Goal: Communication & Community: Answer question/provide support

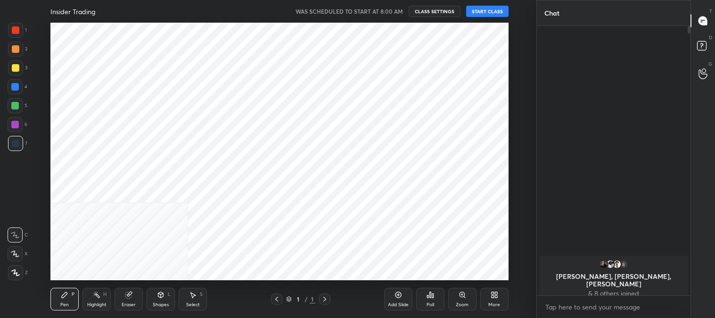
scroll to position [46854, 46611]
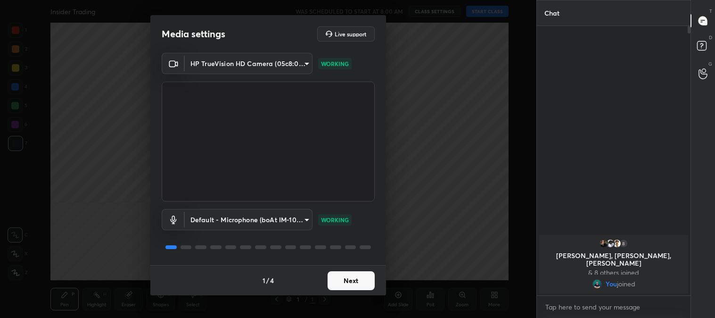
click at [357, 271] on button "Next" at bounding box center [350, 280] width 47 height 19
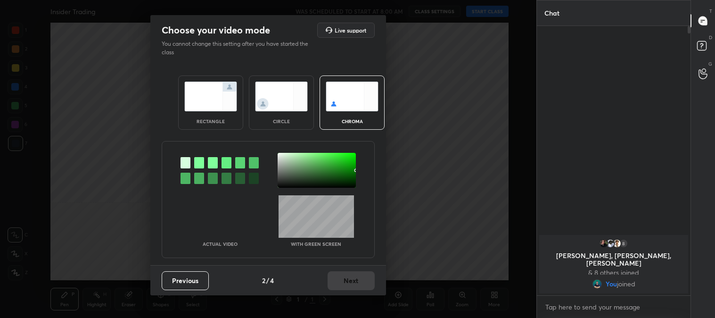
click at [209, 106] on img at bounding box center [210, 97] width 53 height 30
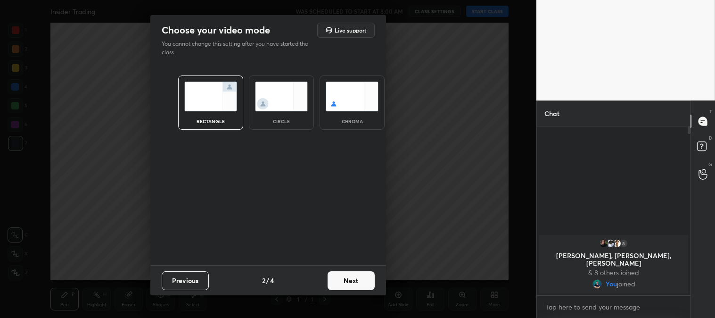
click at [354, 275] on button "Next" at bounding box center [350, 280] width 47 height 19
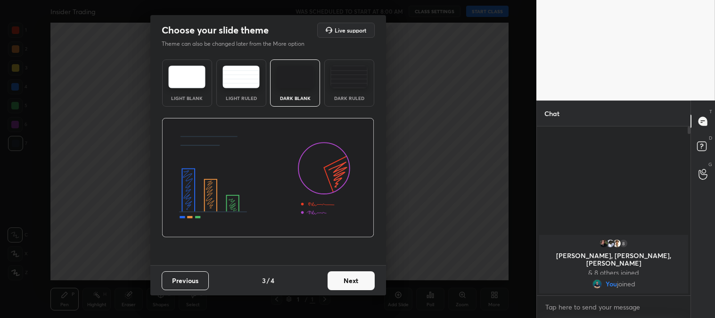
click at [360, 277] on button "Next" at bounding box center [350, 280] width 47 height 19
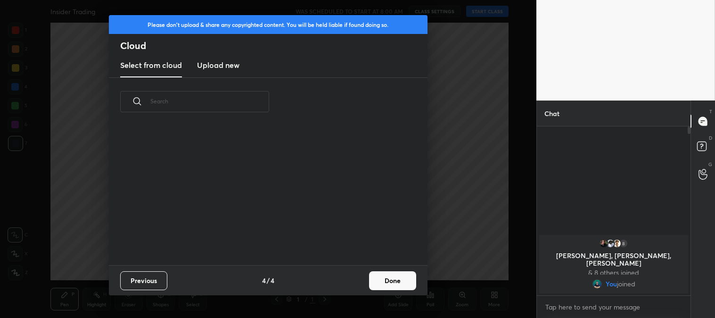
scroll to position [139, 302]
click at [398, 281] on button "Done" at bounding box center [392, 280] width 47 height 19
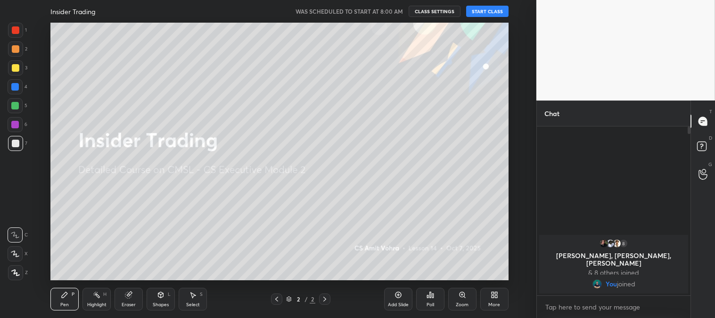
click at [12, 66] on div at bounding box center [16, 68] width 8 height 8
click at [13, 253] on icon at bounding box center [15, 254] width 8 height 6
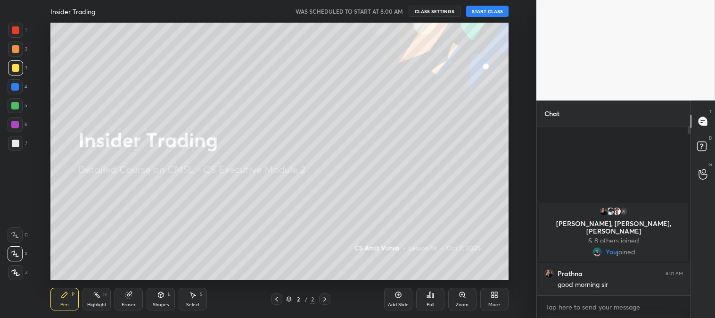
click at [401, 300] on div "Add Slide" at bounding box center [398, 298] width 28 height 23
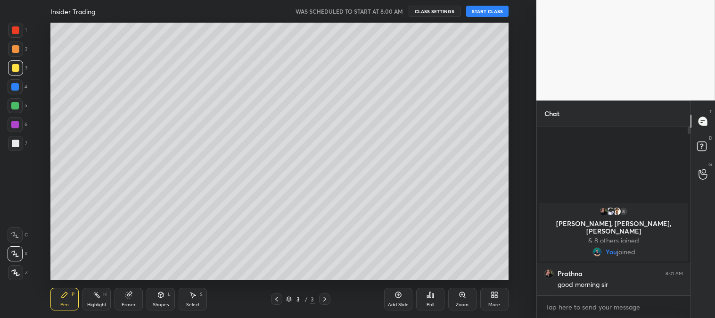
click at [490, 15] on button "START CLASS" at bounding box center [487, 11] width 42 height 11
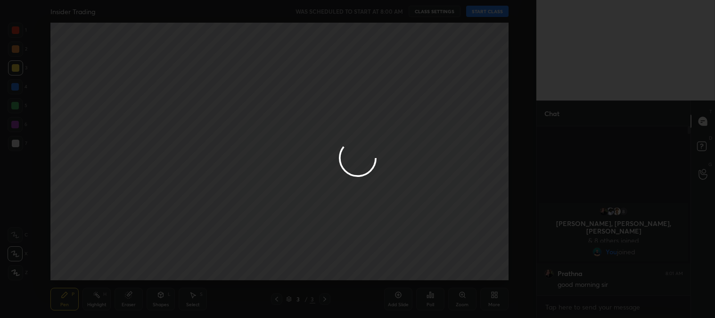
type textarea "x"
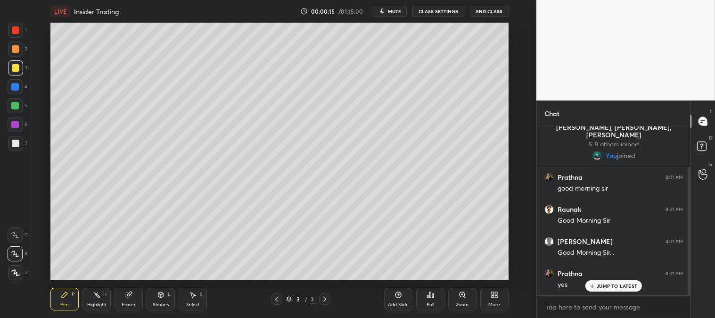
scroll to position [53, 0]
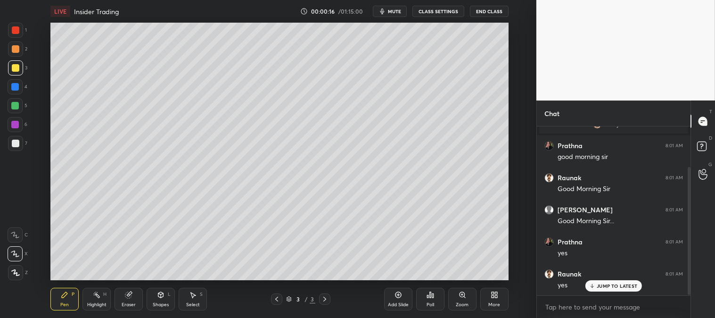
click at [15, 269] on icon at bounding box center [15, 272] width 8 height 7
click at [457, 301] on div "Zoom" at bounding box center [462, 298] width 28 height 23
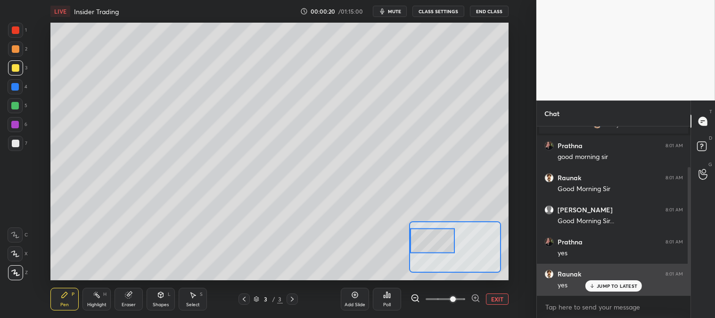
click at [605, 285] on p "JUMP TO LATEST" at bounding box center [616, 286] width 41 height 6
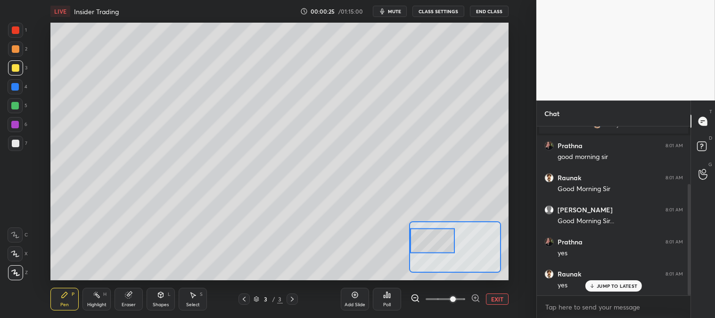
scroll to position [87, 0]
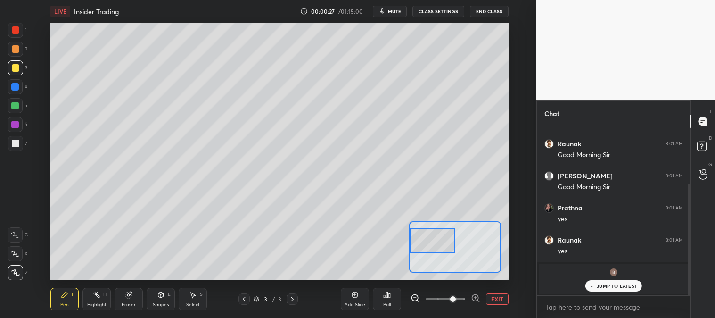
click at [599, 286] on p "JUMP TO LATEST" at bounding box center [616, 286] width 41 height 6
click at [14, 69] on div at bounding box center [16, 68] width 8 height 8
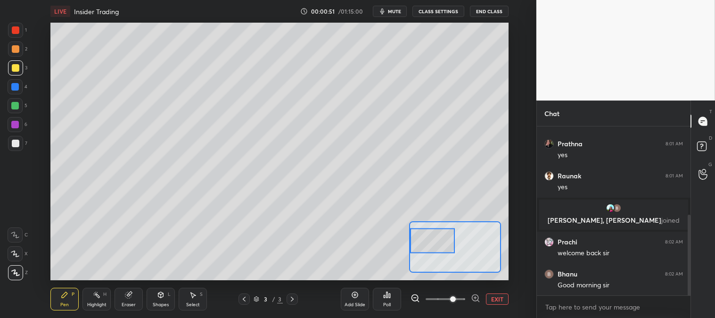
scroll to position [184, 0]
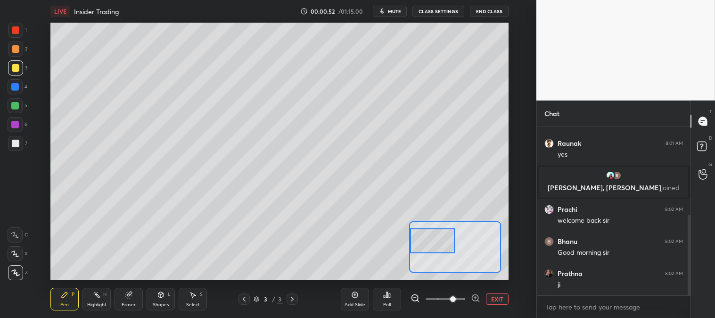
click at [497, 299] on button "EXIT" at bounding box center [497, 298] width 23 height 11
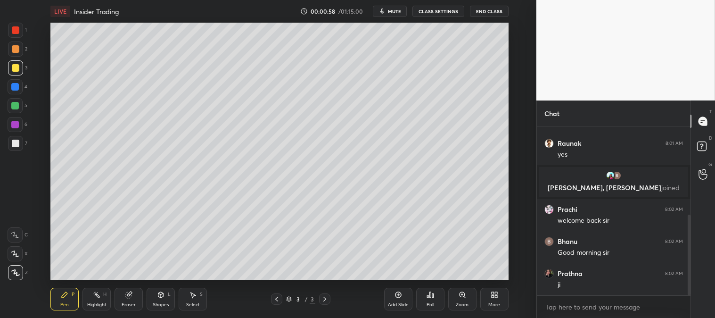
click at [463, 299] on div "Zoom" at bounding box center [462, 298] width 28 height 23
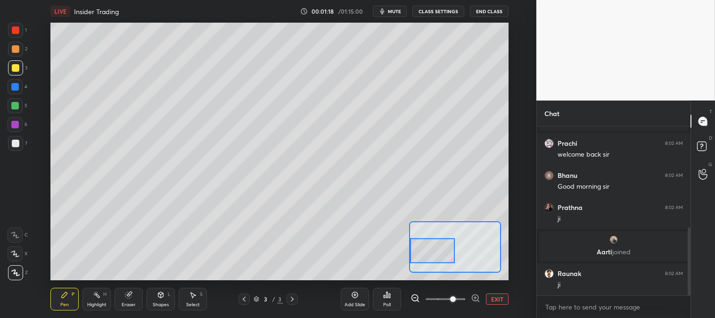
scroll to position [313, 0]
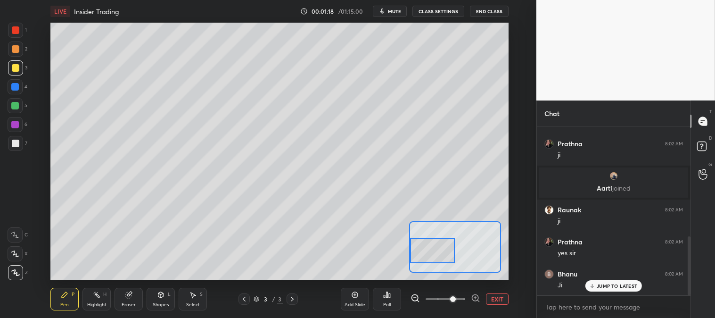
click at [495, 300] on button "EXIT" at bounding box center [497, 298] width 23 height 11
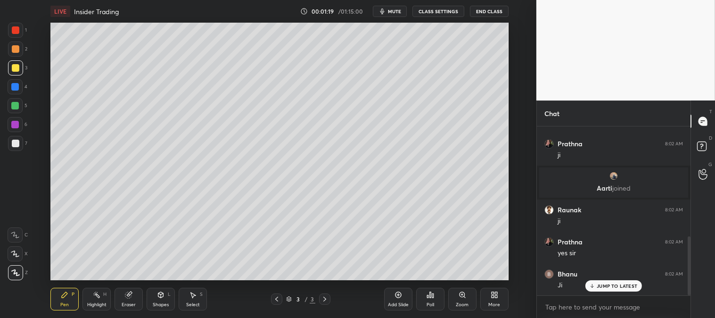
click at [603, 287] on p "JUMP TO LATEST" at bounding box center [616, 286] width 41 height 6
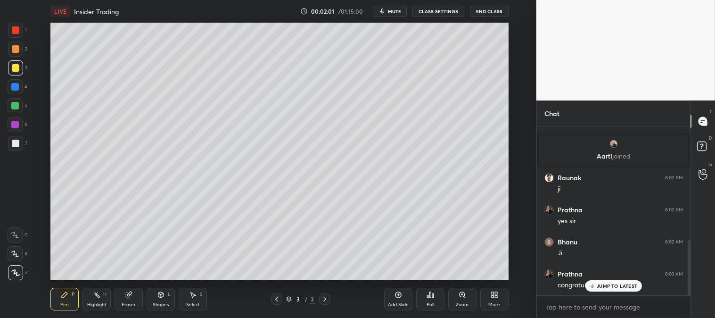
click at [600, 283] on p "JUMP TO LATEST" at bounding box center [616, 286] width 41 height 6
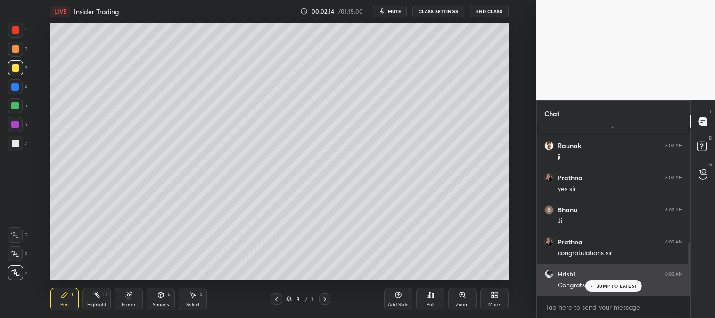
click at [607, 285] on p "JUMP TO LATEST" at bounding box center [616, 286] width 41 height 6
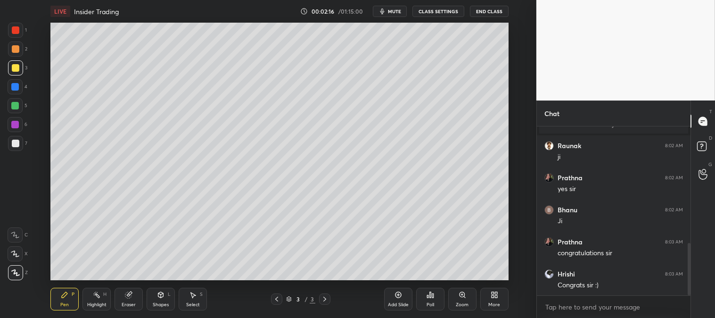
click at [458, 300] on div "Zoom" at bounding box center [462, 298] width 28 height 23
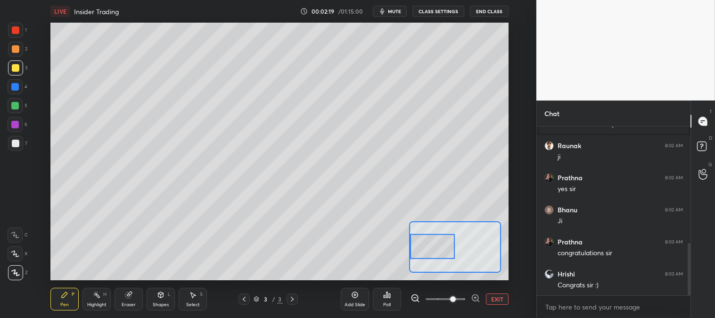
click at [17, 144] on div at bounding box center [16, 143] width 8 height 8
click at [494, 300] on button "EXIT" at bounding box center [497, 298] width 23 height 11
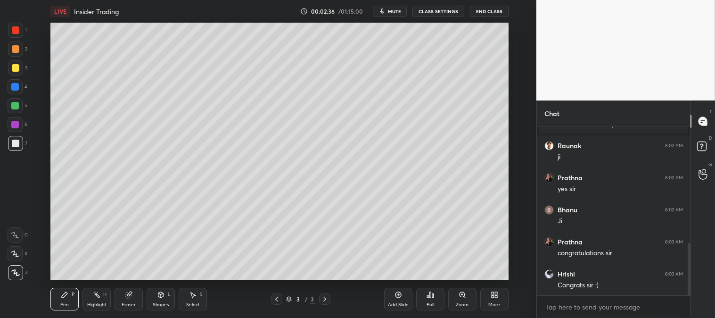
click at [457, 300] on div "Zoom" at bounding box center [462, 298] width 28 height 23
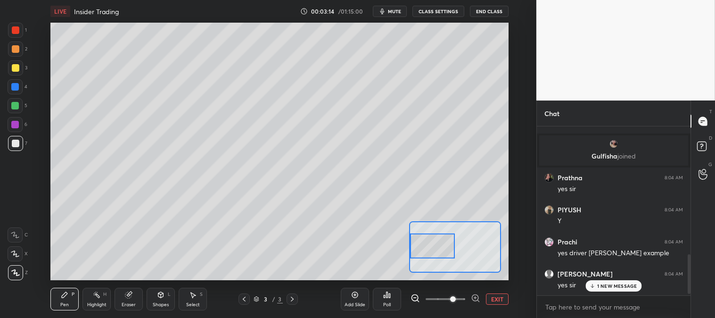
scroll to position [556, 0]
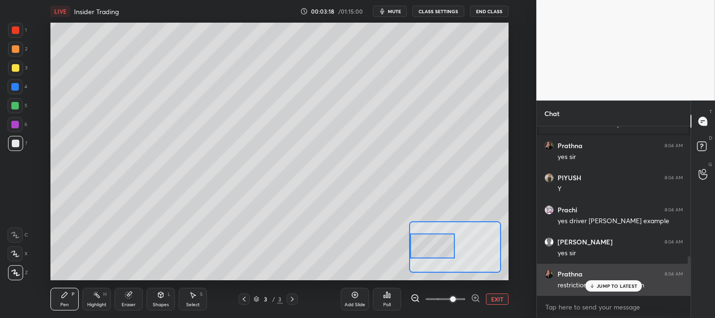
click at [609, 285] on p "JUMP TO LATEST" at bounding box center [616, 286] width 41 height 6
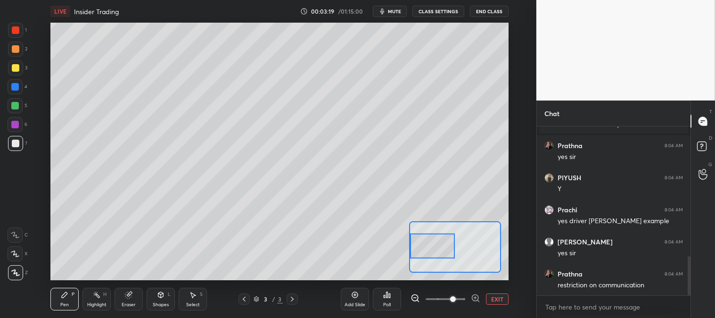
click at [495, 295] on button "EXIT" at bounding box center [497, 298] width 23 height 11
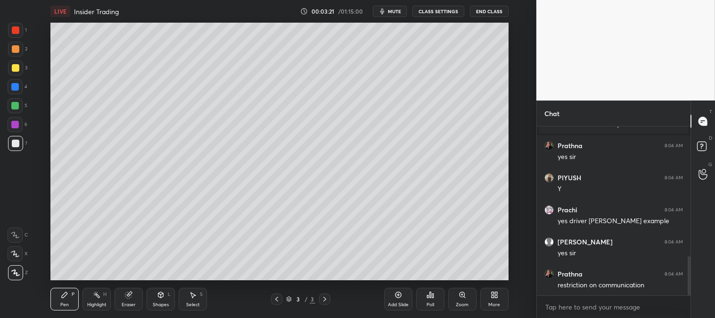
scroll to position [589, 0]
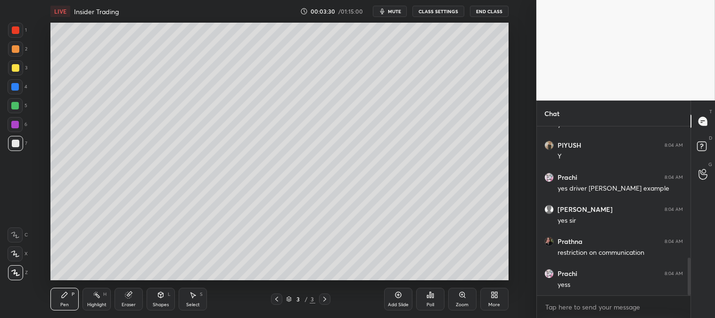
click at [17, 106] on div at bounding box center [15, 106] width 8 height 8
click at [454, 299] on div "Zoom" at bounding box center [462, 298] width 28 height 23
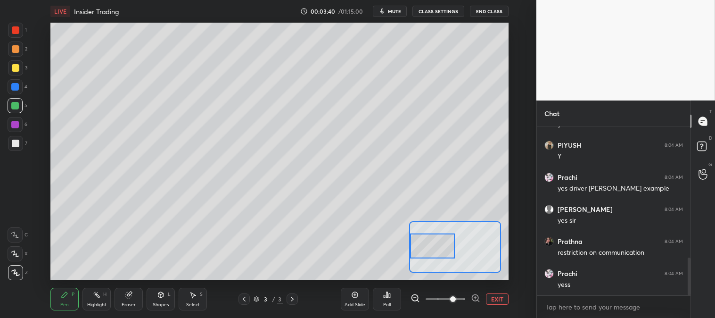
click at [398, 9] on span "mute" at bounding box center [394, 11] width 13 height 7
click at [393, 7] on button "unmute" at bounding box center [390, 11] width 34 height 11
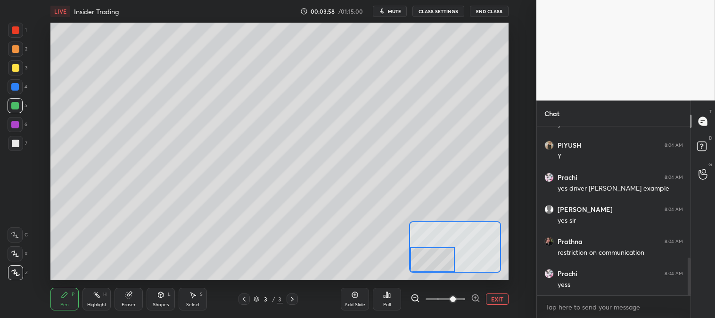
click at [18, 82] on div at bounding box center [15, 86] width 15 height 15
click at [498, 302] on button "EXIT" at bounding box center [497, 298] width 23 height 11
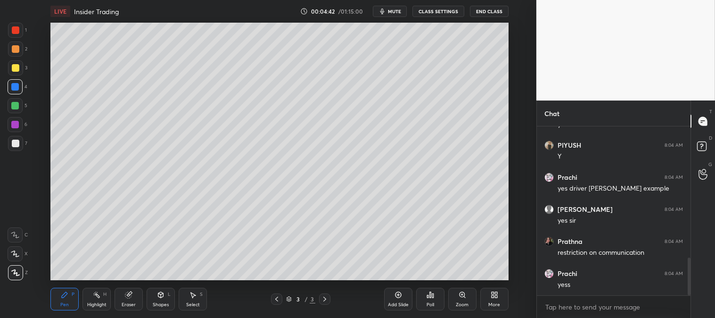
scroll to position [620, 0]
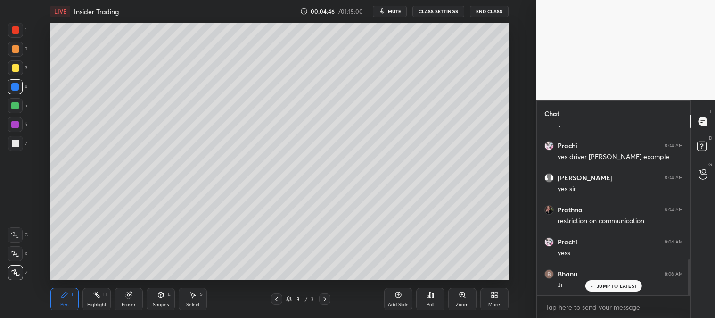
click at [492, 294] on icon at bounding box center [492, 293] width 2 height 2
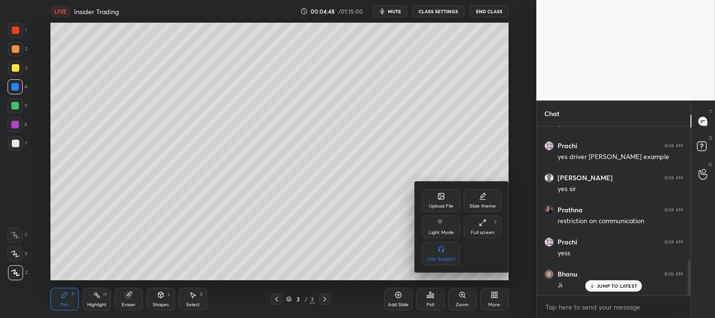
click at [441, 202] on div "Upload File" at bounding box center [441, 200] width 38 height 23
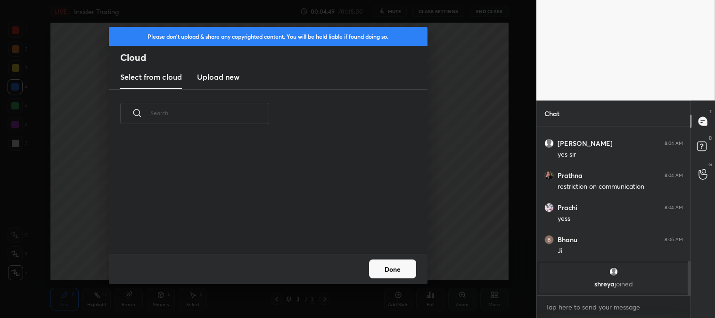
scroll to position [116, 302]
click at [212, 73] on h3 "Upload new" at bounding box center [218, 76] width 42 height 11
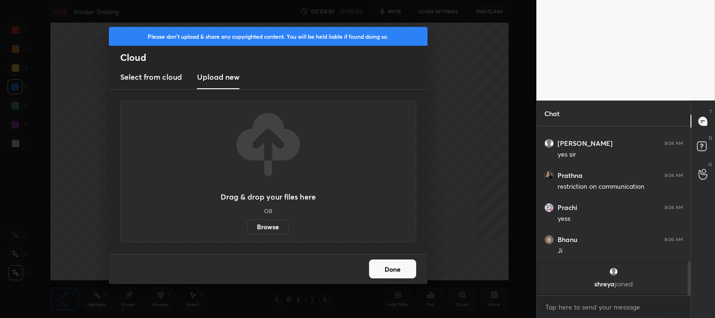
click at [264, 220] on label "Browse" at bounding box center [268, 226] width 42 height 15
click at [247, 220] on input "Browse" at bounding box center [247, 226] width 0 height 15
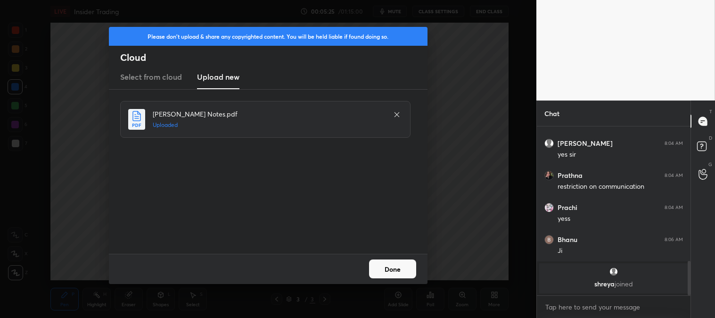
click at [399, 272] on button "Done" at bounding box center [392, 268] width 47 height 19
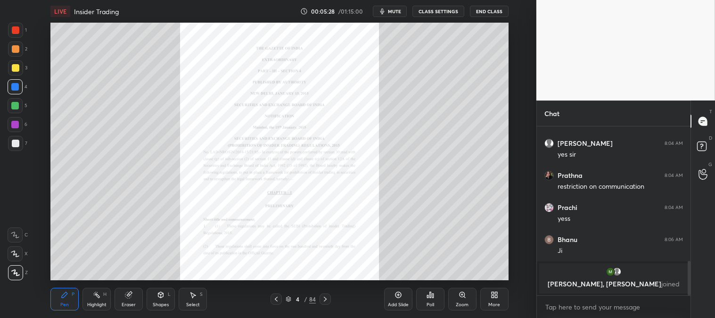
click at [324, 303] on div at bounding box center [324, 298] width 11 height 11
click at [324, 300] on icon at bounding box center [325, 298] width 3 height 5
click at [326, 299] on icon at bounding box center [325, 298] width 3 height 5
click at [324, 300] on icon at bounding box center [325, 298] width 3 height 5
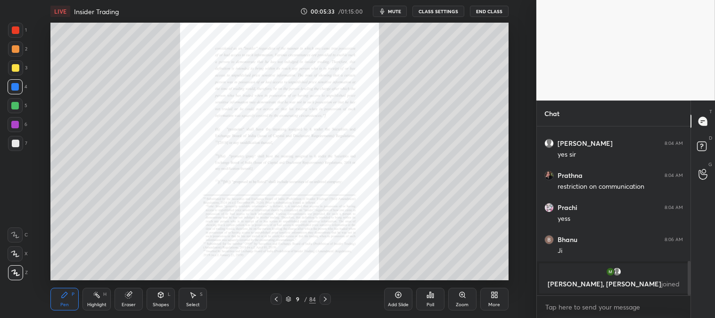
click at [324, 300] on icon at bounding box center [325, 298] width 3 height 5
click at [323, 300] on icon at bounding box center [325, 299] width 8 height 8
click at [326, 300] on icon at bounding box center [325, 299] width 8 height 8
click at [325, 302] on icon at bounding box center [325, 299] width 8 height 8
click at [324, 302] on icon at bounding box center [325, 299] width 8 height 8
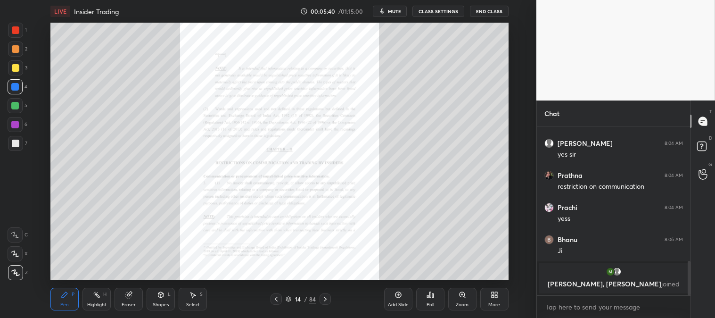
click at [465, 299] on div "Zoom" at bounding box center [462, 298] width 28 height 23
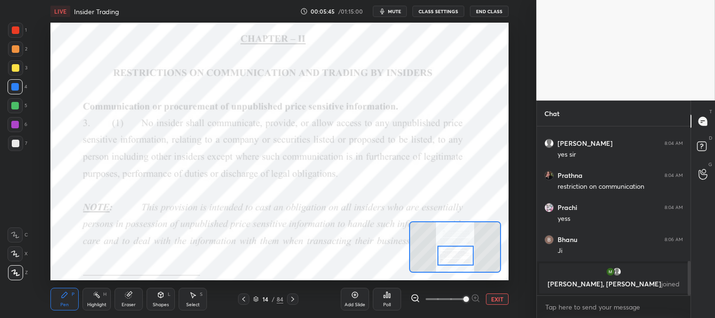
click at [95, 296] on icon at bounding box center [97, 295] width 8 height 8
click at [93, 299] on div "Highlight H" at bounding box center [96, 298] width 28 height 23
click at [15, 31] on div at bounding box center [16, 30] width 8 height 8
click at [61, 301] on div "Pen P" at bounding box center [64, 298] width 28 height 23
click at [126, 302] on div "Eraser" at bounding box center [129, 304] width 14 height 5
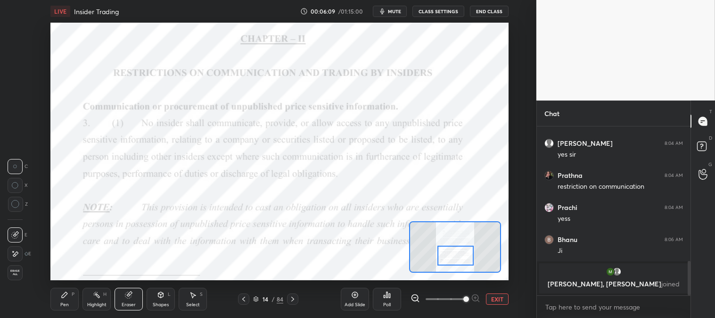
scroll to position [686, 0]
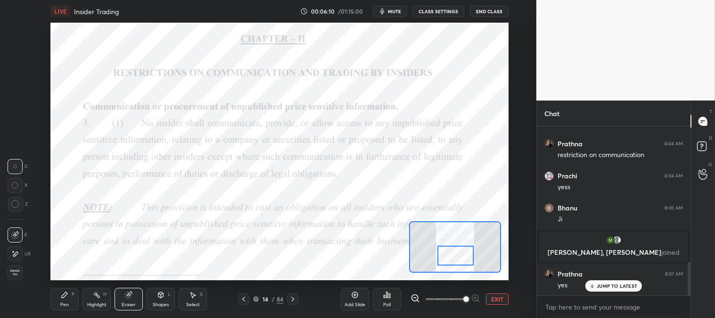
click at [57, 301] on div "Pen P" at bounding box center [64, 298] width 28 height 23
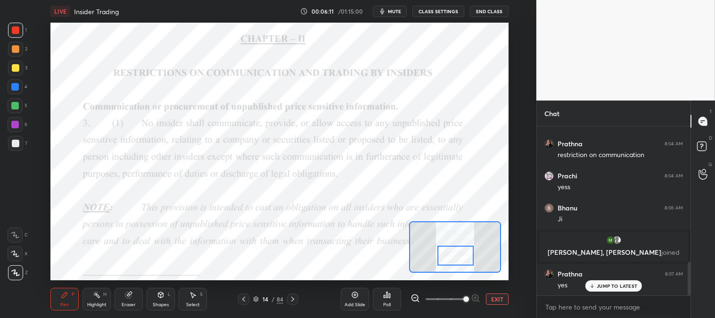
scroll to position [718, 0]
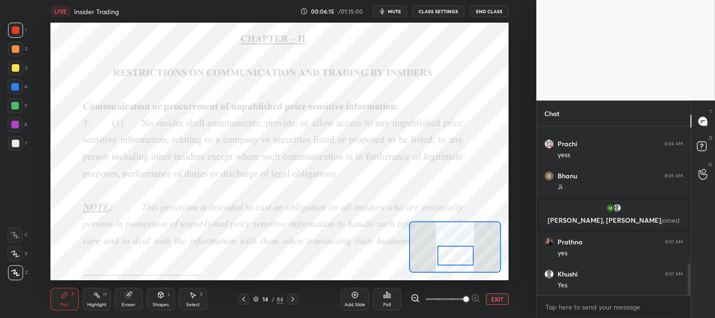
click at [19, 82] on div at bounding box center [15, 86] width 15 height 15
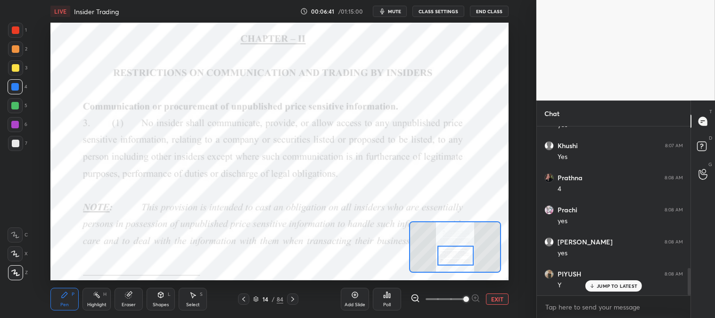
scroll to position [879, 0]
click at [394, 15] on button "mute" at bounding box center [390, 11] width 34 height 11
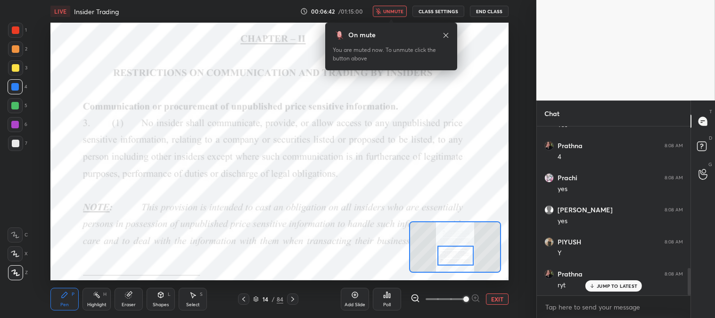
click at [396, 12] on span "unmute" at bounding box center [393, 11] width 20 height 7
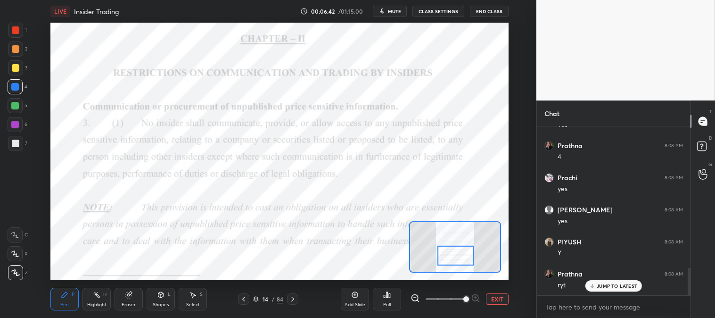
scroll to position [911, 0]
click at [13, 31] on div at bounding box center [16, 30] width 8 height 8
click at [97, 301] on div "Highlight H" at bounding box center [96, 298] width 28 height 23
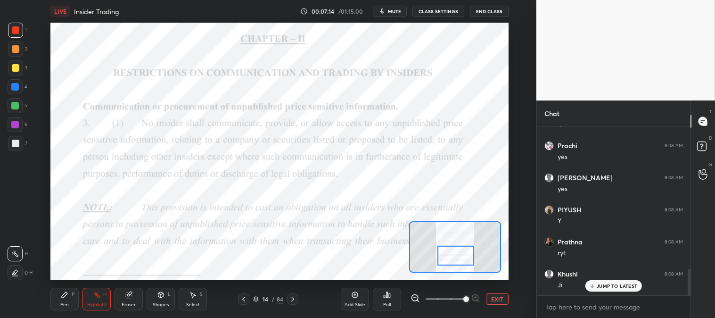
click at [292, 301] on icon at bounding box center [293, 299] width 8 height 8
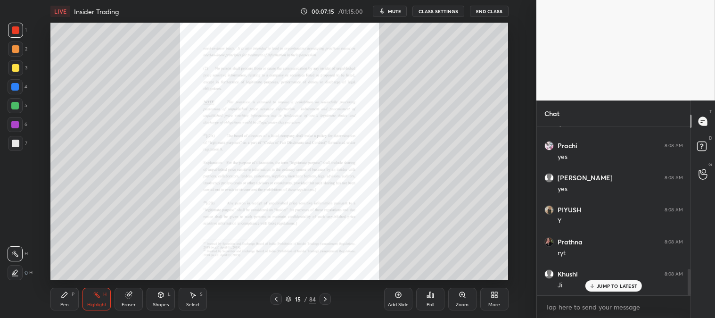
click at [328, 301] on icon at bounding box center [325, 299] width 8 height 8
click at [326, 298] on icon at bounding box center [325, 299] width 8 height 8
click at [325, 299] on icon at bounding box center [325, 299] width 8 height 8
click at [326, 297] on icon at bounding box center [325, 299] width 8 height 8
click at [327, 298] on icon at bounding box center [325, 299] width 8 height 8
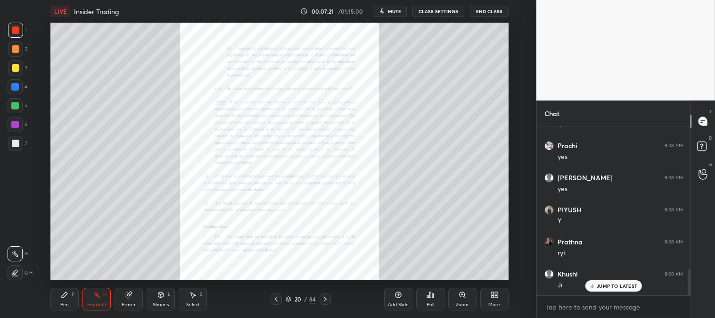
click at [324, 298] on icon at bounding box center [325, 299] width 8 height 8
click at [327, 297] on icon at bounding box center [325, 299] width 8 height 8
click at [326, 295] on icon at bounding box center [325, 299] width 8 height 8
click at [325, 295] on icon at bounding box center [325, 299] width 8 height 8
click at [323, 298] on icon at bounding box center [325, 299] width 8 height 8
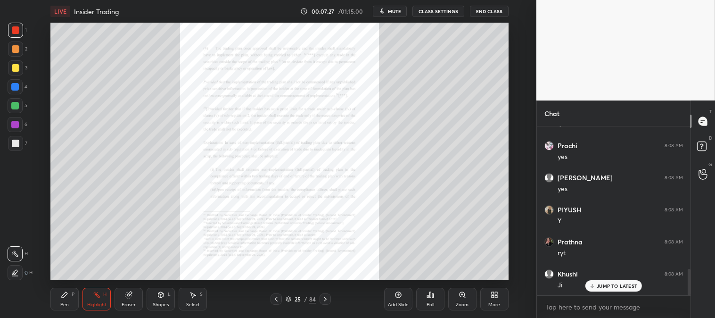
click at [326, 297] on icon at bounding box center [325, 299] width 8 height 8
click at [325, 298] on icon at bounding box center [325, 298] width 3 height 5
click at [458, 297] on icon at bounding box center [462, 295] width 8 height 8
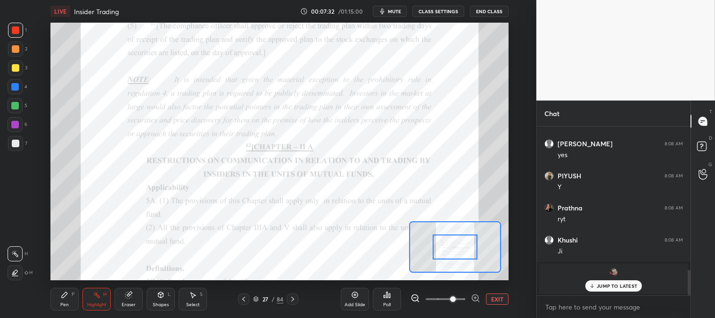
click at [245, 298] on icon at bounding box center [244, 299] width 8 height 8
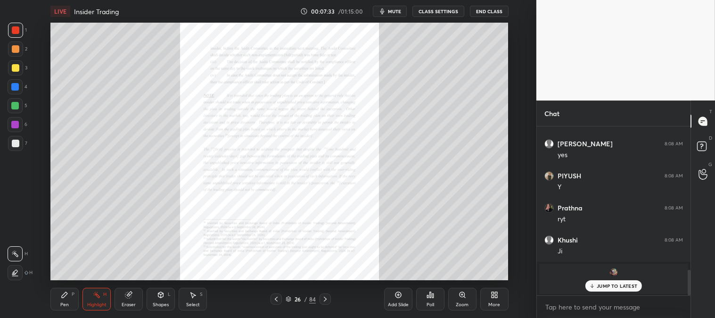
click at [274, 300] on icon at bounding box center [276, 299] width 8 height 8
click at [274, 297] on icon at bounding box center [276, 299] width 8 height 8
click at [275, 298] on icon at bounding box center [276, 299] width 8 height 8
click at [275, 298] on icon at bounding box center [276, 298] width 3 height 5
click at [275, 298] on icon at bounding box center [276, 299] width 8 height 8
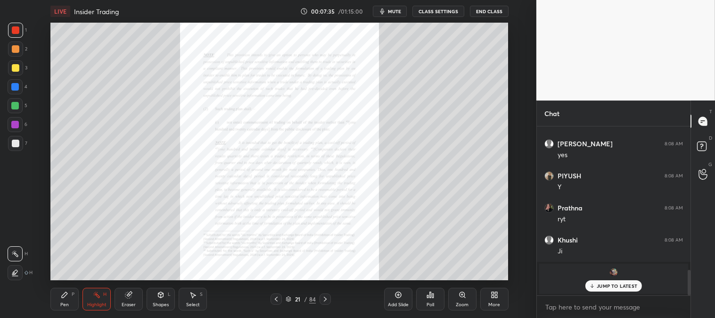
click at [275, 300] on icon at bounding box center [276, 299] width 8 height 8
click at [275, 301] on icon at bounding box center [276, 299] width 8 height 8
click at [274, 301] on icon at bounding box center [276, 299] width 8 height 8
click at [275, 297] on icon at bounding box center [276, 299] width 8 height 8
click at [275, 298] on icon at bounding box center [276, 298] width 3 height 5
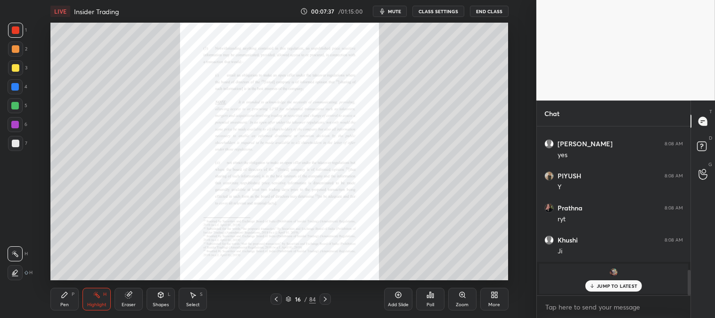
click at [276, 299] on icon at bounding box center [276, 299] width 8 height 8
click at [275, 297] on icon at bounding box center [276, 299] width 8 height 8
click at [463, 297] on icon at bounding box center [462, 295] width 8 height 8
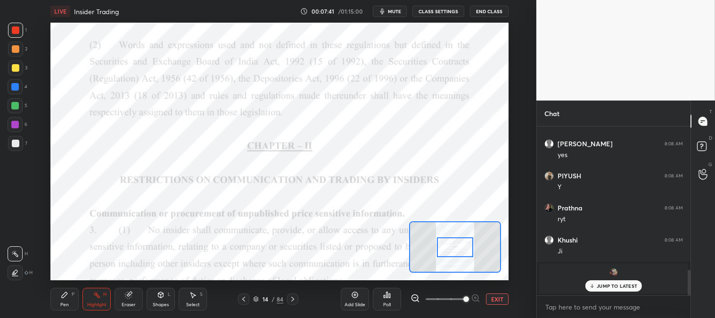
click at [92, 292] on div "Highlight H" at bounding box center [96, 298] width 28 height 23
click at [16, 104] on div at bounding box center [15, 106] width 8 height 8
click at [64, 298] on icon at bounding box center [65, 295] width 8 height 8
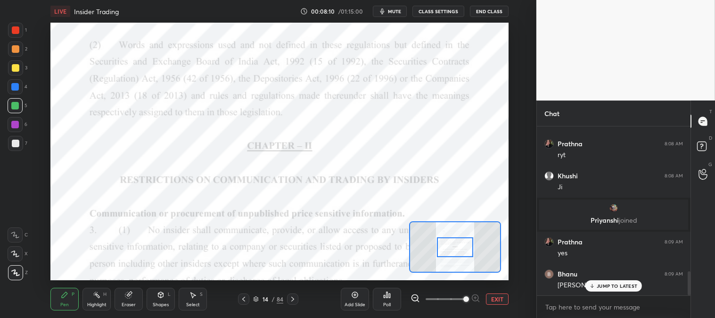
scroll to position [1041, 0]
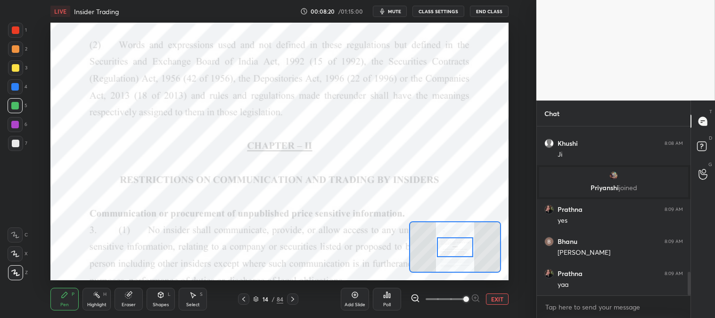
click at [14, 89] on div at bounding box center [15, 87] width 8 height 8
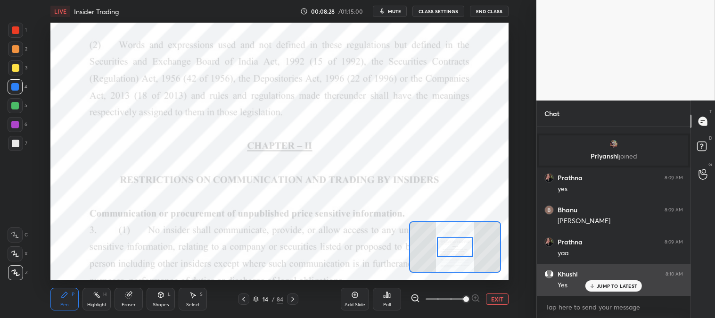
click at [606, 285] on p "JUMP TO LATEST" at bounding box center [616, 286] width 41 height 6
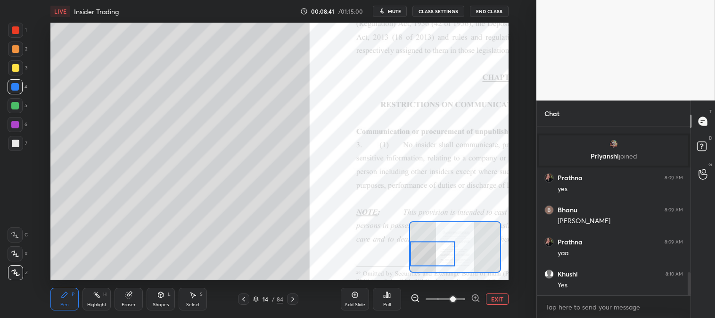
click at [68, 294] on div "Pen P" at bounding box center [64, 298] width 28 height 23
click at [15, 66] on div at bounding box center [16, 68] width 8 height 8
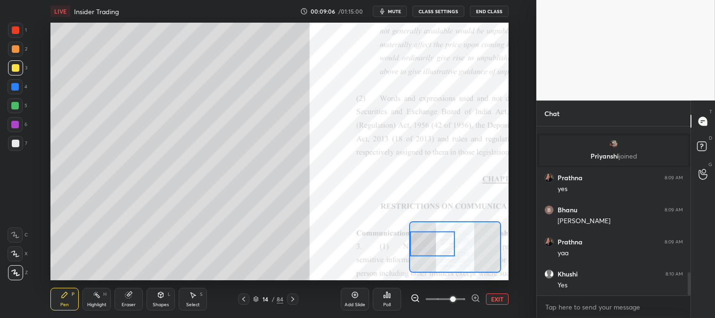
click at [497, 300] on button "EXIT" at bounding box center [497, 298] width 23 height 11
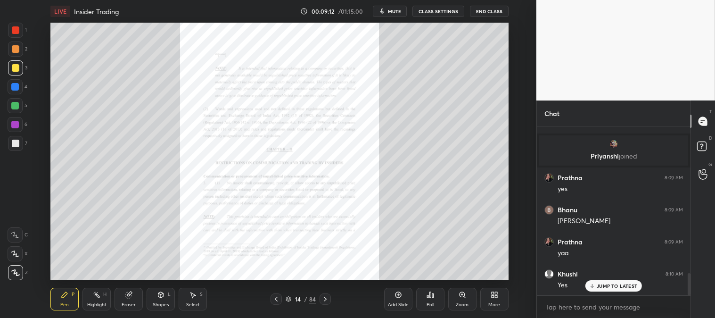
scroll to position [1105, 0]
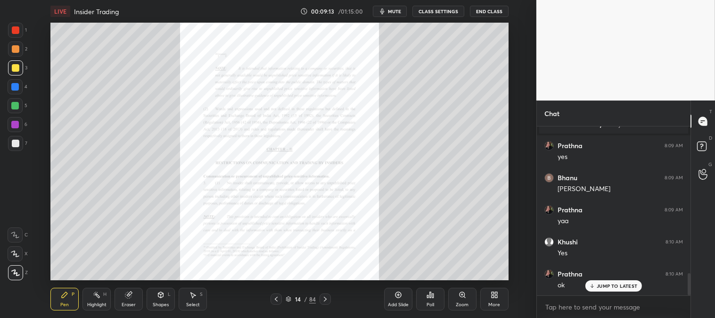
click at [456, 298] on div "Zoom" at bounding box center [462, 298] width 28 height 23
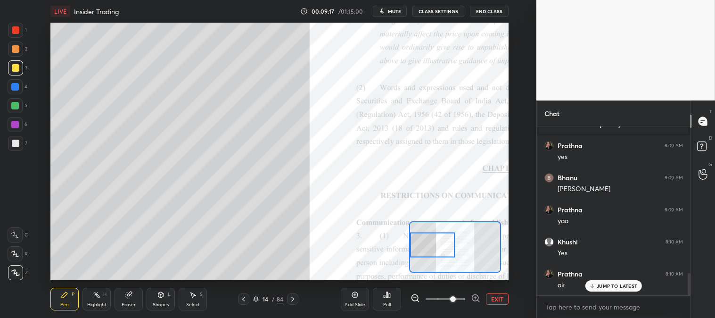
click at [12, 145] on div at bounding box center [16, 143] width 8 height 8
click at [433, 244] on div at bounding box center [432, 244] width 45 height 25
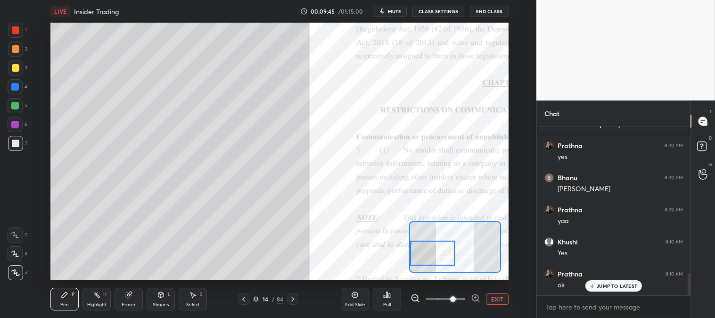
click at [15, 86] on div at bounding box center [15, 87] width 8 height 8
click at [14, 86] on div at bounding box center [15, 87] width 8 height 8
click at [498, 302] on button "EXIT" at bounding box center [497, 298] width 23 height 11
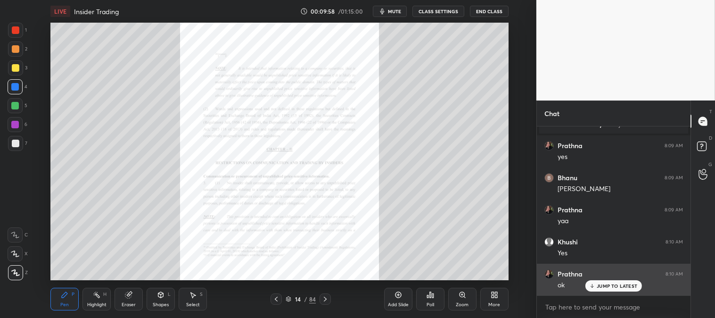
click at [604, 286] on p "JUMP TO LATEST" at bounding box center [616, 286] width 41 height 6
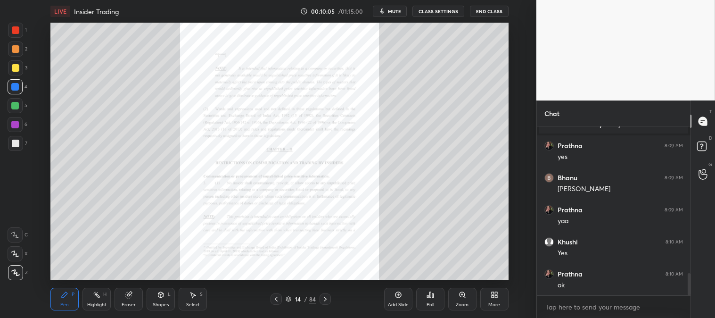
scroll to position [1137, 0]
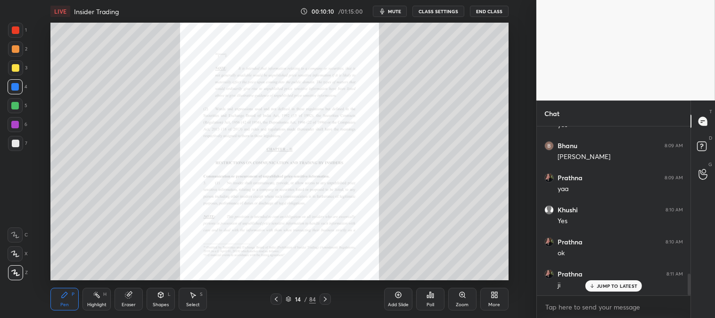
click at [458, 301] on div "Zoom" at bounding box center [462, 298] width 28 height 23
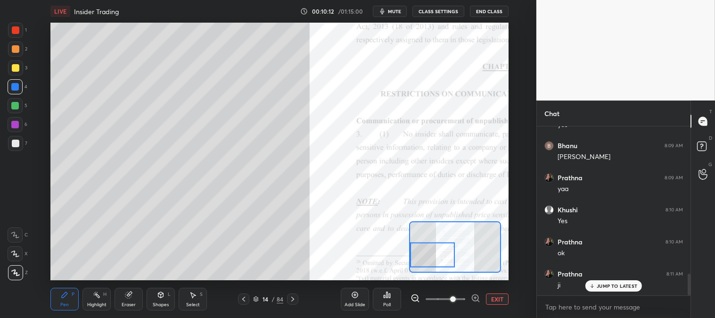
click at [16, 46] on div at bounding box center [16, 49] width 8 height 8
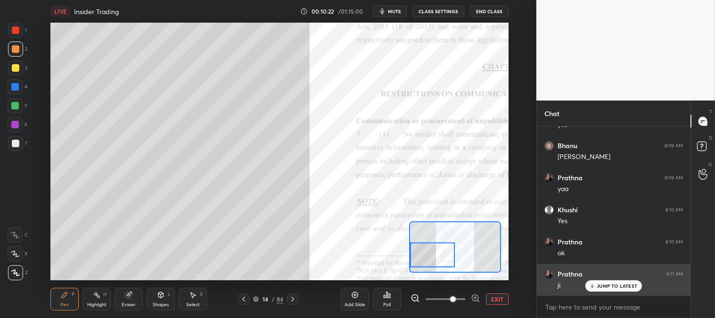
click at [619, 289] on div "JUMP TO LATEST" at bounding box center [613, 285] width 57 height 11
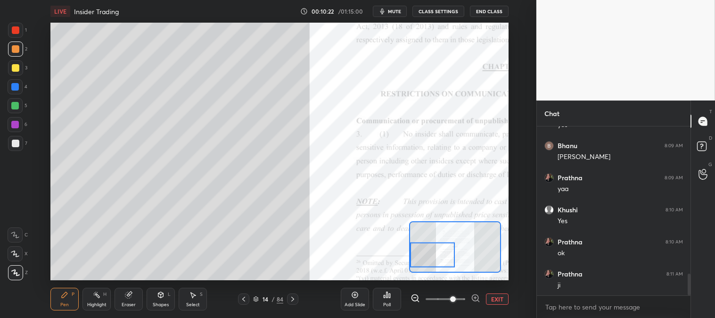
click at [490, 298] on button "EXIT" at bounding box center [497, 298] width 23 height 11
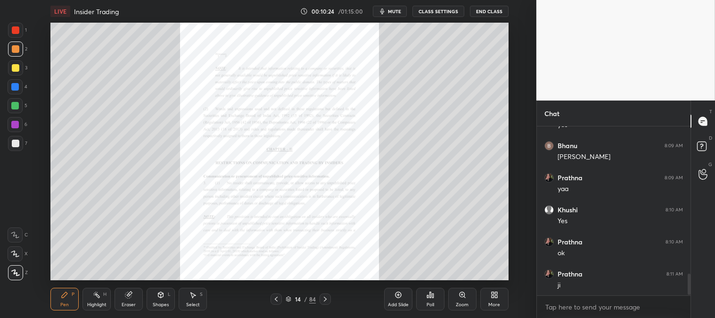
scroll to position [1169, 0]
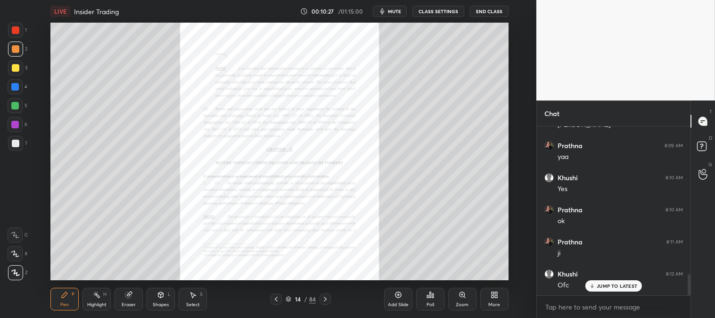
click at [458, 297] on icon at bounding box center [462, 295] width 8 height 8
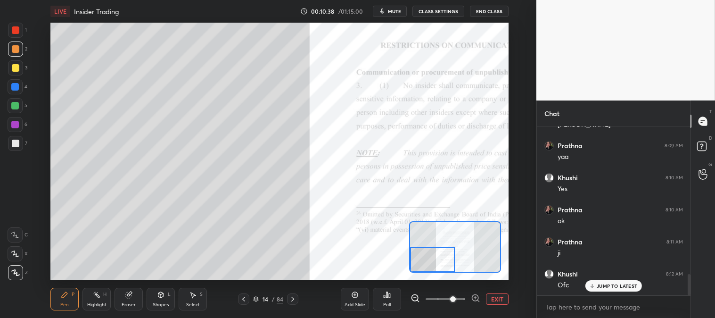
click at [503, 300] on button "EXIT" at bounding box center [497, 298] width 23 height 11
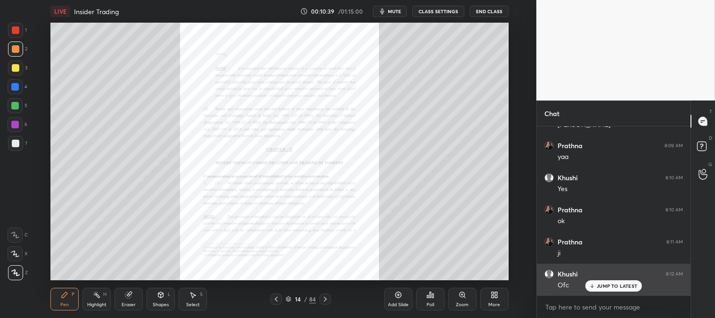
click at [601, 286] on p "JUMP TO LATEST" at bounding box center [616, 286] width 41 height 6
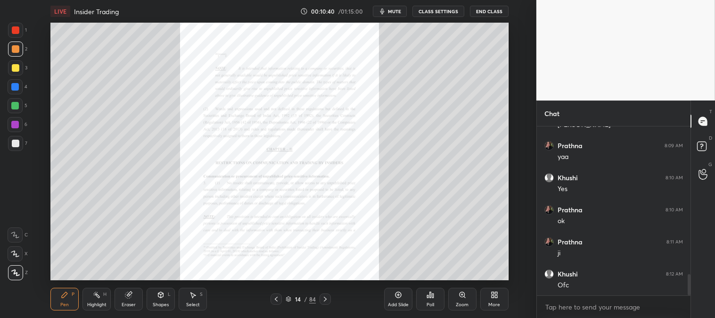
scroll to position [1201, 0]
click at [458, 301] on div "Zoom" at bounding box center [462, 298] width 28 height 23
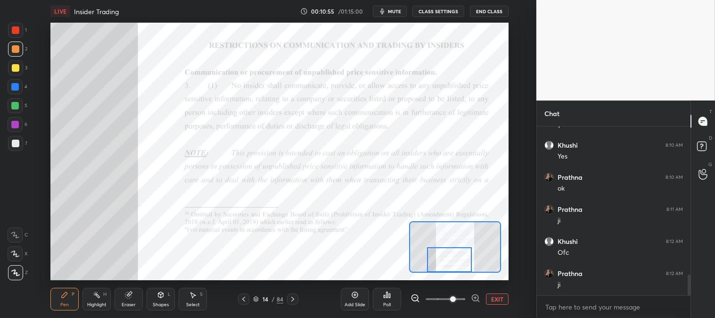
click at [62, 294] on icon at bounding box center [65, 295] width 8 height 8
click at [16, 107] on div at bounding box center [15, 106] width 8 height 8
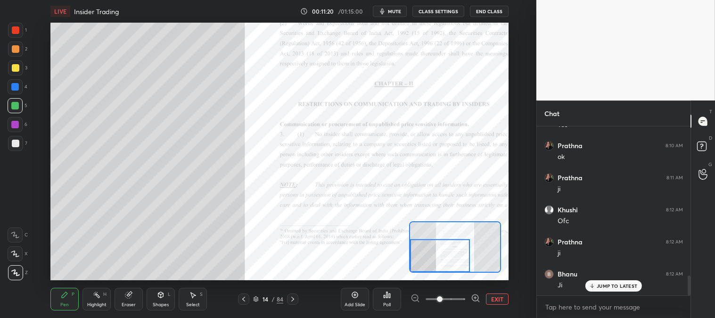
scroll to position [1265, 0]
click at [498, 297] on button "EXIT" at bounding box center [497, 298] width 23 height 11
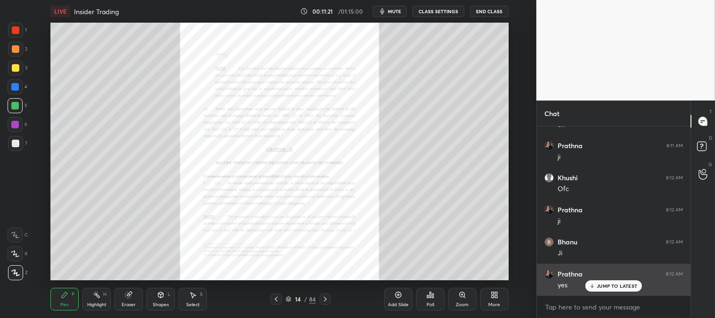
click at [606, 284] on p "JUMP TO LATEST" at bounding box center [616, 286] width 41 height 6
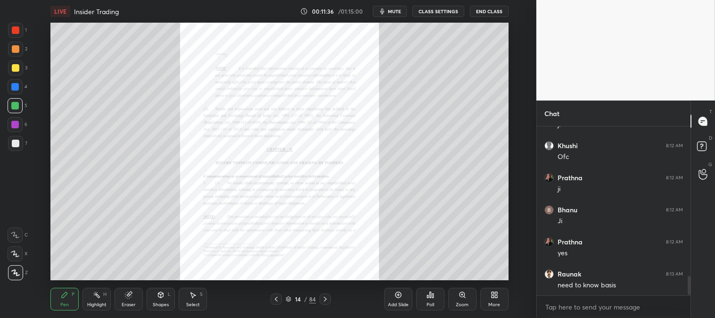
scroll to position [1329, 0]
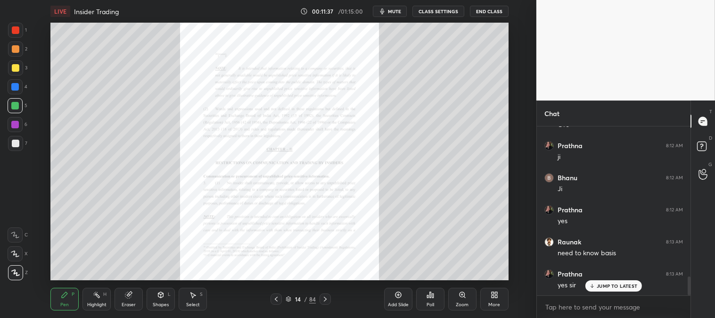
click at [462, 296] on icon at bounding box center [461, 294] width 5 height 5
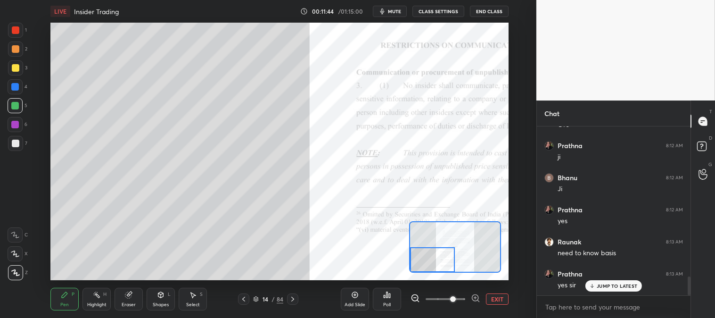
scroll to position [1362, 0]
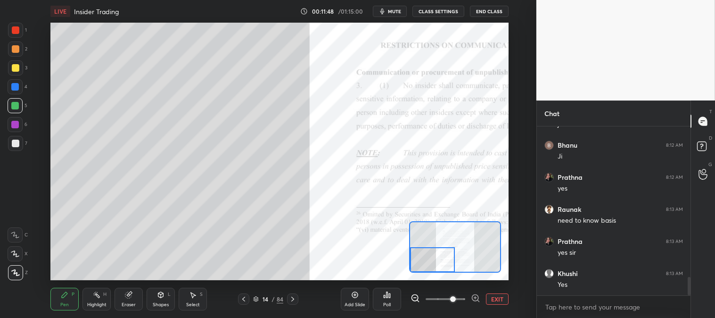
click at [125, 303] on div "Eraser" at bounding box center [129, 304] width 14 height 5
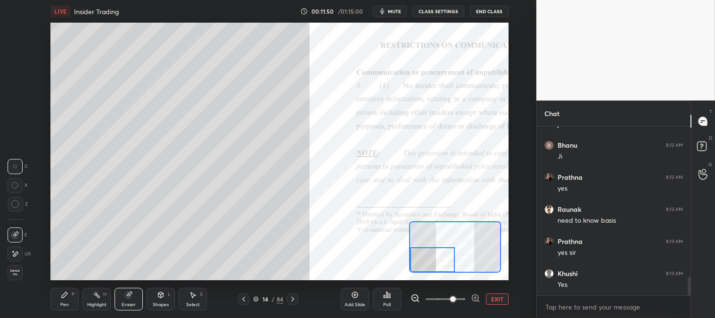
click at [63, 303] on div "Pen" at bounding box center [64, 304] width 8 height 5
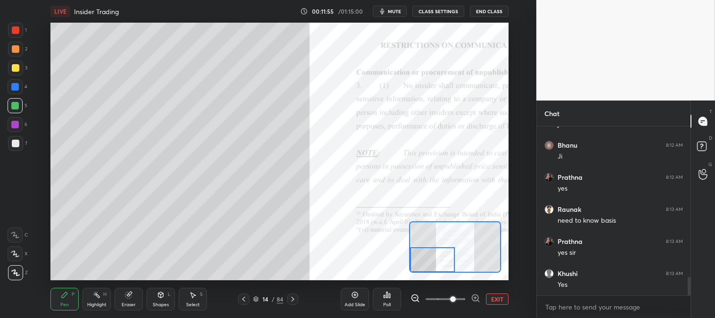
click at [499, 300] on button "EXIT" at bounding box center [497, 298] width 23 height 11
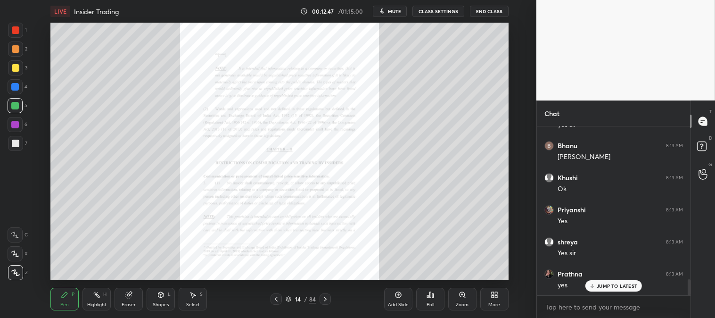
scroll to position [1649, 0]
click at [393, 12] on span "mute" at bounding box center [394, 11] width 13 height 7
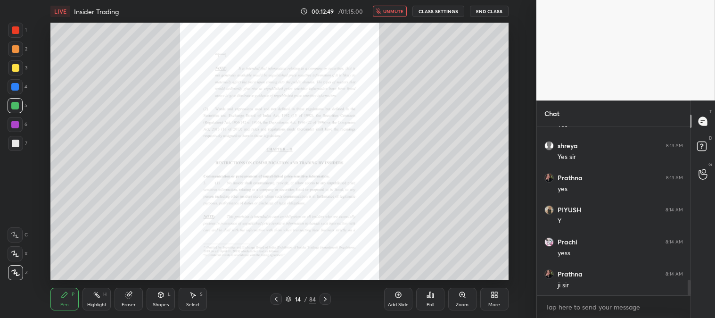
click at [394, 13] on span "unmute" at bounding box center [393, 11] width 20 height 7
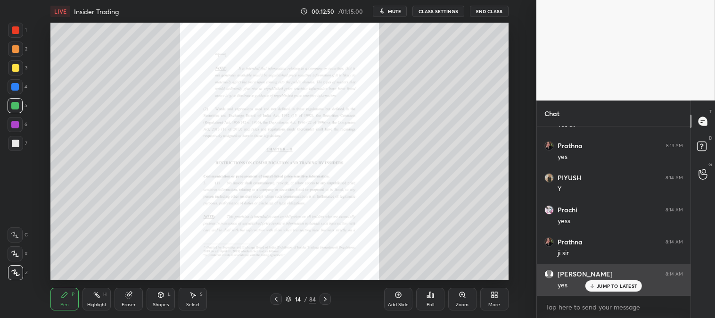
click at [600, 284] on p "JUMP TO LATEST" at bounding box center [616, 286] width 41 height 6
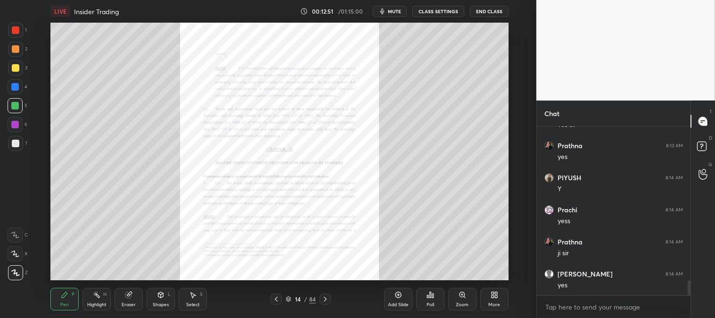
click at [457, 300] on div "Zoom" at bounding box center [462, 298] width 28 height 23
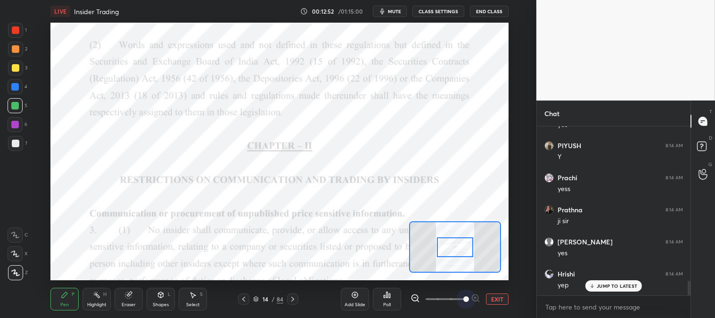
scroll to position [1842, 0]
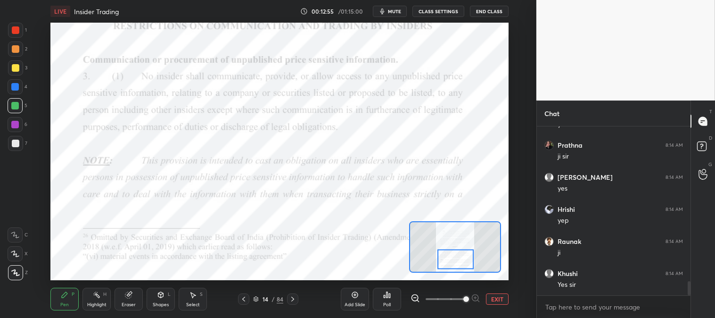
click at [91, 295] on div "Highlight H" at bounding box center [96, 298] width 28 height 23
click at [95, 293] on circle at bounding box center [94, 292] width 1 height 1
click at [71, 298] on div "Pen P" at bounding box center [64, 298] width 28 height 23
click at [16, 28] on div at bounding box center [16, 30] width 8 height 8
click at [133, 305] on div "Eraser" at bounding box center [129, 304] width 14 height 5
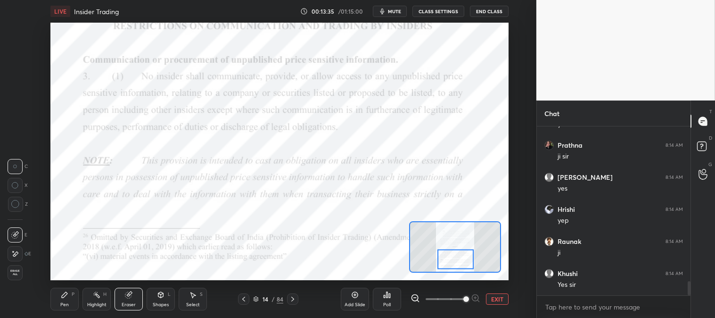
click at [64, 294] on icon at bounding box center [65, 295] width 6 height 6
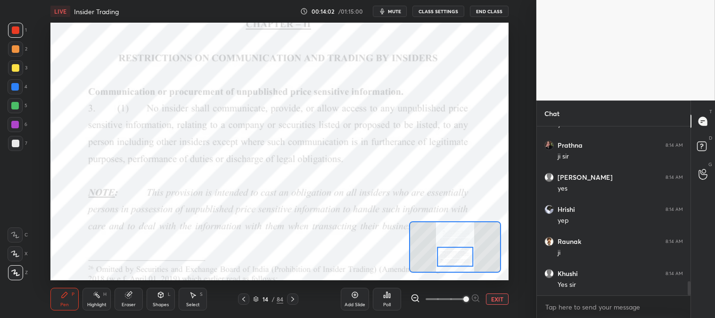
click at [10, 106] on div at bounding box center [15, 105] width 15 height 15
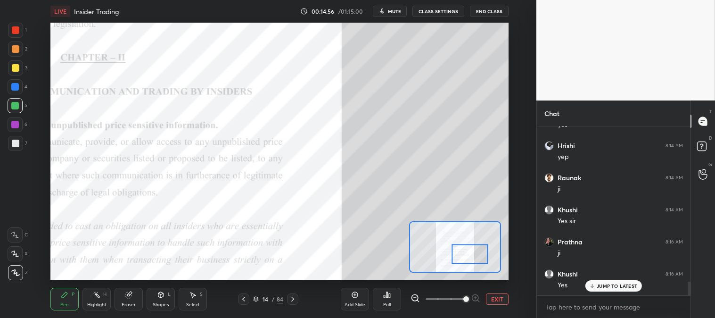
scroll to position [1938, 0]
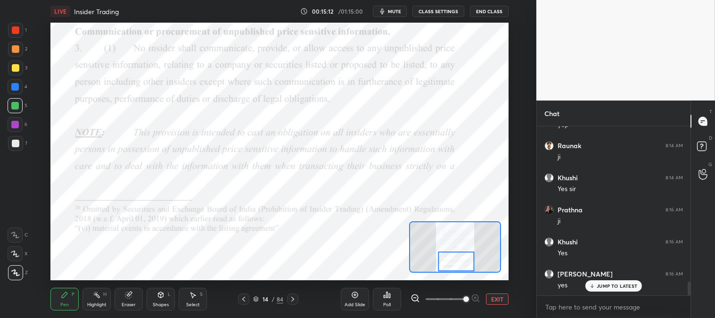
click at [14, 89] on div at bounding box center [15, 87] width 8 height 8
click at [136, 299] on div "Eraser" at bounding box center [128, 298] width 28 height 23
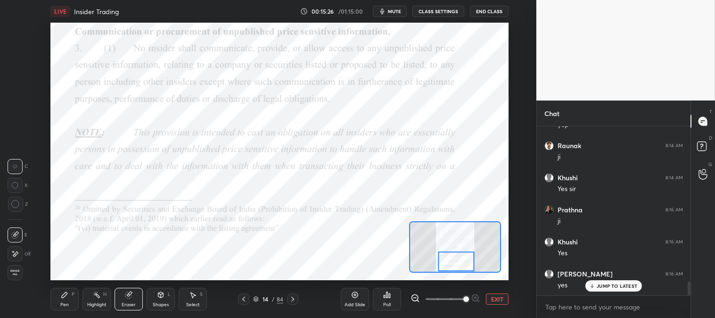
click at [63, 296] on icon at bounding box center [65, 295] width 6 height 6
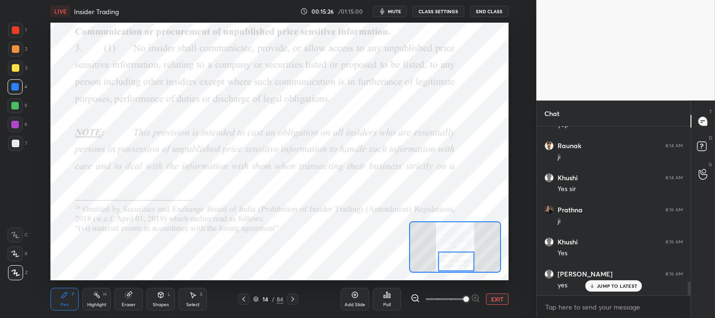
scroll to position [1970, 0]
click at [129, 295] on icon at bounding box center [128, 295] width 6 height 6
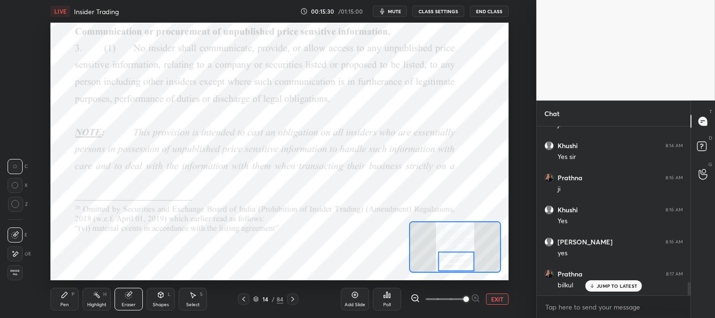
click at [94, 300] on div "Highlight H" at bounding box center [96, 298] width 28 height 23
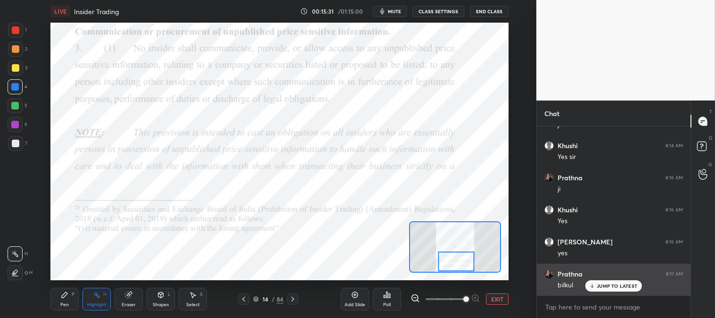
click at [597, 288] on p "JUMP TO LATEST" at bounding box center [616, 286] width 41 height 6
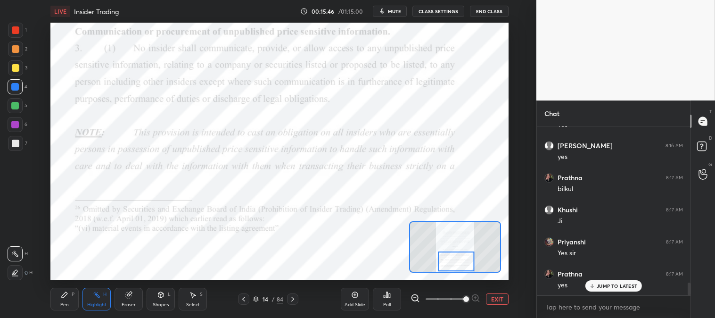
scroll to position [2098, 0]
click at [602, 283] on p "JUMP TO LATEST" at bounding box center [616, 286] width 41 height 6
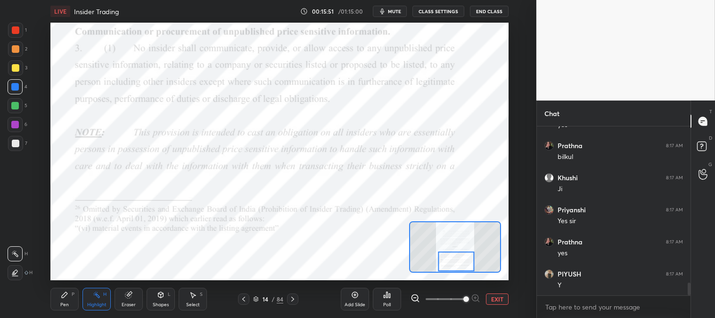
click at [73, 300] on div "Pen P" at bounding box center [64, 298] width 28 height 23
click at [16, 252] on icon at bounding box center [15, 253] width 8 height 7
click at [497, 298] on button "EXIT" at bounding box center [497, 298] width 23 height 11
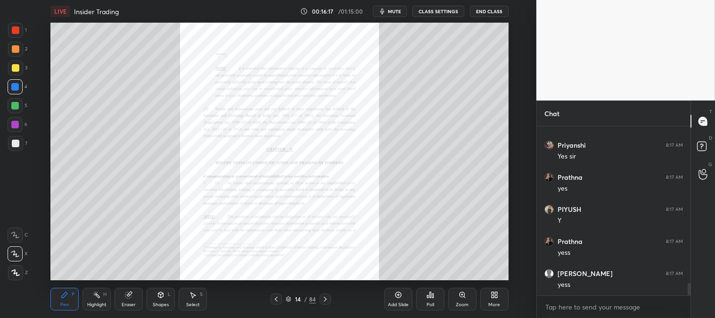
scroll to position [2194, 0]
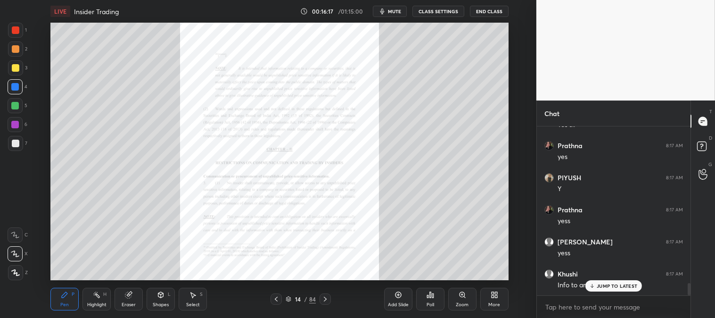
click at [459, 298] on icon at bounding box center [462, 295] width 8 height 8
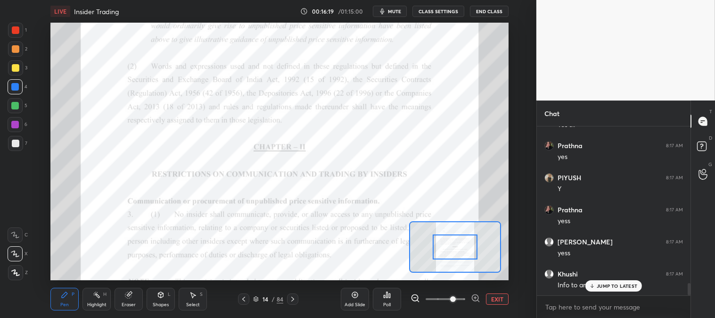
click at [601, 288] on p "JUMP TO LATEST" at bounding box center [616, 286] width 41 height 6
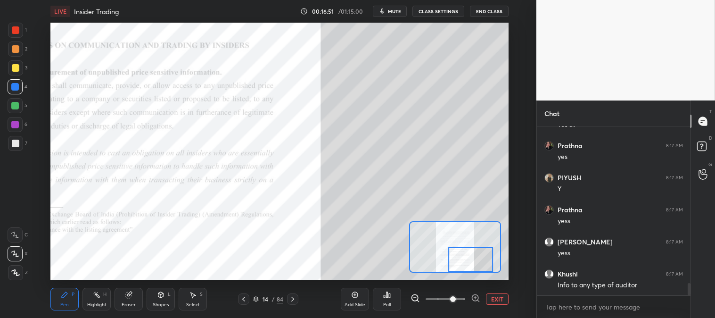
scroll to position [2226, 0]
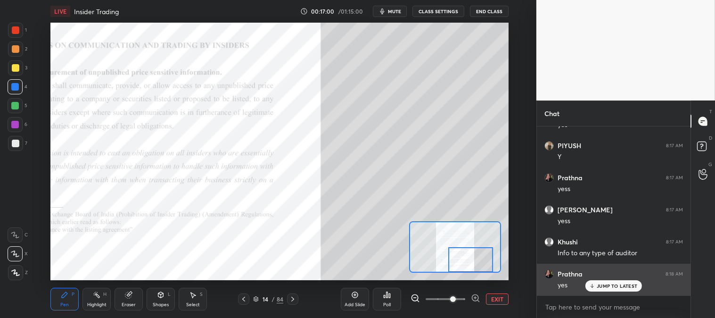
click at [602, 284] on p "JUMP TO LATEST" at bounding box center [616, 286] width 41 height 6
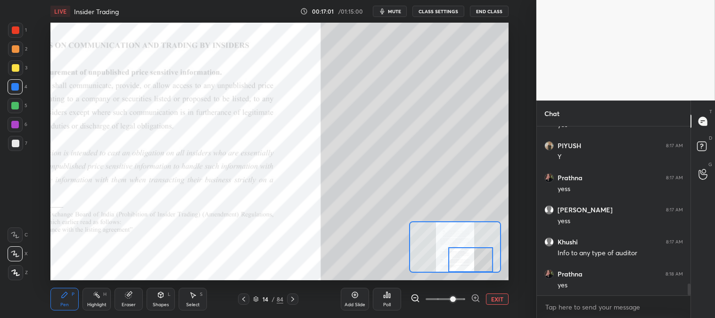
click at [499, 299] on button "EXIT" at bounding box center [497, 298] width 23 height 11
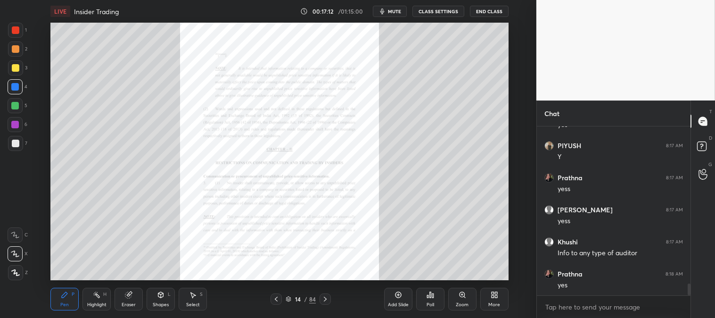
click at [457, 302] on div "Zoom" at bounding box center [462, 304] width 13 height 5
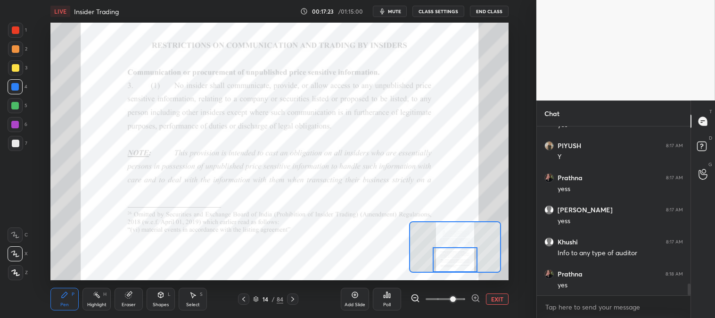
click at [457, 254] on div at bounding box center [454, 259] width 45 height 25
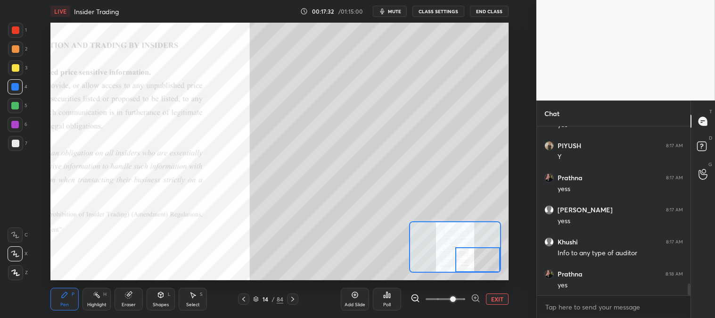
click at [17, 68] on div at bounding box center [16, 68] width 8 height 8
click at [503, 303] on button "EXIT" at bounding box center [497, 298] width 23 height 11
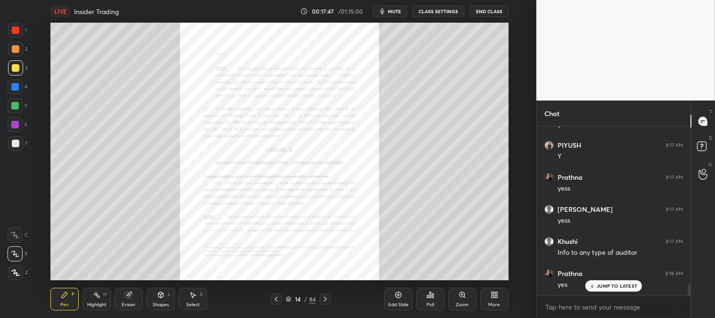
scroll to position [2258, 0]
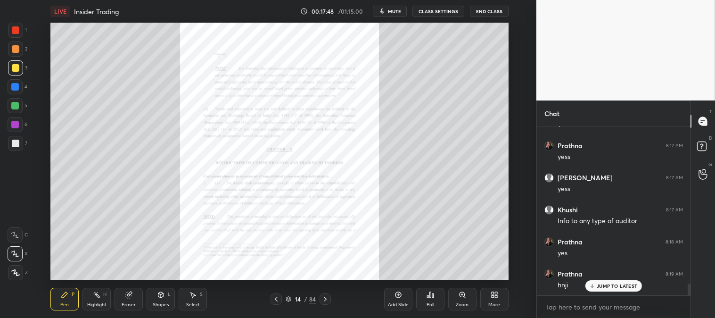
click at [599, 288] on p "JUMP TO LATEST" at bounding box center [616, 286] width 41 height 6
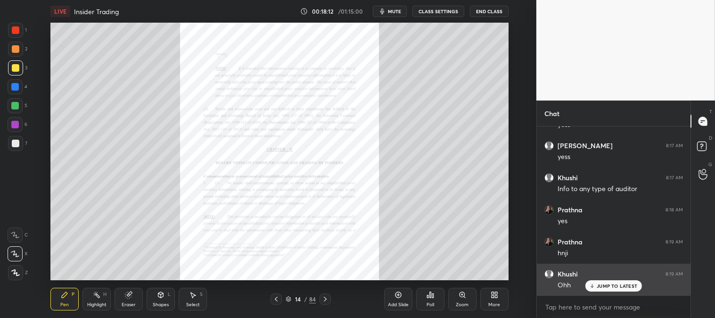
click at [604, 286] on p "JUMP TO LATEST" at bounding box center [616, 286] width 41 height 6
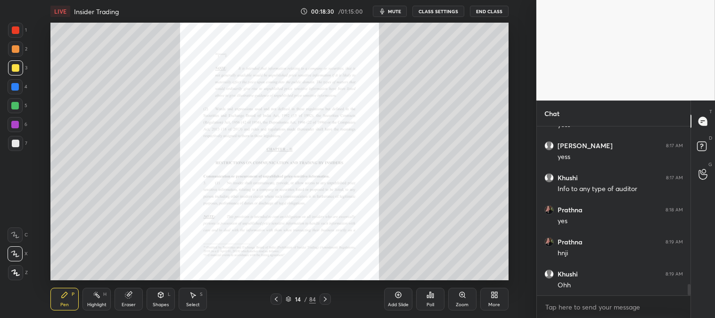
scroll to position [2323, 0]
click at [457, 296] on div "Zoom" at bounding box center [462, 298] width 28 height 23
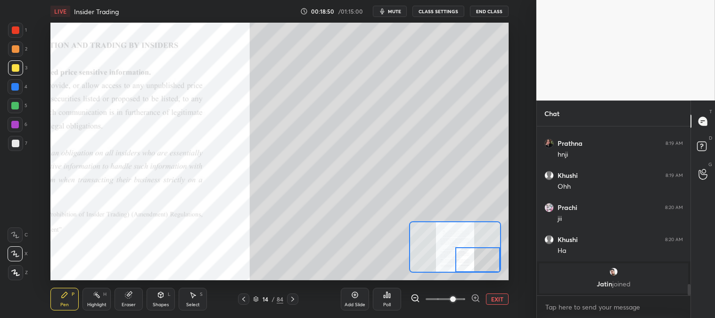
scroll to position [1894, 0]
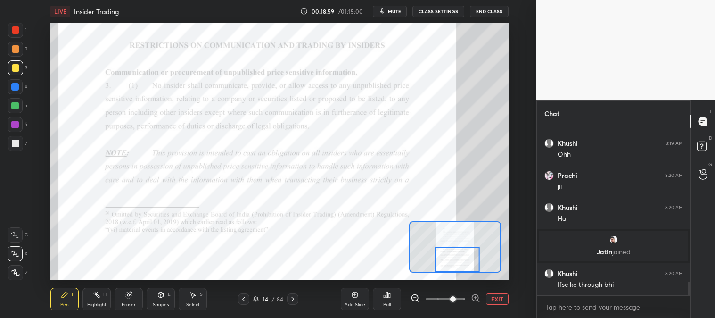
click at [97, 299] on div "Highlight H" at bounding box center [96, 298] width 28 height 23
click at [95, 301] on div "Highlight H" at bounding box center [96, 298] width 28 height 23
click at [15, 35] on div at bounding box center [15, 30] width 15 height 15
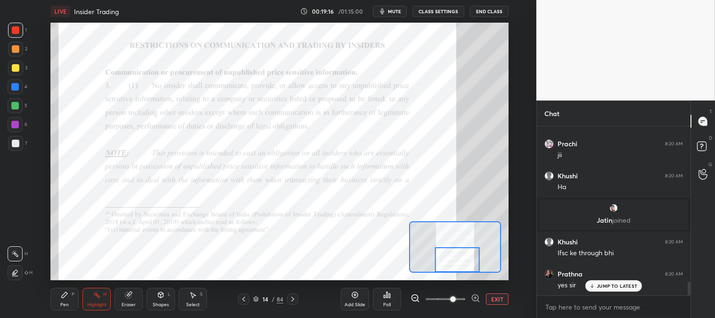
scroll to position [1957, 0]
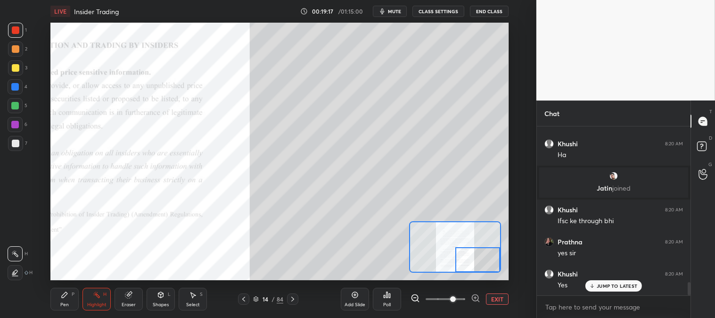
click at [66, 299] on div "Pen P" at bounding box center [64, 298] width 28 height 23
click at [66, 294] on icon at bounding box center [65, 295] width 6 height 6
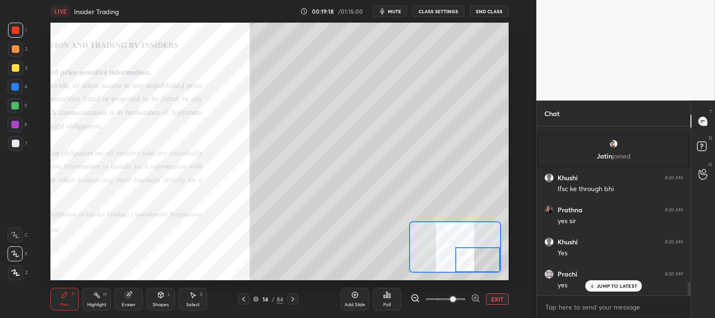
click at [17, 102] on div at bounding box center [15, 106] width 8 height 8
click at [606, 288] on p "JUMP TO LATEST" at bounding box center [616, 286] width 41 height 6
click at [494, 300] on button "EXIT" at bounding box center [497, 298] width 23 height 11
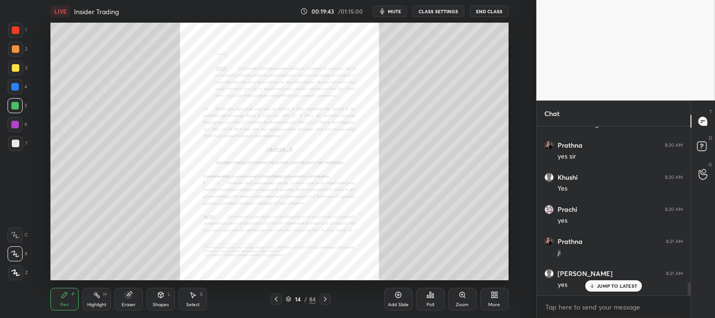
scroll to position [2086, 0]
click at [15, 142] on div at bounding box center [16, 143] width 8 height 8
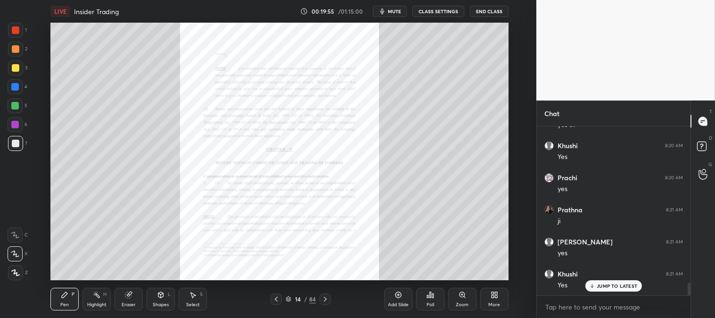
scroll to position [2095, 0]
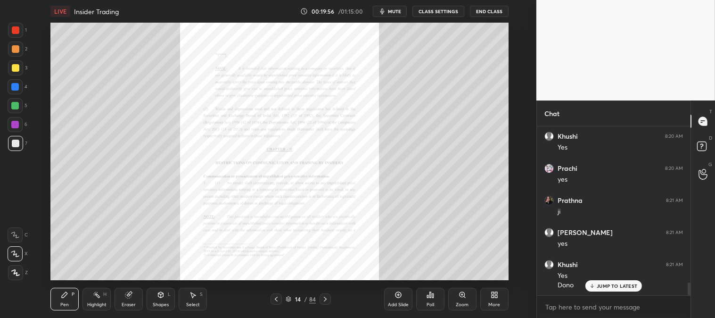
click at [458, 300] on div "Zoom" at bounding box center [462, 298] width 28 height 23
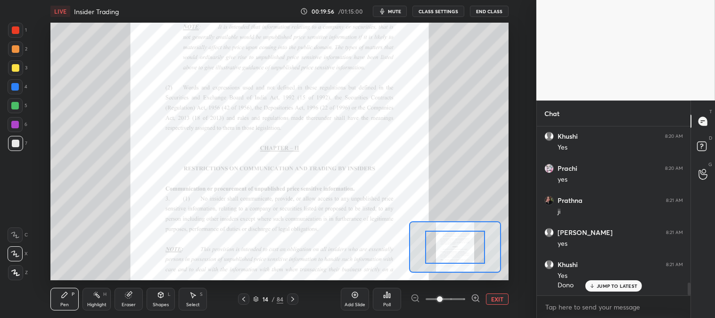
scroll to position [2127, 0]
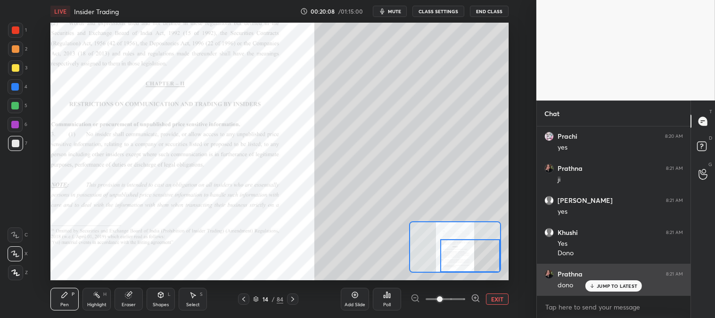
click at [596, 285] on div "JUMP TO LATEST" at bounding box center [613, 285] width 57 height 11
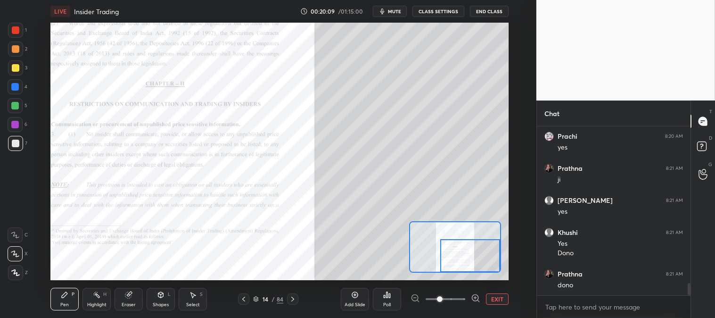
scroll to position [2159, 0]
click at [495, 299] on button "EXIT" at bounding box center [497, 298] width 23 height 11
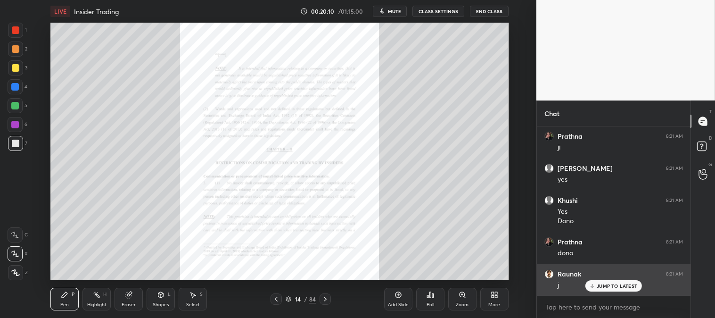
click at [605, 285] on p "JUMP TO LATEST" at bounding box center [616, 286] width 41 height 6
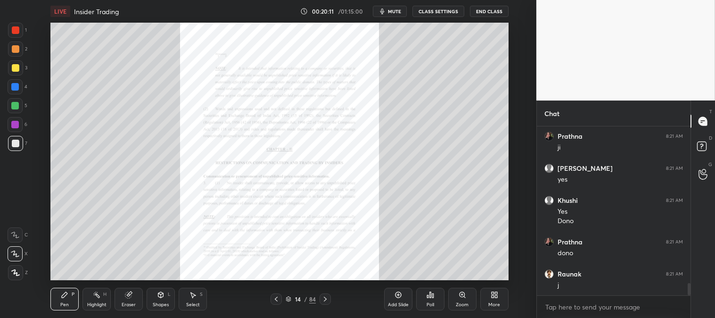
click at [16, 45] on div at bounding box center [16, 49] width 8 height 8
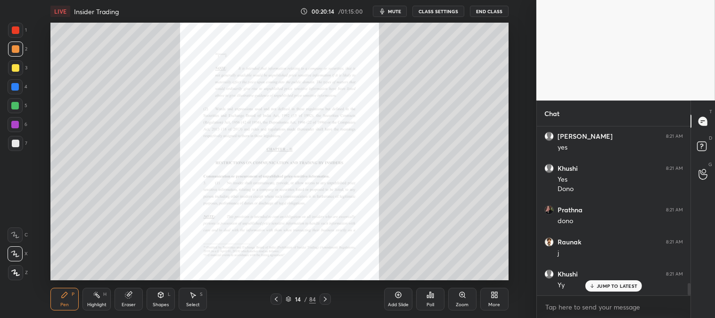
click at [459, 299] on div "Zoom" at bounding box center [462, 298] width 28 height 23
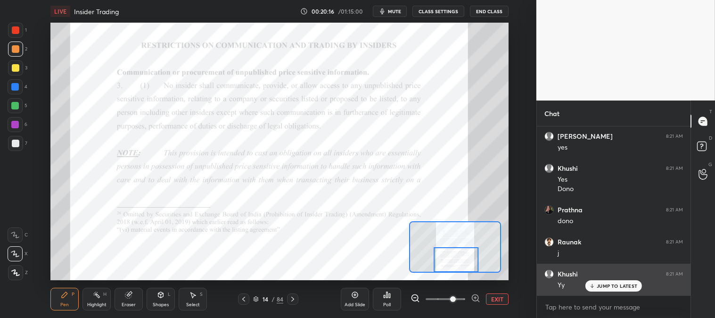
click at [607, 286] on p "JUMP TO LATEST" at bounding box center [616, 286] width 41 height 6
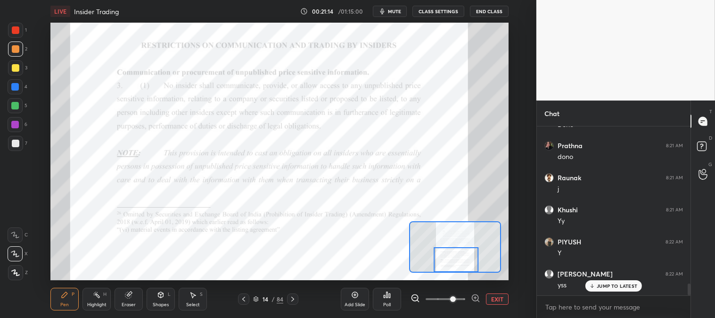
scroll to position [2287, 0]
click at [17, 51] on div at bounding box center [16, 49] width 8 height 8
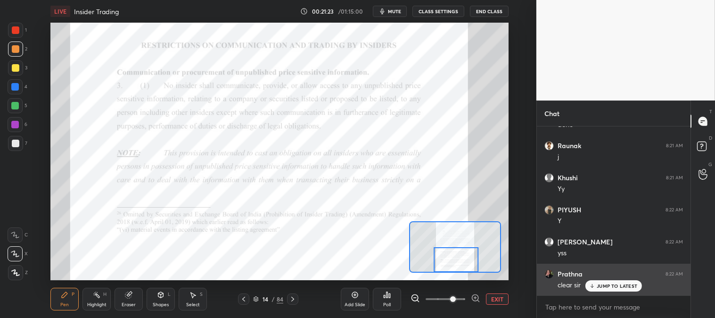
click at [600, 289] on div "JUMP TO LATEST" at bounding box center [613, 285] width 57 height 11
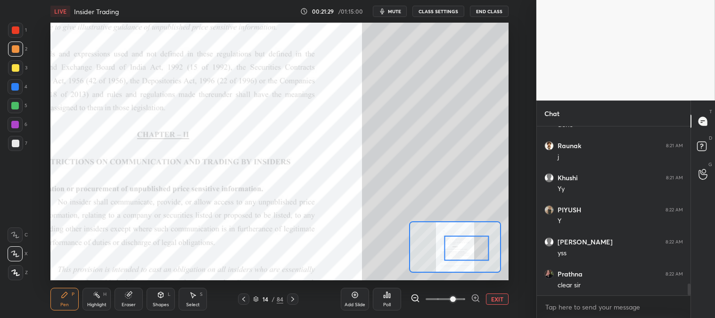
click at [62, 300] on div "Pen P" at bounding box center [64, 298] width 28 height 23
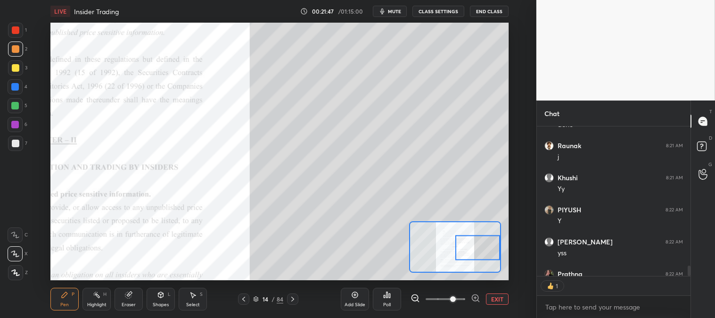
scroll to position [147, 151]
click at [17, 142] on div at bounding box center [16, 143] width 8 height 8
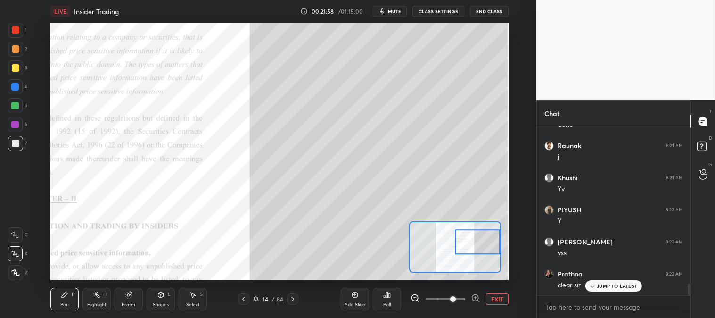
scroll to position [2287, 0]
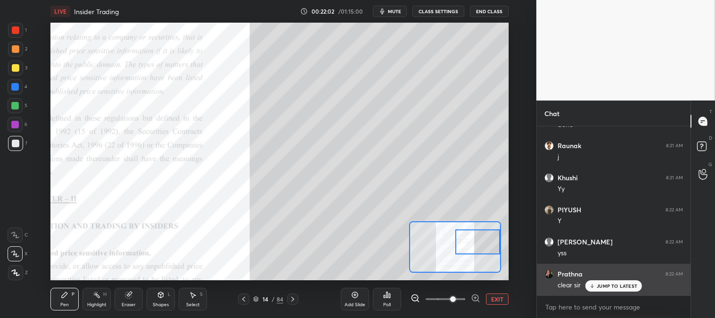
click at [601, 285] on p "JUMP TO LATEST" at bounding box center [616, 286] width 41 height 6
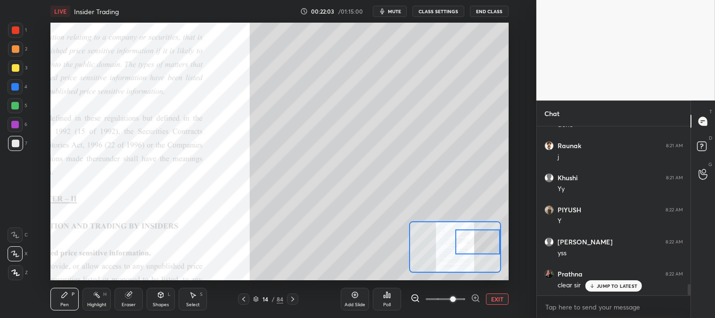
scroll to position [2319, 0]
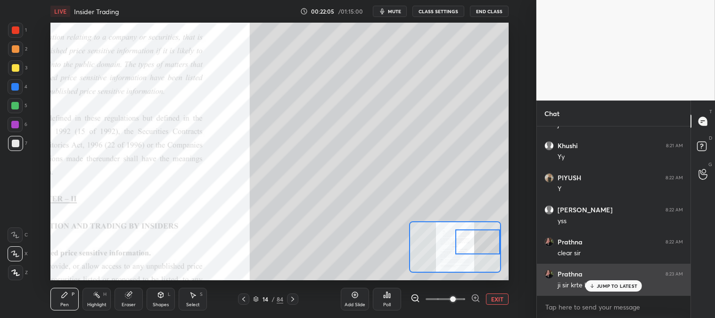
click at [603, 285] on p "JUMP TO LATEST" at bounding box center [616, 286] width 41 height 6
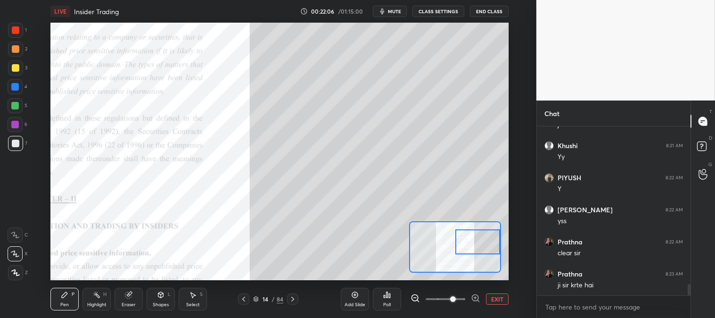
scroll to position [2351, 0]
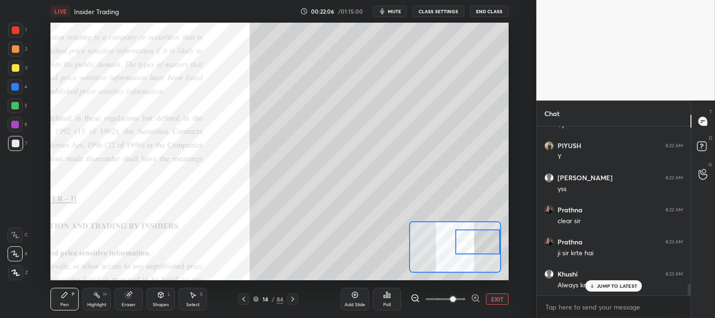
click at [14, 49] on div at bounding box center [16, 49] width 8 height 8
click at [16, 27] on div at bounding box center [16, 30] width 8 height 8
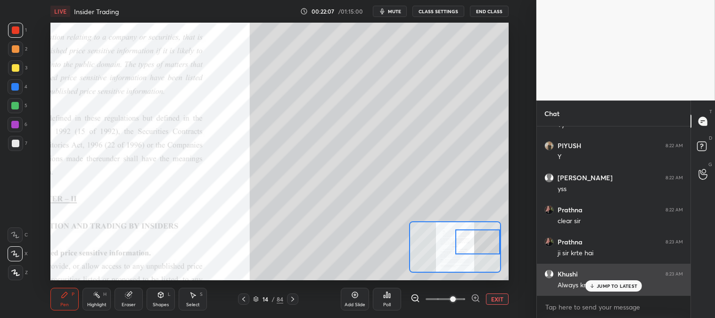
click at [600, 286] on p "JUMP TO LATEST" at bounding box center [616, 286] width 41 height 6
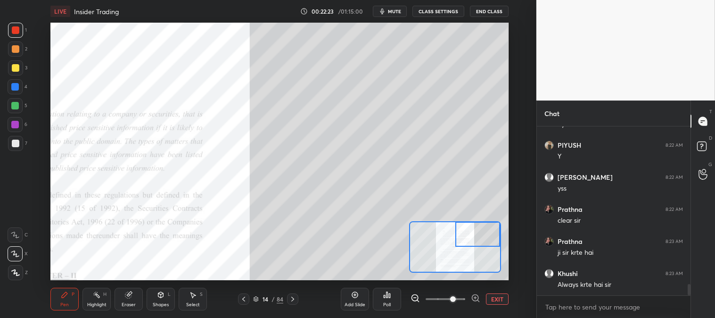
click at [128, 303] on div "Eraser" at bounding box center [129, 304] width 14 height 5
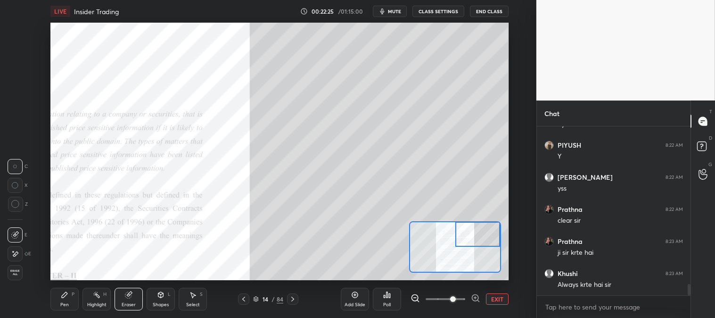
click at [58, 302] on div "Pen P" at bounding box center [64, 298] width 28 height 23
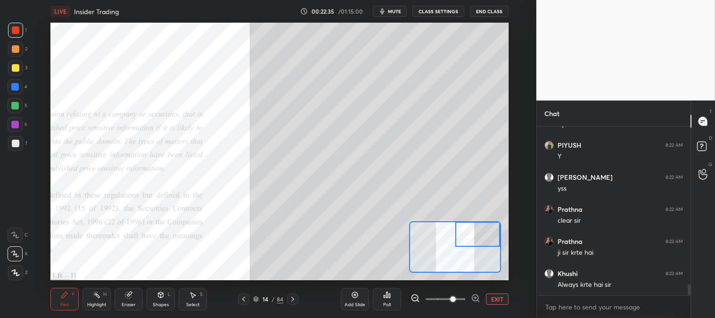
click at [496, 295] on button "EXIT" at bounding box center [497, 298] width 23 height 11
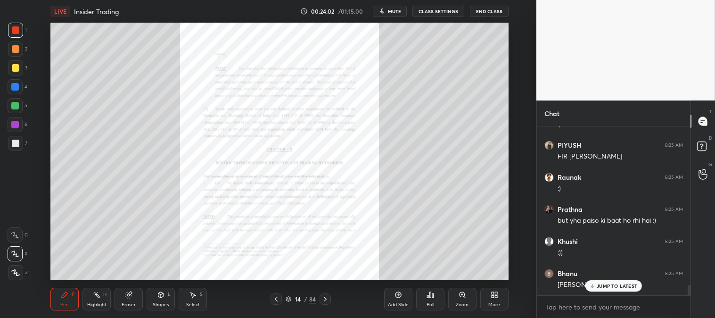
scroll to position [2585, 0]
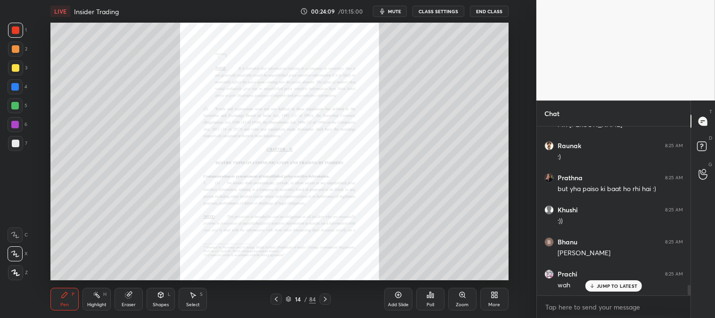
click at [89, 304] on div "Highlight" at bounding box center [96, 304] width 19 height 5
click at [610, 286] on p "JUMP TO LATEST" at bounding box center [616, 286] width 41 height 6
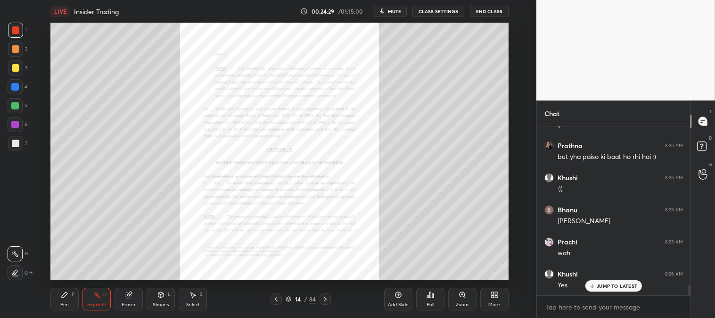
scroll to position [2649, 0]
click at [15, 71] on div at bounding box center [16, 68] width 8 height 8
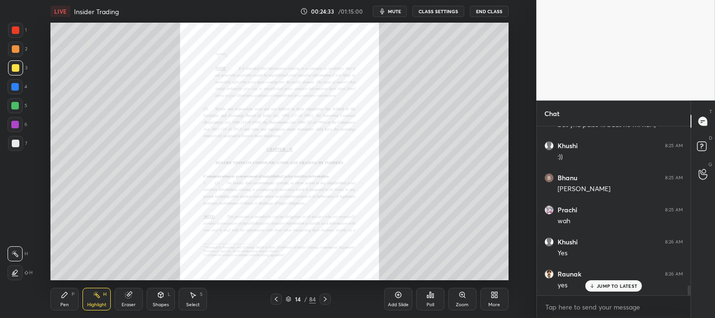
click at [15, 143] on div at bounding box center [16, 143] width 8 height 8
click at [63, 296] on icon at bounding box center [65, 295] width 6 height 6
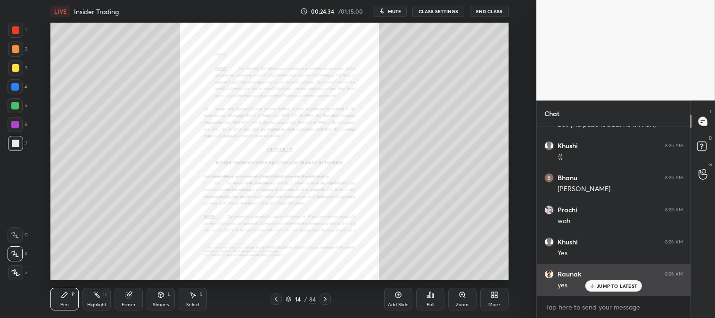
click at [603, 289] on div "JUMP TO LATEST" at bounding box center [613, 285] width 57 height 11
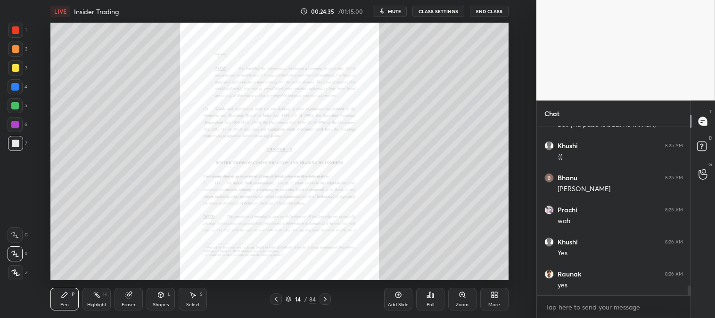
click at [458, 298] on icon at bounding box center [462, 295] width 8 height 8
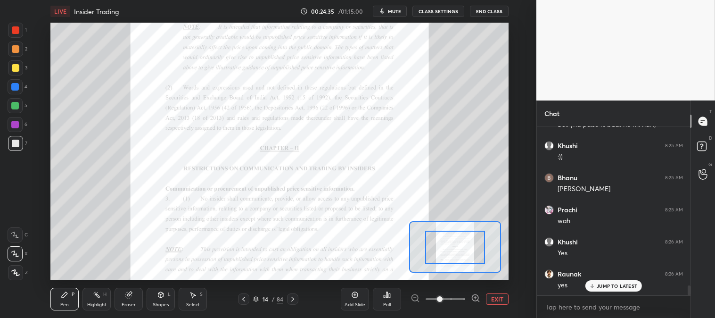
scroll to position [2681, 0]
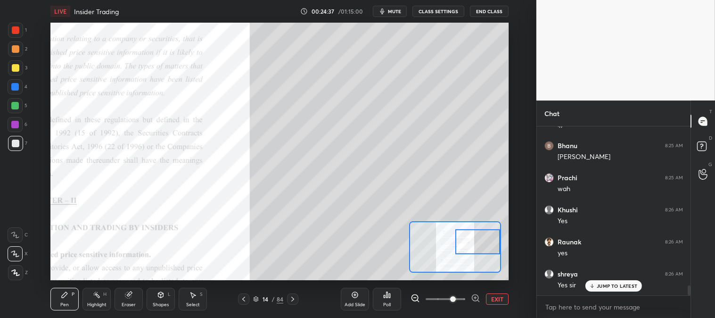
click at [19, 49] on div at bounding box center [16, 49] width 8 height 8
click at [16, 106] on div at bounding box center [15, 106] width 8 height 8
click at [134, 301] on div "Eraser" at bounding box center [128, 298] width 28 height 23
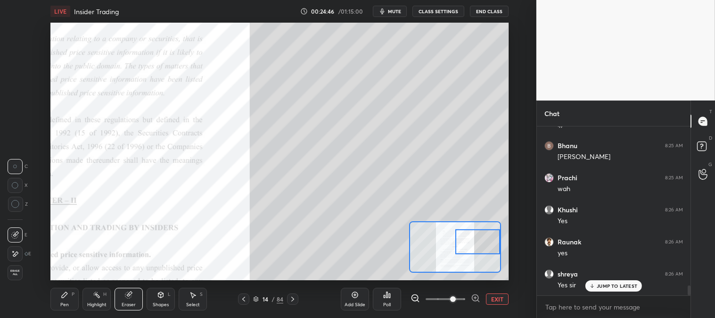
click at [74, 300] on div "Pen P" at bounding box center [64, 298] width 28 height 23
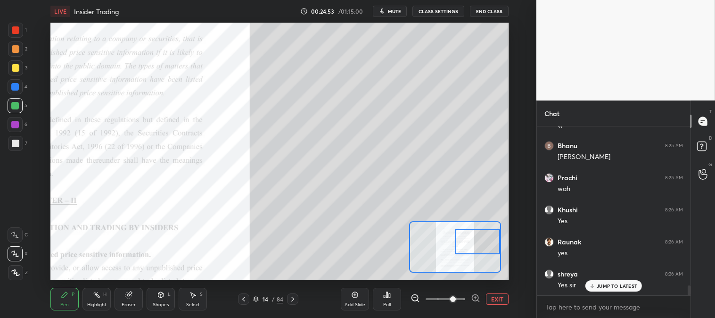
click at [12, 84] on div at bounding box center [15, 87] width 8 height 8
click at [16, 106] on div at bounding box center [15, 106] width 8 height 8
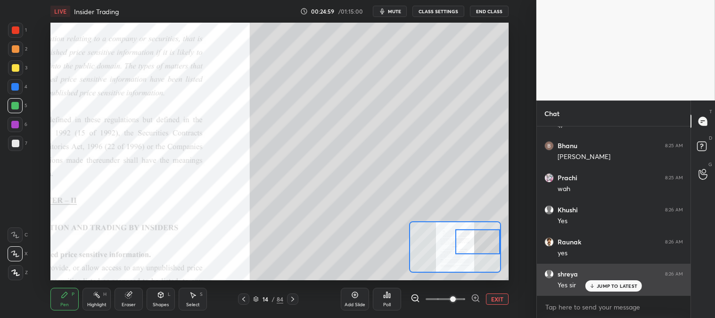
click at [613, 284] on p "JUMP TO LATEST" at bounding box center [616, 286] width 41 height 6
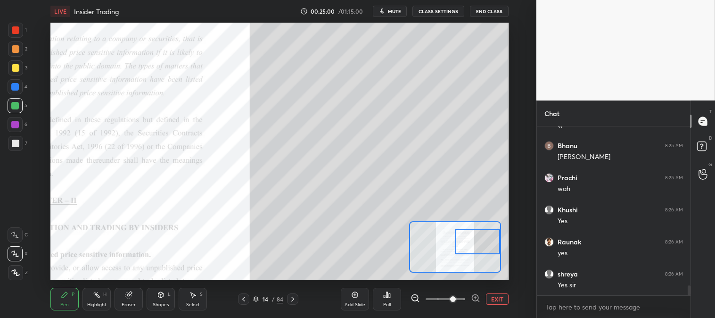
click at [497, 295] on button "EXIT" at bounding box center [497, 298] width 23 height 11
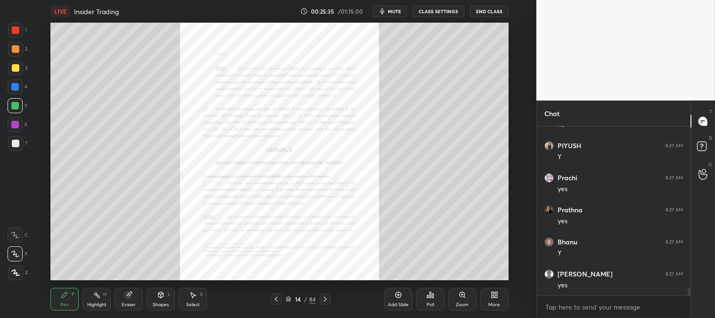
scroll to position [3354, 0]
click at [454, 302] on div "Zoom" at bounding box center [462, 298] width 28 height 23
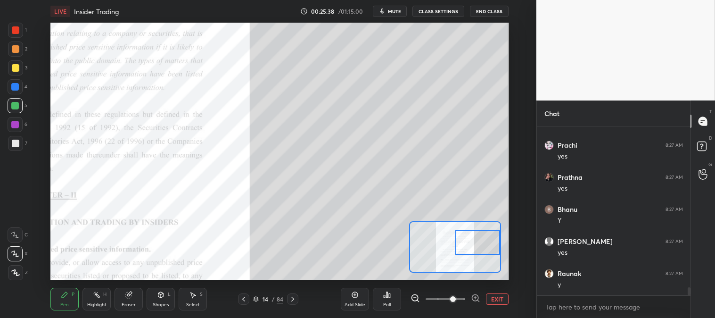
click at [64, 293] on icon at bounding box center [65, 295] width 8 height 8
click at [17, 105] on div at bounding box center [15, 106] width 8 height 8
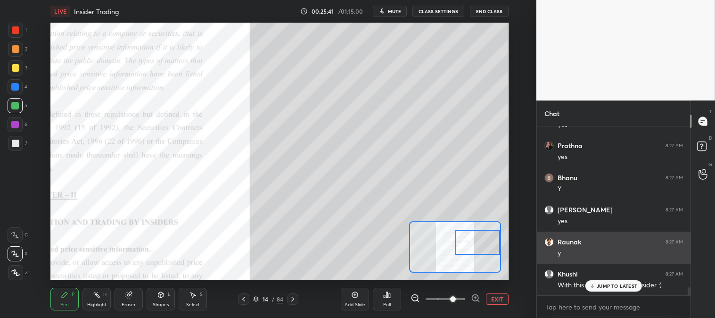
click at [612, 283] on p "JUMP TO LATEST" at bounding box center [616, 286] width 41 height 6
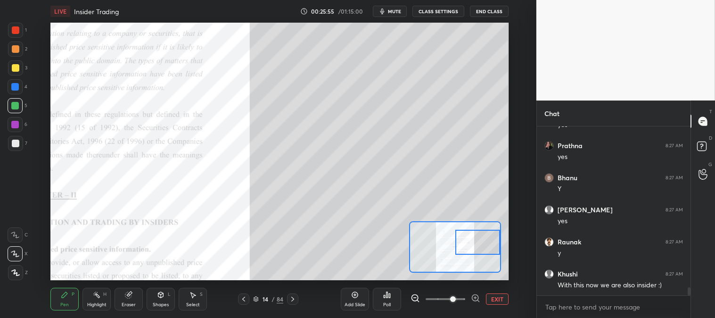
click at [15, 88] on div at bounding box center [15, 87] width 8 height 8
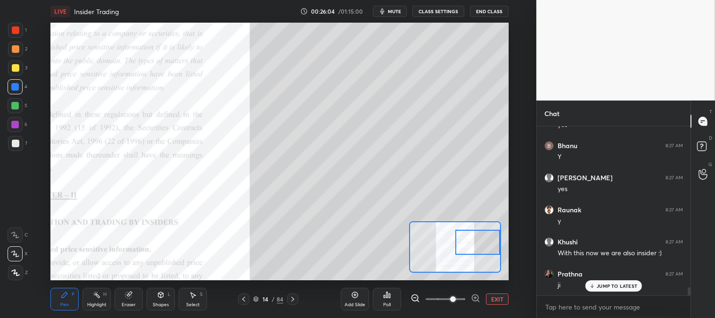
scroll to position [3450, 0]
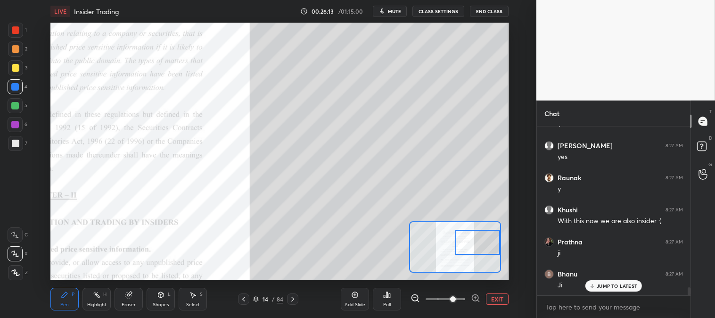
click at [13, 142] on div at bounding box center [16, 143] width 8 height 8
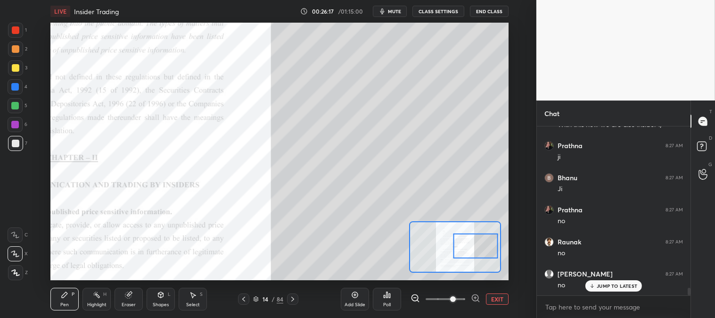
scroll to position [3610, 0]
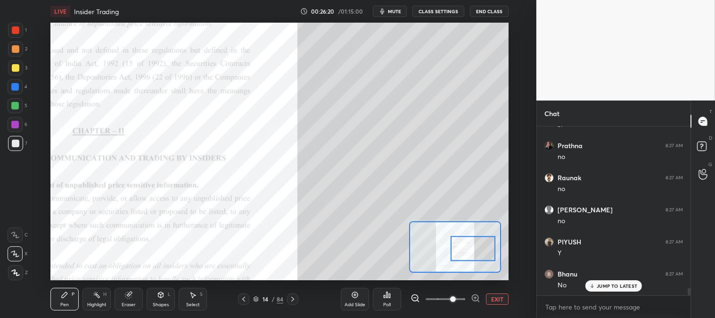
click at [17, 45] on div at bounding box center [16, 49] width 8 height 8
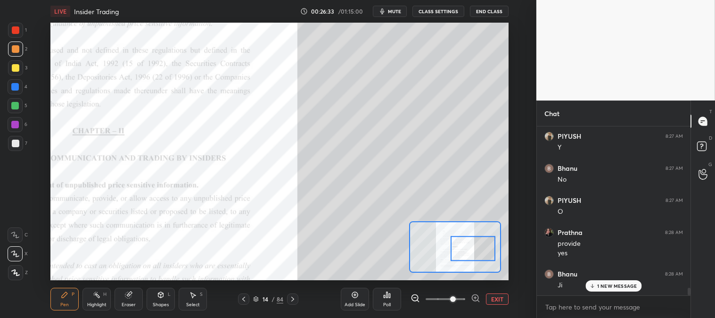
scroll to position [3748, 0]
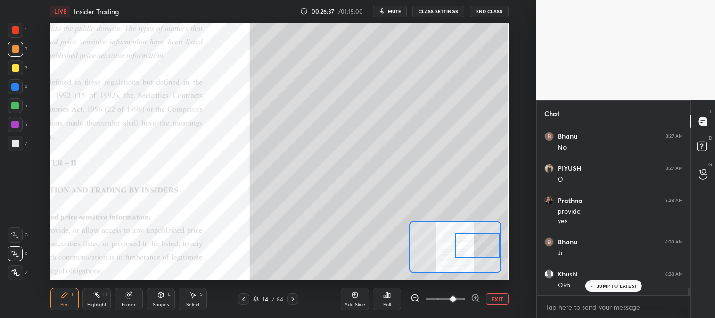
click at [72, 304] on div "Pen P" at bounding box center [64, 298] width 28 height 23
click at [19, 107] on div at bounding box center [15, 105] width 15 height 15
click at [121, 304] on div "Eraser" at bounding box center [128, 298] width 28 height 23
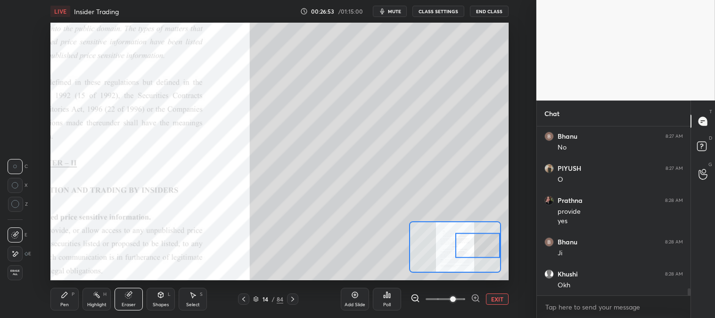
scroll to position [3780, 0]
click at [66, 301] on div "Pen P" at bounding box center [64, 298] width 28 height 23
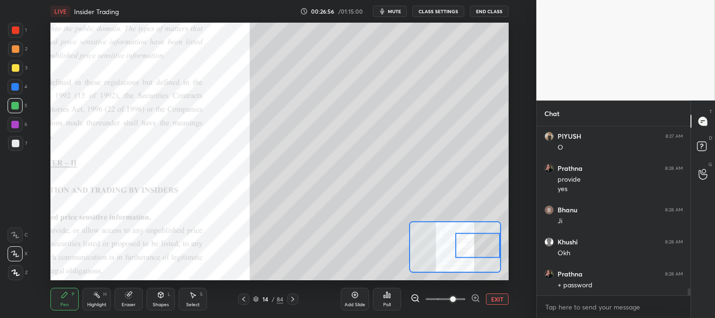
click at [62, 299] on div "Pen P" at bounding box center [64, 298] width 28 height 23
click at [15, 56] on div at bounding box center [15, 48] width 15 height 15
click at [58, 297] on div "Pen P" at bounding box center [64, 298] width 28 height 23
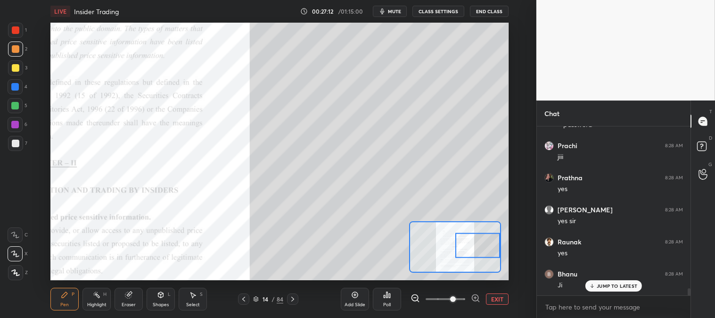
scroll to position [3972, 0]
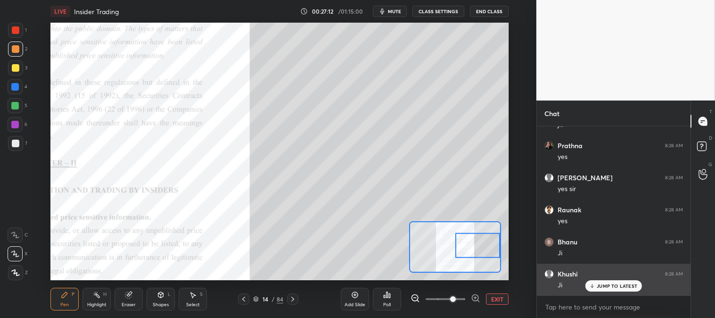
click at [500, 297] on button "EXIT" at bounding box center [497, 298] width 23 height 11
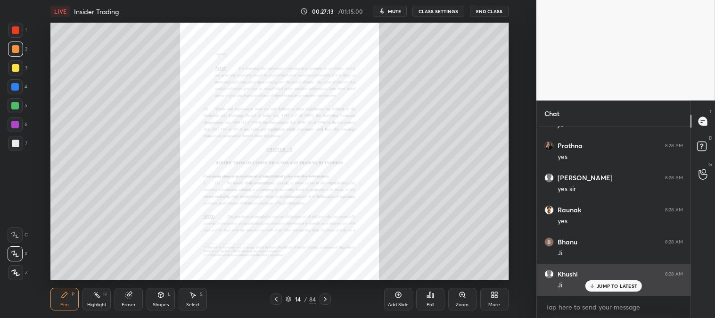
click at [607, 286] on p "JUMP TO LATEST" at bounding box center [616, 286] width 41 height 6
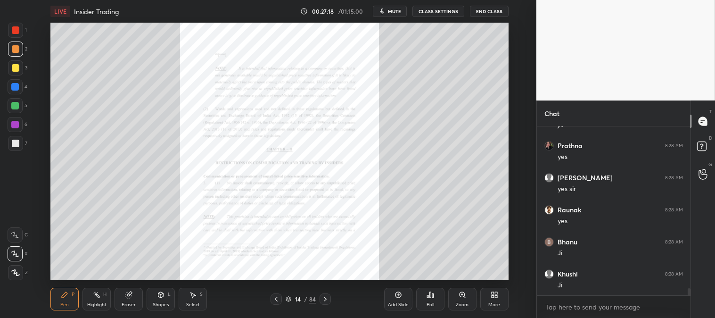
scroll to position [4004, 0]
click at [463, 300] on div "Zoom" at bounding box center [462, 298] width 28 height 23
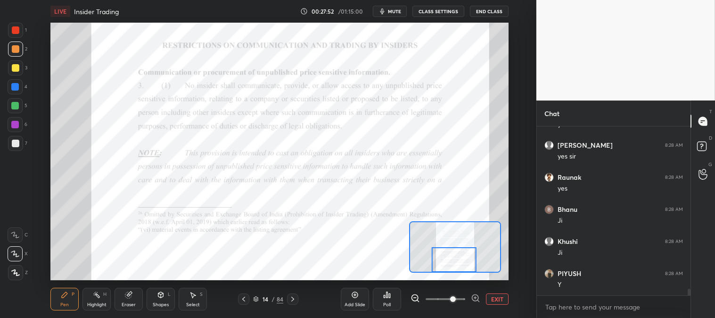
click at [496, 298] on button "EXIT" at bounding box center [497, 298] width 23 height 11
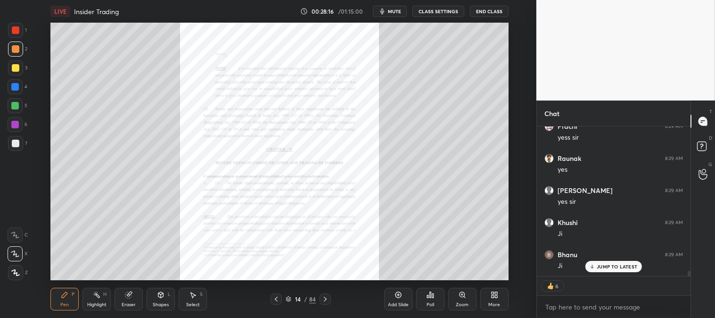
scroll to position [4248, 0]
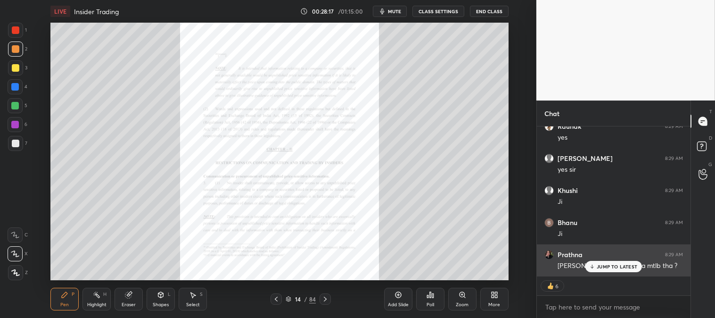
click at [603, 264] on p "JUMP TO LATEST" at bounding box center [616, 266] width 41 height 6
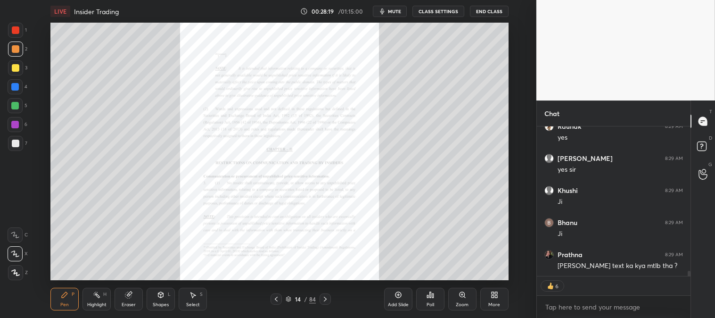
click at [460, 294] on icon at bounding box center [461, 294] width 5 height 5
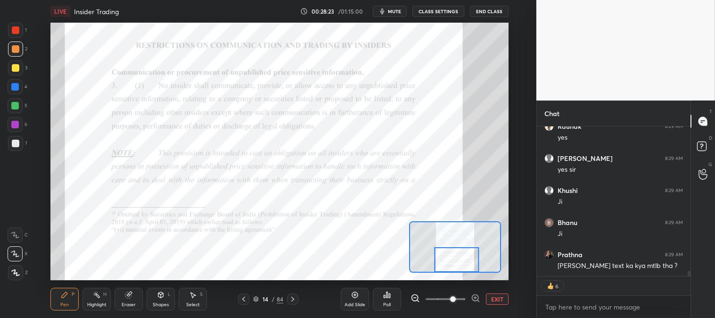
click at [95, 302] on div "Highlight" at bounding box center [96, 304] width 19 height 5
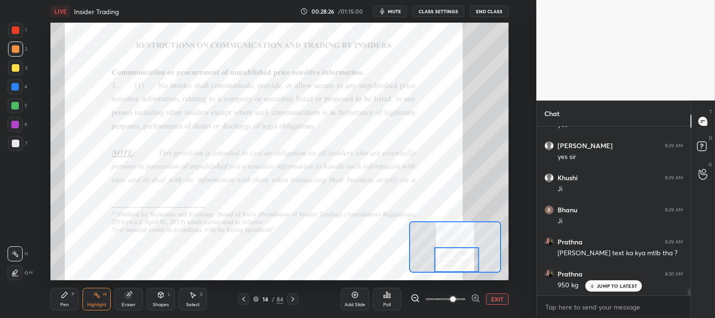
scroll to position [4292, 0]
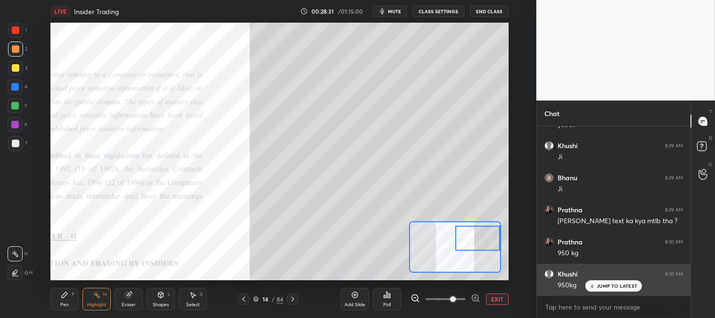
click at [492, 297] on button "EXIT" at bounding box center [497, 298] width 23 height 11
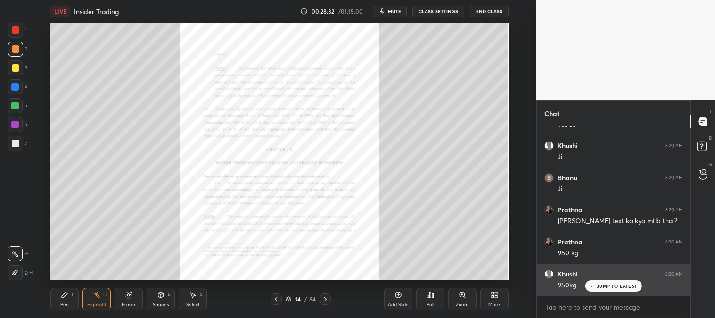
click at [599, 286] on p "JUMP TO LATEST" at bounding box center [616, 286] width 41 height 6
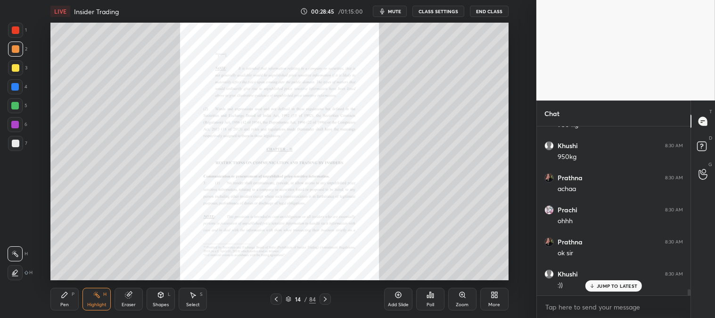
scroll to position [4452, 0]
click at [393, 8] on span "mute" at bounding box center [394, 11] width 13 height 7
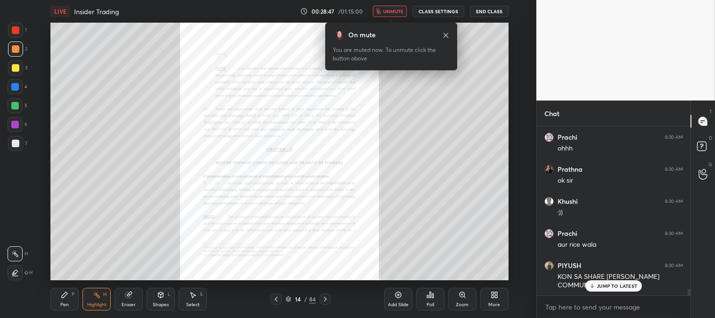
click at [393, 11] on span "unmute" at bounding box center [393, 11] width 20 height 7
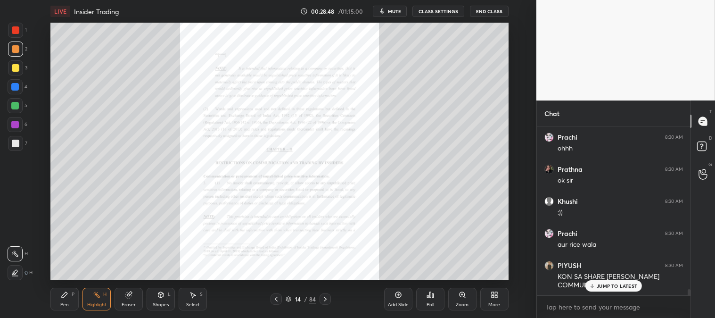
scroll to position [4525, 0]
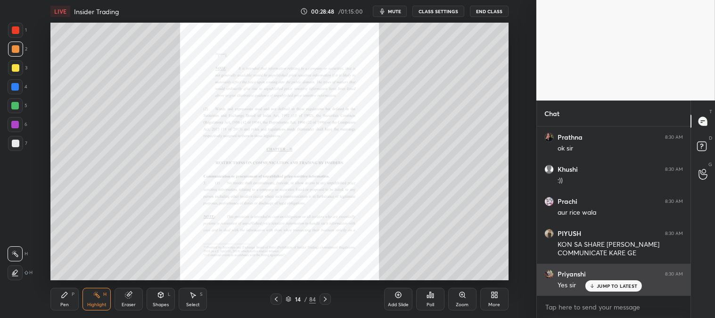
click at [612, 288] on p "JUMP TO LATEST" at bounding box center [616, 286] width 41 height 6
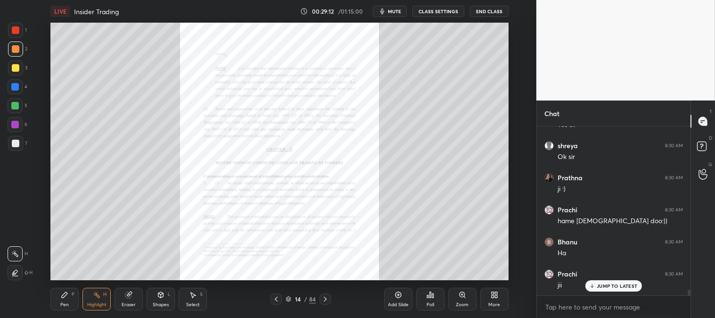
scroll to position [4717, 0]
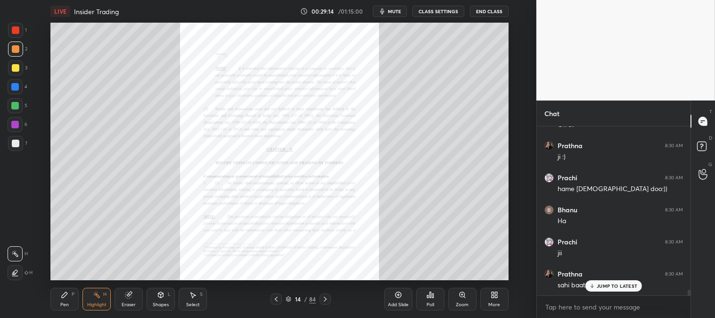
click at [599, 283] on p "JUMP TO LATEST" at bounding box center [616, 286] width 41 height 6
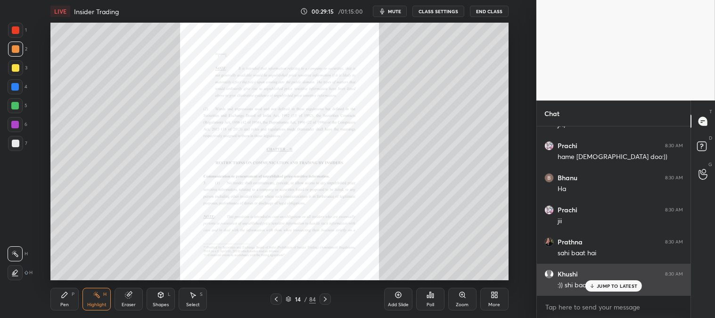
click at [594, 286] on icon at bounding box center [592, 286] width 6 height 6
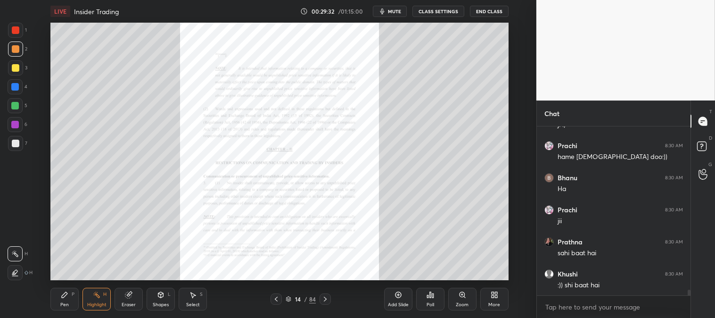
click at [456, 298] on div "Zoom" at bounding box center [462, 298] width 28 height 23
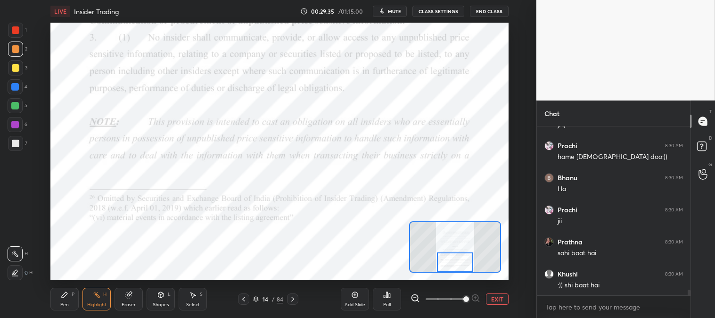
click at [465, 264] on div at bounding box center [455, 262] width 36 height 20
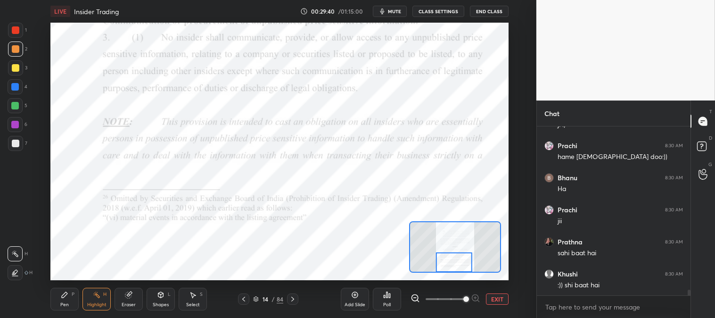
click at [293, 298] on icon at bounding box center [293, 299] width 8 height 8
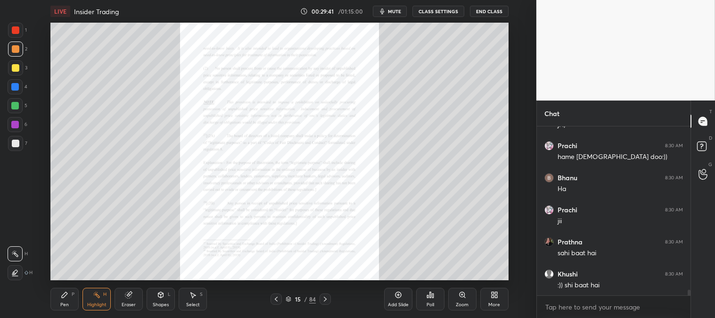
click at [459, 298] on icon at bounding box center [462, 295] width 8 height 8
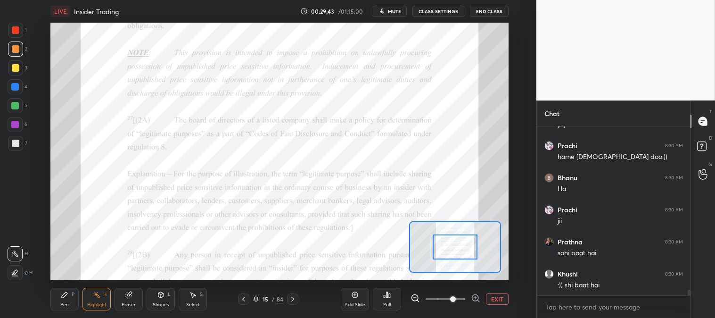
click at [65, 308] on div "Pen P" at bounding box center [64, 298] width 28 height 23
click at [14, 30] on div at bounding box center [16, 30] width 8 height 8
click at [244, 301] on icon at bounding box center [244, 299] width 8 height 8
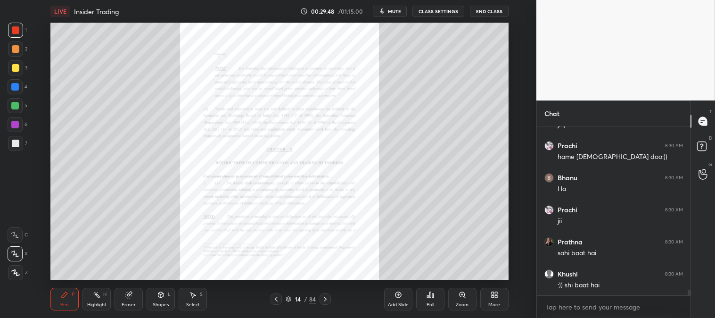
click at [458, 294] on icon at bounding box center [462, 295] width 8 height 8
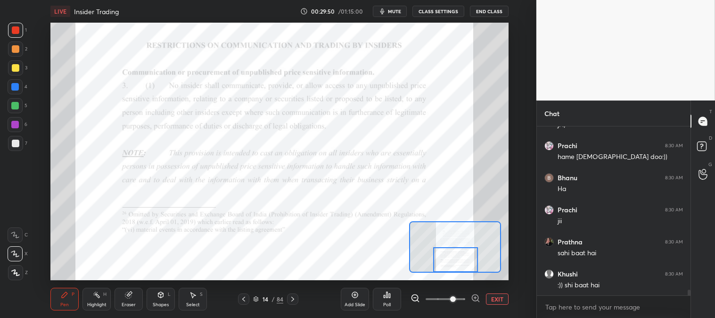
click at [111, 305] on div "Pen P Highlight H Eraser Shapes L Select S" at bounding box center [122, 298] width 145 height 23
click at [95, 304] on div "Highlight" at bounding box center [96, 304] width 19 height 5
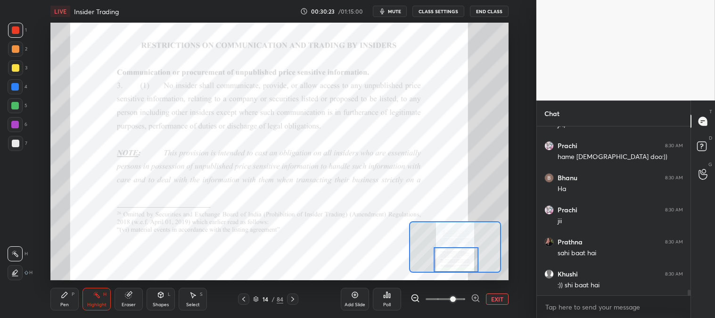
scroll to position [4782, 0]
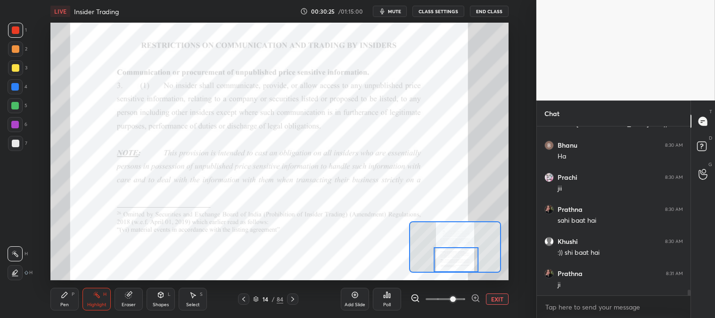
click at [294, 300] on icon at bounding box center [293, 299] width 8 height 8
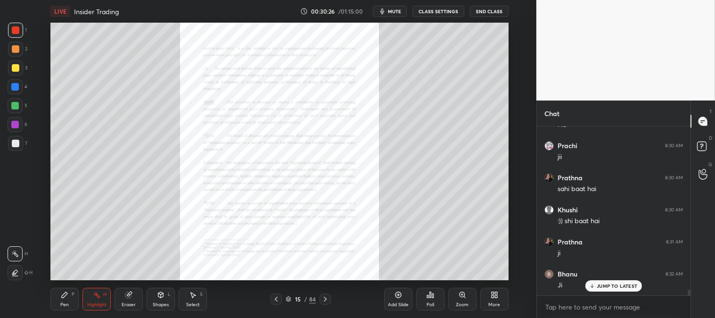
scroll to position [4845, 0]
click at [454, 299] on div "Zoom" at bounding box center [462, 298] width 28 height 23
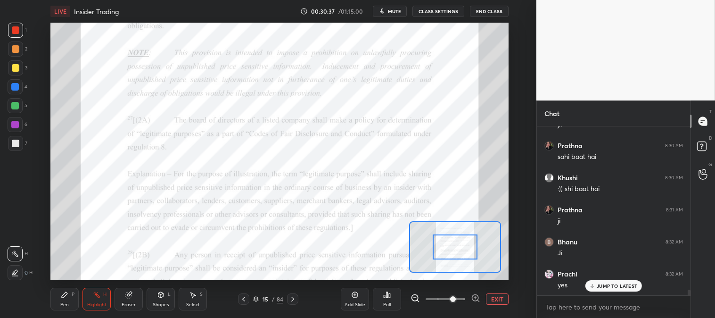
click at [66, 300] on div "Pen P" at bounding box center [64, 298] width 28 height 23
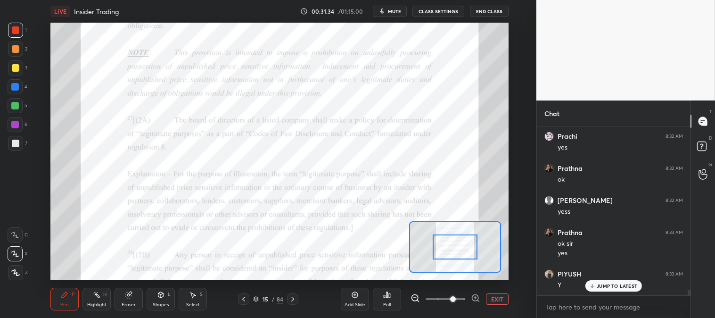
scroll to position [5015, 0]
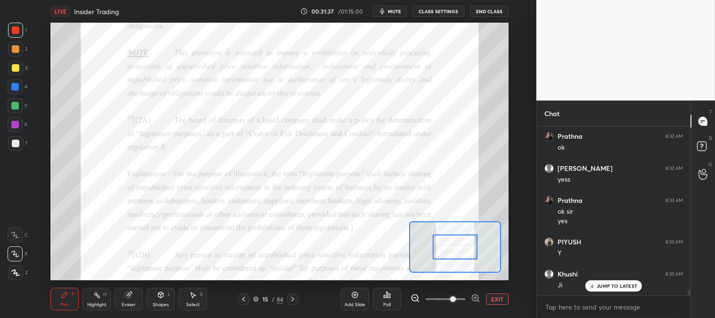
click at [17, 87] on div at bounding box center [15, 87] width 8 height 8
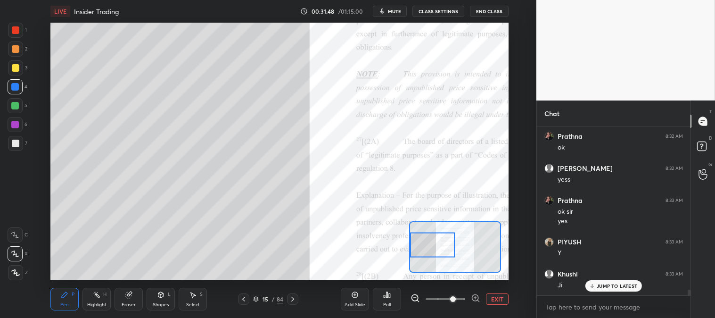
click at [55, 289] on div "Pen P" at bounding box center [64, 298] width 28 height 23
click at [14, 68] on div at bounding box center [16, 68] width 8 height 8
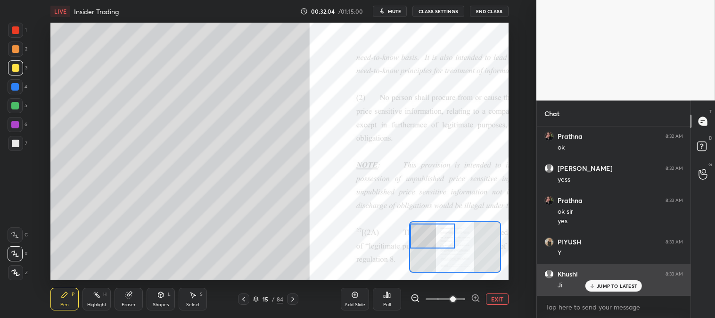
click at [614, 288] on p "JUMP TO LATEST" at bounding box center [616, 286] width 41 height 6
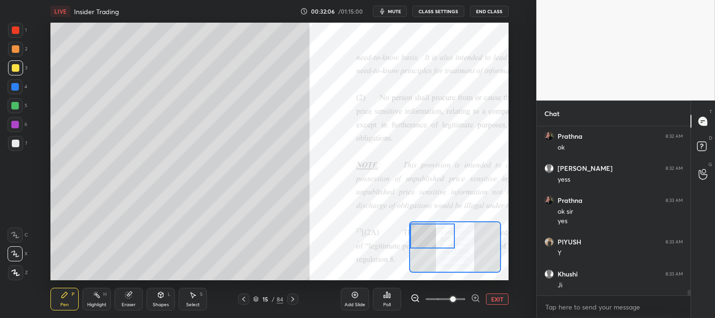
click at [491, 295] on button "EXIT" at bounding box center [497, 298] width 23 height 11
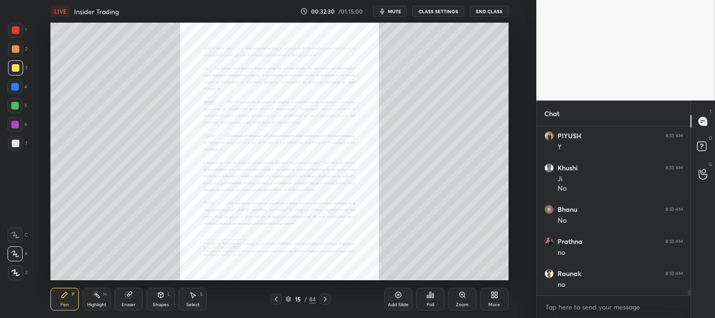
scroll to position [5153, 0]
click at [463, 297] on icon at bounding box center [462, 295] width 8 height 8
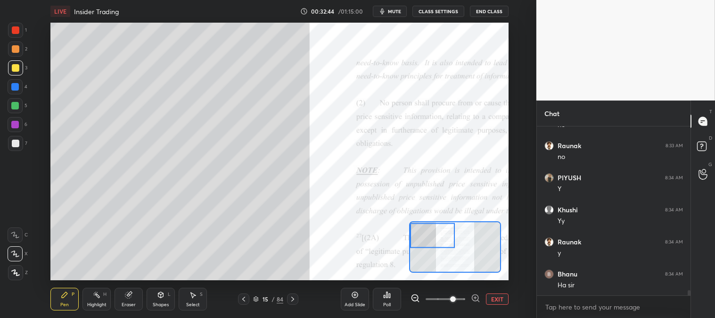
scroll to position [5281, 0]
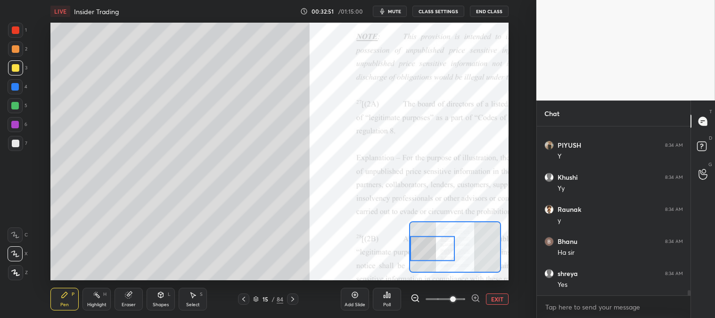
click at [19, 104] on div at bounding box center [15, 106] width 8 height 8
click at [496, 297] on button "EXIT" at bounding box center [497, 298] width 23 height 11
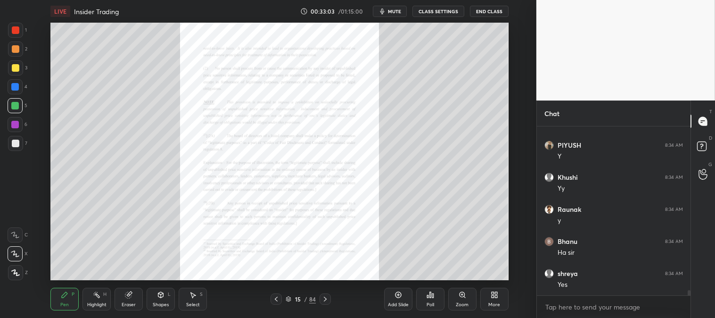
click at [398, 11] on span "mute" at bounding box center [394, 11] width 13 height 7
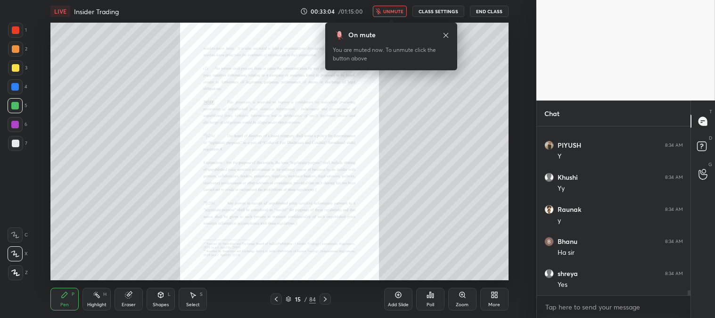
click at [397, 13] on span "unmute" at bounding box center [393, 11] width 20 height 7
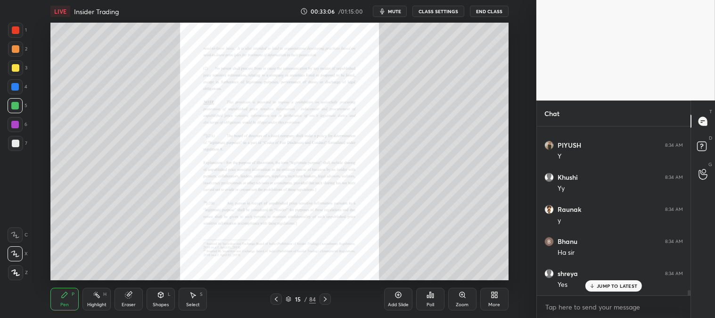
scroll to position [5315, 0]
click at [13, 55] on div at bounding box center [15, 48] width 15 height 15
click at [596, 286] on div "JUMP TO LATEST" at bounding box center [613, 285] width 57 height 11
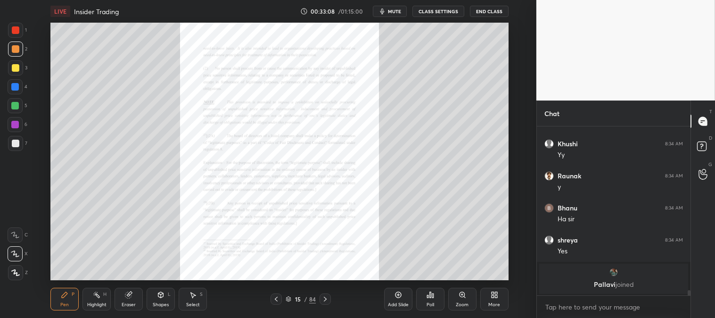
click at [458, 307] on div "Zoom" at bounding box center [462, 298] width 28 height 23
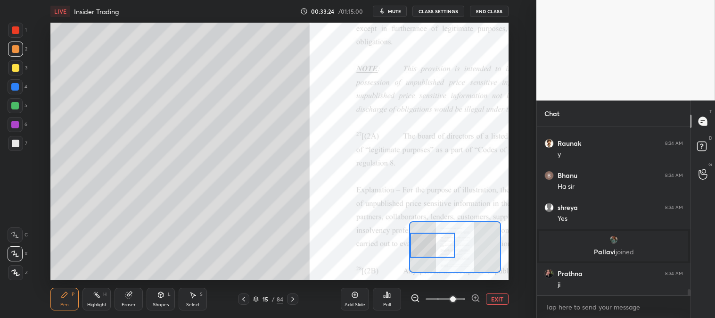
scroll to position [4401, 0]
click at [17, 64] on div at bounding box center [16, 68] width 8 height 8
click at [16, 27] on div at bounding box center [16, 30] width 8 height 8
click at [500, 296] on button "EXIT" at bounding box center [497, 298] width 23 height 11
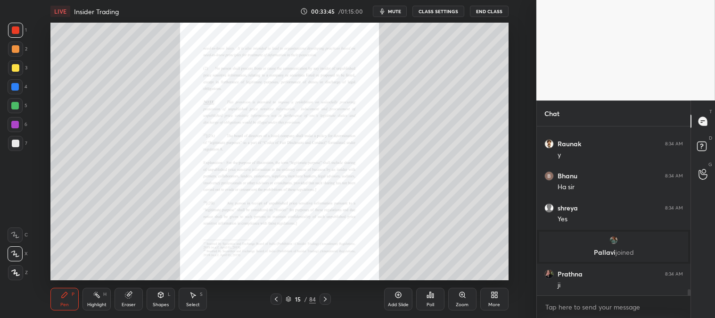
click at [460, 295] on icon at bounding box center [461, 294] width 5 height 5
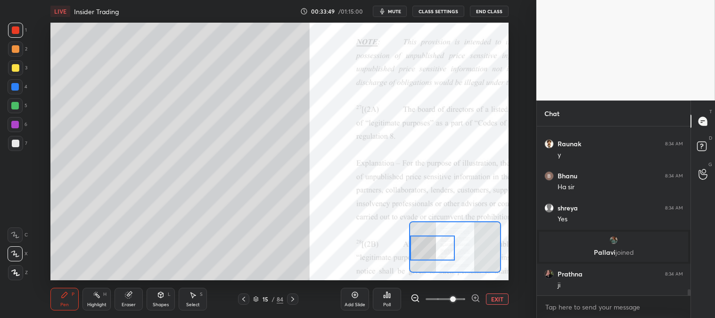
click at [15, 88] on div at bounding box center [15, 87] width 8 height 8
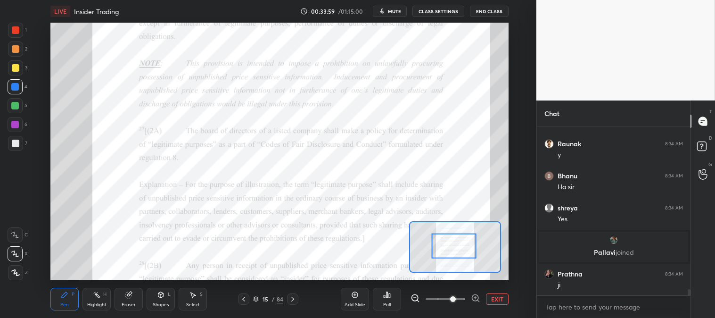
scroll to position [4433, 0]
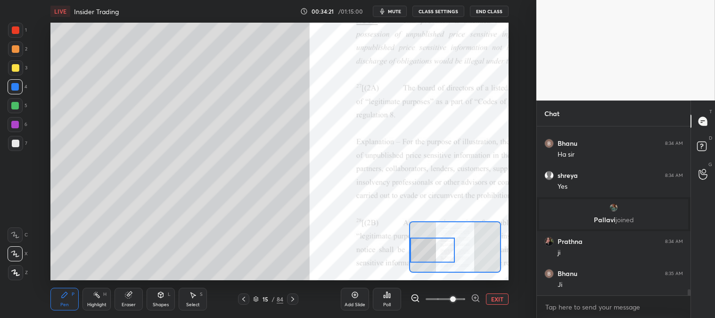
click at [496, 302] on button "EXIT" at bounding box center [497, 298] width 23 height 11
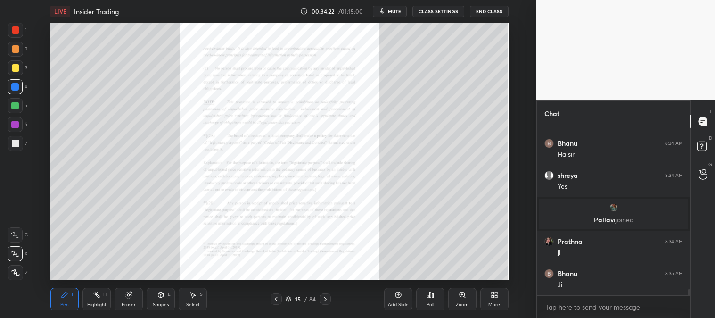
click at [324, 298] on icon at bounding box center [325, 299] width 8 height 8
click at [327, 300] on icon at bounding box center [325, 299] width 8 height 8
click at [325, 299] on icon at bounding box center [325, 299] width 8 height 8
click at [325, 300] on icon at bounding box center [325, 299] width 8 height 8
click at [327, 300] on icon at bounding box center [325, 299] width 8 height 8
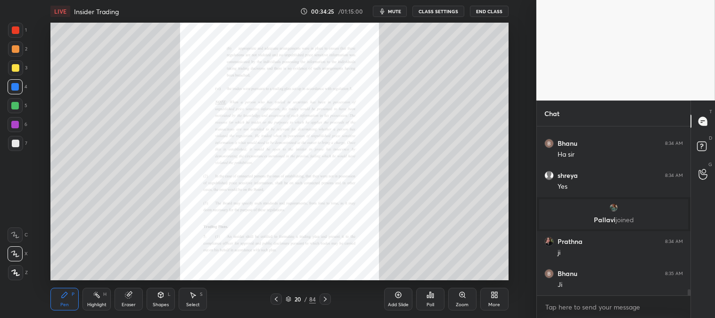
click at [328, 300] on icon at bounding box center [325, 299] width 8 height 8
click at [327, 299] on icon at bounding box center [325, 299] width 8 height 8
click at [326, 298] on icon at bounding box center [325, 299] width 8 height 8
click at [326, 299] on icon at bounding box center [325, 298] width 3 height 5
click at [326, 299] on icon at bounding box center [325, 299] width 8 height 8
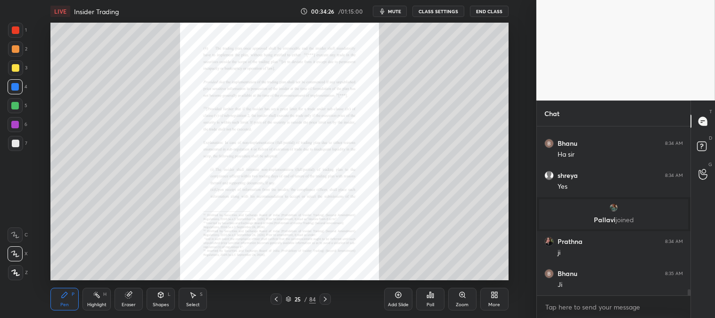
click at [326, 300] on icon at bounding box center [325, 299] width 8 height 8
click at [325, 300] on icon at bounding box center [325, 298] width 3 height 5
click at [325, 301] on icon at bounding box center [325, 299] width 8 height 8
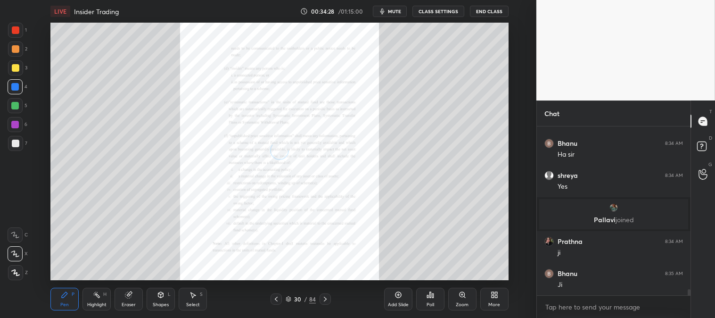
click at [324, 301] on icon at bounding box center [325, 299] width 8 height 8
click at [324, 301] on icon at bounding box center [325, 298] width 3 height 5
click at [323, 300] on icon at bounding box center [325, 299] width 8 height 8
click at [322, 299] on icon at bounding box center [325, 299] width 8 height 8
click at [326, 297] on icon at bounding box center [325, 299] width 8 height 8
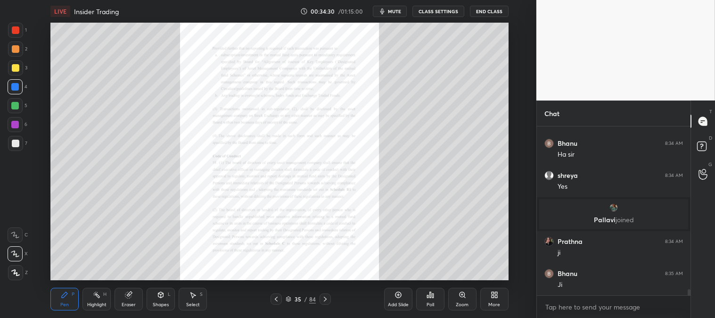
click at [326, 297] on icon at bounding box center [325, 299] width 8 height 8
click at [325, 296] on icon at bounding box center [325, 299] width 8 height 8
click at [325, 298] on icon at bounding box center [325, 299] width 8 height 8
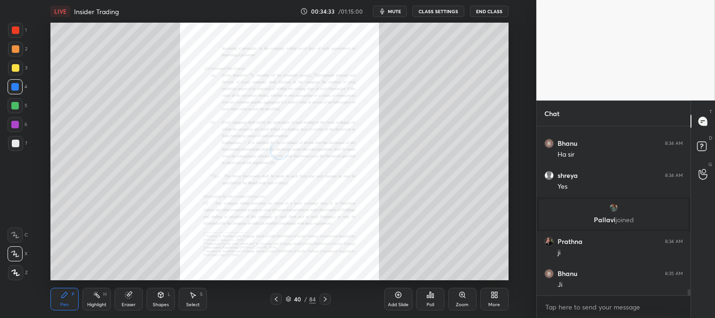
click at [326, 296] on icon at bounding box center [325, 299] width 8 height 8
click at [326, 297] on icon at bounding box center [325, 299] width 8 height 8
click at [325, 298] on icon at bounding box center [325, 298] width 3 height 5
click at [326, 297] on icon at bounding box center [325, 299] width 8 height 8
click at [324, 296] on icon at bounding box center [325, 299] width 8 height 8
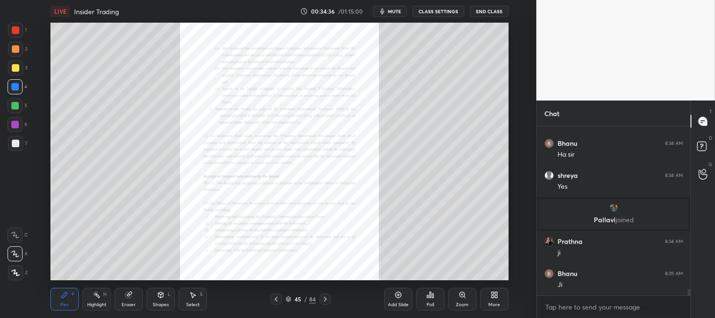
click at [325, 295] on icon at bounding box center [325, 299] width 8 height 8
click at [325, 297] on icon at bounding box center [325, 299] width 8 height 8
click at [326, 297] on icon at bounding box center [325, 299] width 8 height 8
click at [327, 298] on icon at bounding box center [325, 299] width 8 height 8
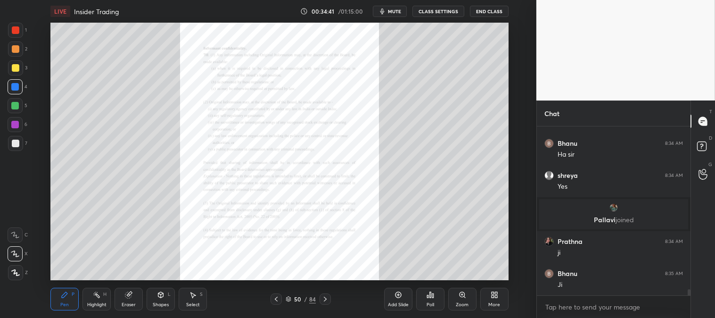
click at [327, 297] on icon at bounding box center [325, 299] width 8 height 8
click at [326, 299] on icon at bounding box center [325, 299] width 8 height 8
click at [326, 299] on icon at bounding box center [325, 298] width 3 height 5
click at [457, 294] on div "Zoom" at bounding box center [462, 298] width 28 height 23
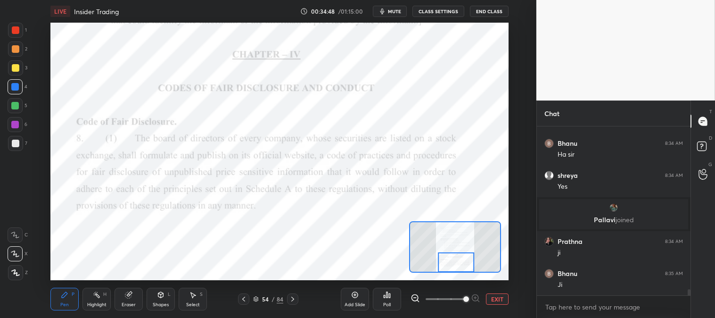
click at [94, 295] on icon at bounding box center [97, 295] width 8 height 8
click at [95, 292] on circle at bounding box center [94, 292] width 1 height 1
click at [13, 27] on div at bounding box center [16, 30] width 8 height 8
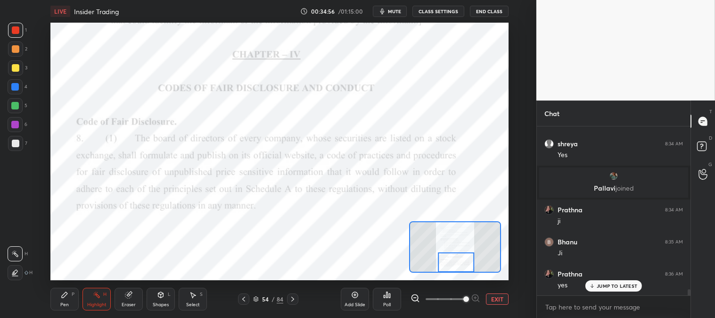
click at [61, 294] on icon at bounding box center [65, 295] width 8 height 8
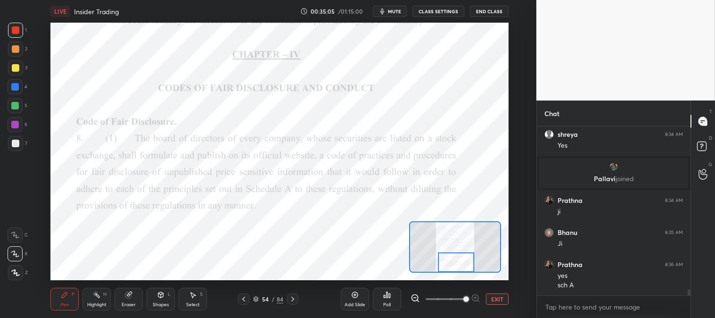
click at [293, 297] on icon at bounding box center [293, 299] width 8 height 8
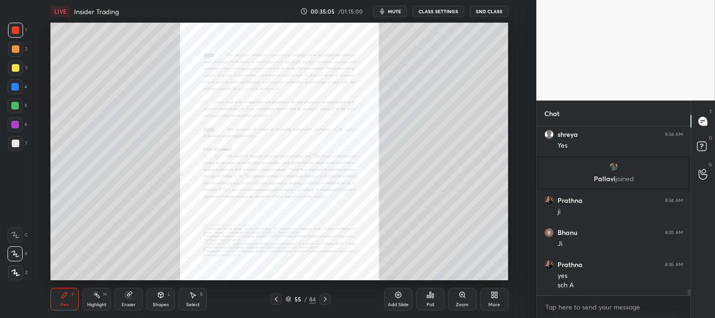
click at [327, 295] on icon at bounding box center [325, 299] width 8 height 8
click at [326, 297] on icon at bounding box center [325, 299] width 8 height 8
click at [325, 296] on icon at bounding box center [325, 299] width 8 height 8
click at [324, 298] on icon at bounding box center [325, 299] width 8 height 8
click at [324, 297] on icon at bounding box center [325, 298] width 3 height 5
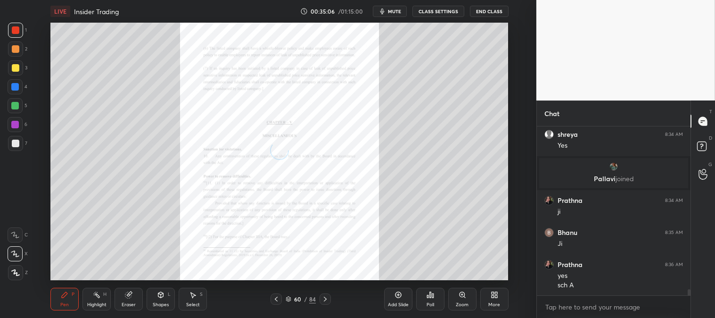
click at [324, 295] on icon at bounding box center [325, 299] width 8 height 8
click at [324, 296] on icon at bounding box center [325, 299] width 8 height 8
click at [324, 297] on icon at bounding box center [325, 299] width 8 height 8
click at [324, 295] on icon at bounding box center [325, 299] width 8 height 8
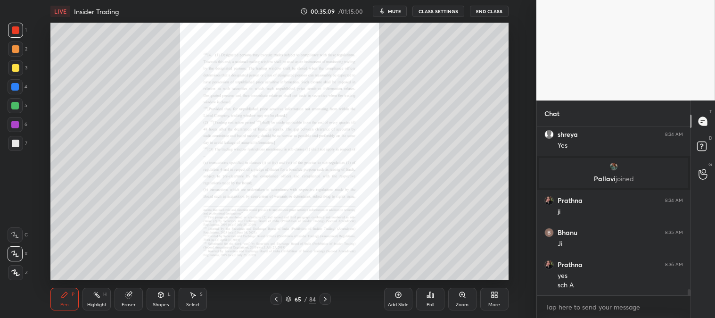
click at [326, 297] on icon at bounding box center [325, 299] width 8 height 8
click at [326, 295] on icon at bounding box center [325, 299] width 8 height 8
click at [326, 296] on icon at bounding box center [325, 299] width 8 height 8
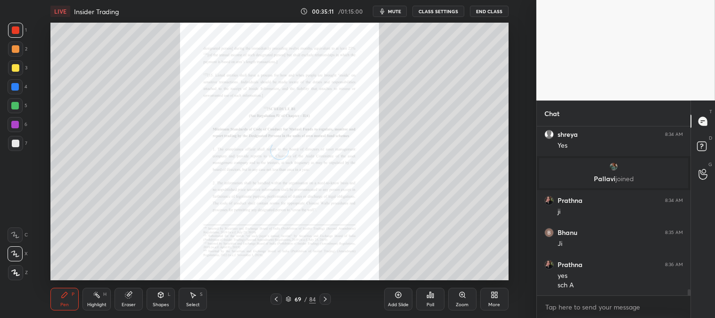
click at [326, 297] on icon at bounding box center [325, 299] width 8 height 8
click at [326, 296] on icon at bounding box center [325, 299] width 8 height 8
click at [326, 298] on icon at bounding box center [325, 299] width 8 height 8
click at [272, 301] on icon at bounding box center [276, 299] width 8 height 8
click at [276, 298] on icon at bounding box center [276, 298] width 3 height 5
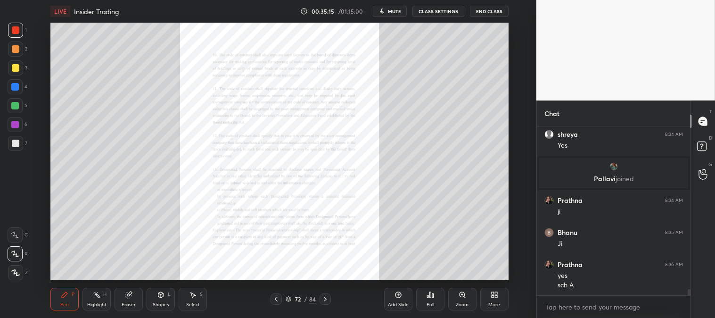
click at [278, 299] on icon at bounding box center [276, 299] width 8 height 8
click at [277, 300] on icon at bounding box center [276, 299] width 8 height 8
click at [277, 299] on icon at bounding box center [276, 299] width 8 height 8
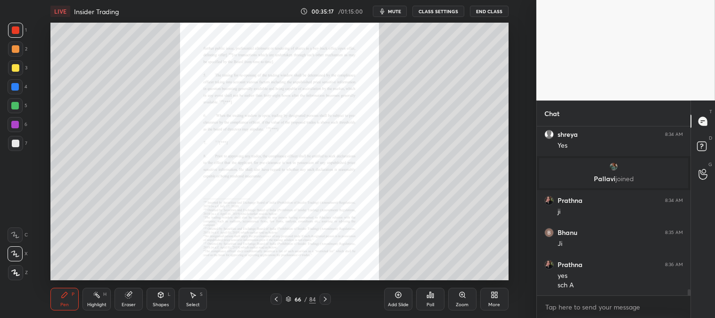
click at [277, 300] on icon at bounding box center [276, 299] width 8 height 8
click at [278, 300] on icon at bounding box center [276, 299] width 8 height 8
click at [271, 300] on div at bounding box center [275, 298] width 11 height 11
click at [274, 297] on icon at bounding box center [276, 299] width 8 height 8
click at [330, 298] on div at bounding box center [324, 298] width 11 height 11
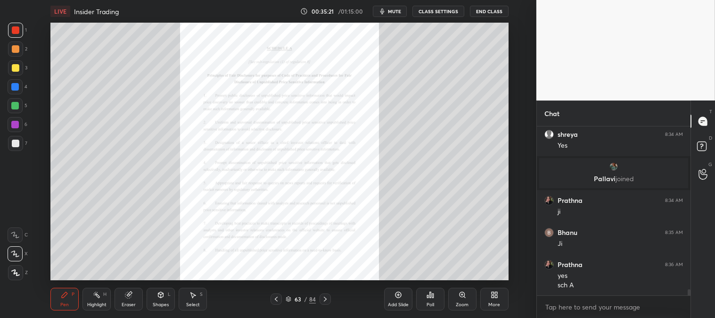
click at [460, 294] on icon at bounding box center [461, 294] width 5 height 5
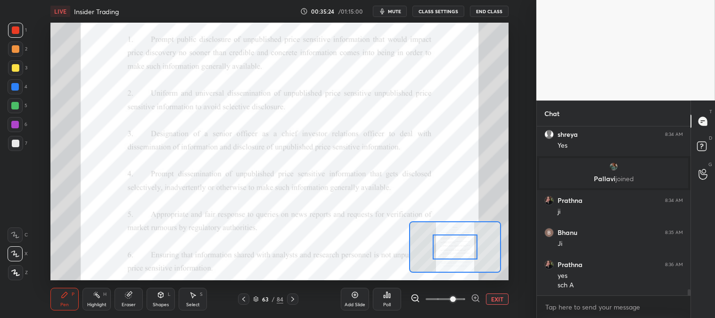
scroll to position [4506, 0]
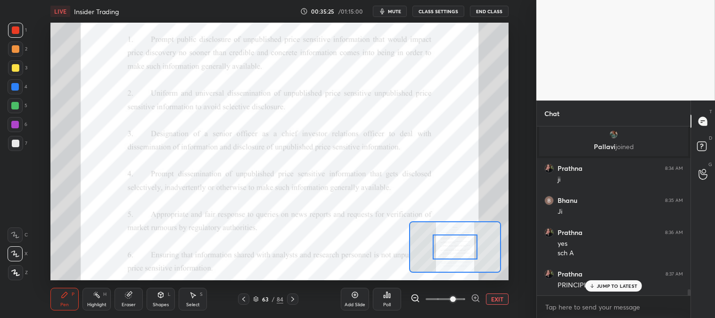
click at [129, 293] on icon at bounding box center [128, 295] width 6 height 6
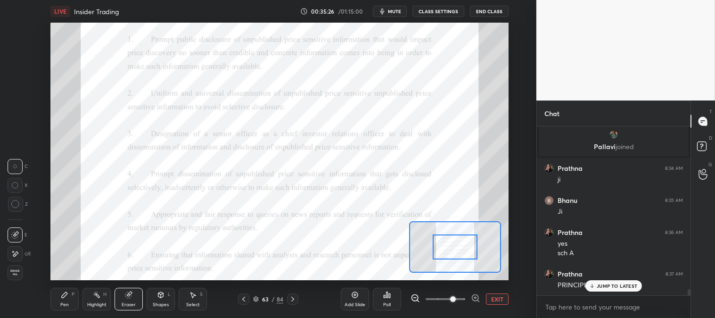
click at [62, 301] on div "Pen P" at bounding box center [64, 298] width 28 height 23
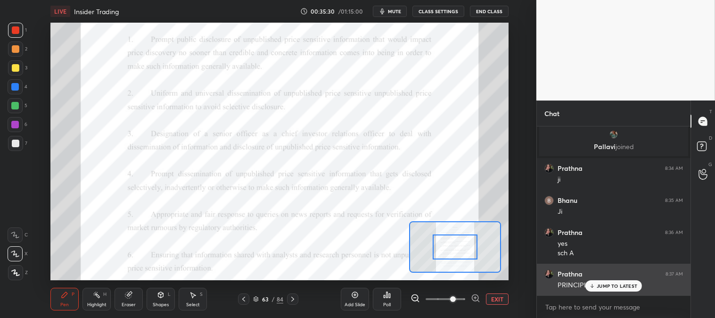
click at [605, 284] on p "JUMP TO LATEST" at bounding box center [616, 286] width 41 height 6
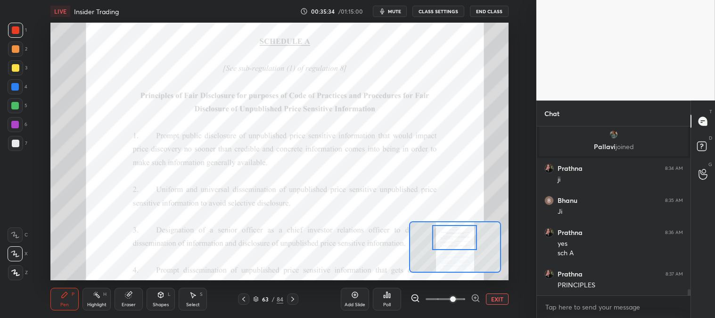
click at [96, 297] on icon at bounding box center [97, 295] width 8 height 8
click at [93, 293] on icon at bounding box center [97, 295] width 8 height 8
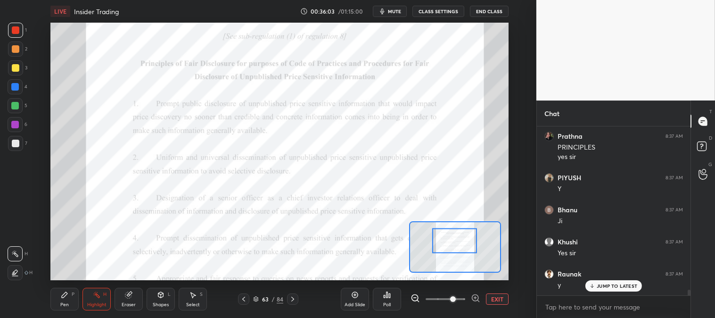
scroll to position [4676, 0]
click at [243, 299] on icon at bounding box center [244, 299] width 8 height 8
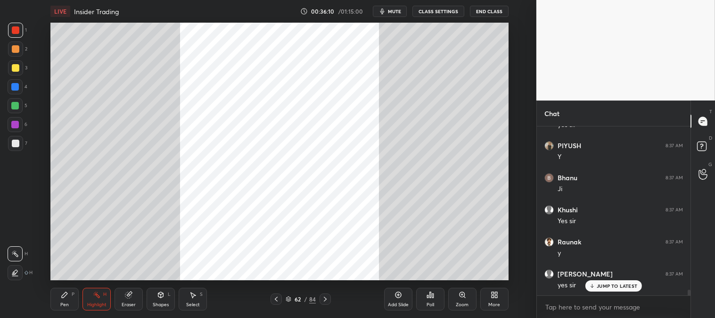
click at [276, 299] on icon at bounding box center [276, 299] width 8 height 8
click at [277, 298] on icon at bounding box center [276, 299] width 8 height 8
click at [276, 298] on icon at bounding box center [276, 299] width 8 height 8
click at [277, 298] on icon at bounding box center [276, 299] width 8 height 8
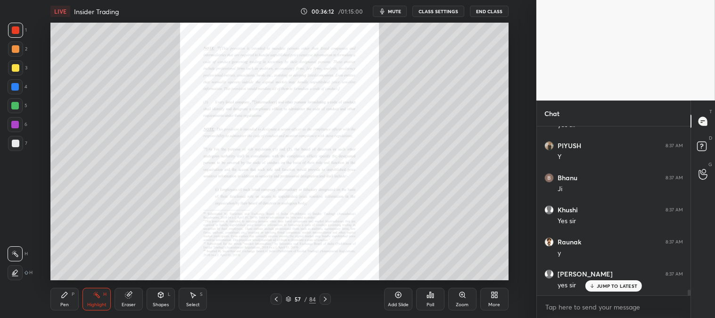
click at [277, 299] on icon at bounding box center [276, 299] width 8 height 8
click at [275, 298] on icon at bounding box center [276, 298] width 3 height 5
click at [457, 298] on div "Zoom" at bounding box center [462, 298] width 28 height 23
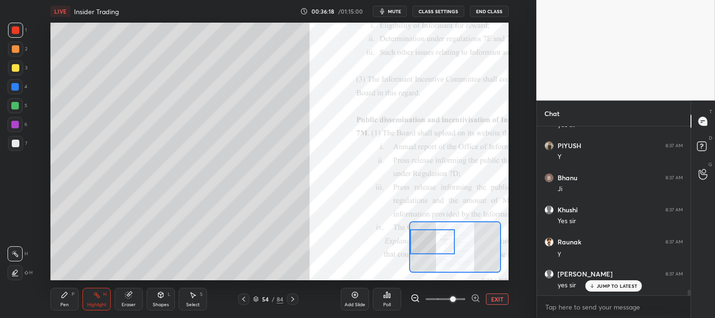
click at [57, 294] on div "Pen P" at bounding box center [64, 298] width 28 height 23
click at [59, 286] on div "Pen P Highlight H Eraser Shapes L Select S 54 / 84 Add Slide Poll EXIT" at bounding box center [278, 299] width 457 height 38
click at [14, 70] on div at bounding box center [16, 68] width 8 height 8
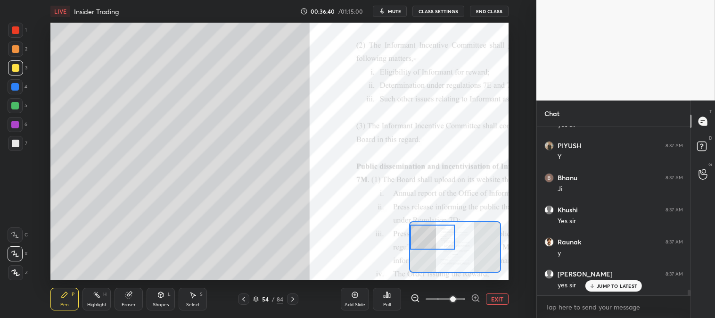
click at [128, 302] on div "Eraser" at bounding box center [129, 304] width 14 height 5
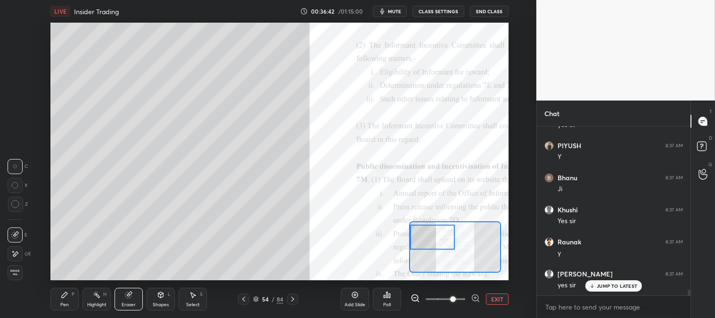
click at [73, 302] on div "Pen P" at bounding box center [64, 298] width 28 height 23
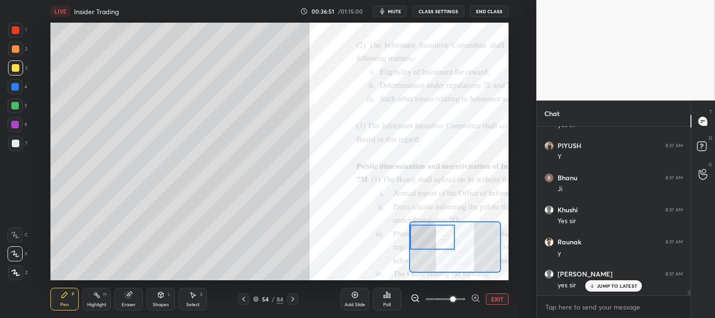
click at [17, 109] on div at bounding box center [15, 105] width 15 height 15
click at [19, 90] on div at bounding box center [15, 86] width 15 height 15
click at [14, 139] on div at bounding box center [16, 143] width 8 height 8
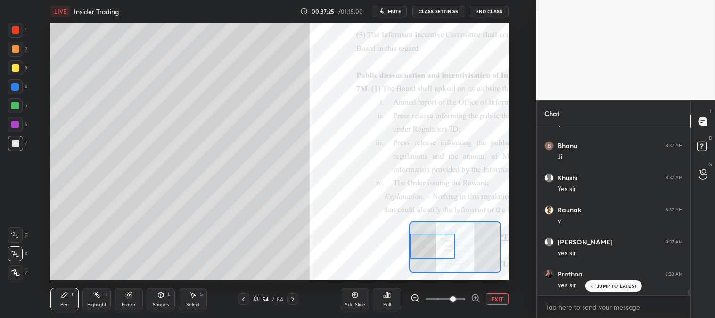
scroll to position [4740, 0]
click at [499, 295] on button "EXIT" at bounding box center [497, 298] width 23 height 11
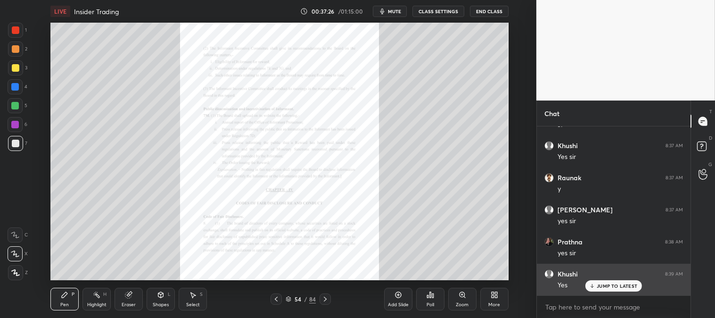
click at [603, 285] on p "JUMP TO LATEST" at bounding box center [616, 286] width 41 height 6
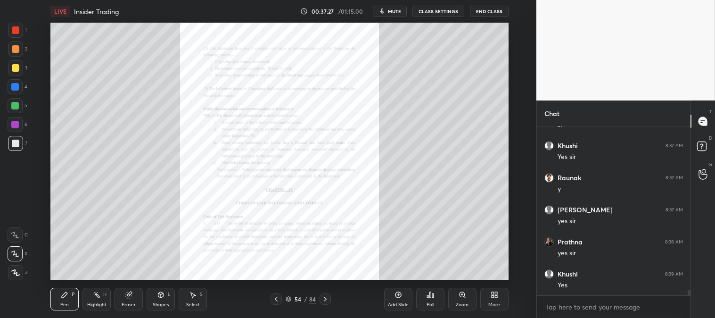
click at [20, 32] on div at bounding box center [15, 30] width 15 height 15
click at [275, 299] on icon at bounding box center [276, 298] width 3 height 5
click at [274, 299] on icon at bounding box center [276, 299] width 8 height 8
click at [275, 299] on icon at bounding box center [276, 298] width 3 height 5
click at [276, 299] on icon at bounding box center [276, 299] width 8 height 8
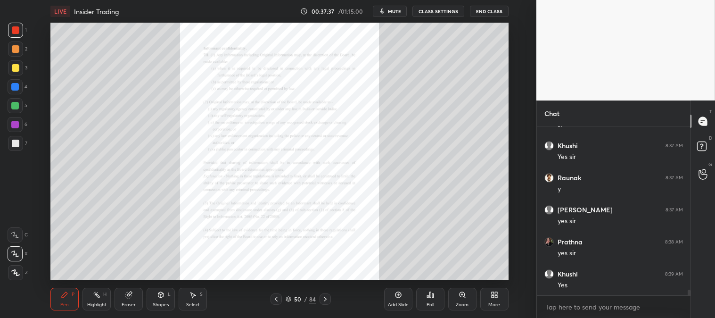
click at [276, 299] on icon at bounding box center [276, 299] width 8 height 8
click at [276, 298] on icon at bounding box center [276, 298] width 3 height 5
click at [275, 298] on icon at bounding box center [276, 299] width 8 height 8
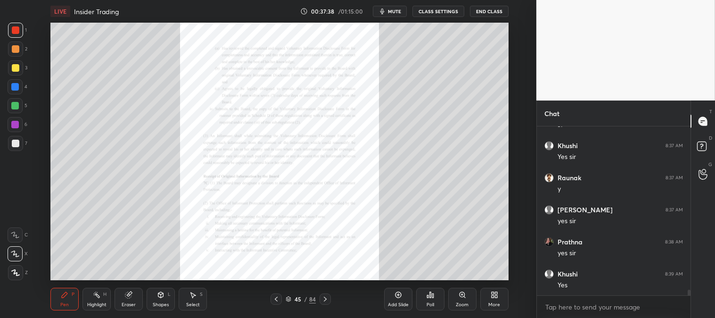
click at [276, 297] on icon at bounding box center [276, 299] width 8 height 8
click at [276, 298] on icon at bounding box center [276, 298] width 3 height 5
click at [275, 297] on icon at bounding box center [276, 299] width 8 height 8
click at [276, 297] on icon at bounding box center [276, 299] width 8 height 8
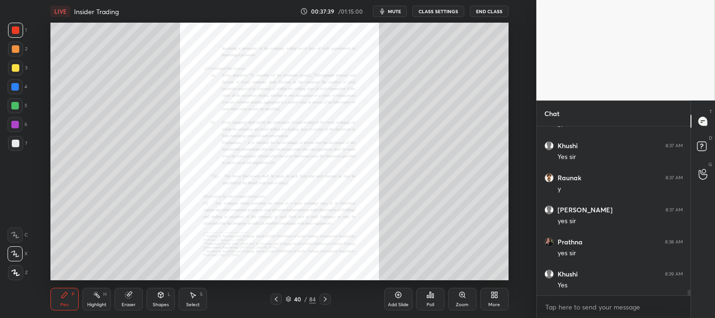
click at [276, 299] on icon at bounding box center [276, 299] width 8 height 8
click at [275, 299] on icon at bounding box center [276, 298] width 3 height 5
click at [275, 298] on icon at bounding box center [276, 299] width 8 height 8
click at [276, 298] on icon at bounding box center [276, 298] width 3 height 5
click at [277, 301] on icon at bounding box center [276, 299] width 8 height 8
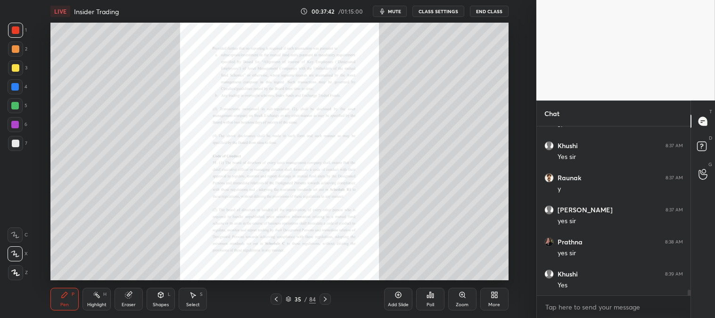
click at [277, 302] on icon at bounding box center [276, 299] width 8 height 8
click at [277, 298] on icon at bounding box center [276, 299] width 8 height 8
click at [278, 298] on icon at bounding box center [276, 299] width 8 height 8
click at [277, 298] on icon at bounding box center [276, 299] width 8 height 8
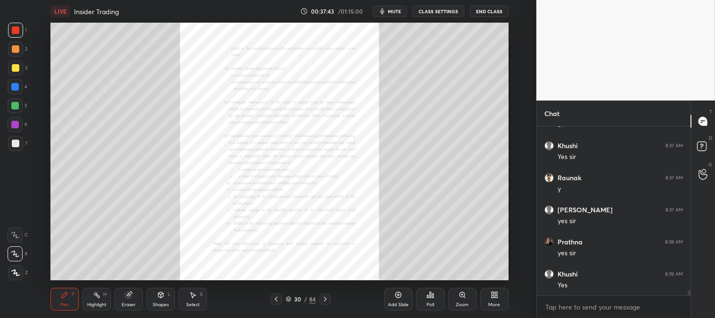
click at [277, 299] on icon at bounding box center [276, 299] width 8 height 8
click at [277, 298] on icon at bounding box center [276, 299] width 8 height 8
click at [275, 299] on icon at bounding box center [276, 298] width 3 height 5
click at [276, 299] on icon at bounding box center [276, 299] width 8 height 8
click at [278, 299] on icon at bounding box center [276, 299] width 8 height 8
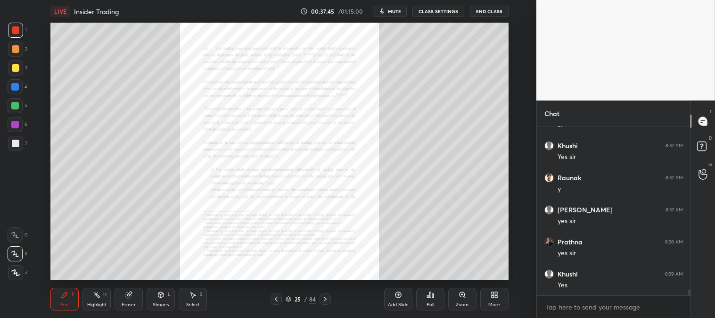
click at [277, 299] on icon at bounding box center [276, 299] width 8 height 8
click at [277, 300] on icon at bounding box center [276, 299] width 8 height 8
click at [277, 302] on icon at bounding box center [276, 299] width 8 height 8
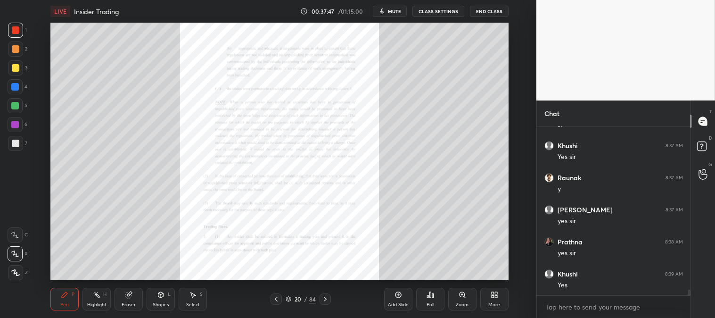
click at [277, 302] on icon at bounding box center [276, 299] width 8 height 8
click at [277, 301] on icon at bounding box center [276, 298] width 3 height 5
click at [277, 302] on icon at bounding box center [276, 299] width 8 height 8
click at [276, 302] on icon at bounding box center [276, 299] width 8 height 8
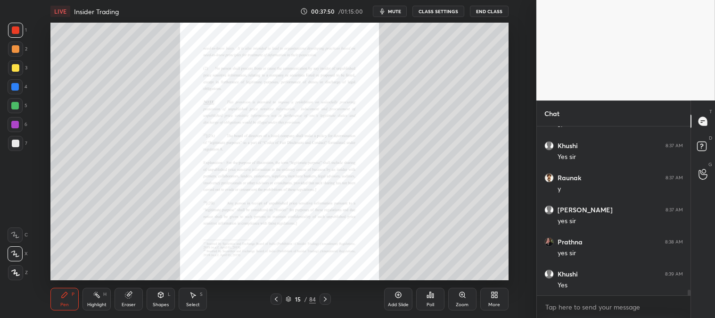
click at [464, 294] on icon at bounding box center [461, 294] width 5 height 5
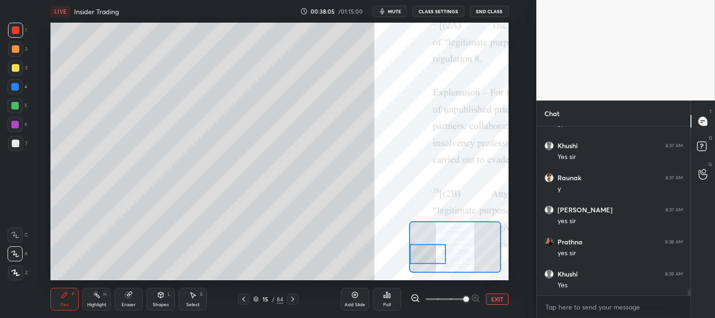
scroll to position [4772, 0]
click at [58, 294] on div "Pen P" at bounding box center [64, 298] width 28 height 23
click at [22, 67] on div at bounding box center [15, 67] width 15 height 15
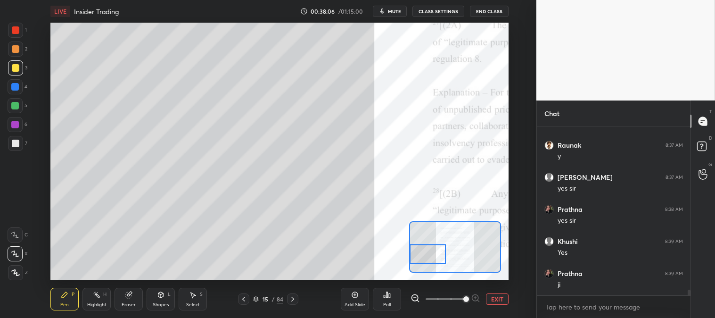
click at [21, 48] on div at bounding box center [15, 48] width 15 height 15
click at [498, 299] on button "EXIT" at bounding box center [497, 298] width 23 height 11
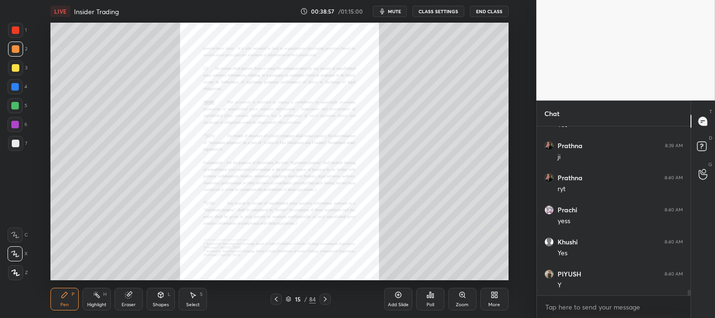
scroll to position [4933, 0]
click at [457, 299] on div "Zoom" at bounding box center [462, 298] width 28 height 23
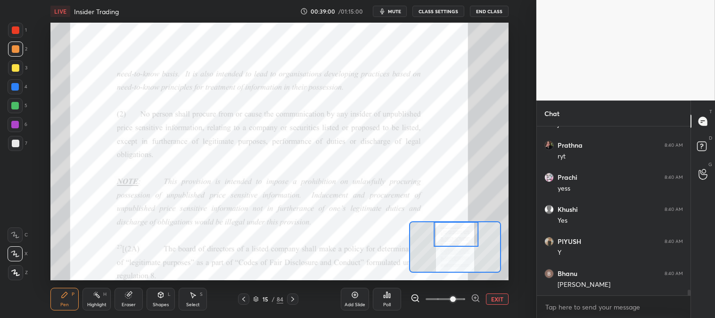
click at [63, 296] on icon at bounding box center [65, 295] width 6 height 6
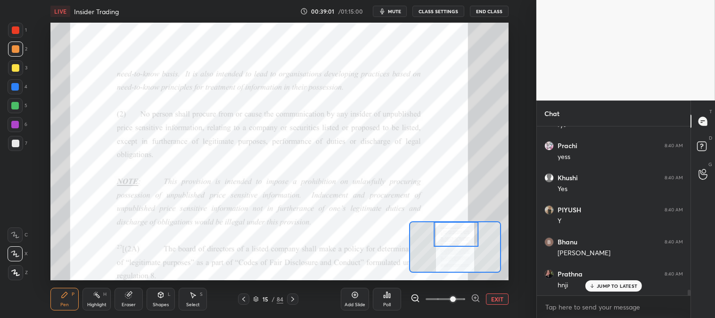
scroll to position [4996, 0]
click at [16, 30] on div at bounding box center [16, 30] width 8 height 8
click at [126, 302] on div "Eraser" at bounding box center [129, 304] width 14 height 5
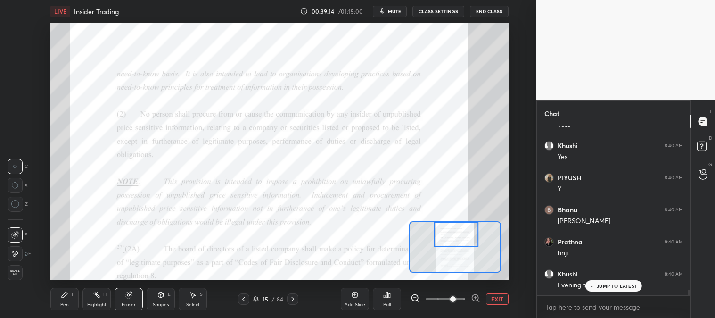
click at [58, 300] on div "Pen P" at bounding box center [64, 298] width 28 height 23
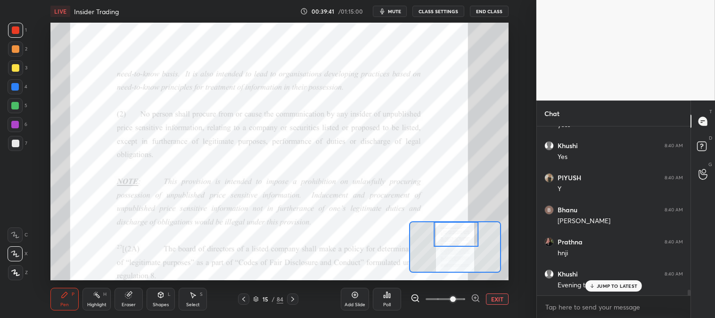
click at [12, 93] on div at bounding box center [15, 86] width 15 height 15
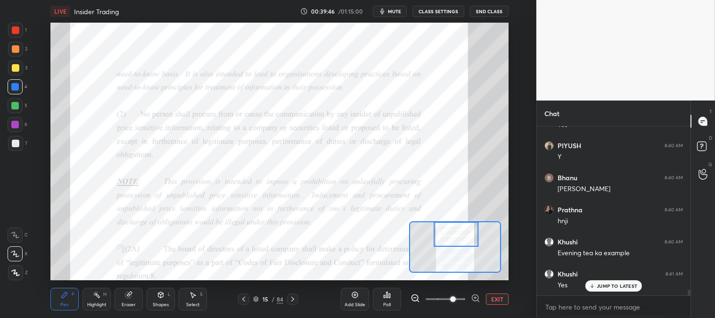
scroll to position [5060, 0]
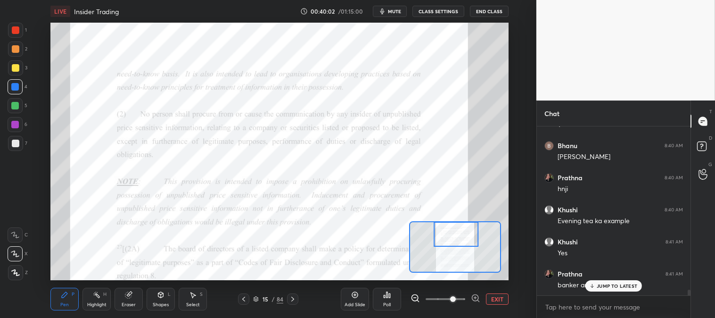
click at [11, 43] on div at bounding box center [15, 48] width 15 height 15
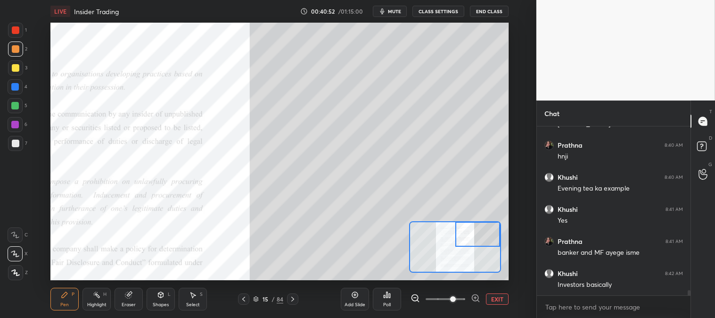
scroll to position [5124, 0]
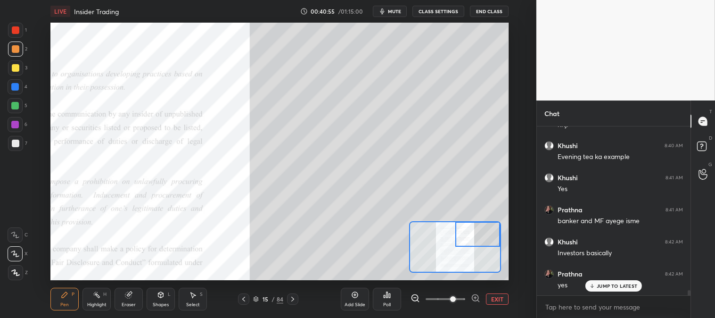
click at [495, 302] on button "EXIT" at bounding box center [497, 298] width 23 height 11
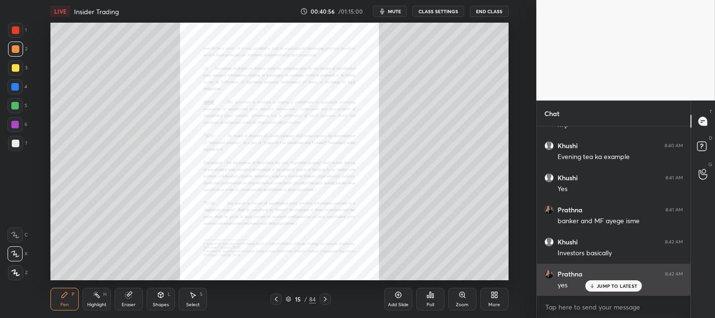
click at [602, 287] on p "JUMP TO LATEST" at bounding box center [616, 286] width 41 height 6
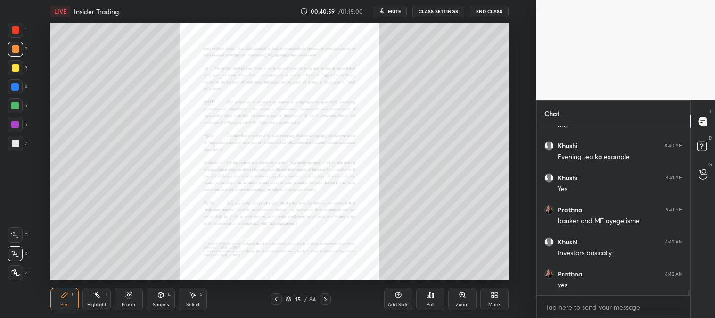
click at [20, 31] on div at bounding box center [15, 30] width 15 height 15
click at [19, 31] on div at bounding box center [16, 30] width 8 height 8
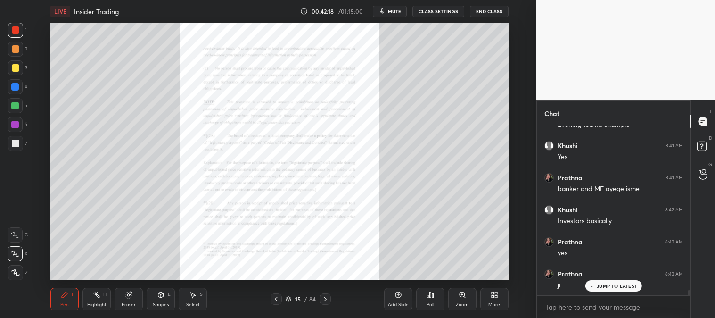
scroll to position [5188, 0]
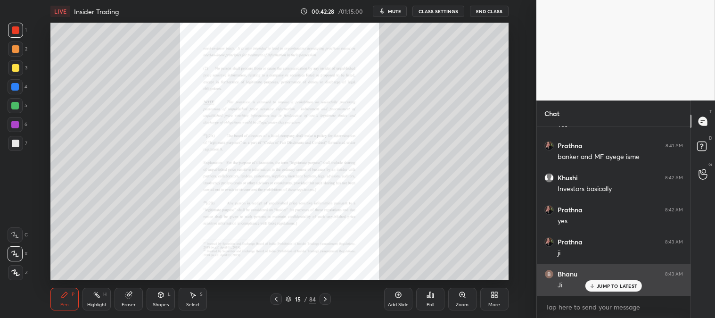
click at [602, 284] on p "JUMP TO LATEST" at bounding box center [616, 286] width 41 height 6
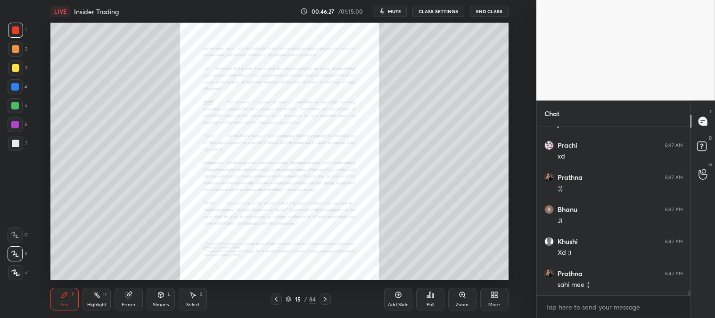
scroll to position [5727, 0]
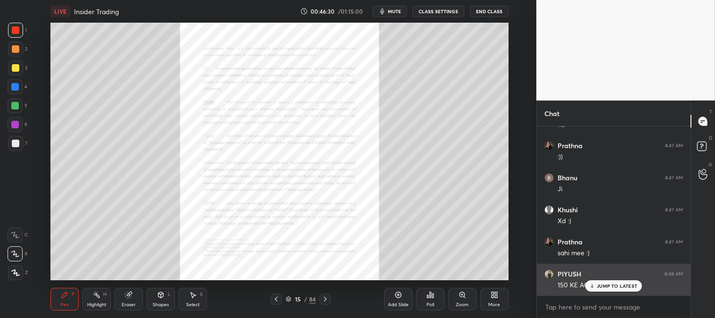
click at [596, 284] on div "JUMP TO LATEST" at bounding box center [613, 285] width 57 height 11
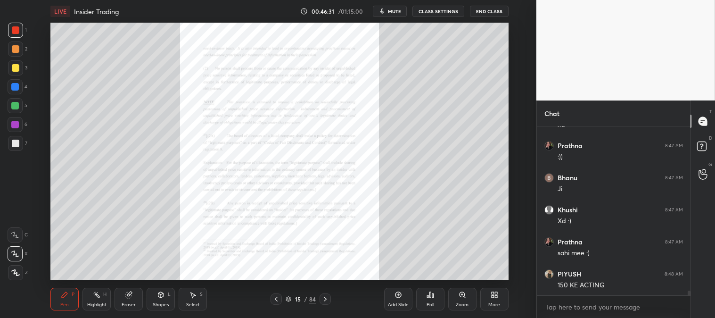
click at [125, 300] on div "Eraser" at bounding box center [128, 298] width 28 height 23
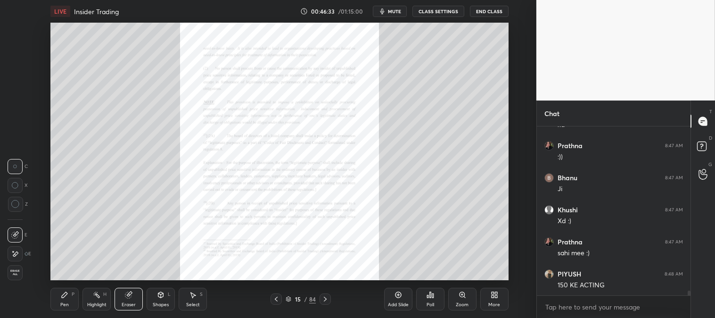
click at [106, 302] on div "Highlight" at bounding box center [96, 304] width 19 height 5
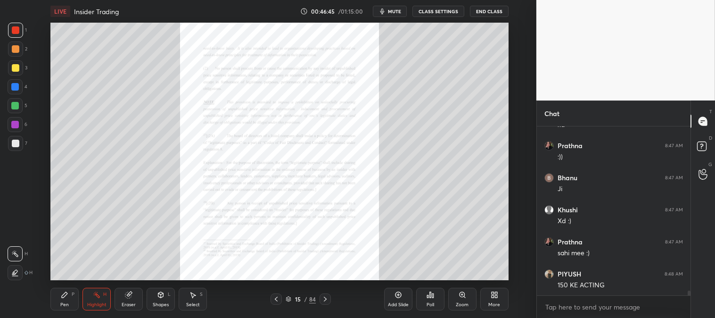
scroll to position [5759, 0]
click at [599, 291] on div "Khushi 8:48 AM Yes" at bounding box center [614, 279] width 154 height 32
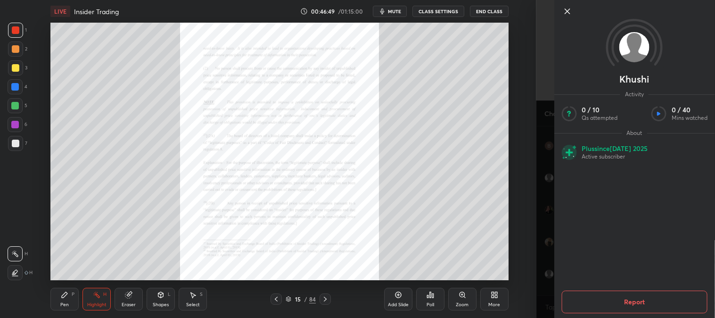
click at [563, 8] on icon at bounding box center [566, 11] width 11 height 11
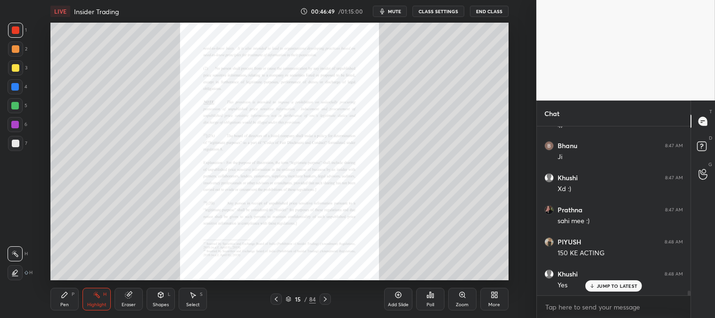
click at [603, 289] on div "JUMP TO LATEST" at bounding box center [613, 285] width 57 height 11
click at [92, 289] on div "Highlight H" at bounding box center [96, 298] width 28 height 23
click at [597, 284] on p "JUMP TO LATEST" at bounding box center [616, 286] width 41 height 6
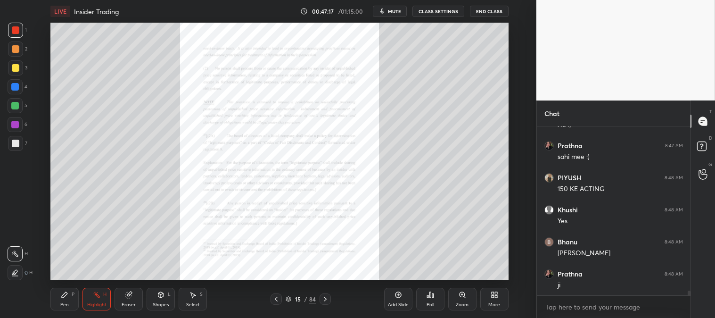
click at [460, 302] on div "Zoom" at bounding box center [462, 304] width 13 height 5
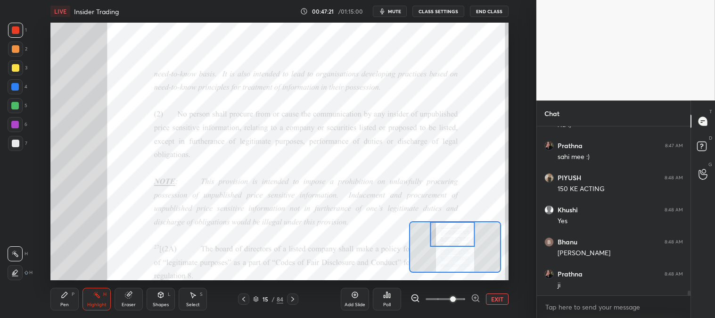
click at [13, 86] on div at bounding box center [15, 87] width 8 height 8
click at [62, 298] on icon at bounding box center [65, 295] width 8 height 8
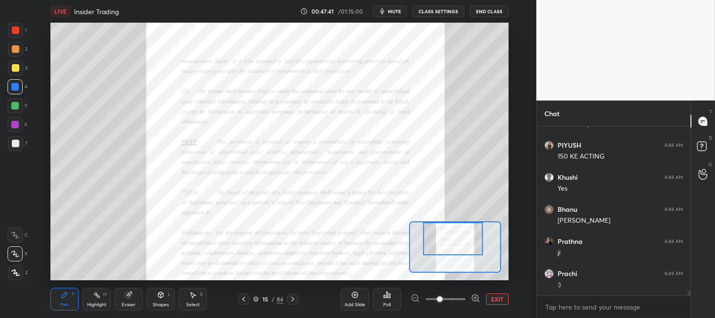
scroll to position [5887, 0]
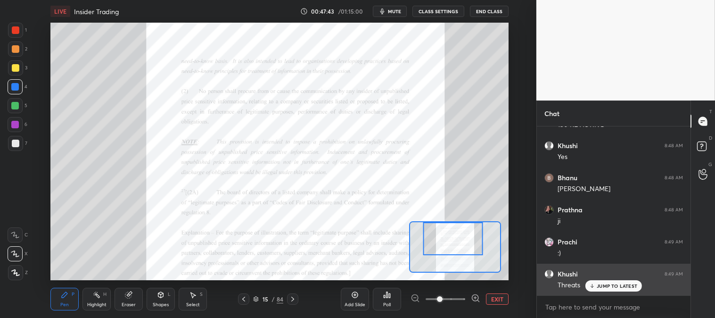
click at [601, 286] on p "JUMP TO LATEST" at bounding box center [616, 286] width 41 height 6
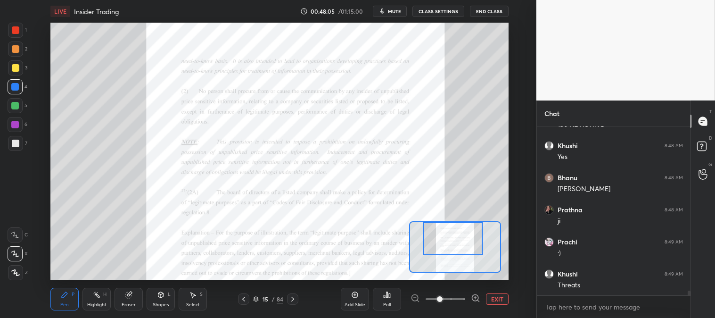
click at [62, 303] on div "Pen" at bounding box center [64, 304] width 8 height 5
click at [17, 33] on div at bounding box center [16, 30] width 8 height 8
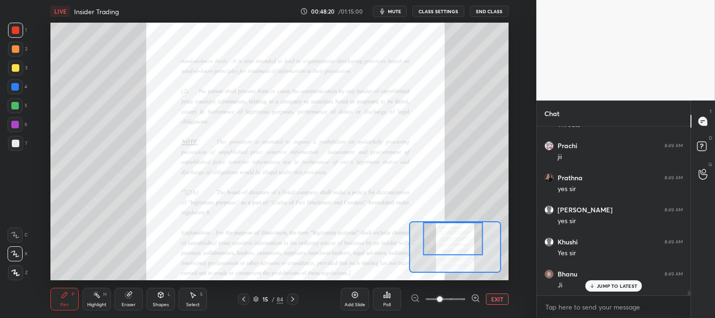
scroll to position [6080, 0]
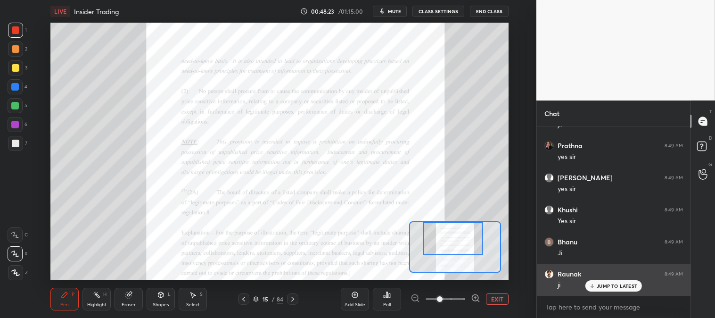
click at [606, 287] on p "JUMP TO LATEST" at bounding box center [616, 286] width 41 height 6
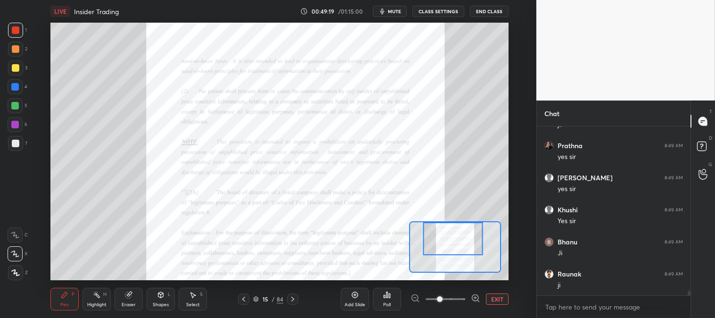
click at [296, 299] on icon at bounding box center [293, 299] width 8 height 8
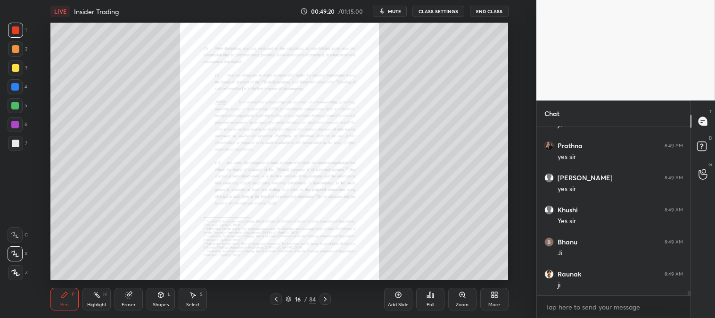
click at [331, 299] on div "16 / 84" at bounding box center [300, 298] width 167 height 11
click at [326, 302] on icon at bounding box center [325, 299] width 8 height 8
click at [325, 296] on icon at bounding box center [325, 299] width 8 height 8
click at [324, 298] on icon at bounding box center [325, 299] width 8 height 8
click at [326, 301] on icon at bounding box center [325, 299] width 8 height 8
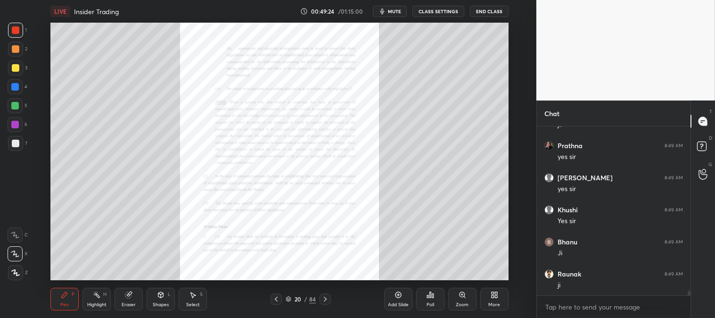
click at [326, 302] on icon at bounding box center [325, 299] width 8 height 8
click at [324, 301] on icon at bounding box center [325, 298] width 3 height 5
click at [325, 299] on icon at bounding box center [325, 299] width 8 height 8
click at [325, 298] on icon at bounding box center [325, 299] width 8 height 8
click at [324, 299] on icon at bounding box center [325, 299] width 8 height 8
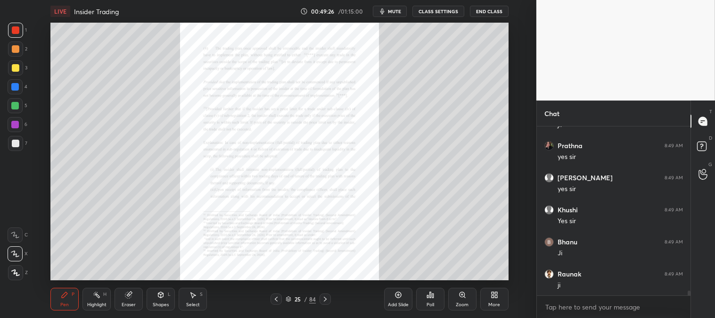
click at [325, 299] on icon at bounding box center [325, 299] width 8 height 8
click at [325, 300] on icon at bounding box center [325, 298] width 3 height 5
click at [324, 300] on icon at bounding box center [325, 298] width 3 height 5
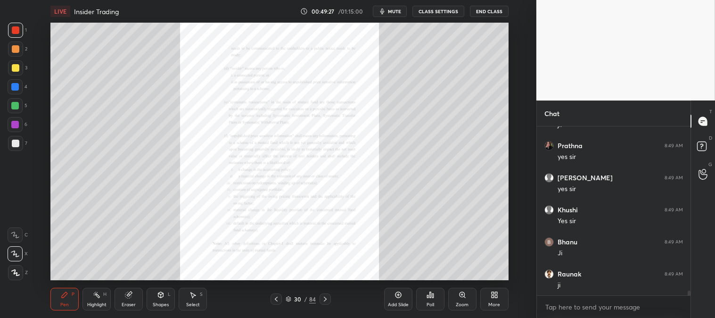
click at [325, 300] on icon at bounding box center [325, 298] width 3 height 5
click at [325, 298] on icon at bounding box center [325, 299] width 8 height 8
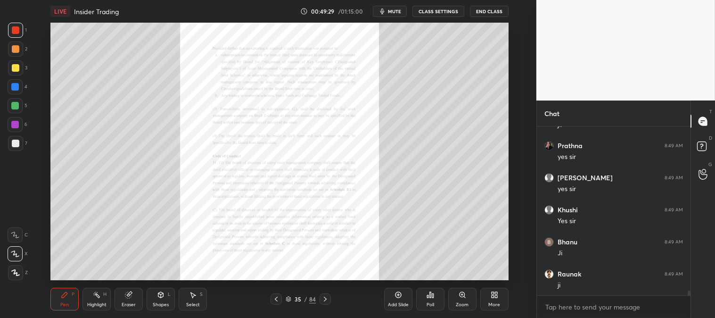
click at [325, 299] on icon at bounding box center [325, 299] width 8 height 8
click at [326, 299] on icon at bounding box center [325, 298] width 3 height 5
click at [326, 300] on icon at bounding box center [325, 299] width 8 height 8
click at [326, 299] on icon at bounding box center [325, 299] width 8 height 8
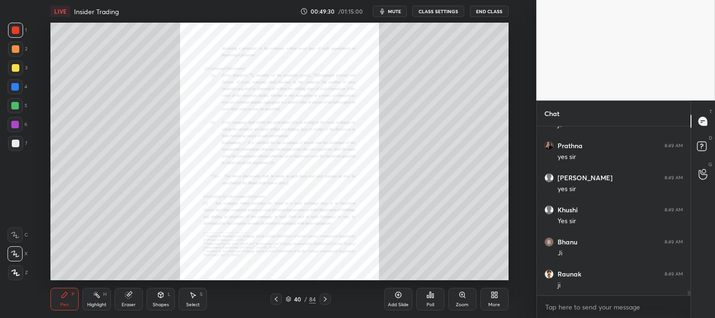
click at [326, 299] on icon at bounding box center [325, 298] width 3 height 5
click at [326, 301] on icon at bounding box center [325, 299] width 8 height 8
click at [326, 300] on icon at bounding box center [325, 299] width 8 height 8
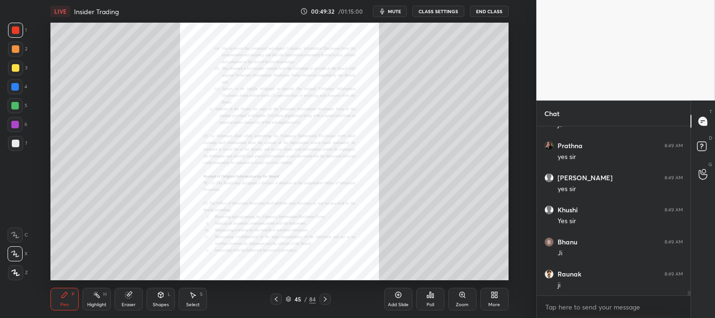
click at [326, 300] on icon at bounding box center [325, 299] width 8 height 8
click at [325, 300] on icon at bounding box center [325, 298] width 3 height 5
click at [326, 300] on icon at bounding box center [325, 299] width 8 height 8
click at [326, 301] on icon at bounding box center [325, 299] width 8 height 8
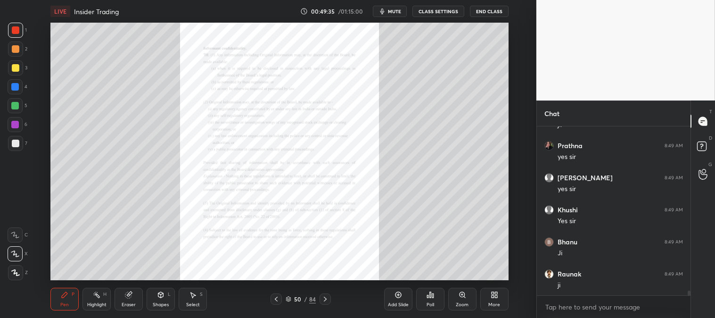
click at [326, 300] on icon at bounding box center [325, 299] width 8 height 8
click at [326, 299] on icon at bounding box center [325, 298] width 3 height 5
click at [326, 300] on icon at bounding box center [325, 299] width 8 height 8
click at [324, 297] on icon at bounding box center [325, 298] width 3 height 5
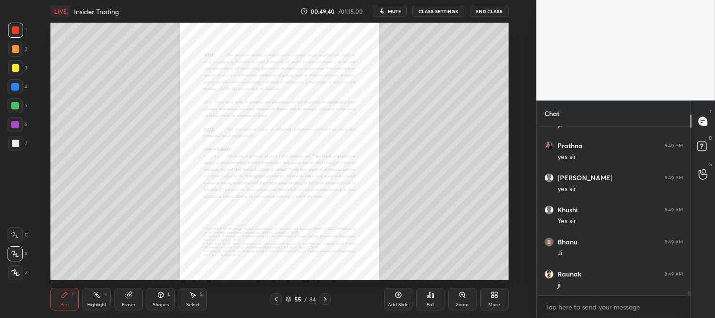
scroll to position [6112, 0]
click at [275, 302] on icon at bounding box center [276, 299] width 8 height 8
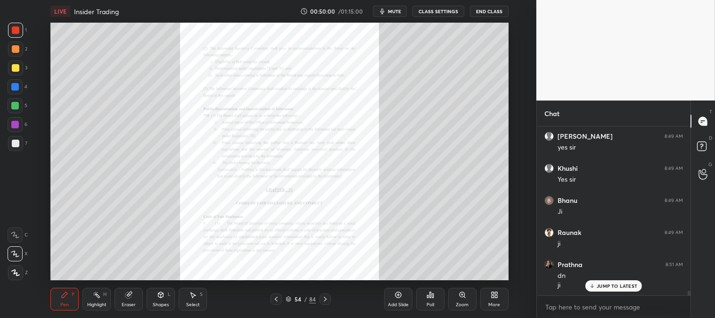
click at [458, 300] on div "Zoom" at bounding box center [462, 298] width 28 height 23
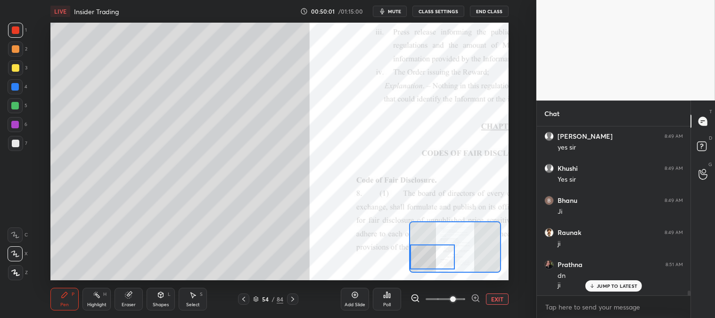
click at [52, 298] on div "Pen P" at bounding box center [64, 298] width 28 height 23
click at [18, 68] on div at bounding box center [16, 68] width 8 height 8
click at [502, 298] on button "EXIT" at bounding box center [497, 298] width 23 height 11
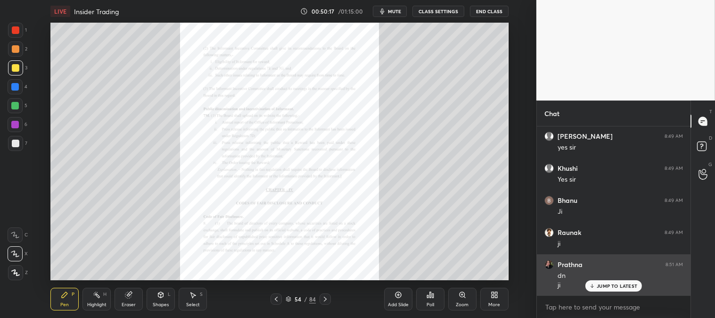
click at [601, 285] on p "JUMP TO LATEST" at bounding box center [616, 286] width 41 height 6
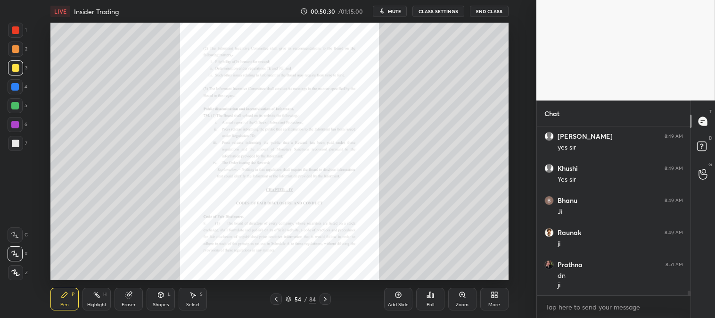
scroll to position [6153, 0]
click at [322, 303] on div at bounding box center [324, 298] width 11 height 11
click at [277, 299] on icon at bounding box center [276, 299] width 8 height 8
click at [457, 298] on div "Zoom" at bounding box center [462, 298] width 28 height 23
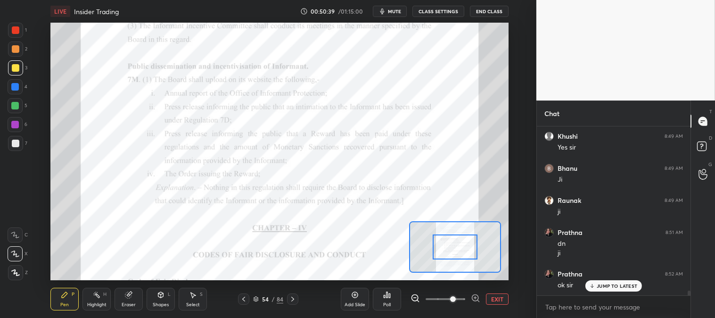
click at [492, 291] on div "Add Slide Poll EXIT" at bounding box center [425, 298] width 168 height 53
click at [491, 295] on button "EXIT" at bounding box center [497, 298] width 23 height 11
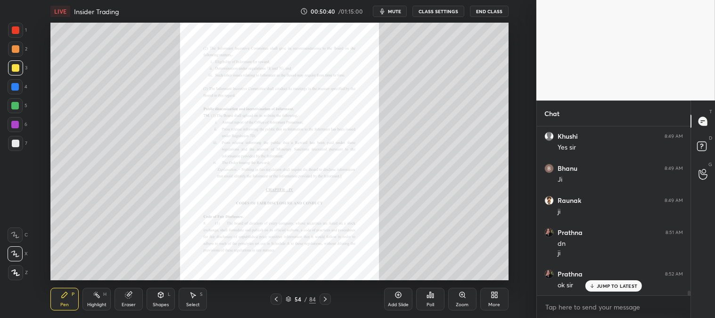
click at [392, 298] on div "Add Slide" at bounding box center [398, 298] width 28 height 23
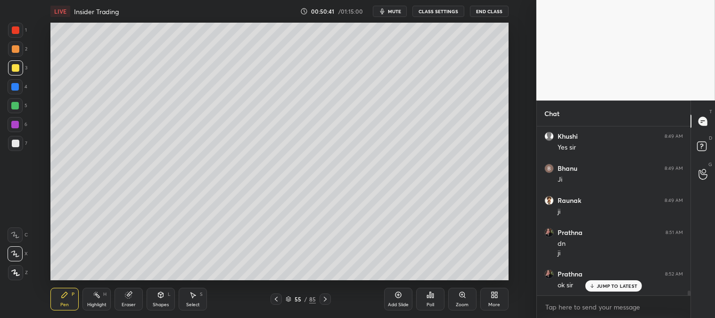
click at [460, 297] on icon at bounding box center [462, 295] width 8 height 8
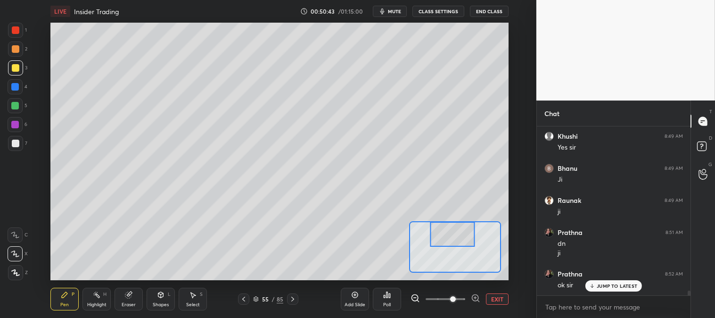
click at [16, 62] on div at bounding box center [15, 67] width 15 height 15
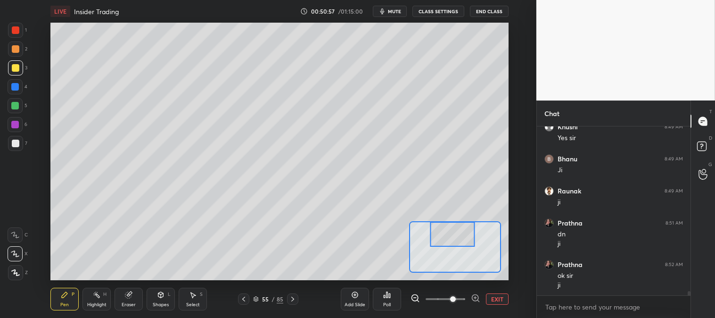
scroll to position [6195, 0]
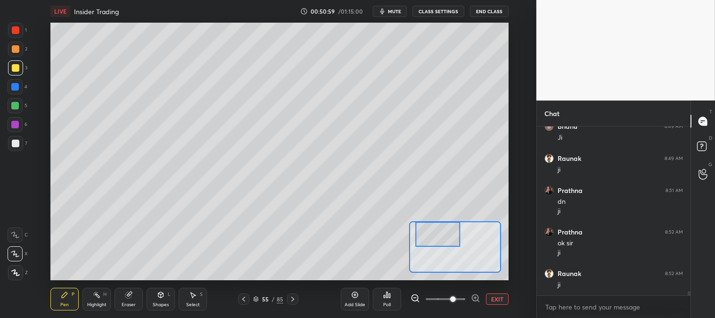
click at [16, 140] on div at bounding box center [16, 143] width 8 height 8
click at [498, 299] on button "EXIT" at bounding box center [497, 298] width 23 height 11
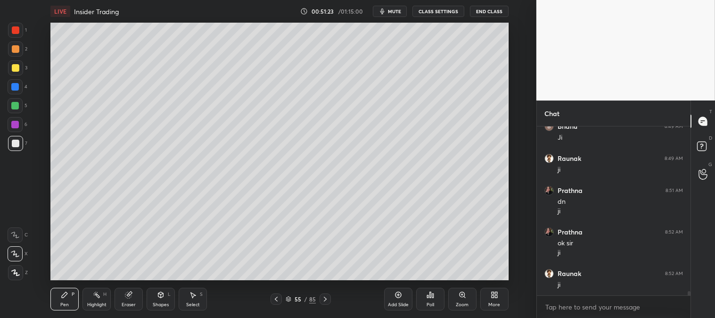
click at [450, 300] on div "Zoom" at bounding box center [462, 298] width 28 height 23
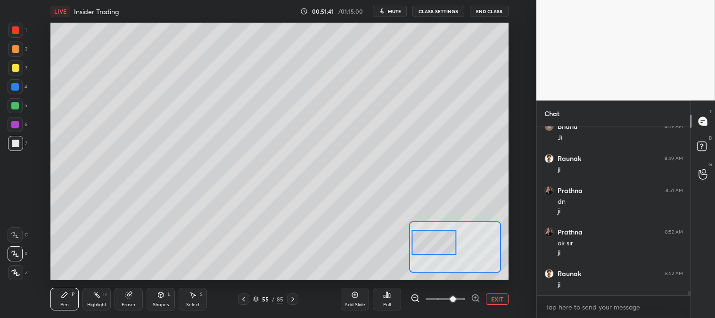
click at [16, 107] on div at bounding box center [15, 106] width 8 height 8
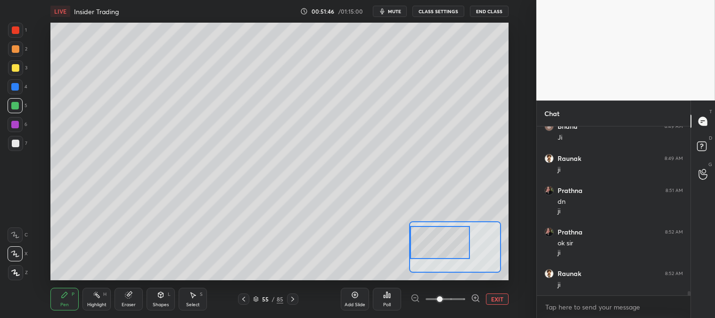
click at [493, 302] on button "EXIT" at bounding box center [497, 298] width 23 height 11
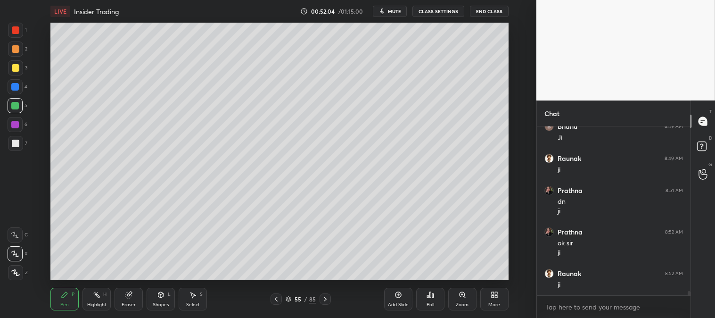
click at [462, 303] on div "Zoom" at bounding box center [462, 304] width 13 height 5
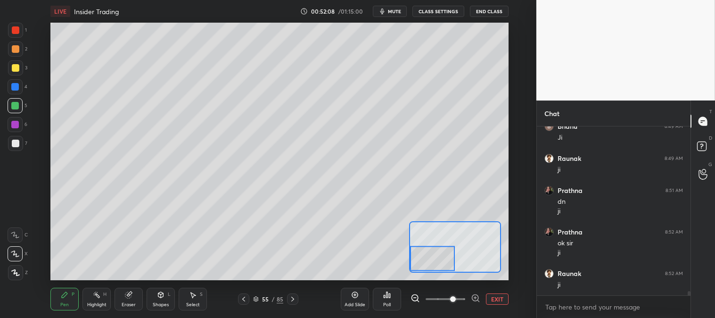
click at [16, 140] on div at bounding box center [16, 143] width 8 height 8
click at [497, 295] on button "EXIT" at bounding box center [497, 298] width 23 height 11
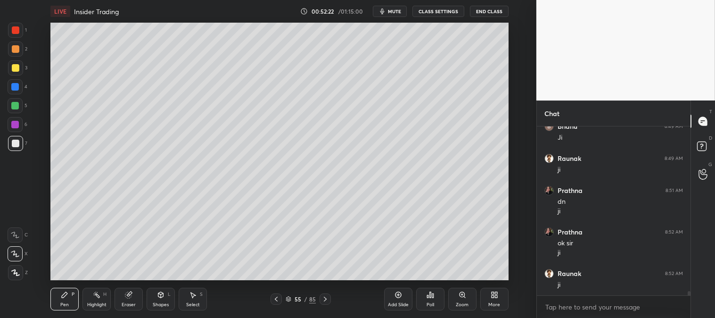
scroll to position [6227, 0]
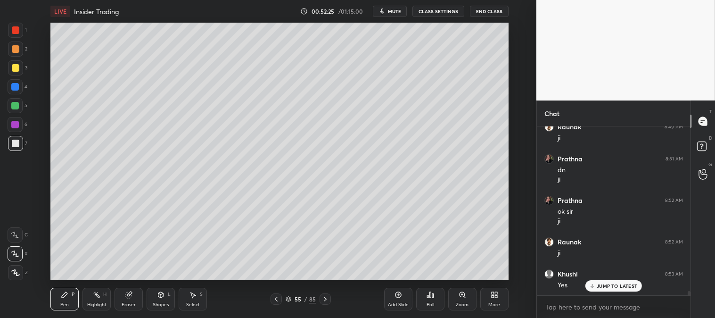
click at [456, 299] on div "Zoom" at bounding box center [462, 298] width 28 height 23
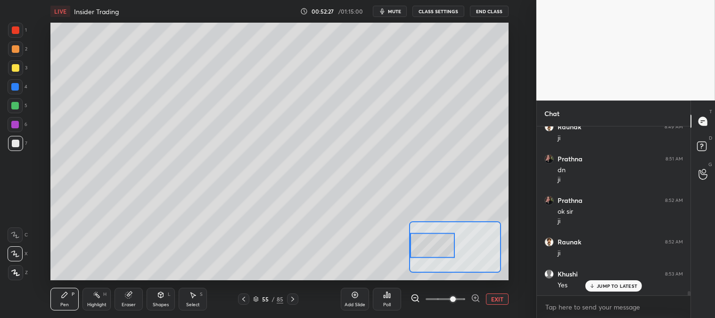
click at [135, 297] on div "Eraser" at bounding box center [128, 298] width 28 height 23
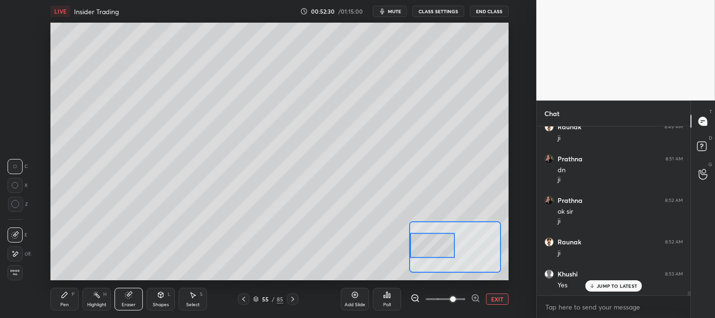
click at [59, 302] on div "Pen P" at bounding box center [64, 298] width 28 height 23
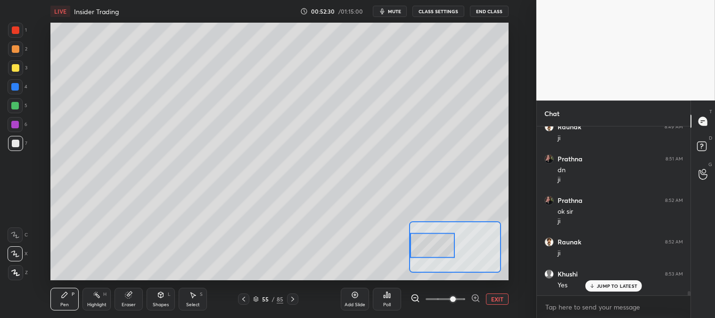
click at [62, 295] on icon at bounding box center [65, 295] width 6 height 6
click at [20, 104] on div at bounding box center [15, 105] width 15 height 15
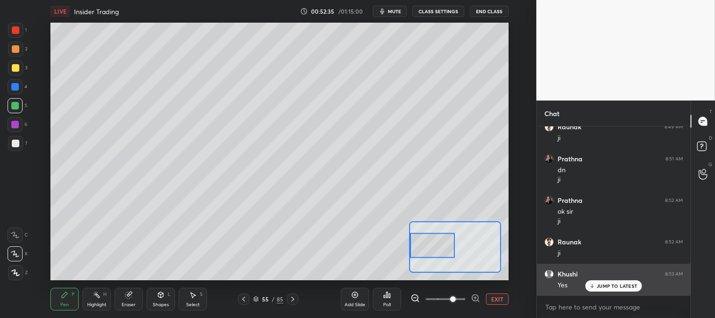
click at [501, 299] on button "EXIT" at bounding box center [497, 298] width 23 height 11
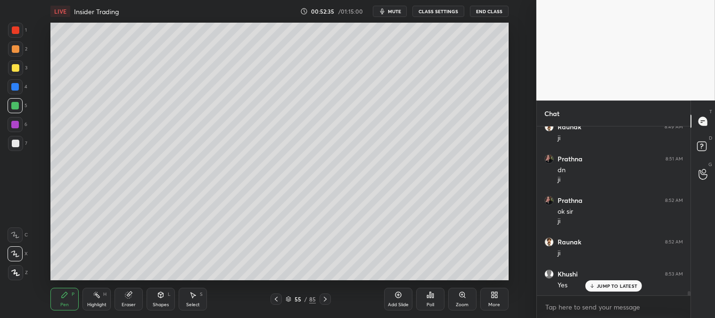
click at [604, 286] on p "JUMP TO LATEST" at bounding box center [616, 286] width 41 height 6
click at [322, 297] on icon at bounding box center [325, 299] width 8 height 8
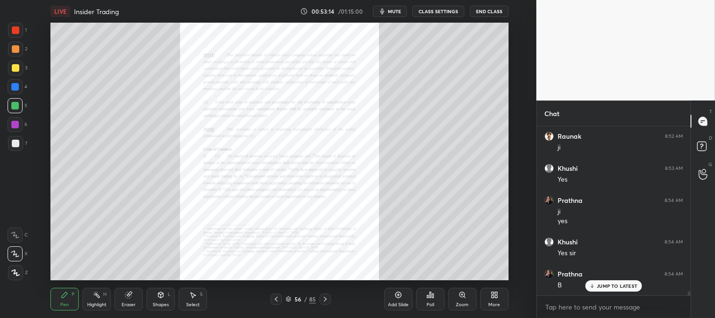
click at [324, 298] on icon at bounding box center [325, 299] width 8 height 8
click at [326, 300] on icon at bounding box center [325, 299] width 8 height 8
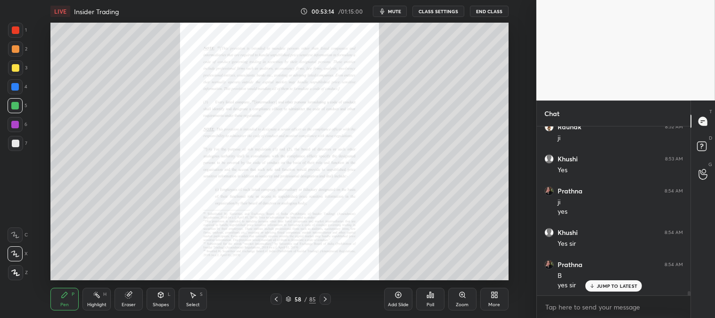
click at [326, 299] on icon at bounding box center [325, 298] width 3 height 5
click at [326, 297] on icon at bounding box center [325, 299] width 8 height 8
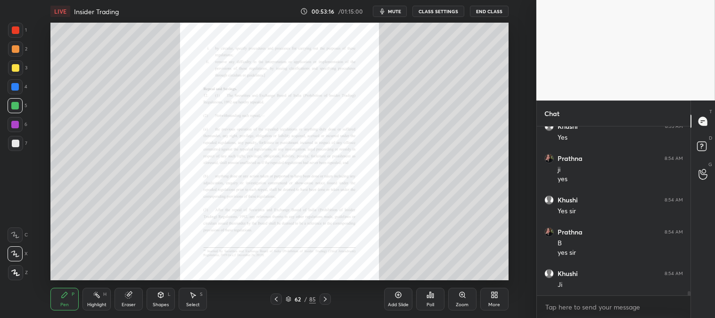
click at [325, 298] on icon at bounding box center [325, 299] width 8 height 8
click at [325, 298] on icon at bounding box center [325, 298] width 3 height 5
click at [325, 299] on icon at bounding box center [325, 299] width 8 height 8
click at [274, 302] on icon at bounding box center [276, 299] width 8 height 8
click at [274, 300] on icon at bounding box center [276, 299] width 8 height 8
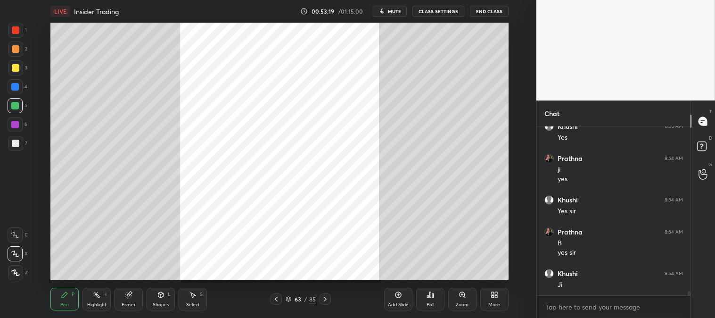
click at [275, 298] on icon at bounding box center [276, 298] width 3 height 5
click at [276, 298] on icon at bounding box center [276, 298] width 3 height 5
click at [277, 299] on icon at bounding box center [276, 299] width 8 height 8
click at [276, 302] on icon at bounding box center [276, 299] width 8 height 8
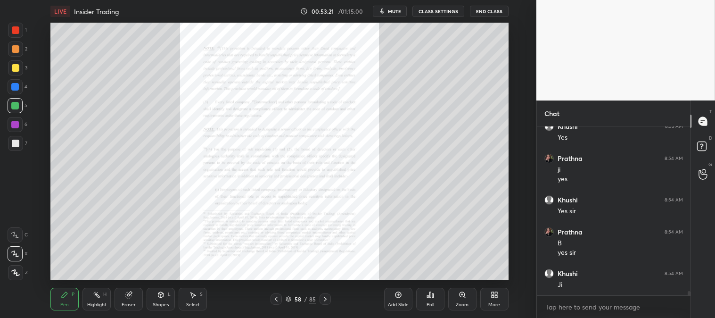
click at [278, 302] on icon at bounding box center [276, 299] width 8 height 8
click at [465, 300] on div "Zoom" at bounding box center [462, 298] width 28 height 23
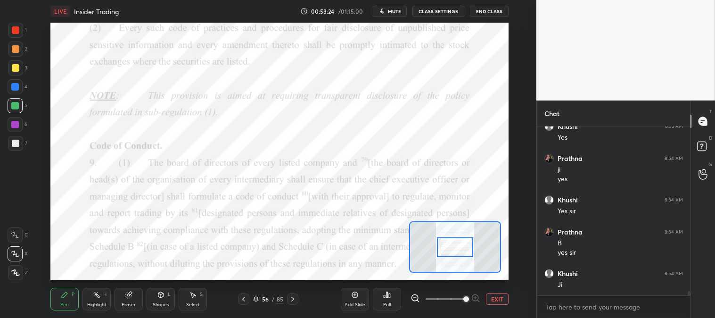
click at [57, 294] on div "Pen P" at bounding box center [64, 298] width 28 height 23
click at [17, 27] on div at bounding box center [16, 30] width 8 height 8
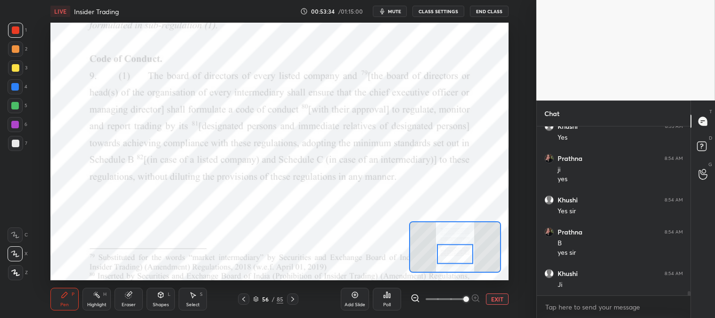
scroll to position [6408, 0]
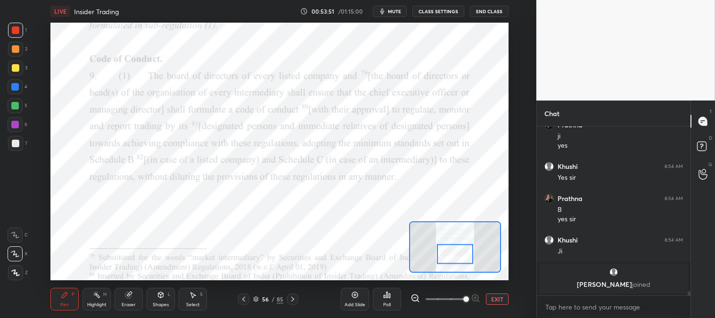
click at [100, 300] on div "Highlight H" at bounding box center [96, 298] width 28 height 23
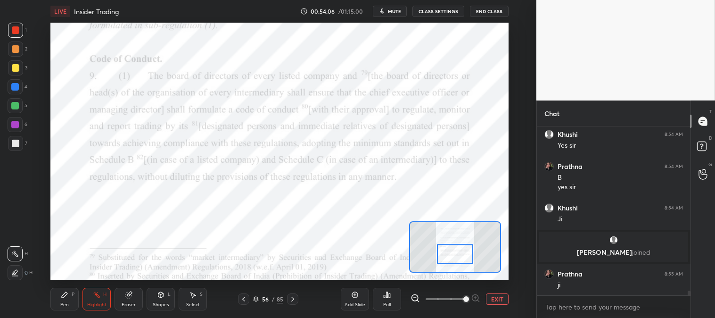
click at [148, 296] on div "Shapes L" at bounding box center [161, 298] width 28 height 23
click at [128, 300] on div "Eraser" at bounding box center [128, 298] width 28 height 23
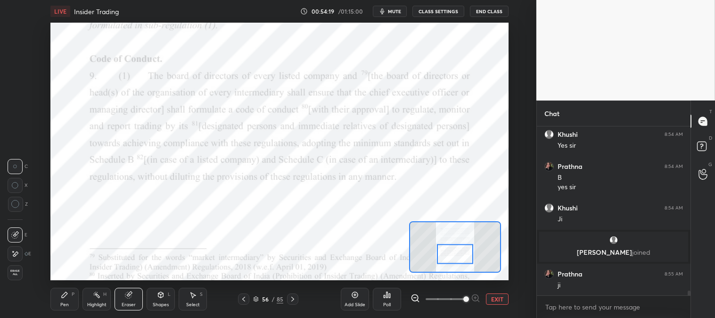
click at [244, 300] on icon at bounding box center [244, 299] width 8 height 8
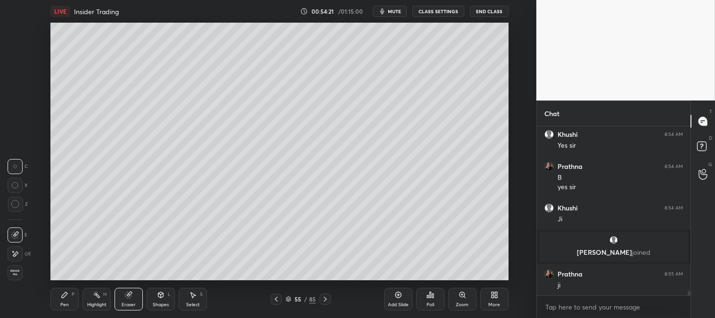
click at [60, 297] on div "Pen P" at bounding box center [64, 298] width 28 height 23
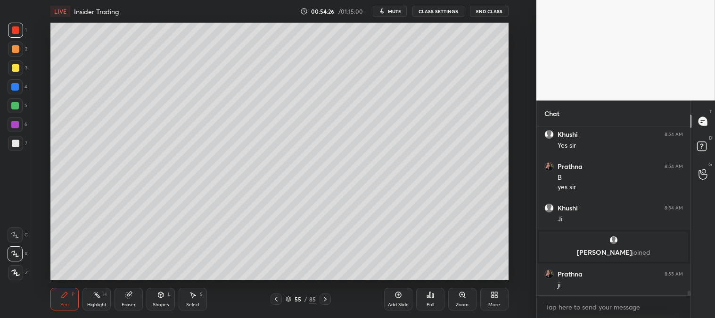
click at [60, 288] on div "Pen P" at bounding box center [64, 298] width 28 height 23
drag, startPoint x: 60, startPoint y: 288, endPoint x: 57, endPoint y: 295, distance: 8.2
click at [57, 295] on div "Pen P" at bounding box center [64, 298] width 28 height 23
click at [15, 142] on div at bounding box center [16, 143] width 8 height 8
click at [458, 298] on icon at bounding box center [462, 295] width 8 height 8
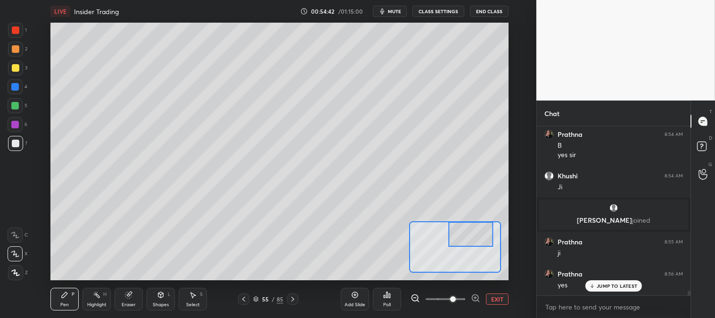
scroll to position [5912, 0]
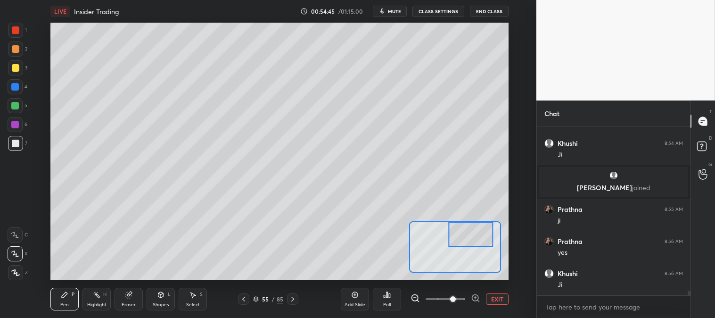
click at [498, 295] on button "EXIT" at bounding box center [497, 298] width 23 height 11
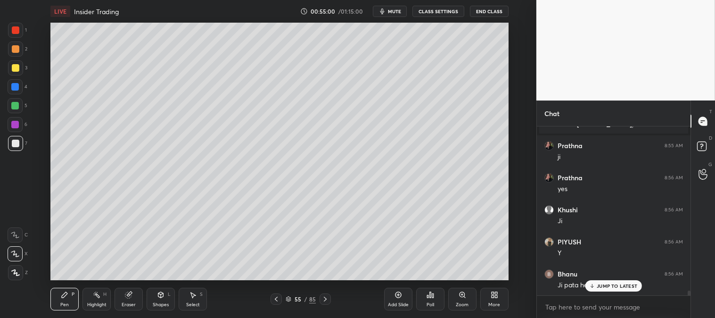
scroll to position [6008, 0]
click at [457, 298] on div "Zoom" at bounding box center [462, 298] width 28 height 23
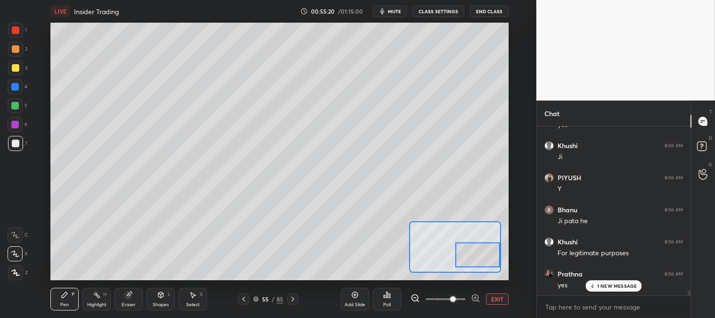
scroll to position [6073, 0]
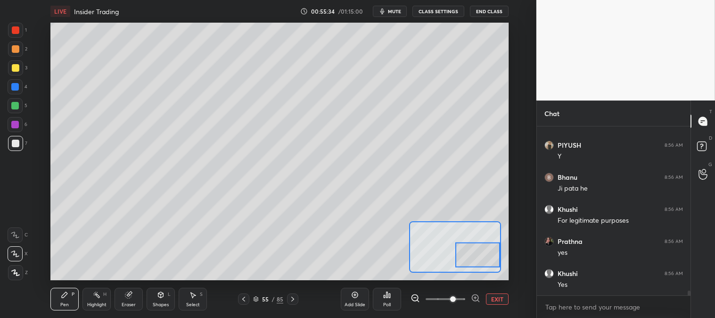
click at [495, 296] on button "EXIT" at bounding box center [497, 298] width 23 height 11
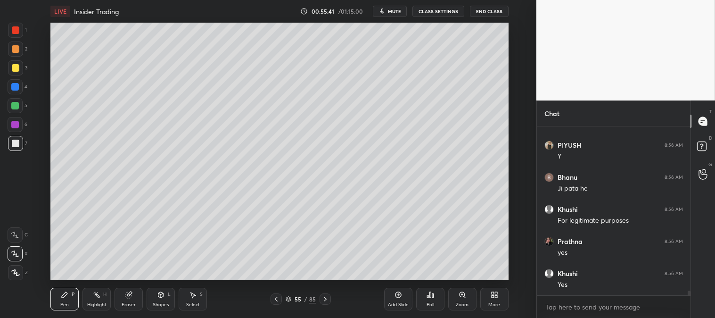
click at [457, 300] on div "Zoom" at bounding box center [462, 298] width 28 height 23
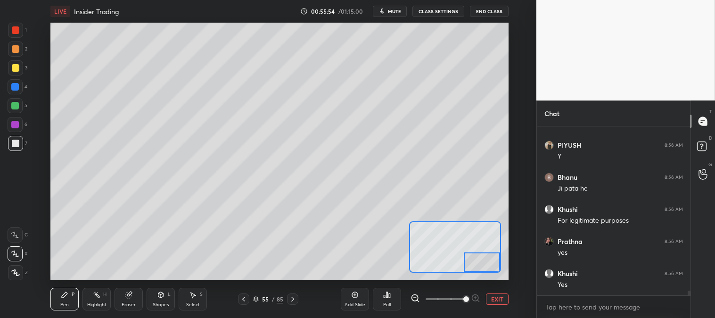
click at [497, 298] on button "EXIT" at bounding box center [497, 298] width 23 height 11
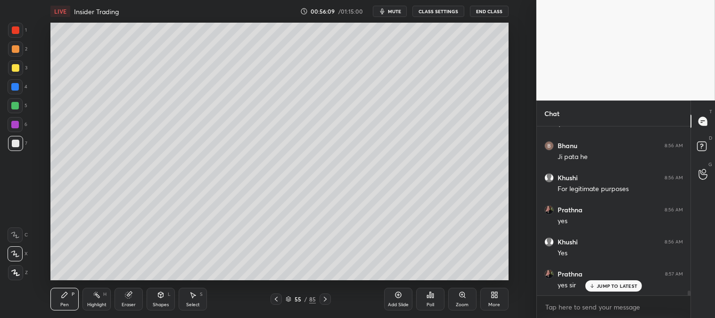
scroll to position [6136, 0]
click at [16, 110] on div at bounding box center [15, 105] width 15 height 15
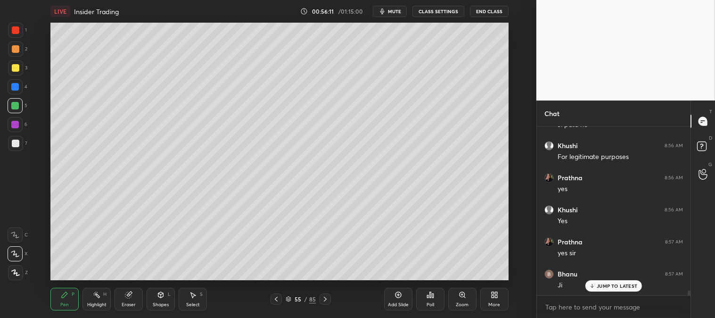
click at [456, 302] on div "Zoom" at bounding box center [462, 304] width 13 height 5
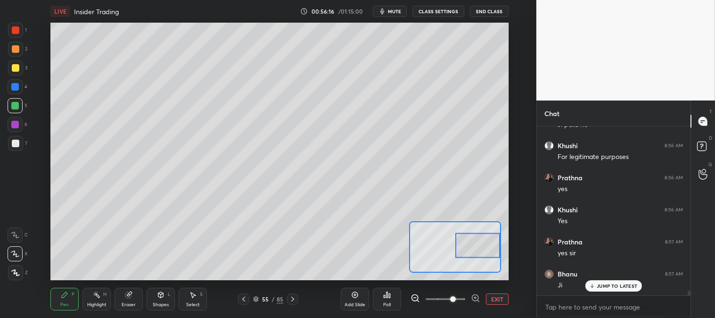
click at [502, 297] on button "EXIT" at bounding box center [497, 298] width 23 height 11
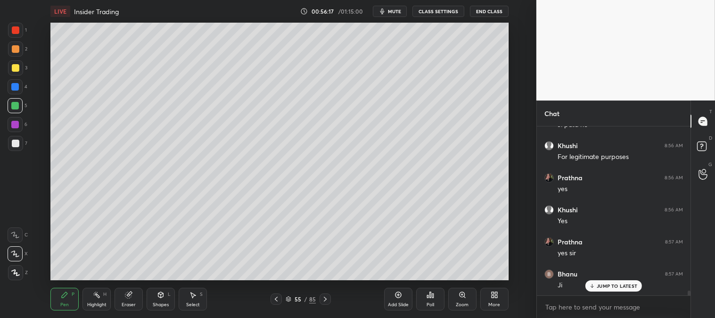
click at [607, 288] on p "JUMP TO LATEST" at bounding box center [616, 286] width 41 height 6
click at [128, 309] on div "Eraser" at bounding box center [128, 298] width 28 height 23
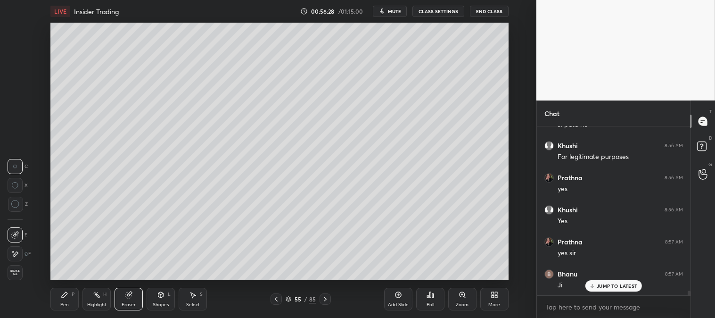
scroll to position [6168, 0]
click at [66, 302] on div "Pen" at bounding box center [64, 304] width 8 height 5
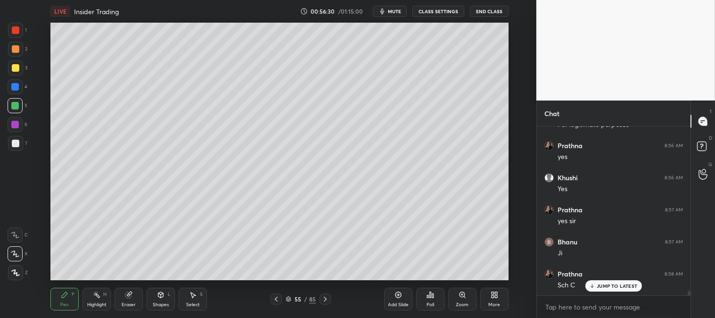
click at [66, 302] on div "Pen" at bounding box center [64, 304] width 8 height 5
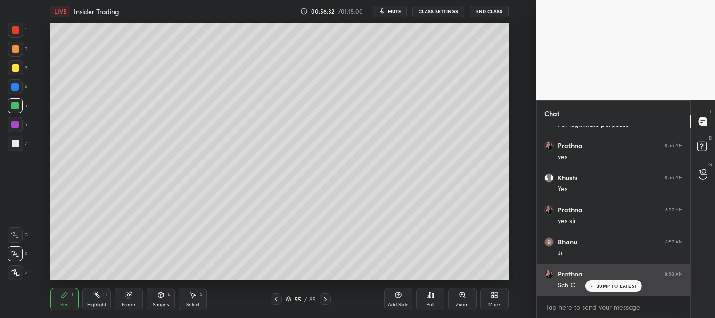
click at [610, 284] on p "JUMP TO LATEST" at bounding box center [616, 286] width 41 height 6
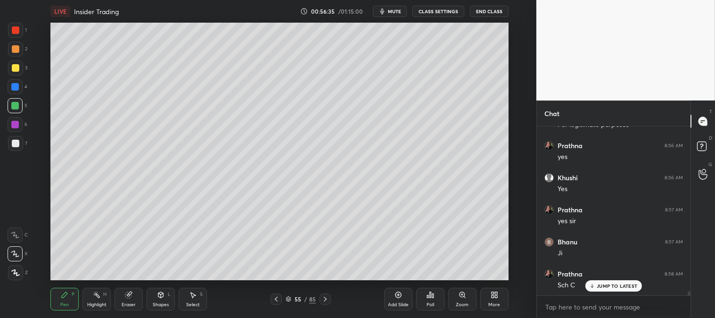
scroll to position [6200, 0]
click at [323, 295] on icon at bounding box center [325, 299] width 8 height 8
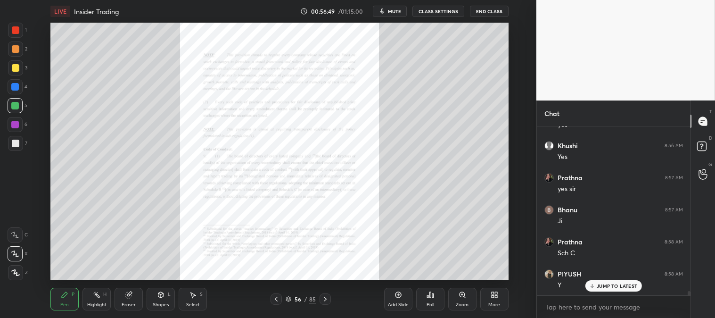
click at [325, 301] on icon at bounding box center [325, 299] width 8 height 8
click at [325, 298] on icon at bounding box center [325, 299] width 8 height 8
click at [324, 298] on icon at bounding box center [325, 299] width 8 height 8
click at [322, 298] on icon at bounding box center [325, 299] width 8 height 8
click at [322, 300] on icon at bounding box center [325, 299] width 8 height 8
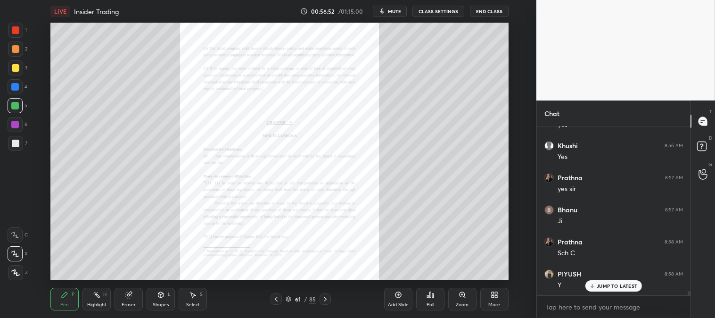
click at [321, 299] on icon at bounding box center [325, 299] width 8 height 8
click at [326, 300] on icon at bounding box center [325, 299] width 8 height 8
click at [324, 299] on icon at bounding box center [325, 299] width 8 height 8
click at [324, 298] on icon at bounding box center [325, 299] width 8 height 8
click at [456, 298] on div "Zoom" at bounding box center [462, 298] width 28 height 23
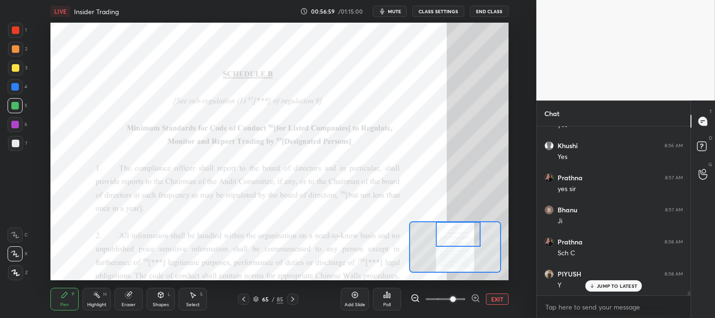
click at [93, 297] on icon at bounding box center [97, 295] width 8 height 8
click at [17, 26] on div at bounding box center [16, 30] width 8 height 8
click at [17, 30] on div at bounding box center [16, 30] width 8 height 8
click at [609, 286] on p "JUMP TO LATEST" at bounding box center [616, 286] width 41 height 6
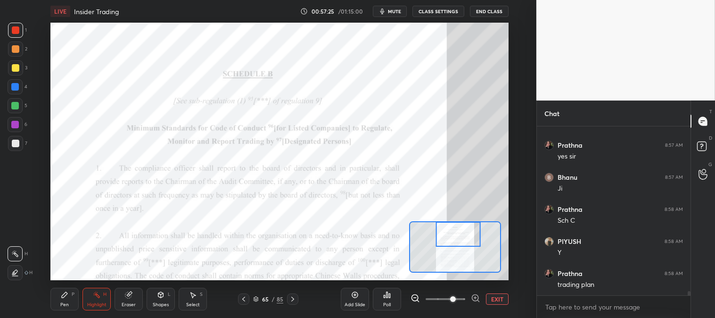
click at [68, 298] on icon at bounding box center [65, 295] width 8 height 8
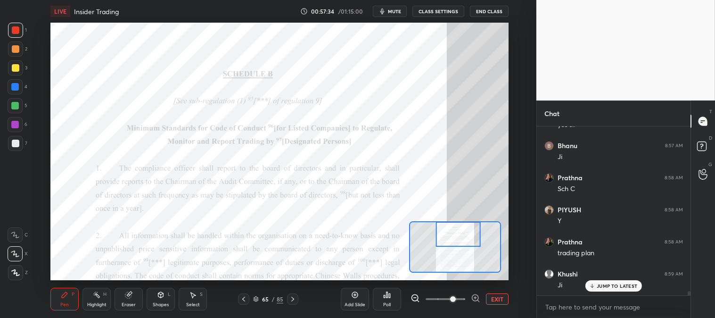
click at [291, 296] on icon at bounding box center [293, 299] width 8 height 8
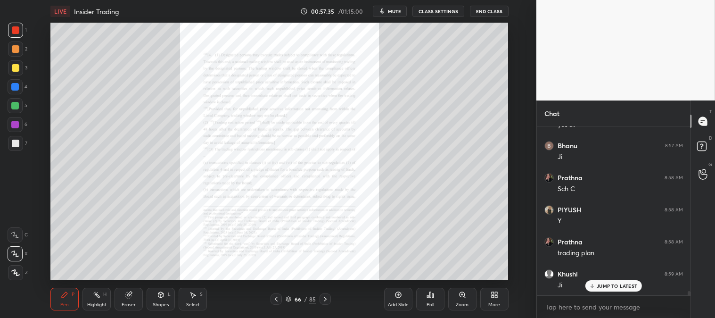
click at [322, 295] on icon at bounding box center [325, 299] width 8 height 8
click at [322, 294] on div at bounding box center [324, 298] width 11 height 11
click at [323, 295] on icon at bounding box center [325, 299] width 8 height 8
click at [323, 296] on icon at bounding box center [325, 299] width 8 height 8
click at [323, 299] on icon at bounding box center [325, 299] width 8 height 8
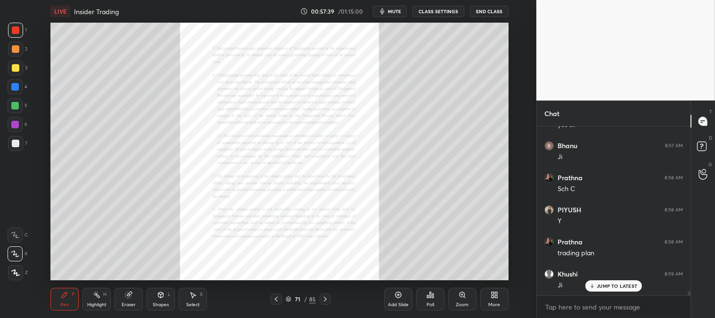
click at [331, 298] on div "71 / 85" at bounding box center [300, 298] width 167 height 11
click at [321, 300] on icon at bounding box center [325, 299] width 8 height 8
click at [322, 298] on icon at bounding box center [325, 299] width 8 height 8
click at [324, 297] on icon at bounding box center [325, 299] width 8 height 8
click at [458, 298] on icon at bounding box center [462, 295] width 8 height 8
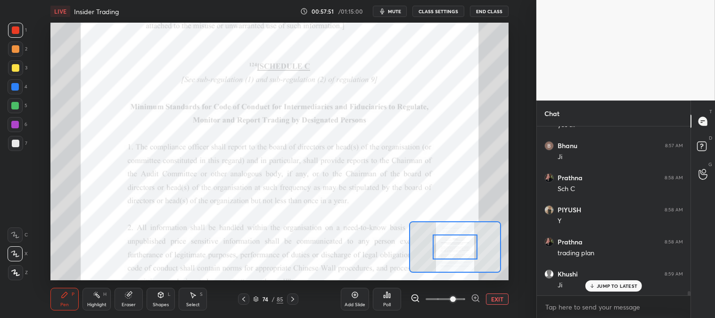
scroll to position [6296, 0]
click at [246, 297] on icon at bounding box center [244, 299] width 8 height 8
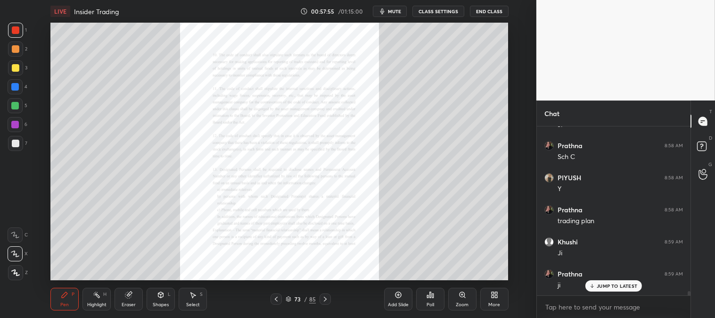
click at [276, 299] on icon at bounding box center [276, 299] width 8 height 8
click at [276, 300] on icon at bounding box center [276, 299] width 8 height 8
click at [276, 298] on icon at bounding box center [276, 298] width 3 height 5
click at [277, 298] on icon at bounding box center [276, 299] width 8 height 8
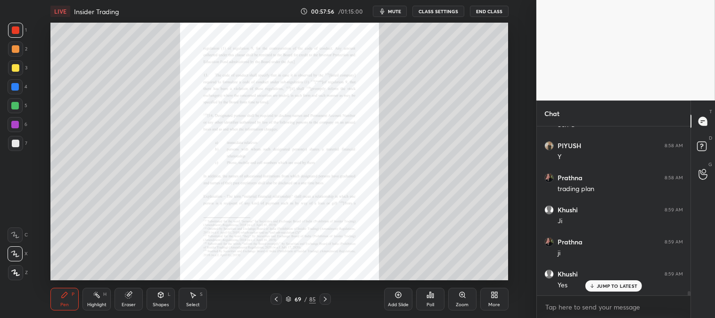
click at [277, 296] on icon at bounding box center [276, 299] width 8 height 8
click at [278, 297] on icon at bounding box center [276, 299] width 8 height 8
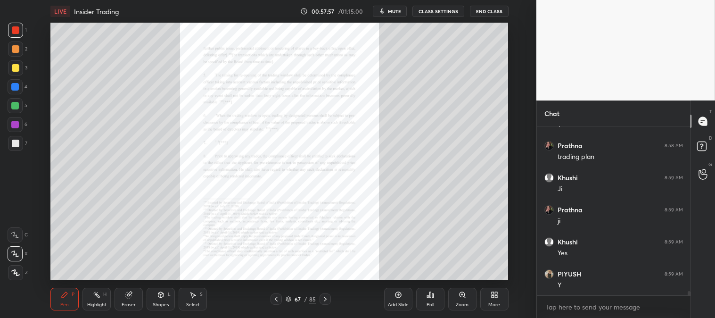
click at [277, 298] on icon at bounding box center [276, 299] width 8 height 8
click at [278, 298] on icon at bounding box center [276, 299] width 8 height 8
click at [277, 298] on icon at bounding box center [276, 299] width 8 height 8
click at [278, 298] on icon at bounding box center [276, 299] width 8 height 8
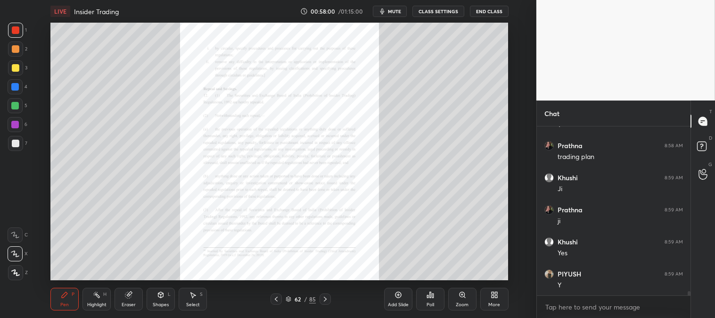
click at [276, 297] on icon at bounding box center [276, 299] width 8 height 8
click at [275, 297] on icon at bounding box center [276, 299] width 8 height 8
click at [276, 297] on icon at bounding box center [276, 299] width 8 height 8
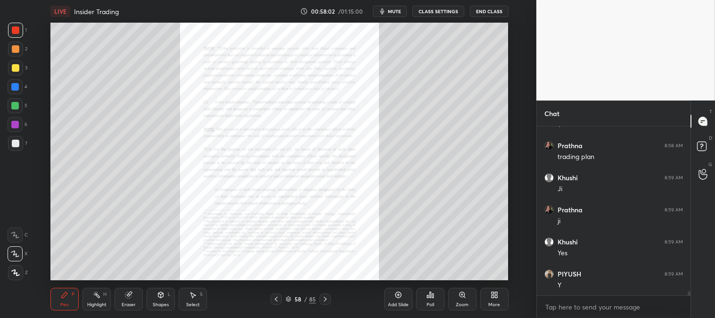
click at [276, 297] on icon at bounding box center [276, 299] width 8 height 8
click at [275, 296] on icon at bounding box center [276, 299] width 8 height 8
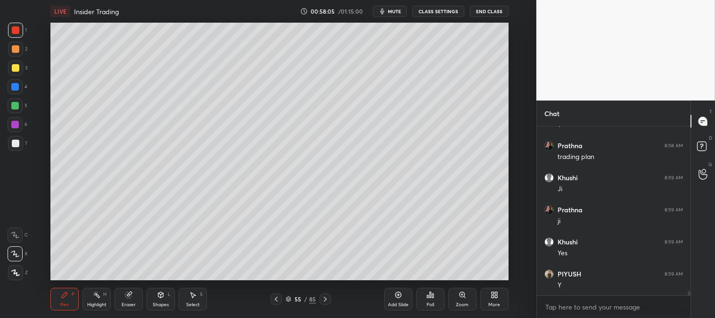
click at [456, 300] on div "Zoom" at bounding box center [462, 298] width 28 height 23
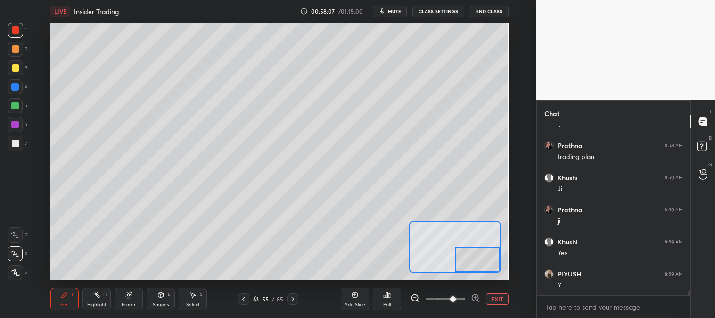
click at [125, 300] on div "Eraser" at bounding box center [128, 298] width 28 height 23
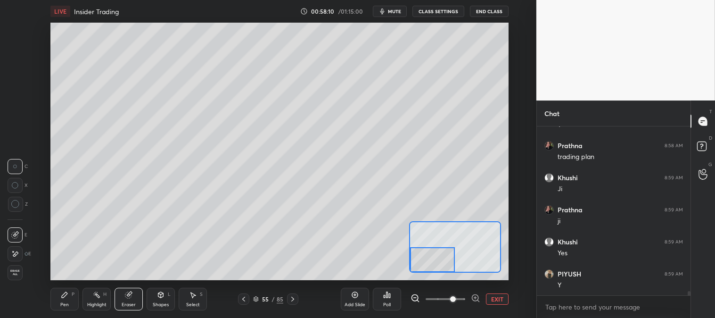
click at [130, 293] on icon at bounding box center [129, 293] width 5 height 5
click at [63, 291] on icon at bounding box center [65, 295] width 8 height 8
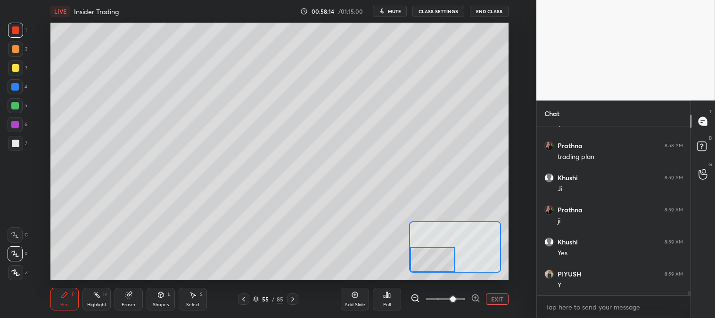
click at [57, 299] on div "Pen P" at bounding box center [64, 298] width 28 height 23
click at [62, 283] on div "Pen P Highlight H Eraser Shapes L Select S 55 / 85 Add Slide Poll EXIT" at bounding box center [278, 299] width 457 height 38
click at [15, 133] on div "6" at bounding box center [18, 126] width 20 height 19
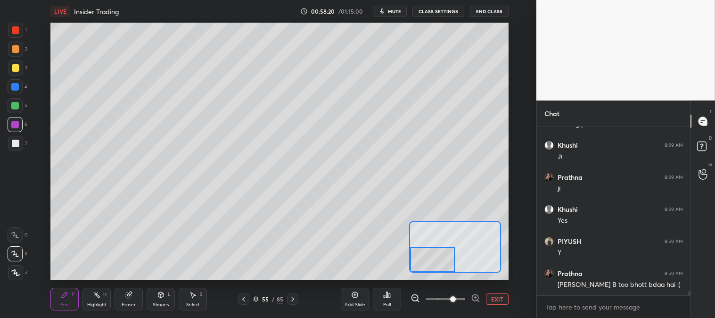
scroll to position [6425, 0]
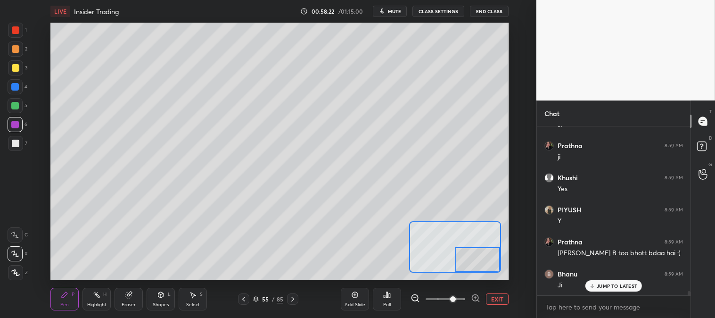
click at [130, 301] on div "Eraser" at bounding box center [128, 298] width 28 height 23
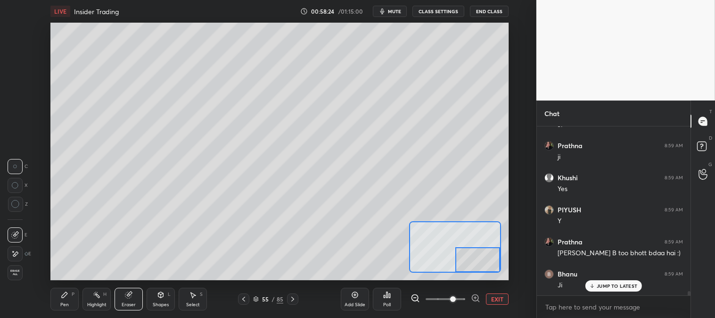
click at [69, 307] on div "Pen P" at bounding box center [64, 298] width 28 height 23
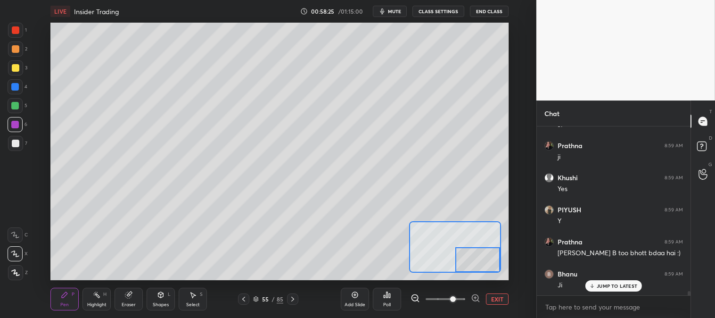
click at [67, 303] on div "Pen" at bounding box center [64, 304] width 8 height 5
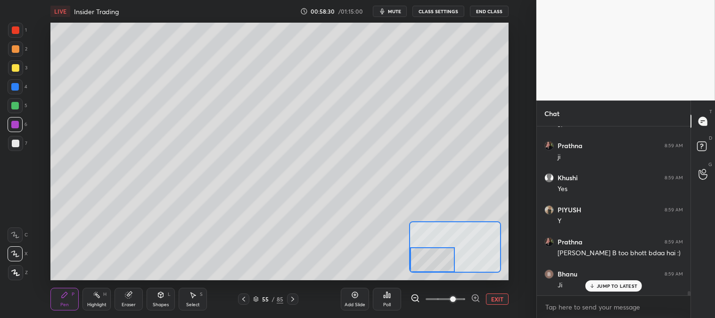
click at [16, 73] on div at bounding box center [15, 67] width 15 height 15
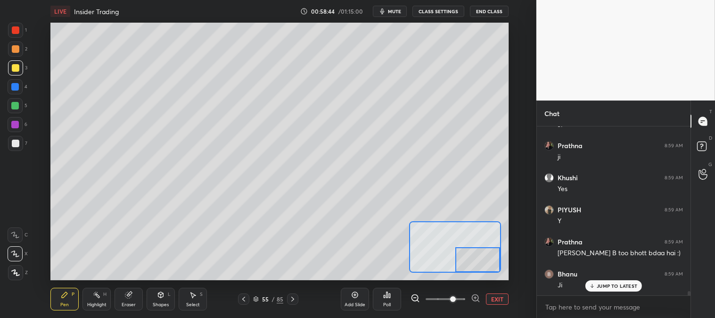
click at [599, 284] on p "JUMP TO LATEST" at bounding box center [616, 286] width 41 height 6
click at [494, 297] on button "EXIT" at bounding box center [497, 298] width 23 height 11
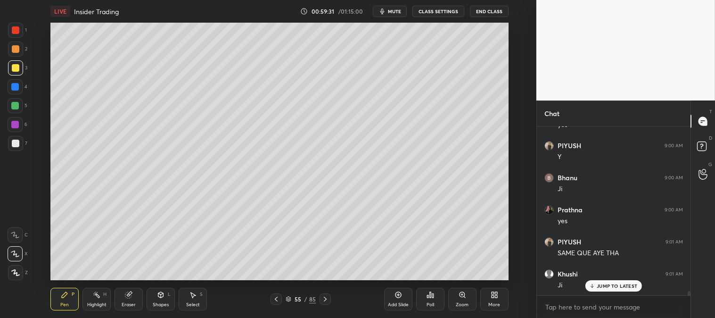
scroll to position [6649, 0]
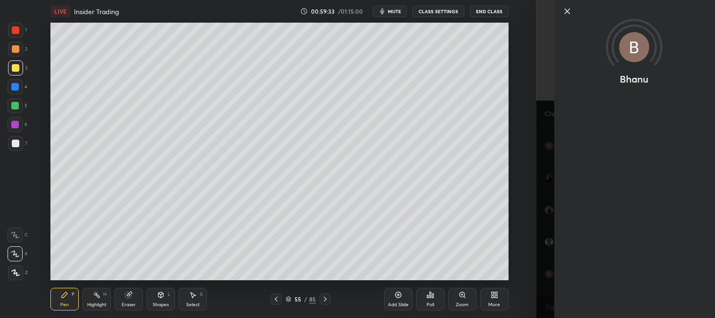
click at [565, 9] on icon at bounding box center [566, 11] width 5 height 5
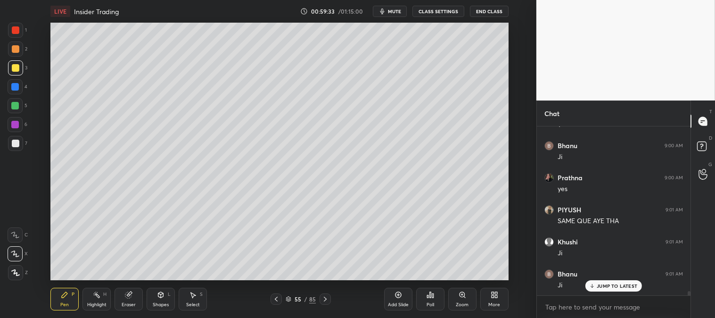
scroll to position [6681, 0]
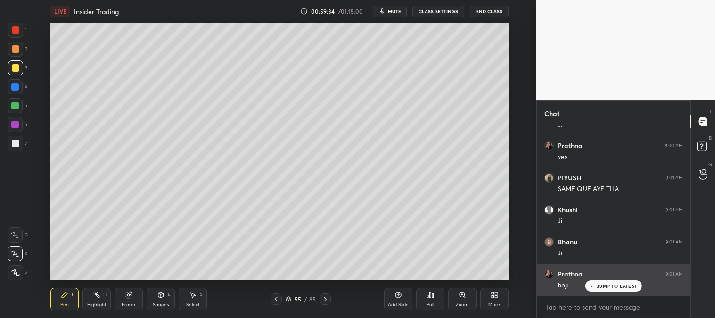
click at [603, 283] on p "JUMP TO LATEST" at bounding box center [616, 286] width 41 height 6
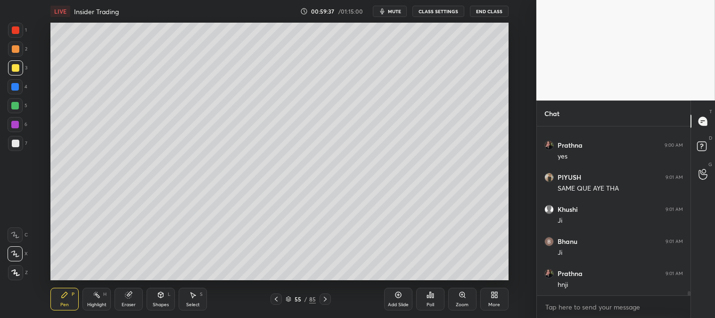
click at [16, 145] on div at bounding box center [16, 143] width 8 height 8
click at [466, 304] on div "Zoom" at bounding box center [462, 304] width 13 height 5
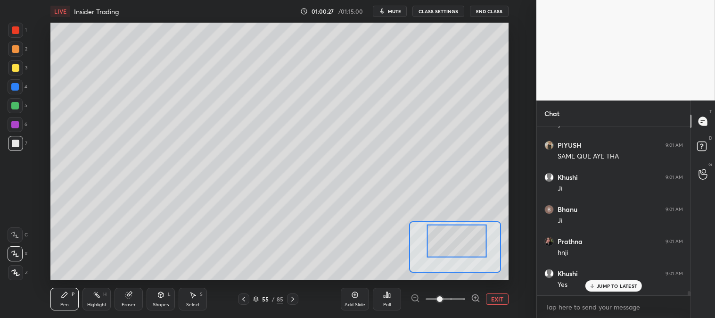
scroll to position [6745, 0]
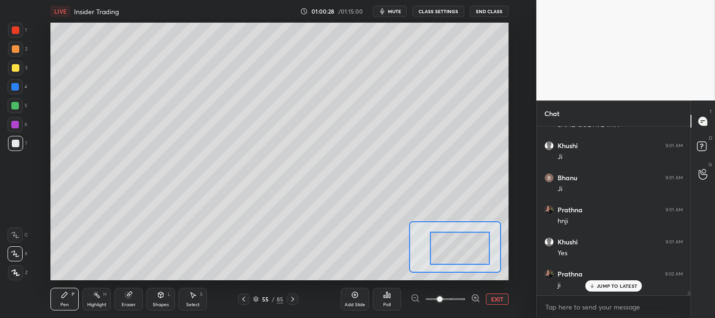
click at [494, 297] on button "EXIT" at bounding box center [497, 298] width 23 height 11
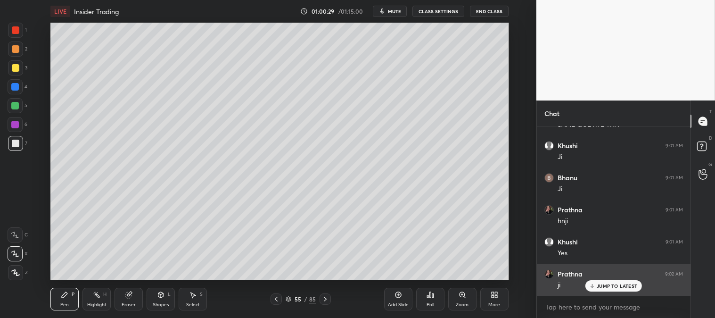
click at [603, 284] on p "JUMP TO LATEST" at bounding box center [616, 286] width 41 height 6
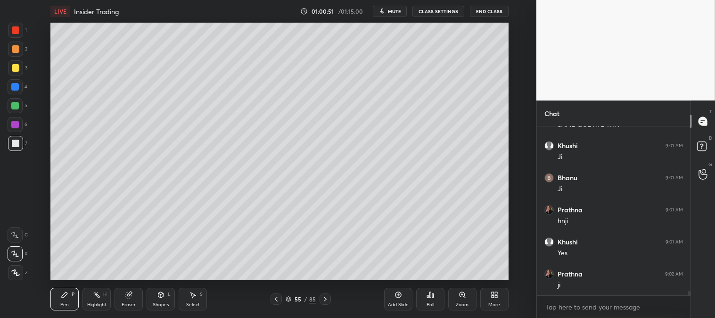
click at [100, 302] on div "Highlight" at bounding box center [96, 304] width 19 height 5
click at [65, 301] on div "Pen P" at bounding box center [64, 298] width 28 height 23
click at [65, 300] on div "Pen P" at bounding box center [64, 298] width 28 height 23
click at [456, 300] on div "Zoom" at bounding box center [462, 298] width 28 height 23
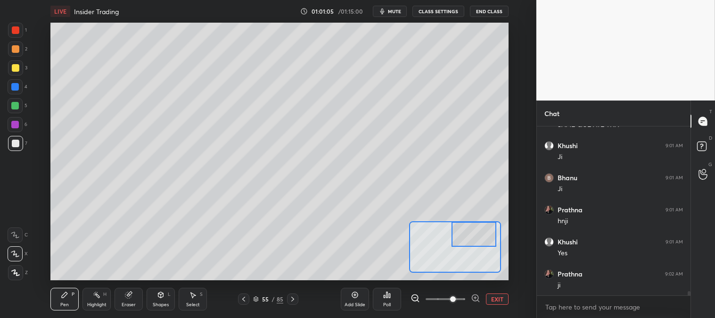
click at [12, 27] on div at bounding box center [16, 30] width 8 height 8
click at [495, 296] on button "EXIT" at bounding box center [497, 298] width 23 height 11
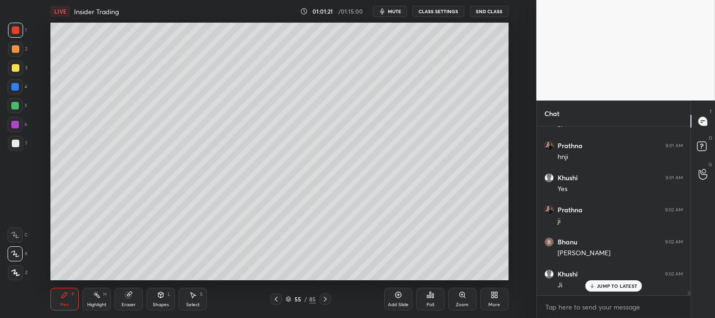
scroll to position [6841, 0]
click at [15, 104] on div at bounding box center [15, 106] width 8 height 8
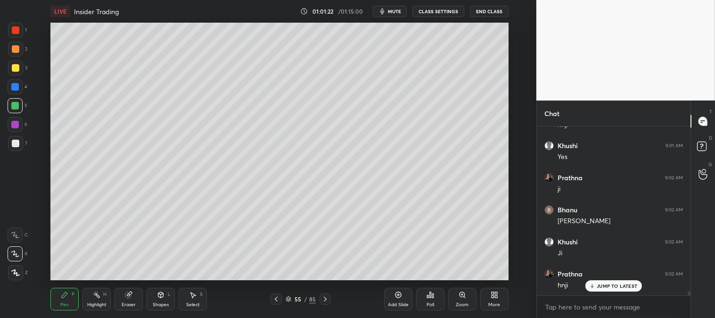
click at [455, 298] on div "Zoom" at bounding box center [462, 298] width 28 height 23
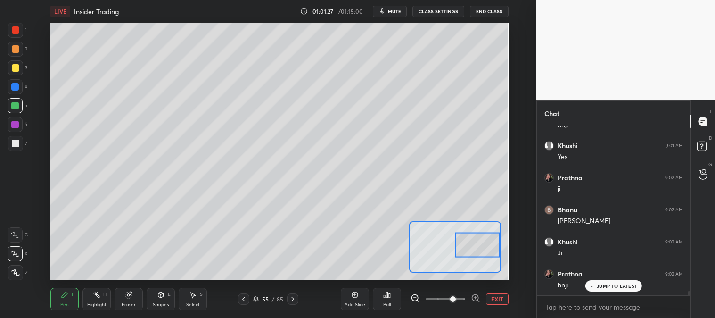
click at [496, 299] on button "EXIT" at bounding box center [497, 298] width 23 height 11
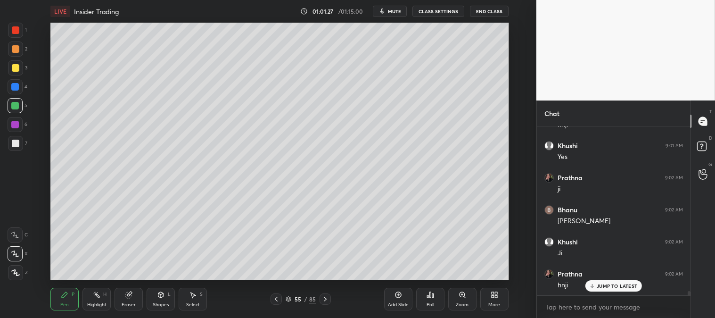
click at [597, 285] on p "JUMP TO LATEST" at bounding box center [616, 286] width 41 height 6
click at [323, 302] on icon at bounding box center [325, 299] width 8 height 8
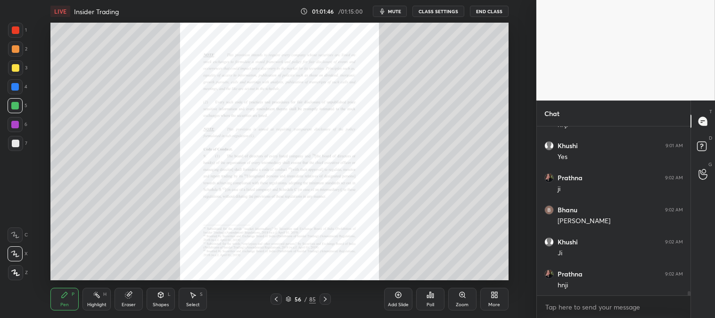
click at [326, 299] on icon at bounding box center [325, 299] width 8 height 8
click at [327, 298] on icon at bounding box center [325, 299] width 8 height 8
click at [326, 298] on icon at bounding box center [325, 299] width 8 height 8
click at [326, 299] on icon at bounding box center [325, 299] width 8 height 8
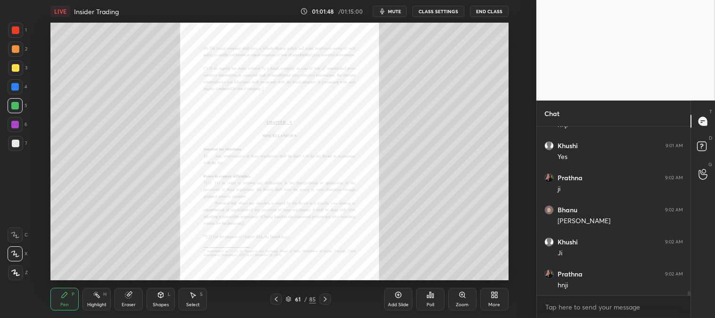
click at [326, 300] on icon at bounding box center [325, 299] width 8 height 8
click at [325, 299] on icon at bounding box center [325, 299] width 8 height 8
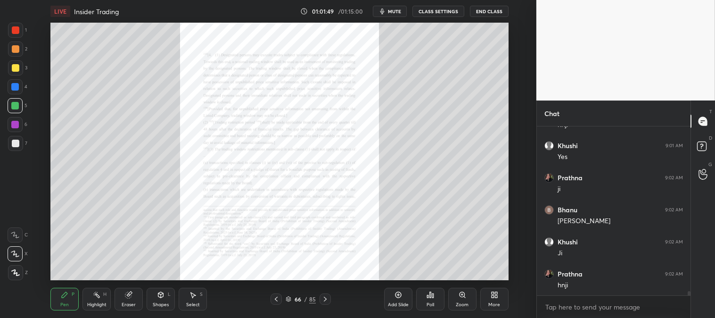
click at [325, 299] on icon at bounding box center [325, 299] width 8 height 8
click at [326, 299] on icon at bounding box center [325, 299] width 8 height 8
click at [324, 299] on icon at bounding box center [325, 299] width 8 height 8
click at [324, 300] on icon at bounding box center [325, 299] width 8 height 8
click at [322, 297] on icon at bounding box center [325, 299] width 8 height 8
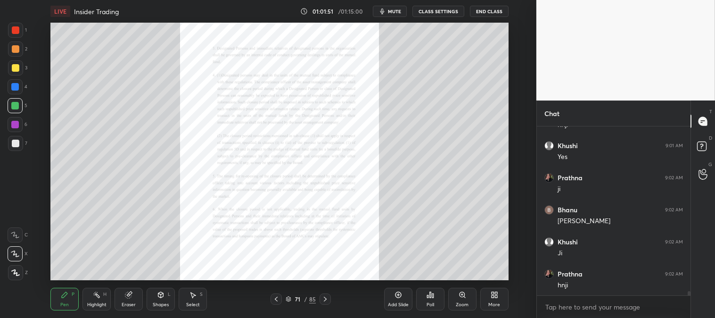
click at [322, 296] on icon at bounding box center [325, 299] width 8 height 8
click at [322, 297] on icon at bounding box center [325, 299] width 8 height 8
click at [321, 297] on icon at bounding box center [325, 299] width 8 height 8
click at [271, 300] on div at bounding box center [275, 298] width 11 height 11
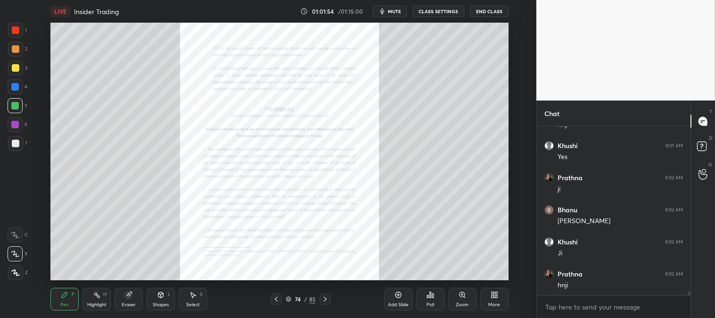
click at [465, 298] on icon at bounding box center [462, 295] width 8 height 8
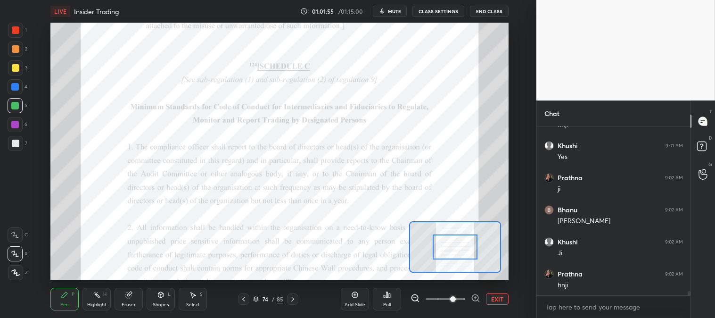
click at [54, 290] on div "Pen P" at bounding box center [64, 298] width 28 height 23
click at [16, 102] on div at bounding box center [15, 106] width 8 height 8
click at [126, 299] on div "Eraser" at bounding box center [128, 298] width 28 height 23
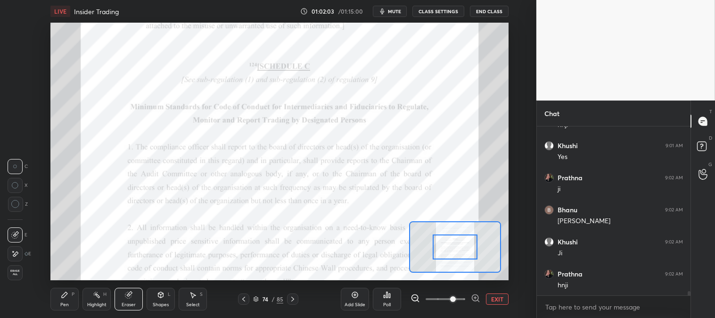
click at [65, 296] on icon at bounding box center [65, 295] width 8 height 8
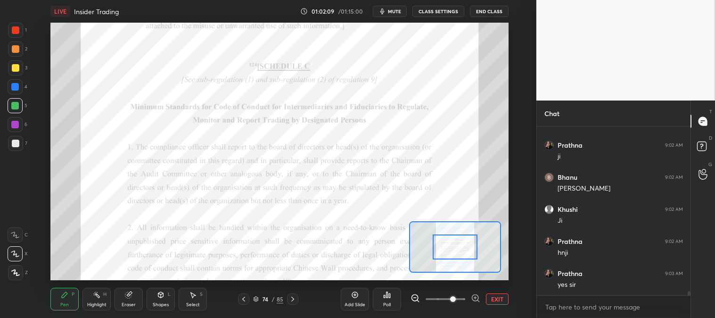
scroll to position [6905, 0]
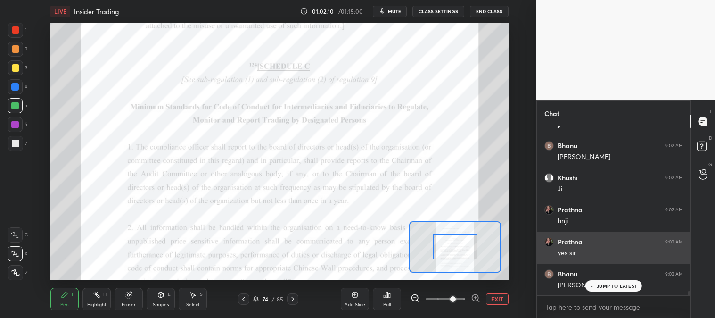
click at [609, 286] on p "JUMP TO LATEST" at bounding box center [616, 286] width 41 height 6
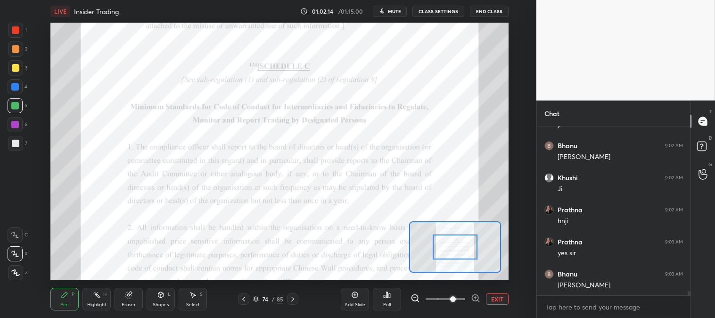
click at [498, 295] on button "EXIT" at bounding box center [497, 298] width 23 height 11
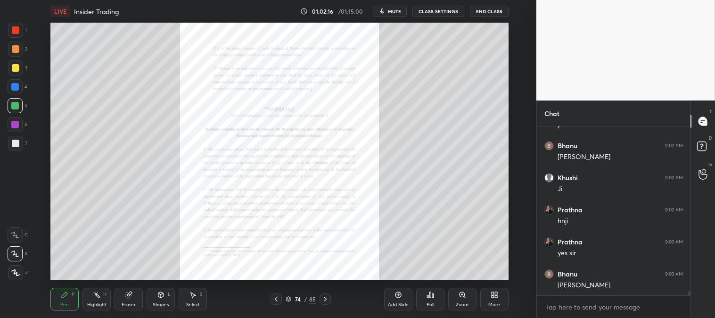
click at [275, 299] on icon at bounding box center [276, 299] width 8 height 8
click at [276, 298] on icon at bounding box center [276, 298] width 3 height 5
click at [276, 299] on icon at bounding box center [276, 299] width 8 height 8
click at [277, 298] on icon at bounding box center [276, 299] width 8 height 8
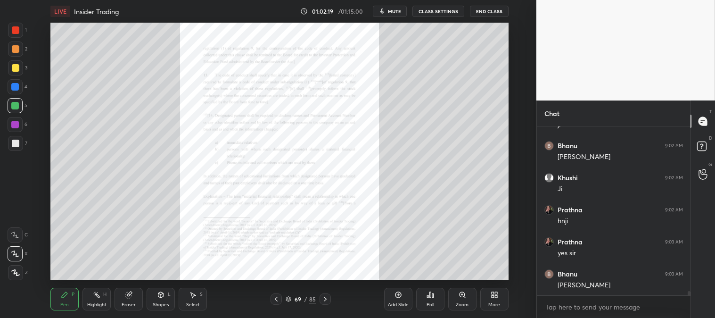
click at [278, 299] on icon at bounding box center [276, 299] width 8 height 8
click at [279, 298] on icon at bounding box center [276, 299] width 8 height 8
click at [277, 298] on icon at bounding box center [276, 299] width 8 height 8
click at [277, 300] on icon at bounding box center [276, 299] width 8 height 8
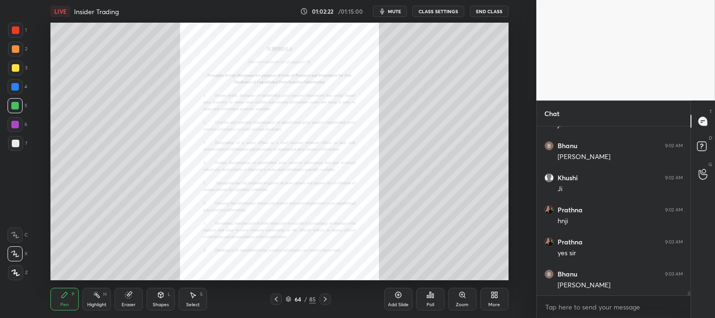
click at [275, 300] on icon at bounding box center [276, 299] width 8 height 8
click at [276, 302] on icon at bounding box center [276, 299] width 8 height 8
click at [275, 303] on div at bounding box center [275, 298] width 11 height 11
click at [276, 304] on div "Pen P Highlight H Eraser Shapes L Select S 60 / 85 Add Slide Poll Zoom More" at bounding box center [278, 299] width 457 height 38
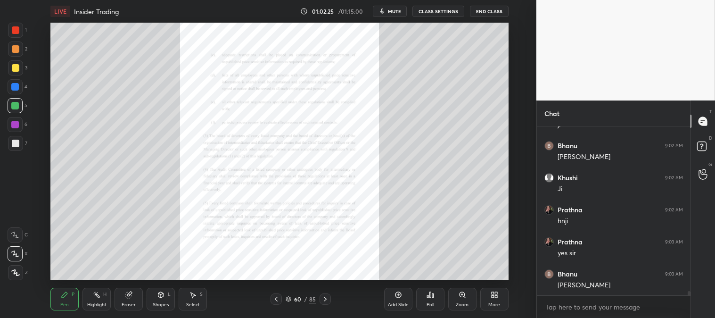
click at [275, 302] on icon at bounding box center [276, 299] width 8 height 8
click at [275, 300] on icon at bounding box center [276, 299] width 8 height 8
click at [277, 299] on icon at bounding box center [276, 299] width 8 height 8
click at [276, 298] on icon at bounding box center [276, 298] width 3 height 5
click at [276, 299] on icon at bounding box center [276, 299] width 8 height 8
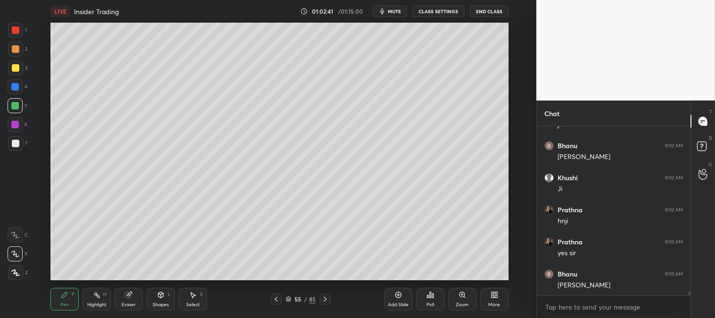
click at [17, 66] on div at bounding box center [16, 68] width 8 height 8
click at [16, 49] on div at bounding box center [16, 49] width 8 height 8
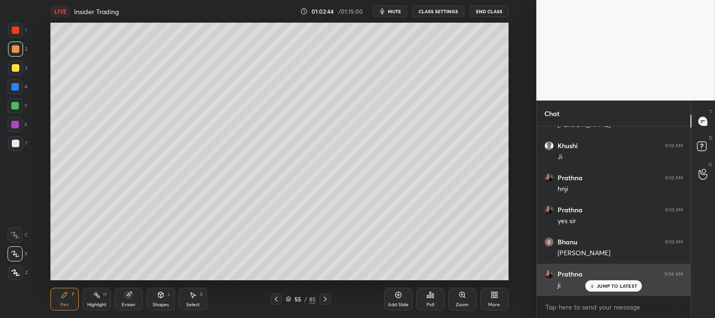
click at [609, 286] on p "JUMP TO LATEST" at bounding box center [616, 286] width 41 height 6
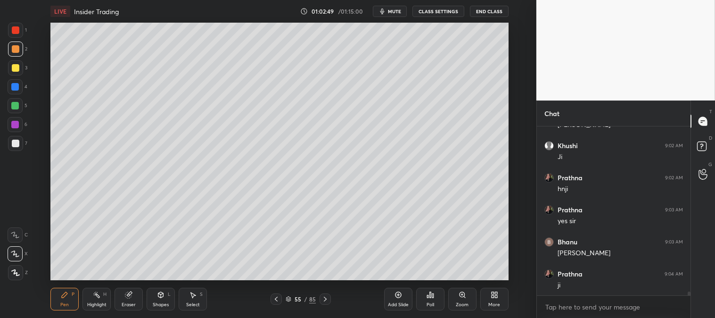
click at [325, 295] on icon at bounding box center [325, 299] width 8 height 8
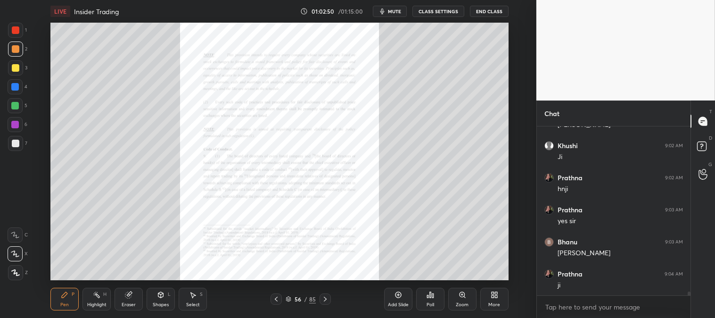
click at [275, 297] on icon at bounding box center [276, 299] width 8 height 8
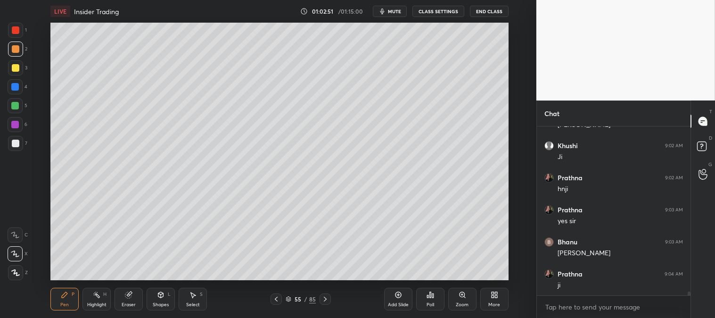
click at [326, 297] on icon at bounding box center [325, 299] width 8 height 8
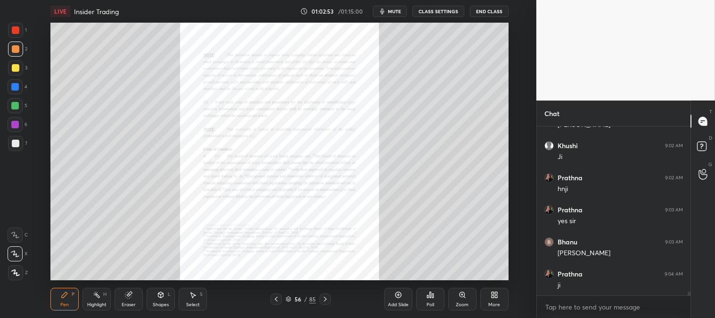
click at [273, 298] on icon at bounding box center [276, 299] width 8 height 8
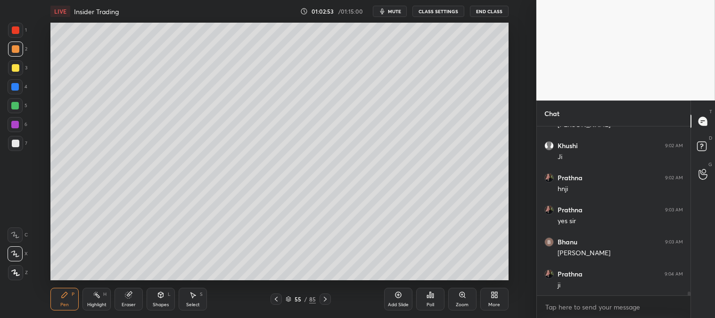
scroll to position [6969, 0]
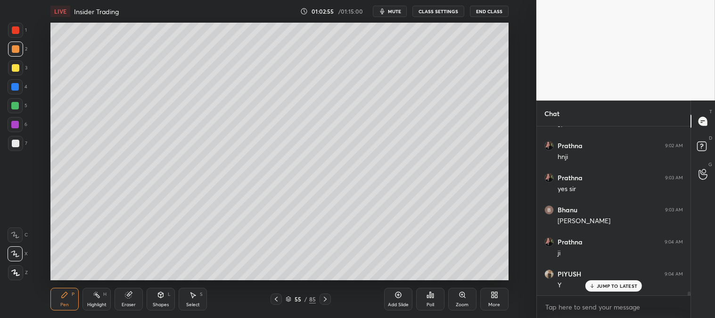
click at [393, 299] on div "Add Slide" at bounding box center [398, 298] width 28 height 23
click at [61, 293] on icon at bounding box center [65, 295] width 8 height 8
click at [16, 55] on div at bounding box center [15, 48] width 15 height 15
click at [600, 281] on div "JUMP TO LATEST" at bounding box center [613, 285] width 57 height 11
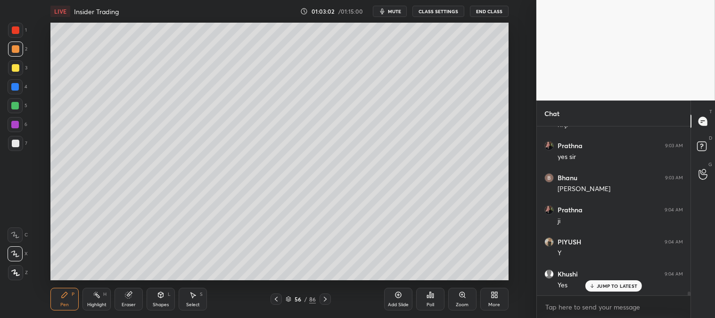
click at [456, 298] on div "Zoom" at bounding box center [462, 298] width 28 height 23
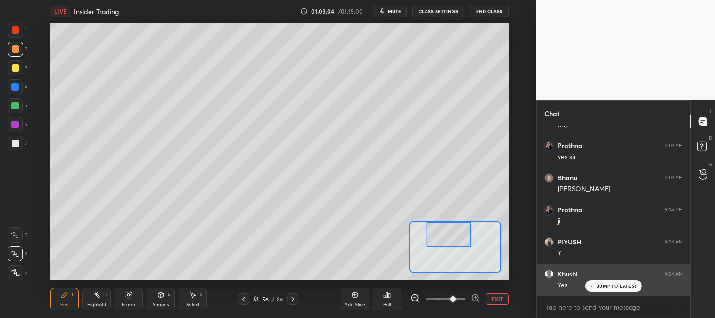
click at [602, 285] on p "JUMP TO LATEST" at bounding box center [616, 286] width 41 height 6
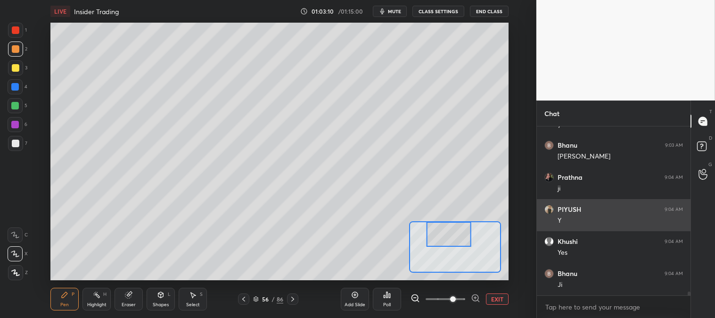
scroll to position [7074, 0]
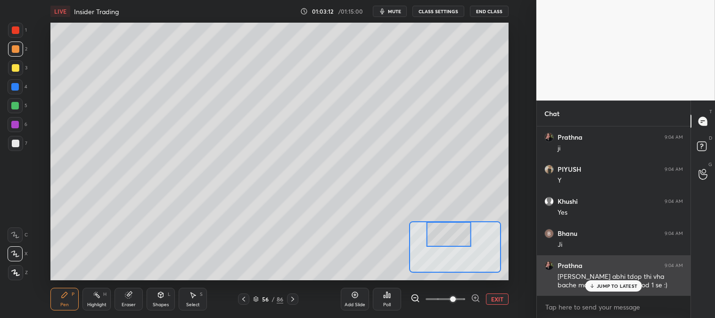
click at [601, 286] on p "JUMP TO LATEST" at bounding box center [616, 286] width 41 height 6
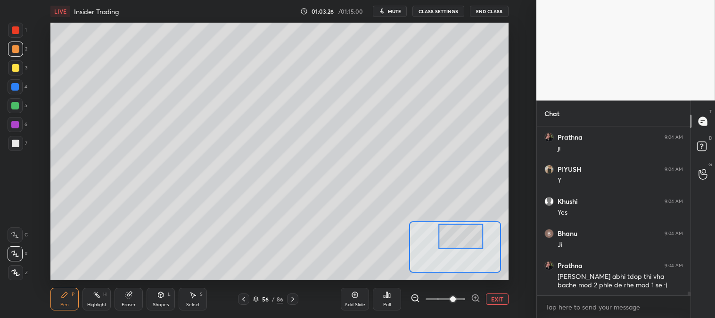
click at [498, 297] on button "EXIT" at bounding box center [497, 298] width 23 height 11
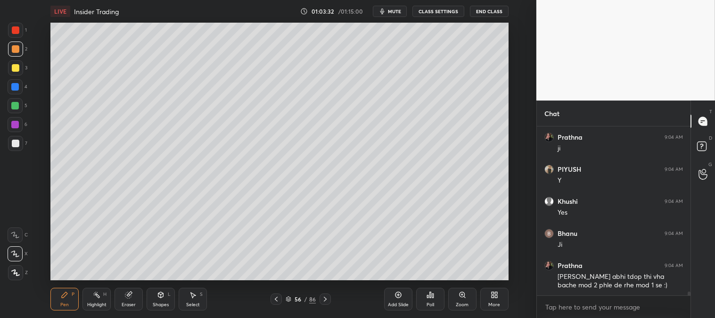
click at [12, 67] on div at bounding box center [16, 68] width 8 height 8
click at [451, 305] on div "Zoom" at bounding box center [462, 298] width 28 height 23
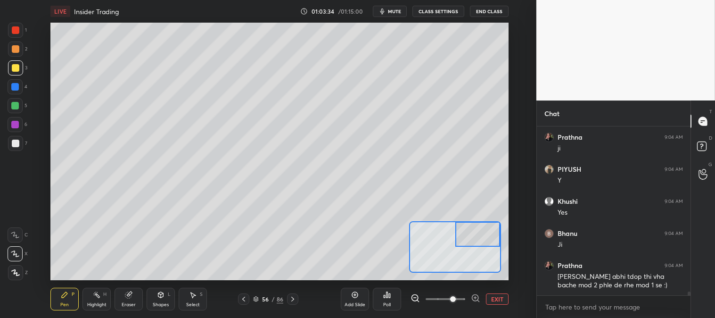
scroll to position [7106, 0]
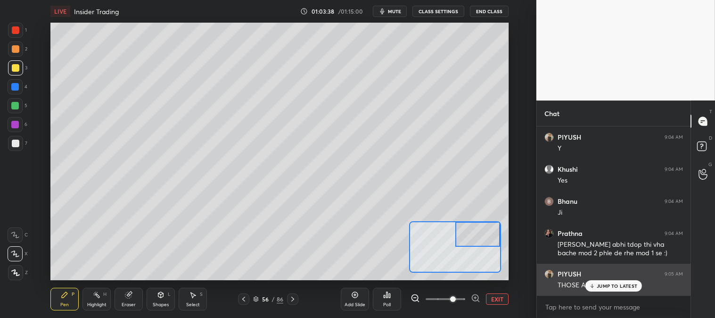
click at [602, 281] on div "JUMP TO LATEST" at bounding box center [613, 285] width 57 height 11
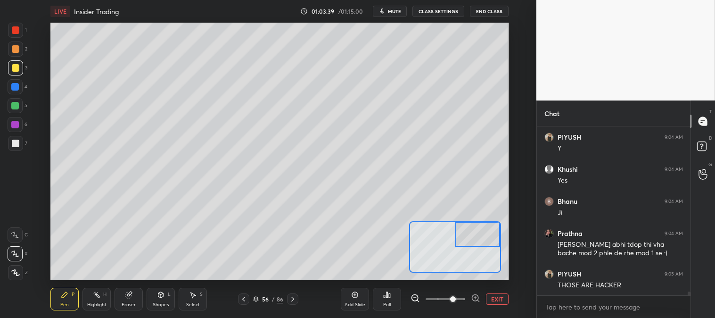
click at [492, 295] on button "EXIT" at bounding box center [497, 298] width 23 height 11
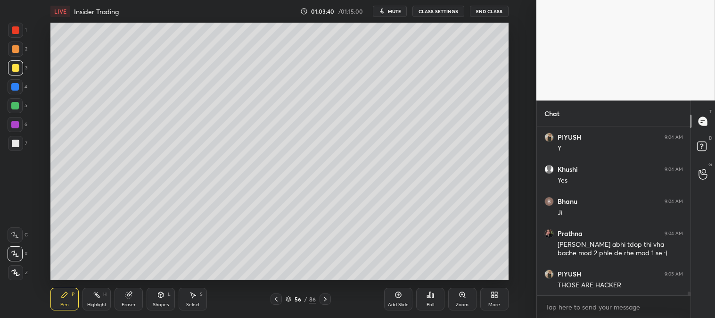
click at [16, 33] on div at bounding box center [16, 30] width 8 height 8
click at [16, 47] on div at bounding box center [16, 49] width 8 height 8
click at [17, 27] on div at bounding box center [16, 30] width 8 height 8
click at [456, 300] on div "Zoom" at bounding box center [462, 298] width 28 height 23
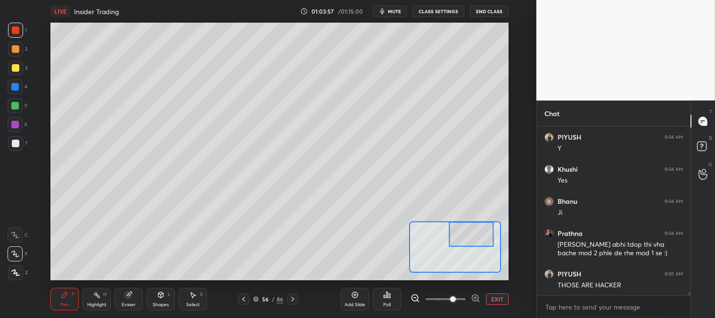
click at [16, 146] on div at bounding box center [16, 143] width 8 height 8
click at [498, 299] on button "EXIT" at bounding box center [497, 298] width 23 height 11
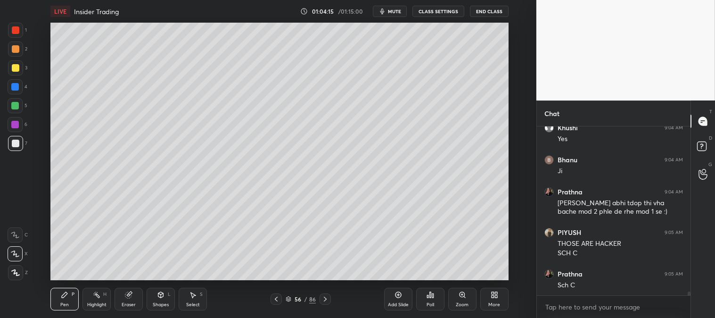
scroll to position [7180, 0]
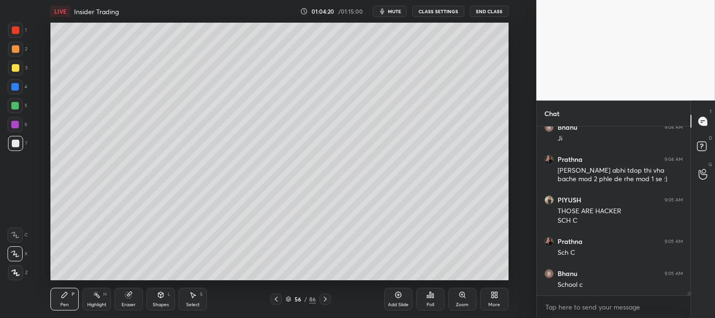
click at [15, 68] on div at bounding box center [16, 68] width 8 height 8
click at [460, 298] on icon at bounding box center [462, 295] width 8 height 8
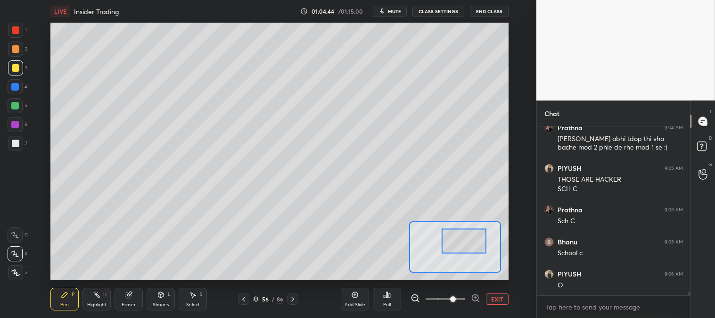
scroll to position [7243, 0]
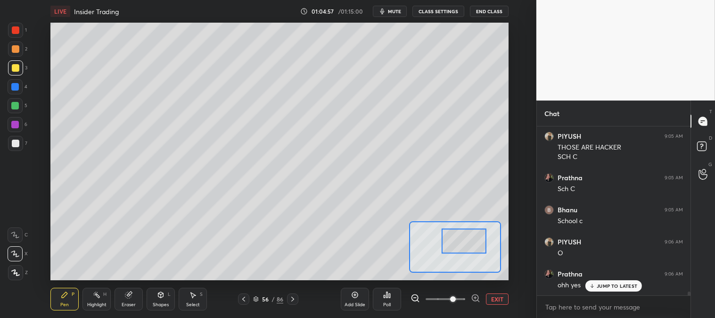
click at [500, 297] on button "EXIT" at bounding box center [497, 298] width 23 height 11
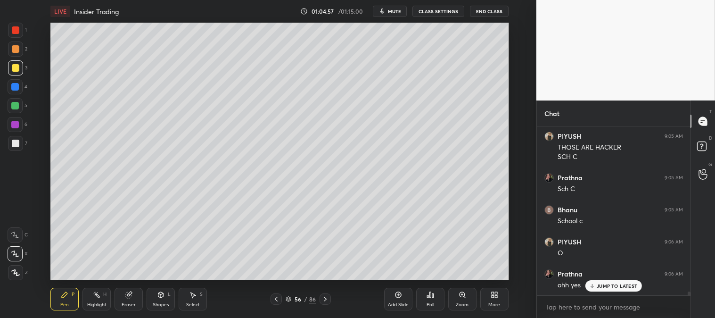
click at [603, 287] on p "JUMP TO LATEST" at bounding box center [616, 286] width 41 height 6
click at [17, 27] on div at bounding box center [16, 30] width 8 height 8
click at [462, 302] on div "Zoom" at bounding box center [462, 304] width 13 height 5
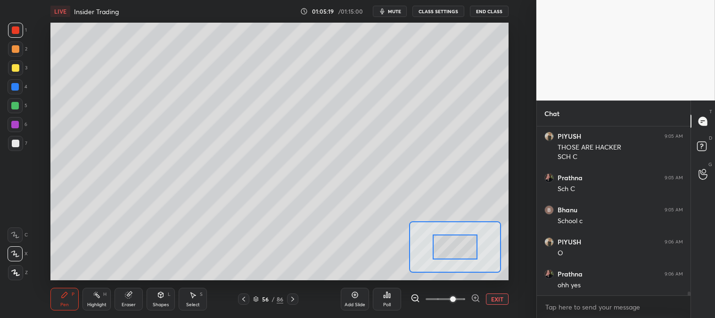
click at [496, 298] on button "EXIT" at bounding box center [497, 298] width 23 height 11
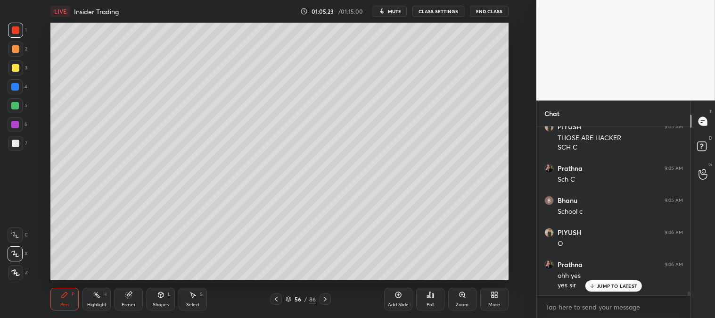
scroll to position [7285, 0]
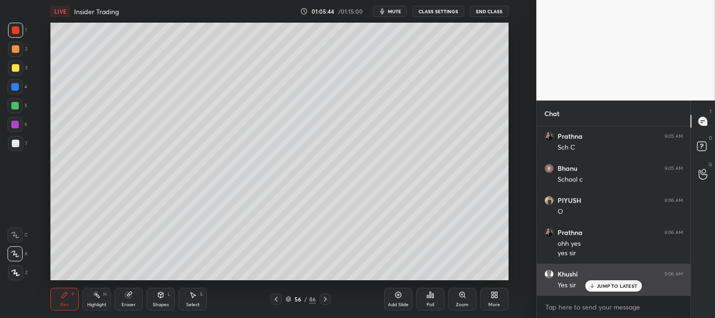
click at [600, 285] on p "JUMP TO LATEST" at bounding box center [616, 286] width 41 height 6
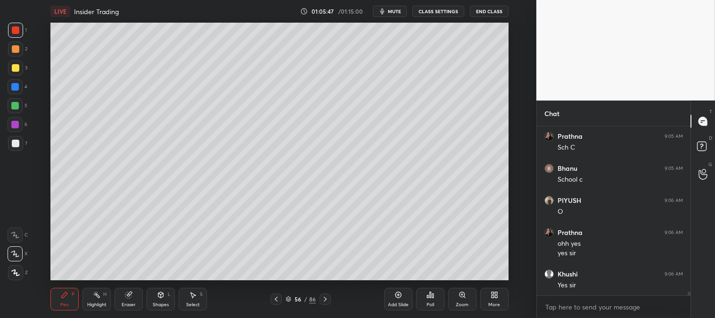
scroll to position [7317, 0]
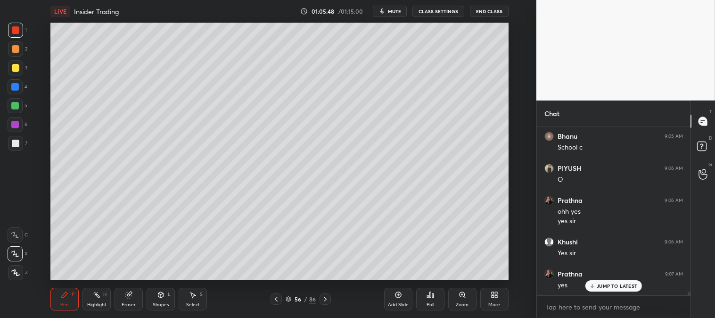
click at [275, 300] on icon at bounding box center [276, 299] width 8 height 8
click at [276, 300] on icon at bounding box center [276, 298] width 3 height 5
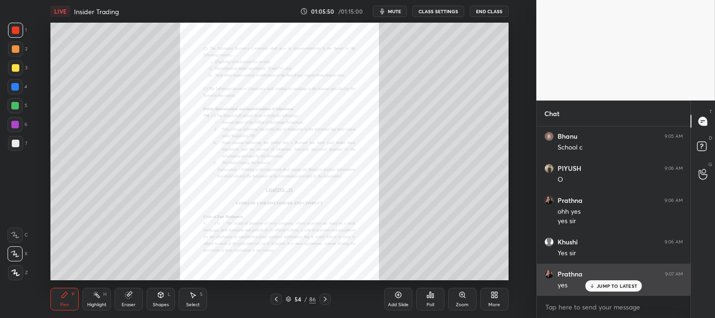
click at [601, 288] on p "JUMP TO LATEST" at bounding box center [616, 286] width 41 height 6
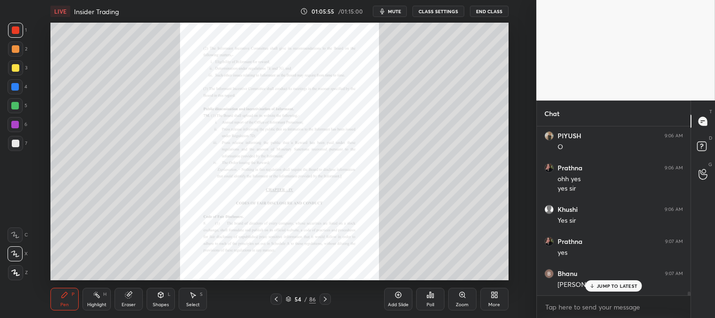
scroll to position [7381, 0]
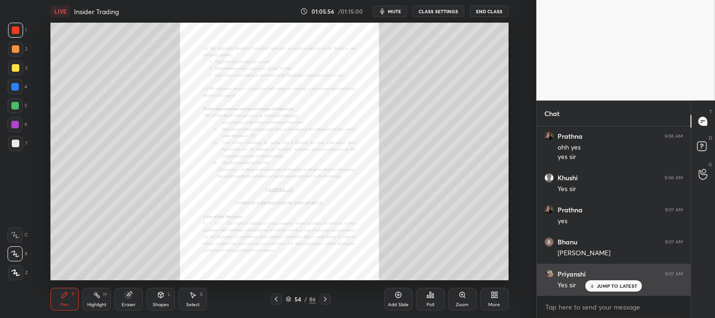
click at [608, 283] on p "JUMP TO LATEST" at bounding box center [616, 286] width 41 height 6
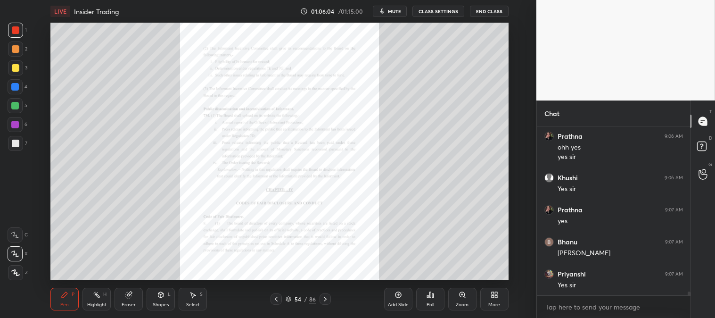
click at [328, 299] on icon at bounding box center [325, 299] width 8 height 8
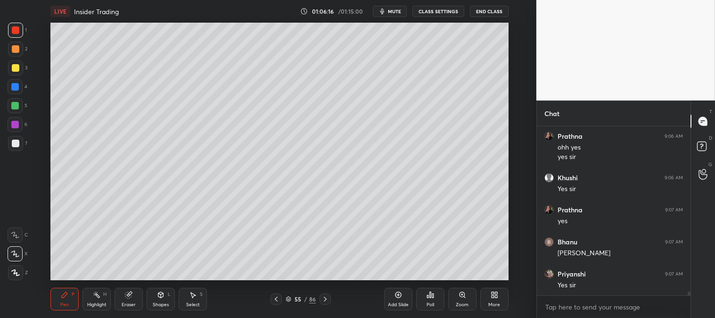
click at [273, 297] on icon at bounding box center [276, 299] width 8 height 8
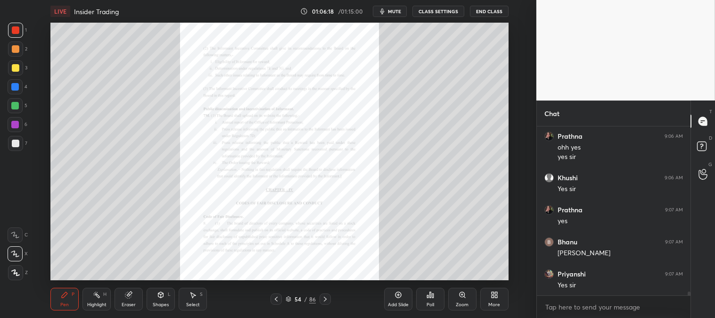
click at [325, 299] on icon at bounding box center [325, 299] width 8 height 8
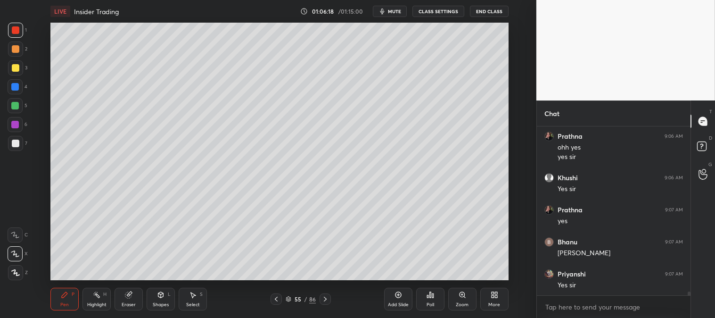
click at [325, 297] on icon at bounding box center [325, 299] width 8 height 8
click at [326, 296] on icon at bounding box center [325, 299] width 8 height 8
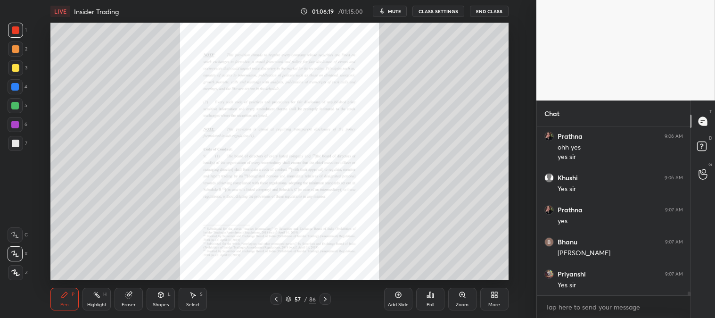
click at [327, 297] on icon at bounding box center [325, 299] width 8 height 8
click at [327, 296] on icon at bounding box center [325, 299] width 8 height 8
click at [326, 297] on icon at bounding box center [325, 299] width 8 height 8
click at [325, 297] on icon at bounding box center [325, 299] width 8 height 8
click at [325, 296] on icon at bounding box center [325, 299] width 8 height 8
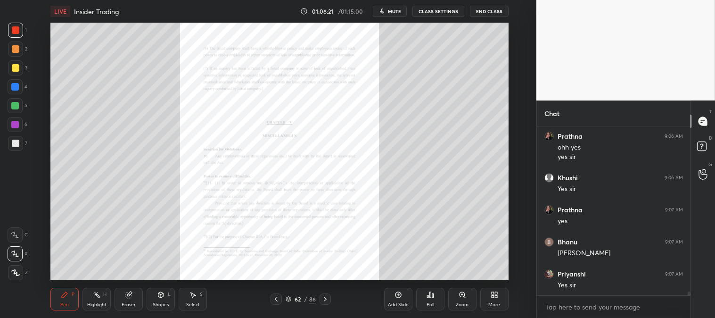
click at [326, 297] on icon at bounding box center [325, 299] width 8 height 8
click at [325, 296] on icon at bounding box center [325, 299] width 8 height 8
click at [324, 295] on icon at bounding box center [325, 299] width 8 height 8
click at [459, 297] on icon at bounding box center [462, 295] width 8 height 8
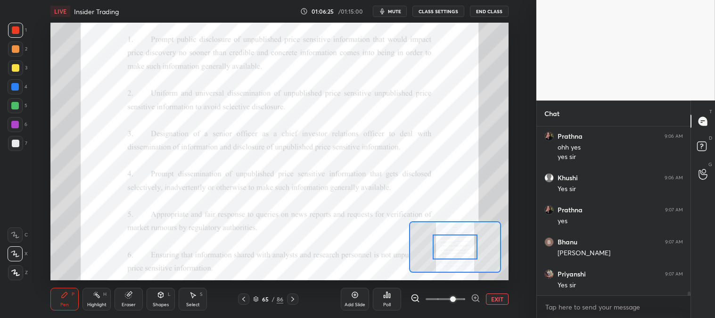
click at [244, 302] on icon at bounding box center [244, 299] width 8 height 8
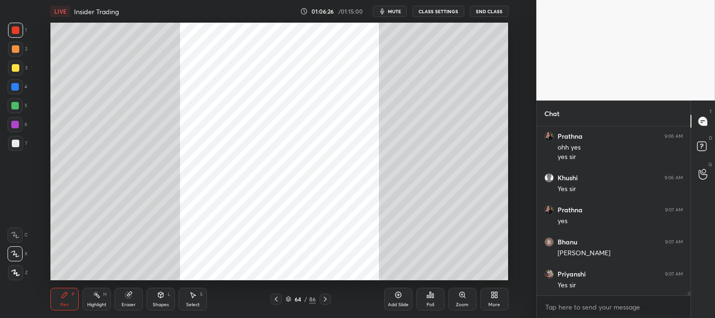
click at [275, 299] on icon at bounding box center [276, 298] width 3 height 5
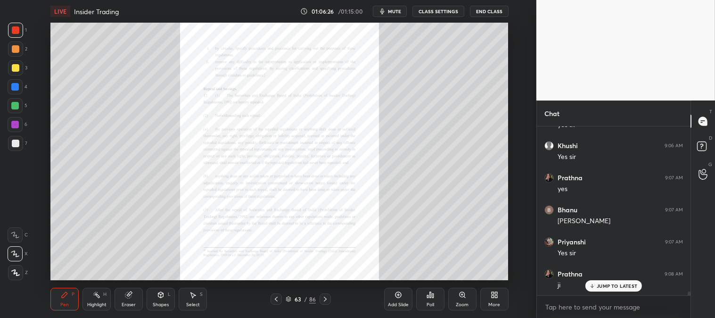
click at [276, 298] on icon at bounding box center [276, 299] width 8 height 8
click at [276, 298] on icon at bounding box center [276, 298] width 3 height 5
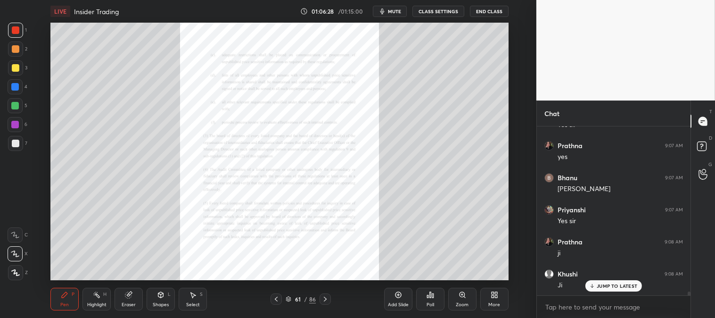
click at [277, 302] on icon at bounding box center [276, 299] width 8 height 8
click at [277, 297] on icon at bounding box center [276, 298] width 3 height 5
click at [276, 298] on icon at bounding box center [276, 298] width 3 height 5
click at [276, 297] on icon at bounding box center [276, 299] width 8 height 8
click at [275, 298] on icon at bounding box center [276, 299] width 8 height 8
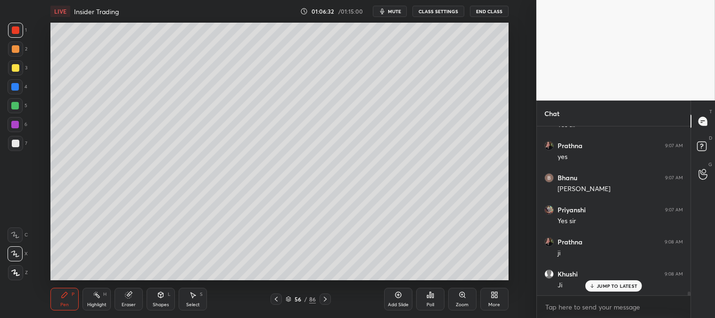
click at [277, 299] on icon at bounding box center [276, 299] width 8 height 8
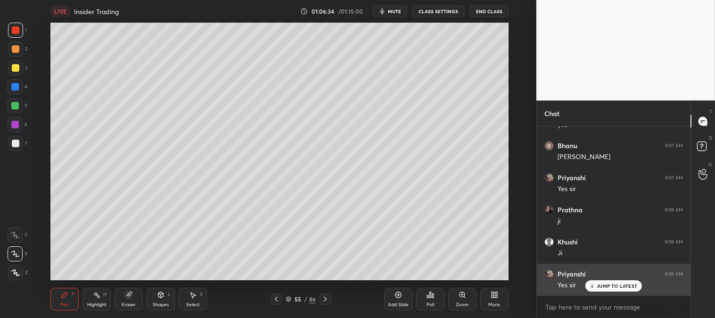
click at [614, 285] on p "JUMP TO LATEST" at bounding box center [616, 286] width 41 height 6
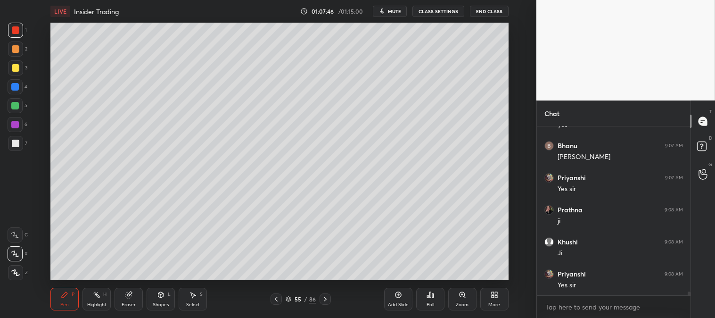
click at [395, 10] on span "mute" at bounding box center [394, 11] width 13 height 7
click at [394, 10] on span "unmute" at bounding box center [393, 11] width 20 height 7
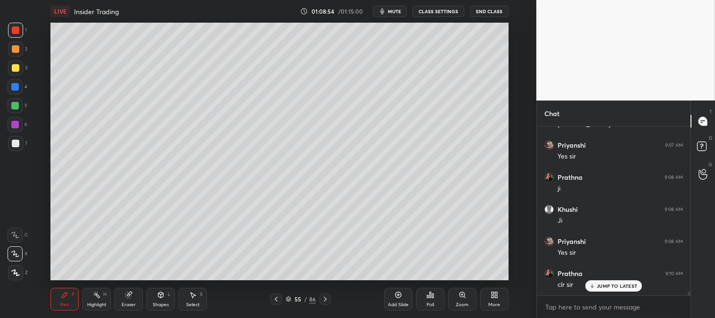
scroll to position [7541, 0]
click at [430, 300] on div "Poll" at bounding box center [430, 298] width 28 height 23
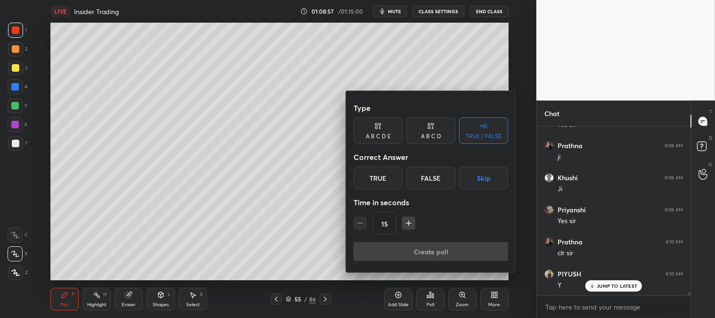
click at [389, 177] on div "True" at bounding box center [377, 177] width 49 height 23
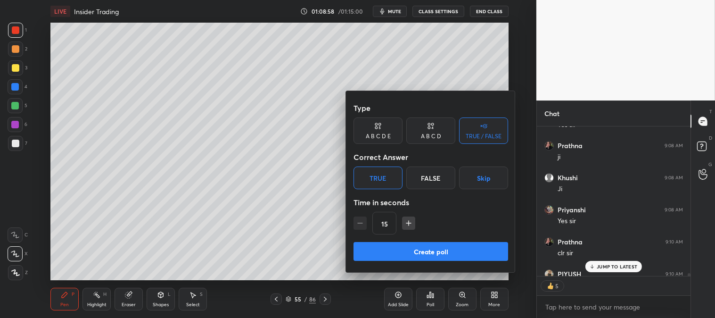
scroll to position [7592, 0]
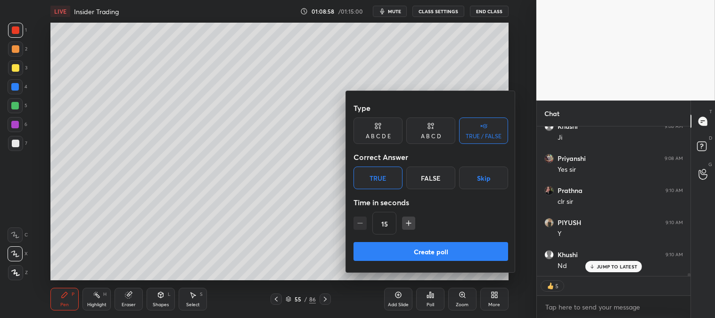
click at [416, 251] on button "Create poll" at bounding box center [430, 251] width 155 height 19
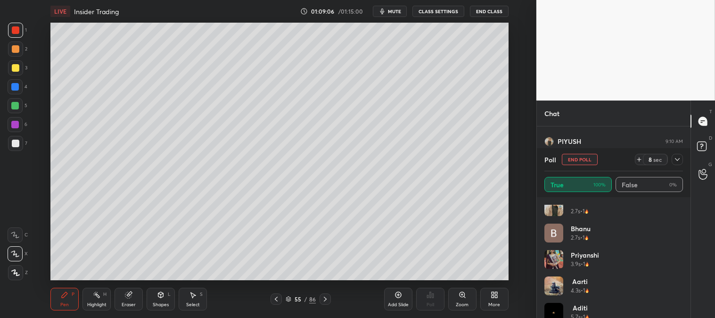
scroll to position [98, 0]
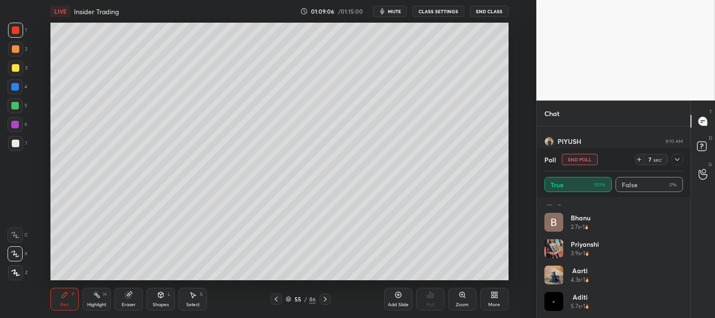
click at [569, 191] on div "True 100% False 0%" at bounding box center [613, 184] width 139 height 15
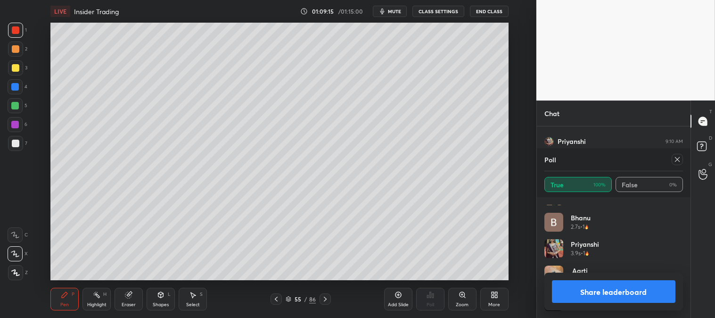
scroll to position [7718, 0]
click at [485, 12] on button "End Class" at bounding box center [489, 11] width 39 height 11
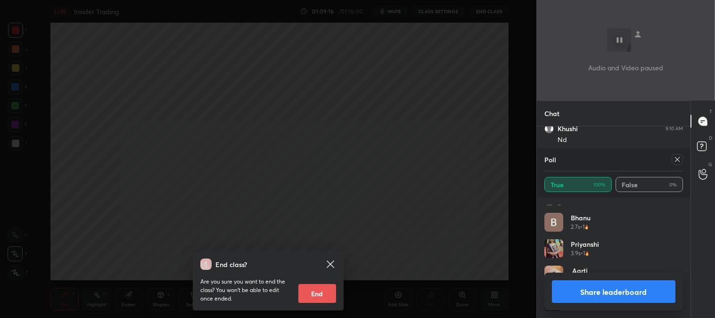
scroll to position [7750, 0]
click at [322, 294] on button "End" at bounding box center [317, 293] width 38 height 19
type textarea "x"
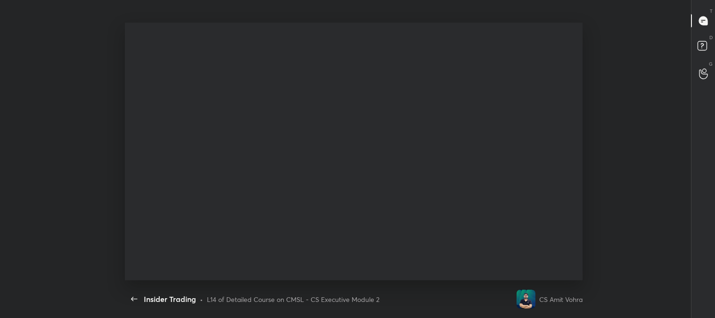
scroll to position [0, 0]
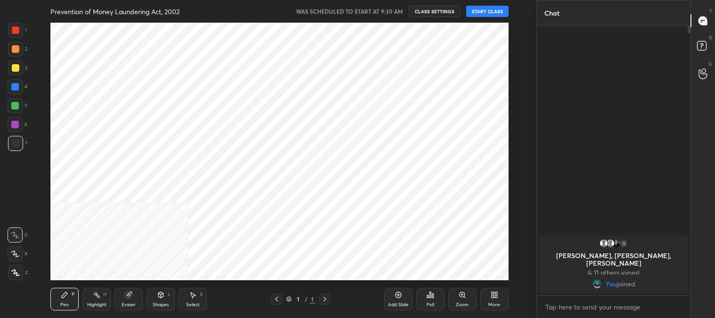
scroll to position [46854, 46612]
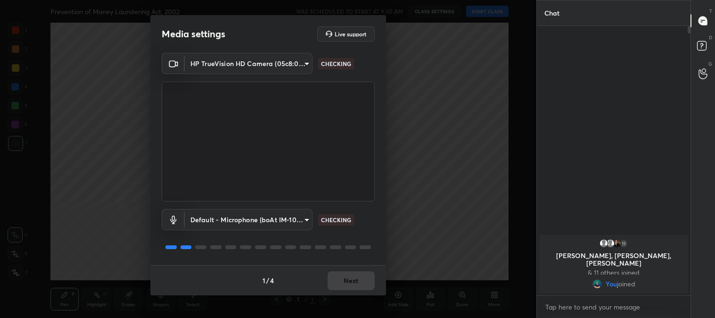
click at [351, 274] on div "1 / 4 Next" at bounding box center [268, 280] width 236 height 30
click at [354, 280] on div "1 / 4 Next" at bounding box center [268, 280] width 236 height 30
click at [352, 280] on button "Next" at bounding box center [350, 280] width 47 height 19
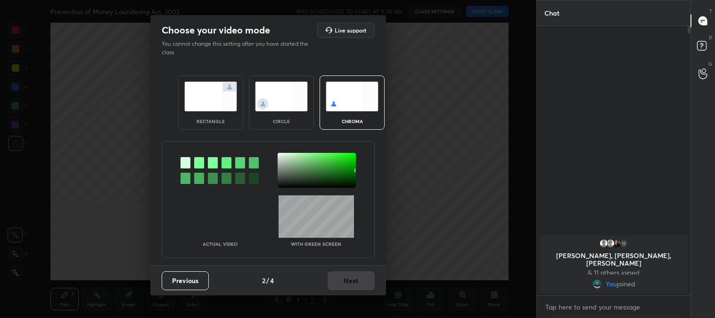
click at [201, 101] on img at bounding box center [210, 97] width 53 height 30
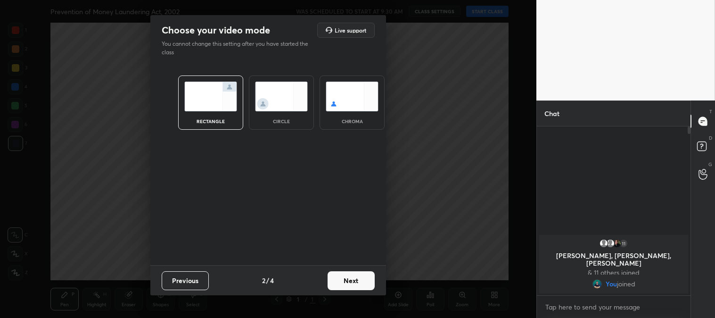
click at [359, 283] on button "Next" at bounding box center [350, 280] width 47 height 19
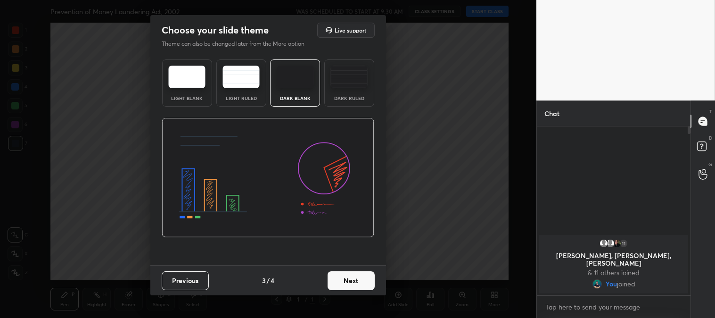
click at [359, 284] on button "Next" at bounding box center [350, 280] width 47 height 19
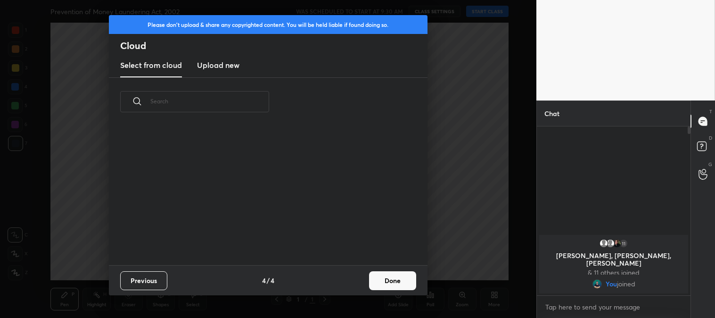
click at [397, 277] on button "Done" at bounding box center [392, 280] width 47 height 19
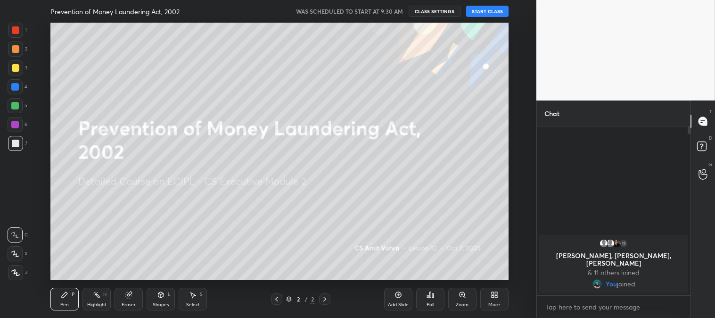
click at [13, 71] on div at bounding box center [16, 68] width 8 height 8
click at [15, 252] on icon at bounding box center [15, 253] width 8 height 7
click at [485, 8] on button "START CLASS" at bounding box center [487, 11] width 42 height 11
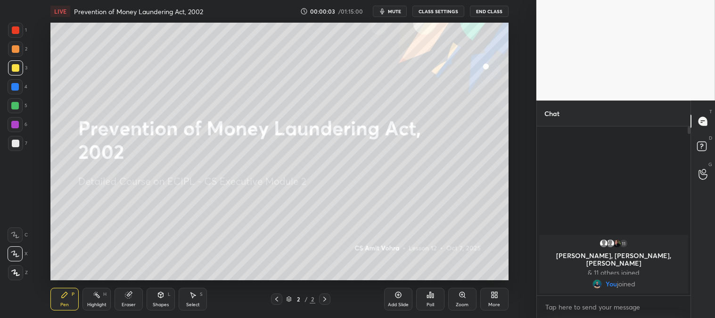
click at [392, 298] on div "Add Slide" at bounding box center [398, 298] width 28 height 23
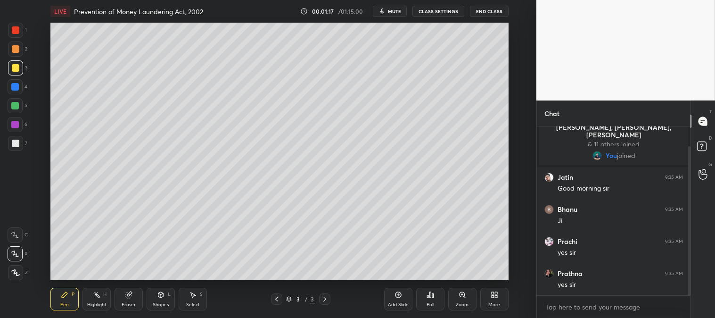
scroll to position [55, 0]
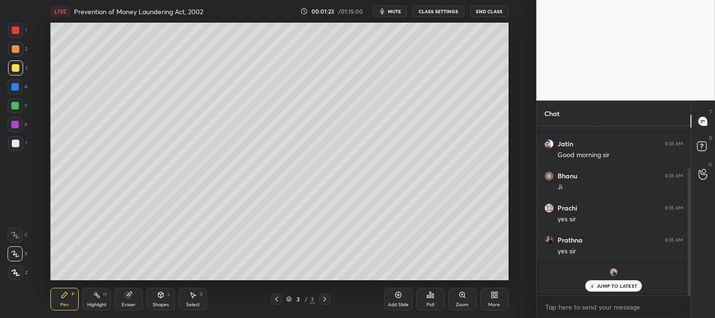
click at [613, 288] on p "JUMP TO LATEST" at bounding box center [616, 286] width 41 height 6
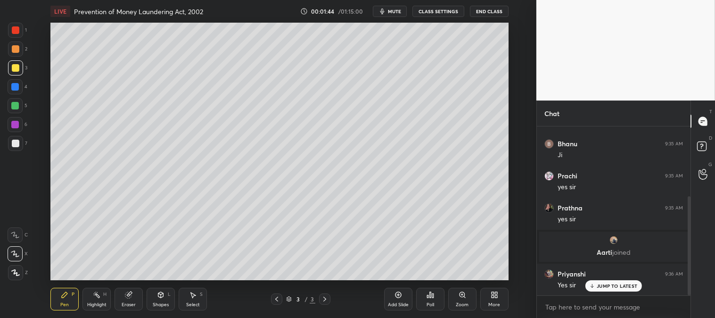
scroll to position [119, 0]
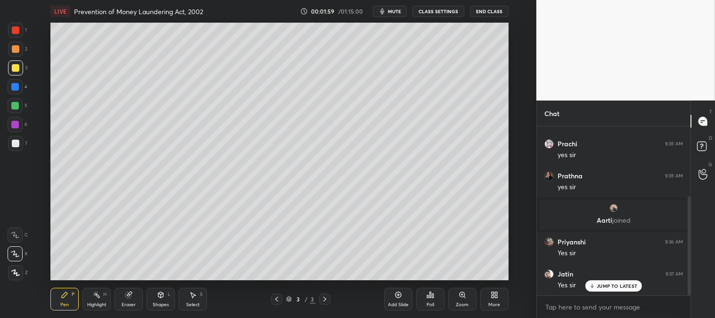
click at [604, 285] on p "JUMP TO LATEST" at bounding box center [616, 286] width 41 height 6
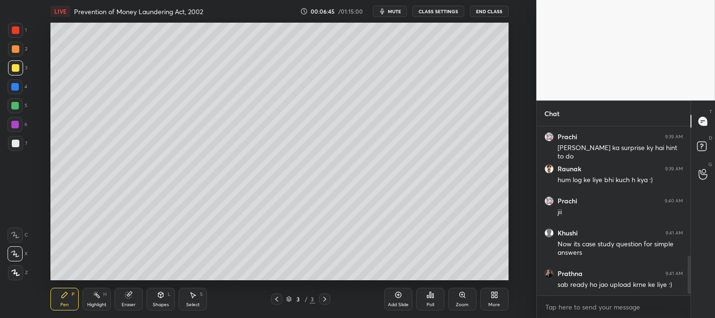
scroll to position [578, 0]
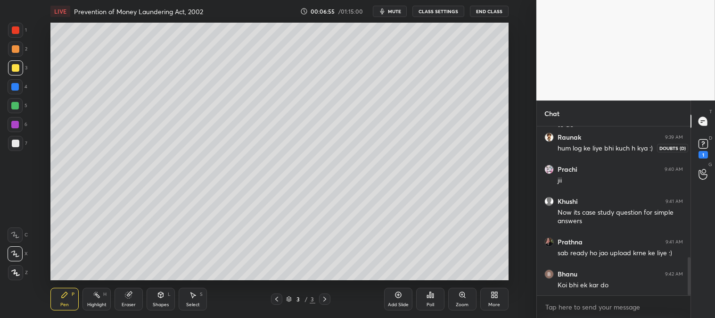
click at [699, 144] on rect at bounding box center [702, 143] width 9 height 9
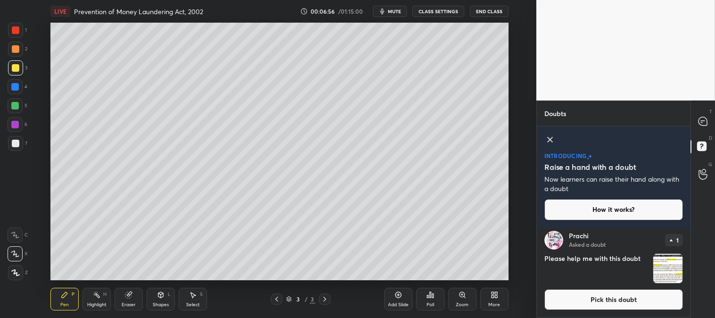
click at [577, 296] on button "Pick this doubt" at bounding box center [613, 299] width 139 height 21
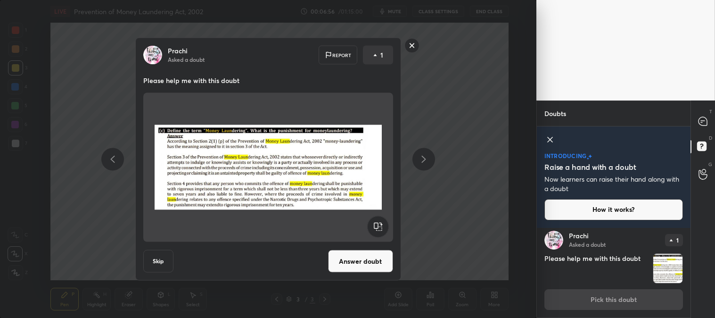
click at [368, 264] on button "Answer doubt" at bounding box center [360, 261] width 65 height 23
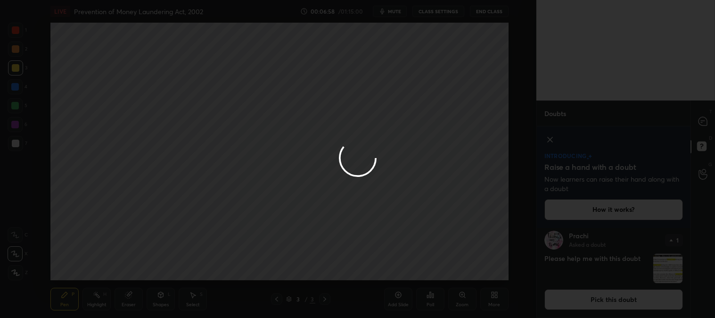
scroll to position [0, 0]
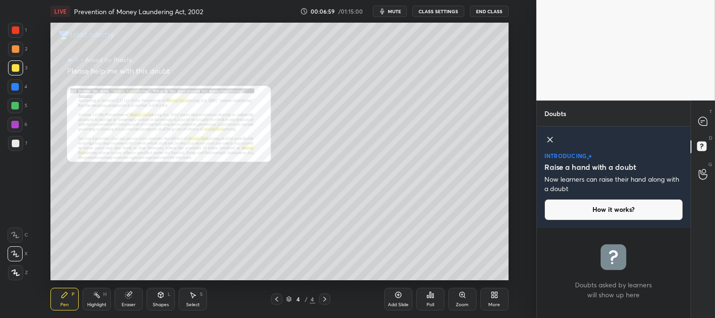
click at [276, 298] on icon at bounding box center [276, 298] width 3 height 5
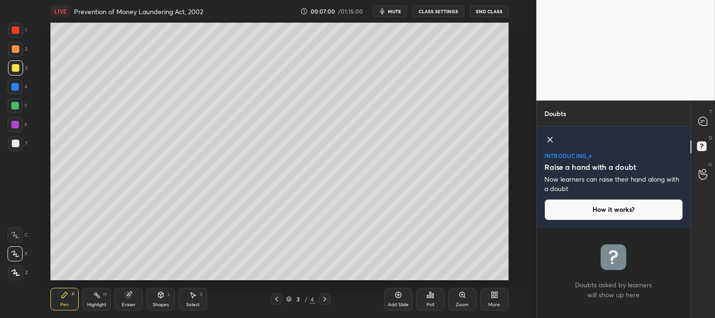
click at [455, 299] on div "Zoom" at bounding box center [462, 298] width 28 height 23
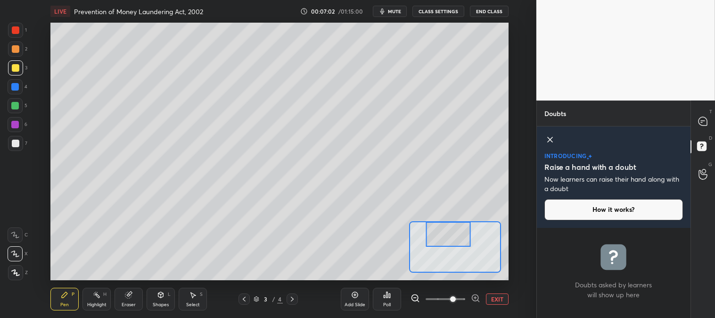
click at [17, 68] on div at bounding box center [16, 68] width 8 height 8
click at [546, 139] on icon at bounding box center [549, 139] width 11 height 11
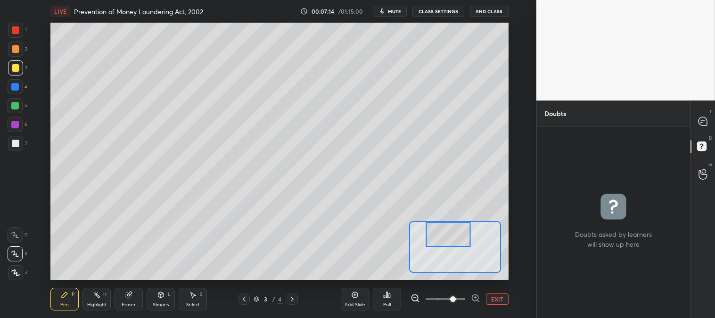
scroll to position [189, 151]
click at [699, 120] on icon at bounding box center [702, 121] width 8 height 8
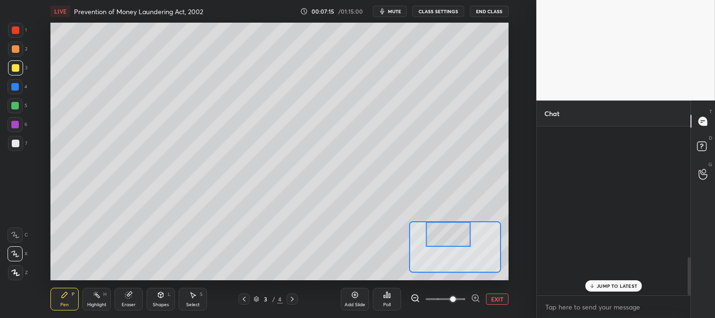
scroll to position [166, 151]
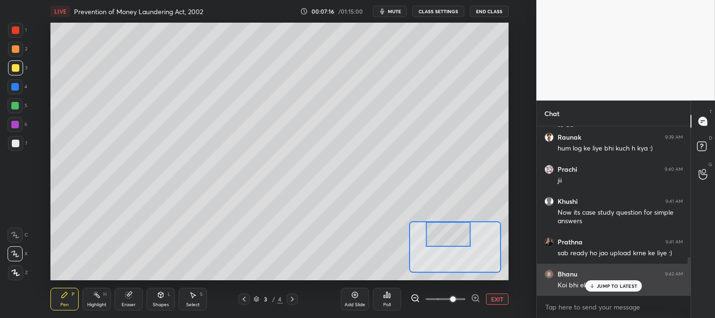
click at [604, 284] on p "JUMP TO LATEST" at bounding box center [616, 286] width 41 height 6
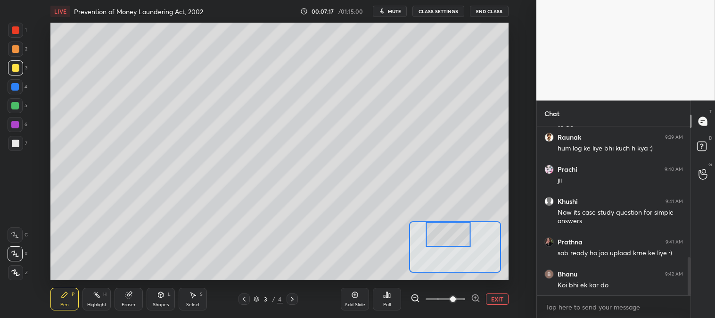
click at [294, 295] on icon at bounding box center [292, 299] width 8 height 8
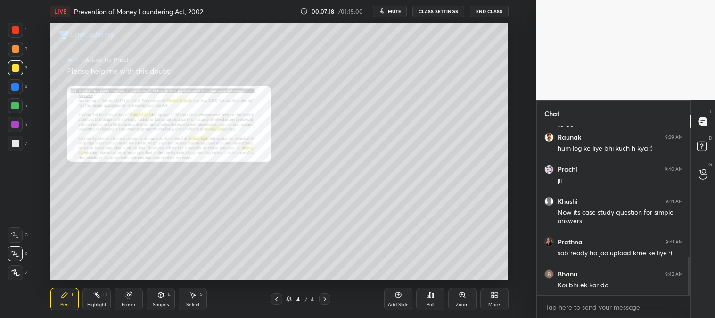
click at [459, 298] on icon at bounding box center [462, 295] width 8 height 8
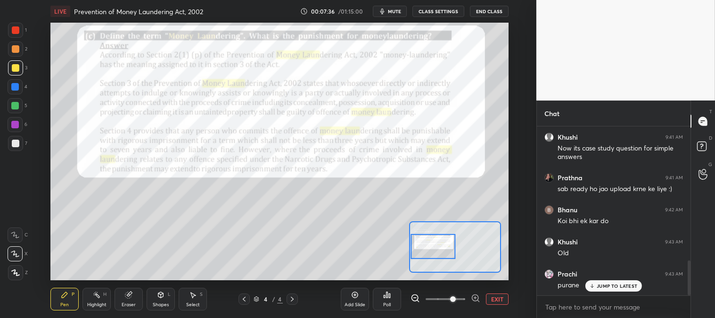
scroll to position [707, 0]
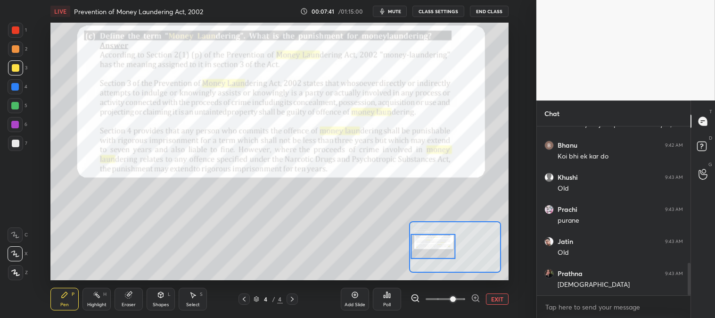
click at [15, 34] on div at bounding box center [15, 30] width 15 height 15
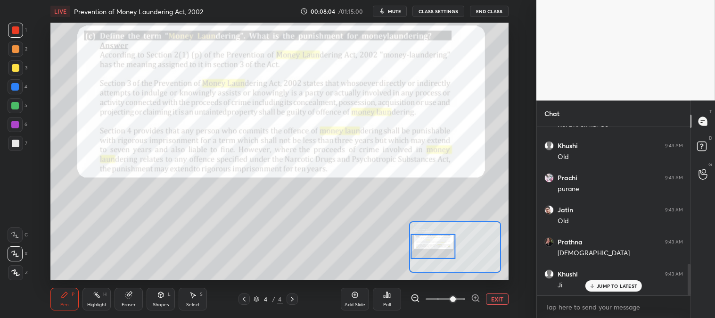
scroll to position [770, 0]
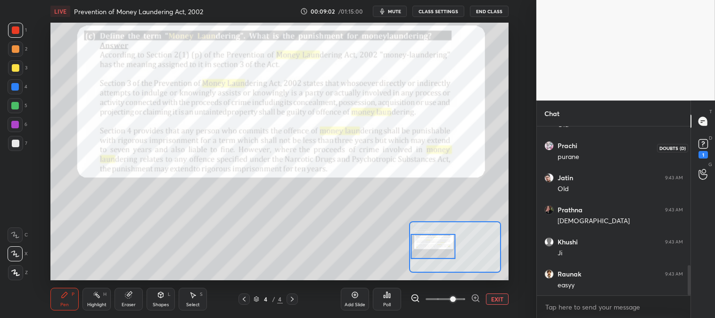
click at [703, 147] on rect at bounding box center [702, 143] width 9 height 9
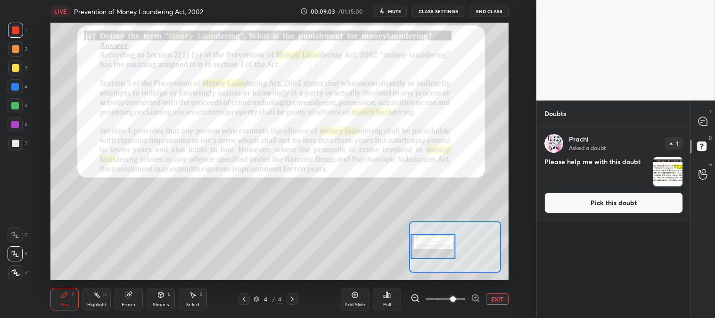
click at [615, 205] on button "Pick this doubt" at bounding box center [613, 202] width 139 height 21
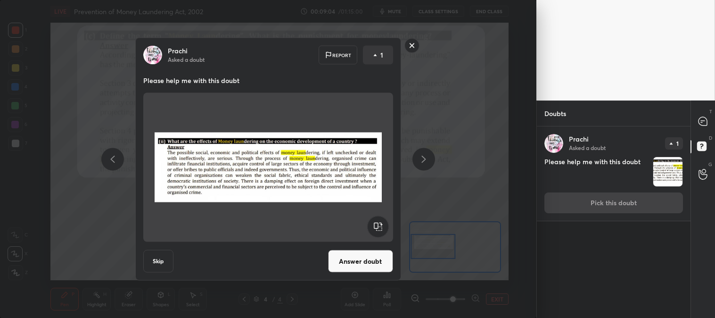
click at [371, 263] on button "Answer doubt" at bounding box center [360, 261] width 65 height 23
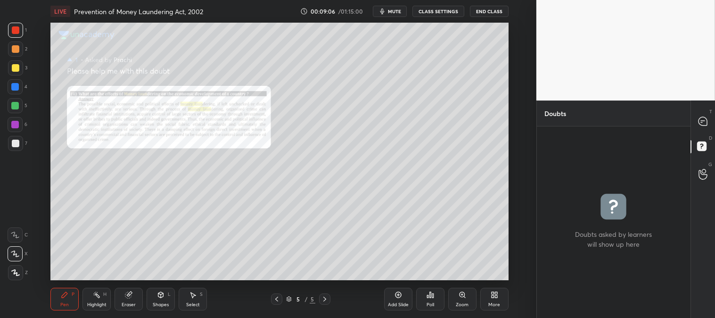
click at [458, 298] on icon at bounding box center [462, 295] width 8 height 8
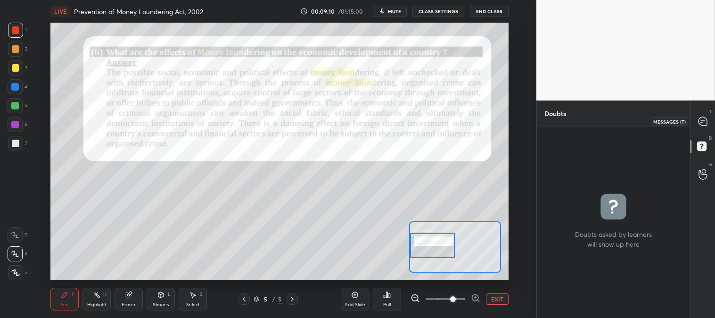
click at [698, 121] on icon at bounding box center [703, 121] width 10 height 10
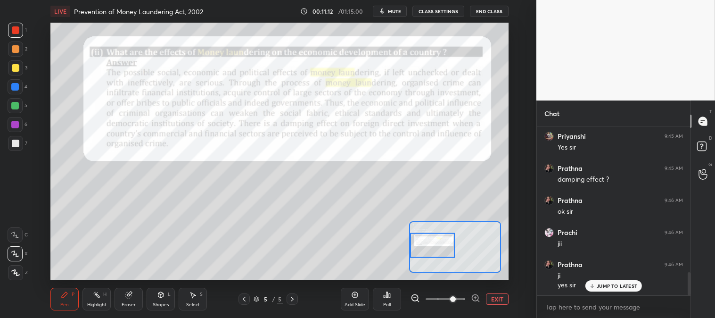
scroll to position [1100, 0]
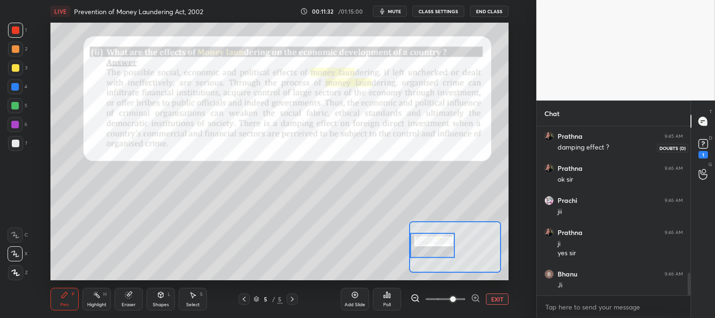
click at [704, 143] on icon at bounding box center [702, 143] width 3 height 4
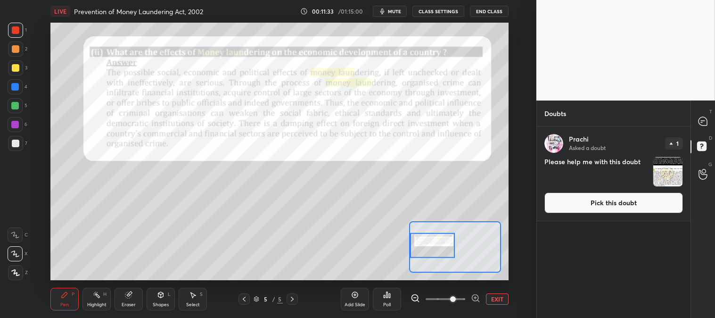
click at [587, 203] on button "Pick this doubt" at bounding box center [613, 202] width 139 height 21
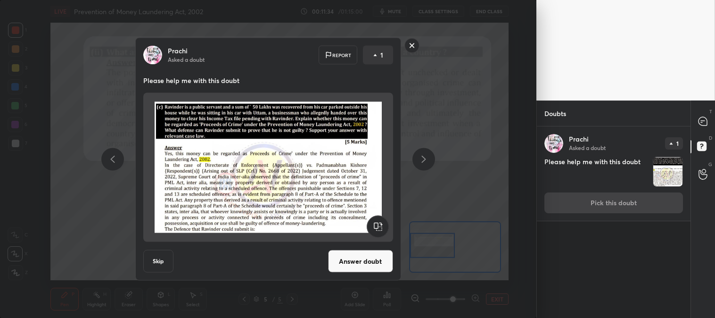
click at [348, 260] on button "Answer doubt" at bounding box center [360, 261] width 65 height 23
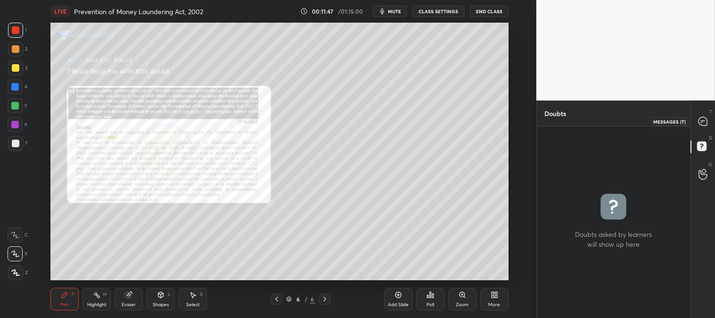
click at [701, 115] on div at bounding box center [702, 121] width 19 height 17
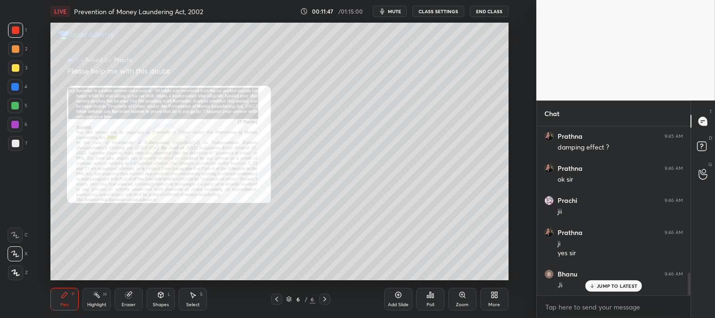
scroll to position [166, 151]
click at [699, 147] on rect at bounding box center [701, 146] width 9 height 9
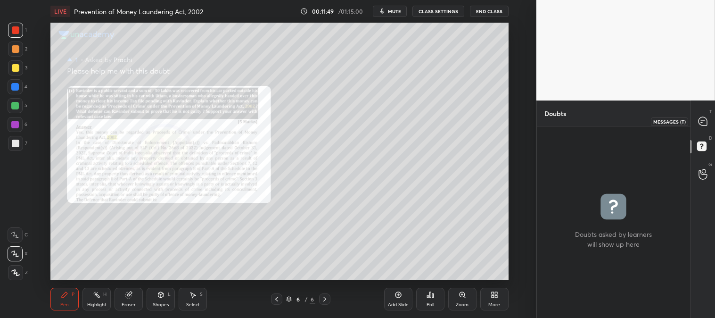
click at [703, 119] on icon at bounding box center [702, 121] width 8 height 8
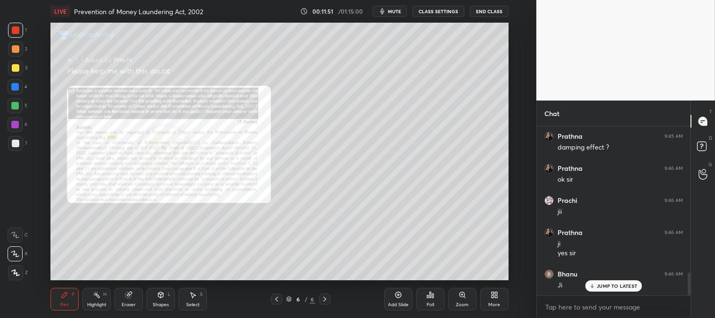
click at [616, 281] on div "JUMP TO LATEST" at bounding box center [613, 285] width 57 height 11
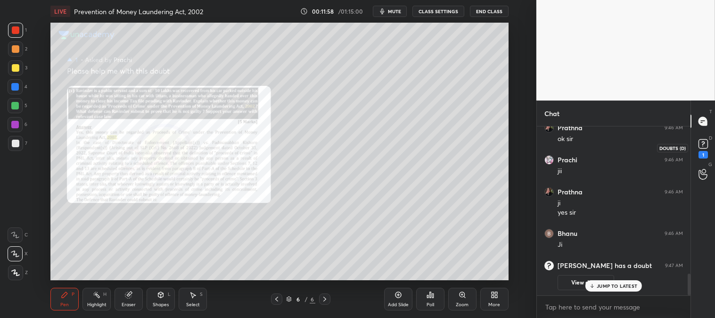
click at [702, 147] on rect at bounding box center [702, 143] width 9 height 9
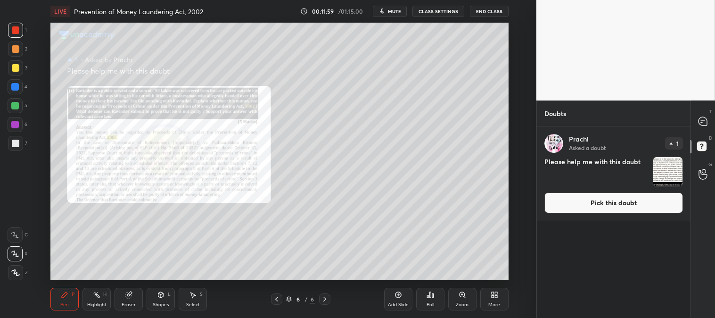
click at [589, 204] on button "Pick this doubt" at bounding box center [613, 202] width 139 height 21
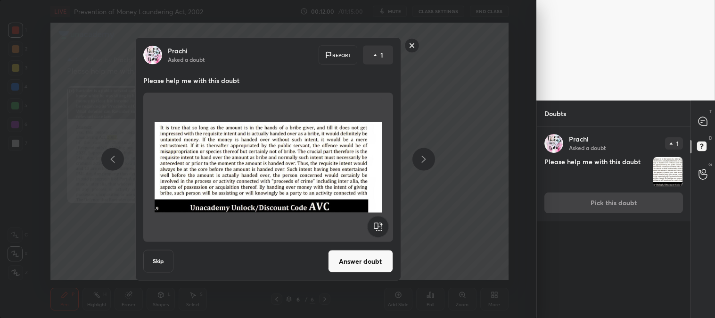
click at [374, 262] on button "Answer doubt" at bounding box center [360, 261] width 65 height 23
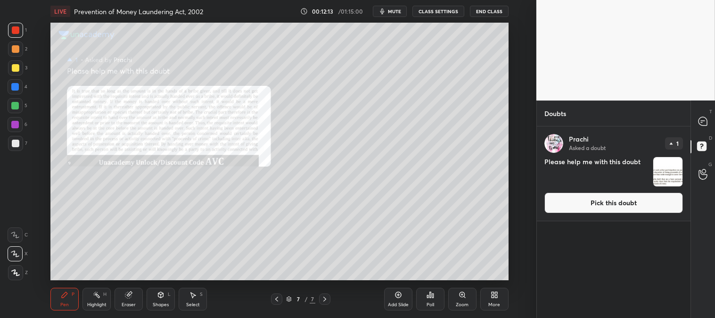
click at [598, 205] on button "Pick this doubt" at bounding box center [613, 202] width 139 height 21
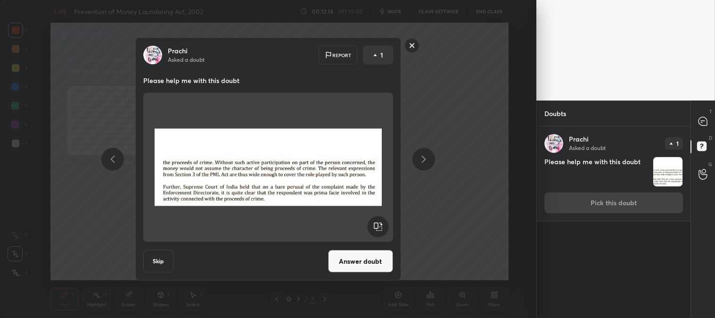
click at [352, 261] on button "Answer doubt" at bounding box center [360, 261] width 65 height 23
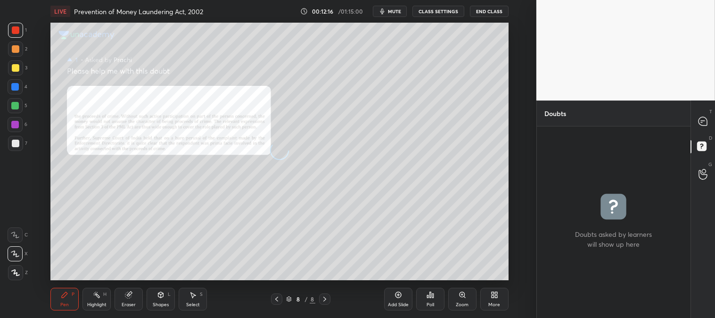
click at [277, 299] on icon at bounding box center [277, 299] width 8 height 8
click at [277, 302] on icon at bounding box center [277, 299] width 8 height 8
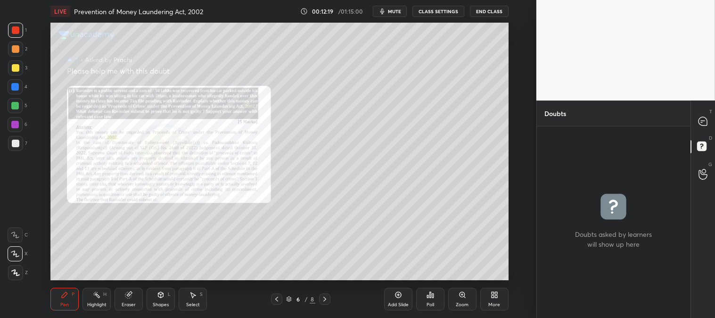
click at [456, 299] on div "Zoom" at bounding box center [462, 298] width 28 height 23
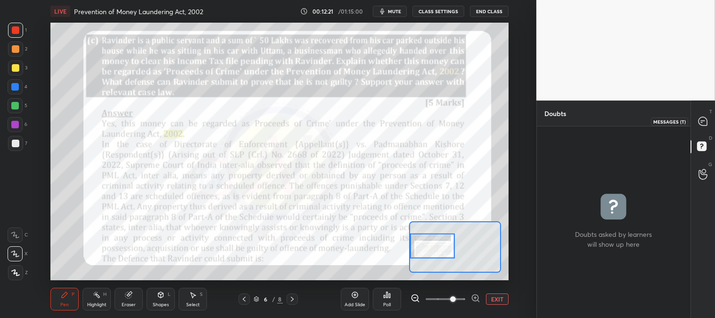
click at [700, 116] on icon at bounding box center [703, 121] width 10 height 10
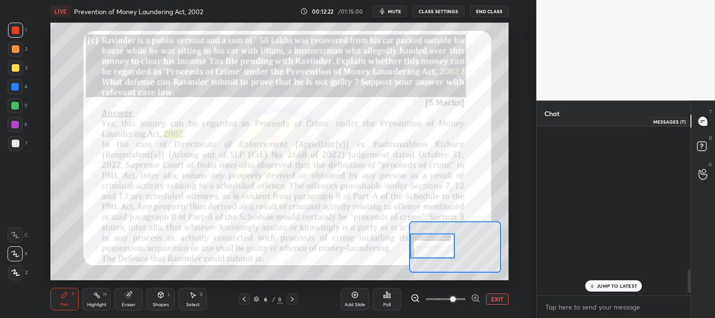
scroll to position [166, 151]
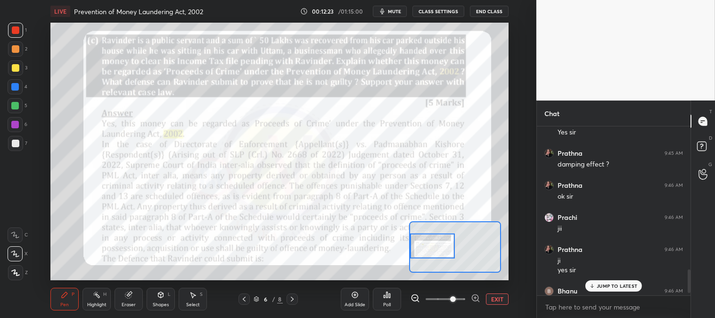
click at [593, 286] on icon at bounding box center [591, 286] width 3 height 1
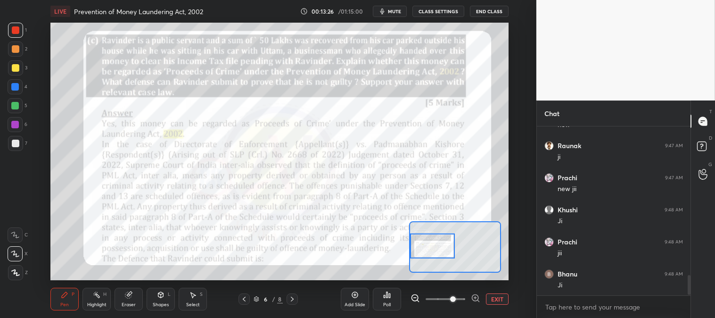
scroll to position [1273, 0]
click at [92, 304] on div "Highlight" at bounding box center [96, 304] width 19 height 5
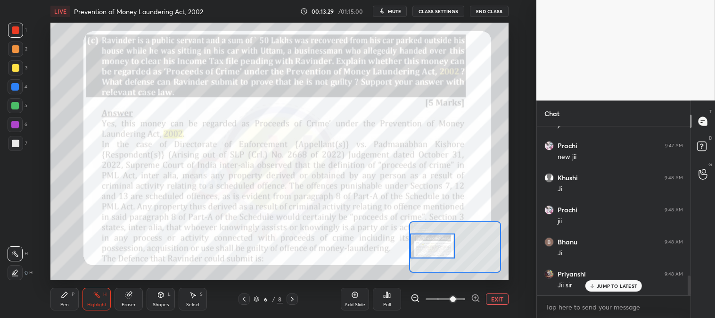
click at [93, 301] on div "Highlight H" at bounding box center [96, 298] width 28 height 23
click at [15, 31] on div at bounding box center [16, 30] width 8 height 8
click at [59, 301] on div "Pen P" at bounding box center [64, 298] width 28 height 23
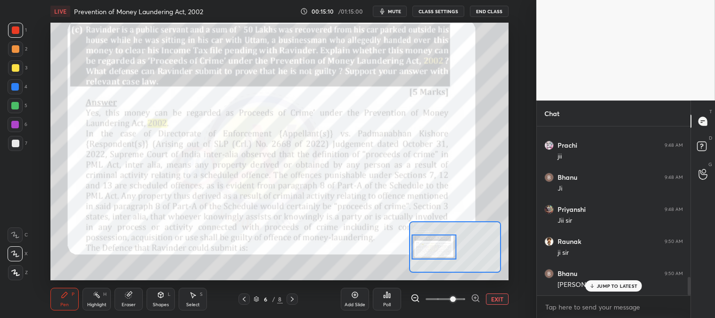
scroll to position [1370, 0]
click at [293, 299] on icon at bounding box center [292, 299] width 8 height 8
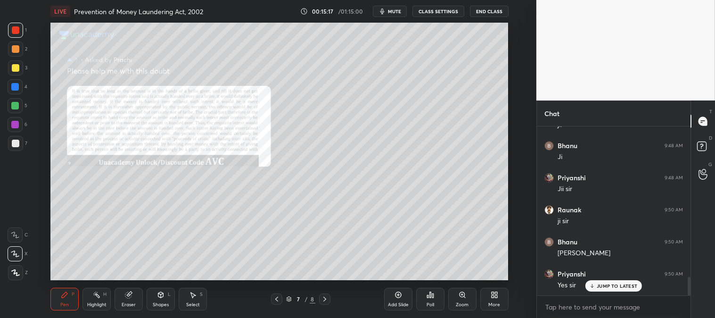
click at [462, 298] on icon at bounding box center [462, 295] width 8 height 8
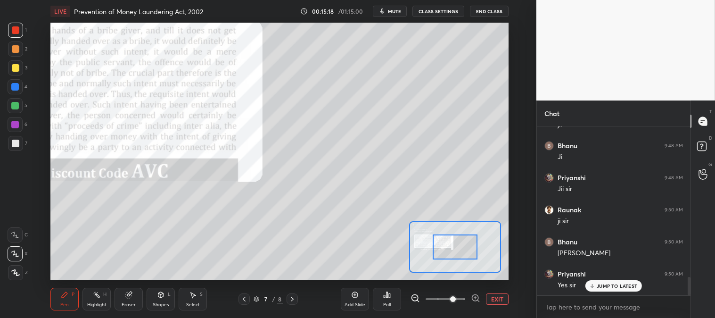
click at [435, 238] on div at bounding box center [454, 246] width 45 height 25
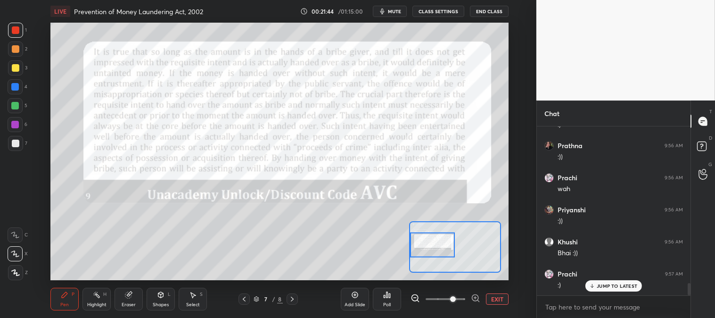
scroll to position [2202, 0]
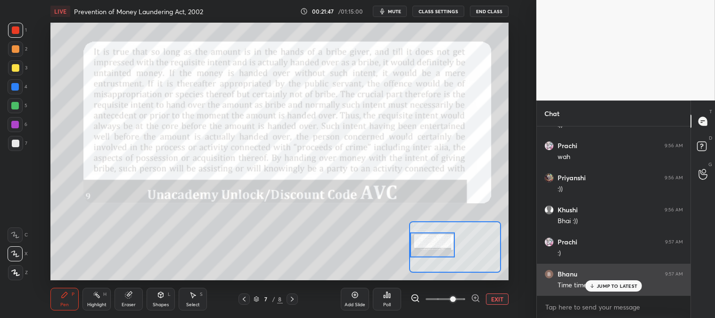
click at [597, 285] on p "JUMP TO LATEST" at bounding box center [616, 286] width 41 height 6
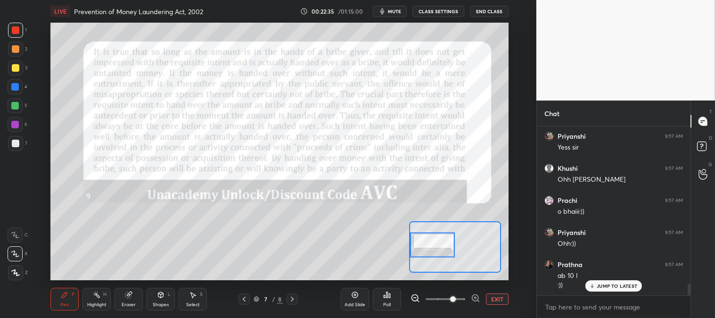
scroll to position [2404, 0]
click at [603, 285] on p "JUMP TO LATEST" at bounding box center [616, 286] width 41 height 6
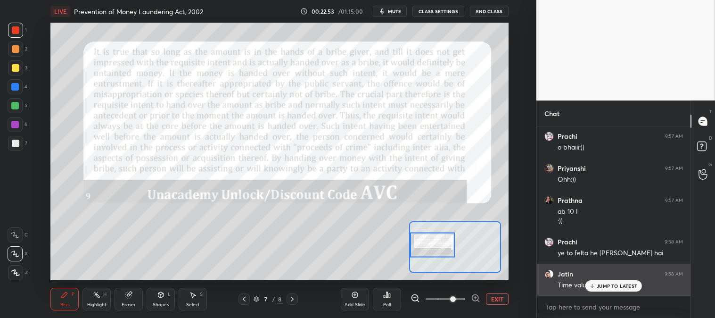
click at [604, 287] on p "JUMP TO LATEST" at bounding box center [616, 286] width 41 height 6
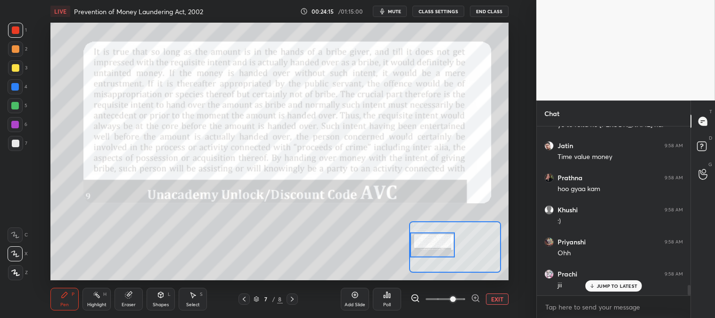
scroll to position [2596, 0]
click at [604, 285] on p "JUMP TO LATEST" at bounding box center [616, 286] width 41 height 6
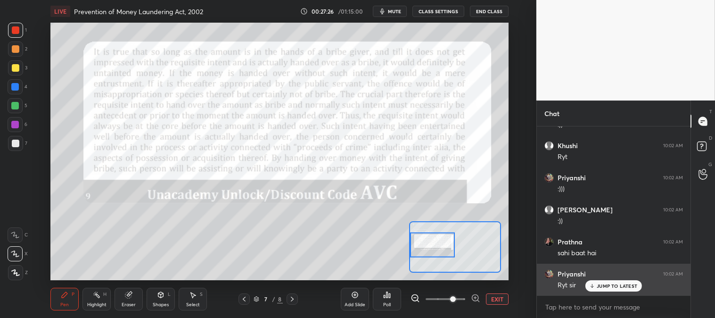
click at [603, 283] on p "JUMP TO LATEST" at bounding box center [616, 286] width 41 height 6
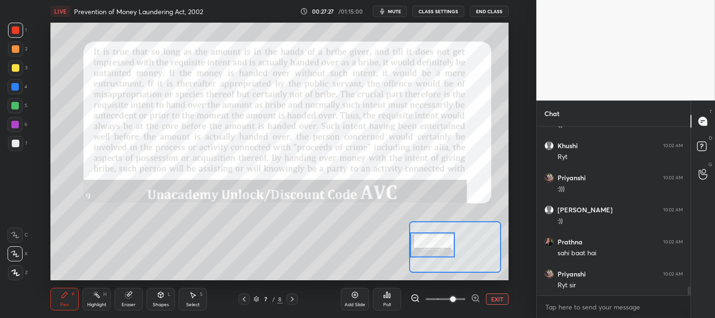
scroll to position [3089, 0]
click at [77, 303] on div "Pen P" at bounding box center [64, 298] width 28 height 23
click at [97, 302] on div "Highlight" at bounding box center [96, 304] width 19 height 5
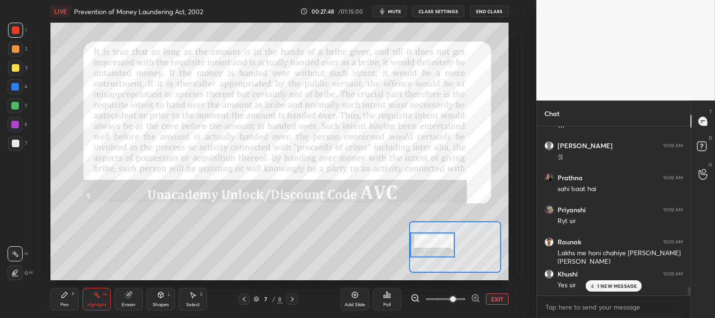
scroll to position [3185, 0]
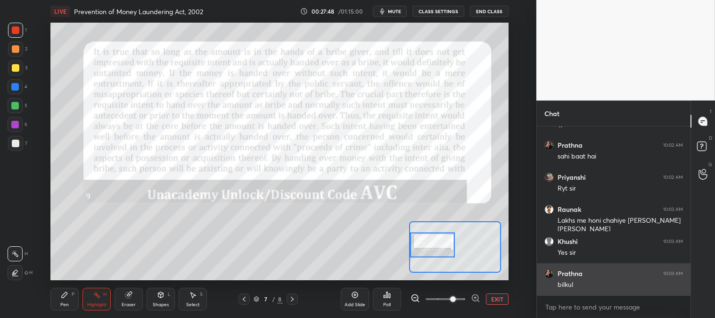
click at [604, 285] on div "bilkul" at bounding box center [619, 284] width 125 height 9
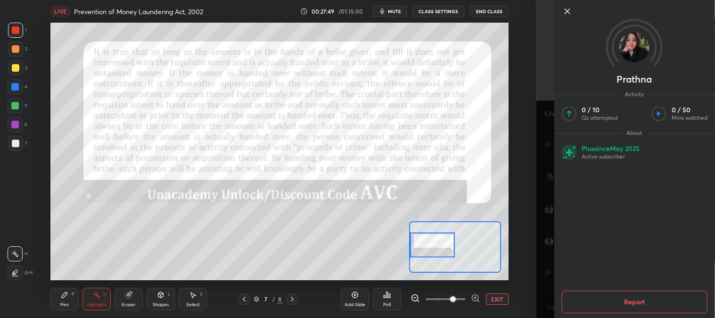
click at [569, 9] on icon at bounding box center [566, 11] width 5 height 5
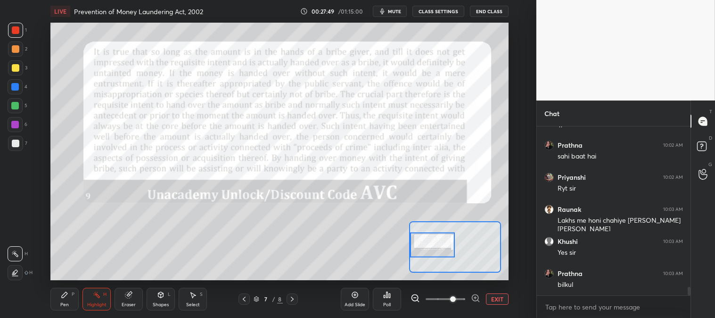
scroll to position [3216, 0]
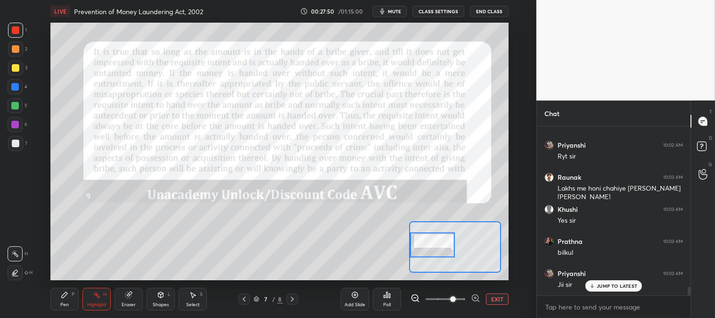
click at [596, 286] on div "JUMP TO LATEST" at bounding box center [613, 285] width 57 height 11
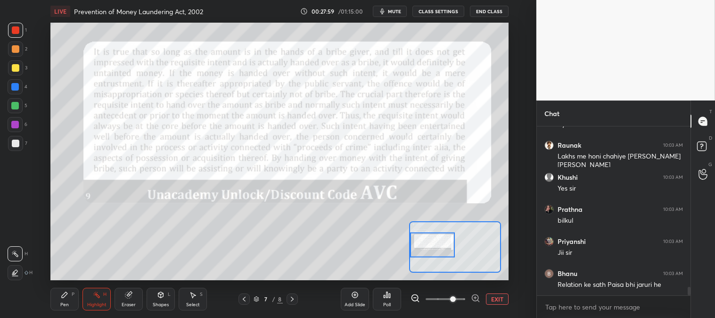
scroll to position [3280, 0]
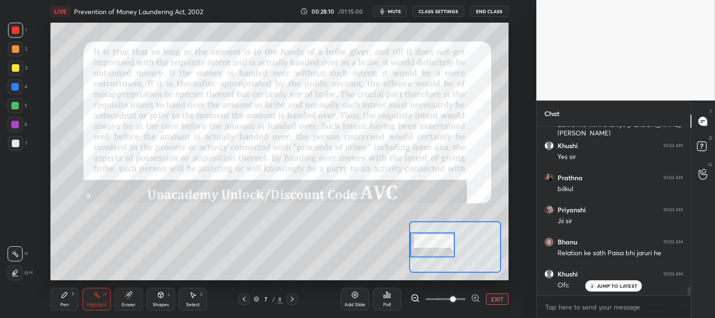
click at [92, 299] on div "Highlight H" at bounding box center [96, 298] width 28 height 23
click at [99, 299] on div "Highlight H" at bounding box center [96, 298] width 28 height 23
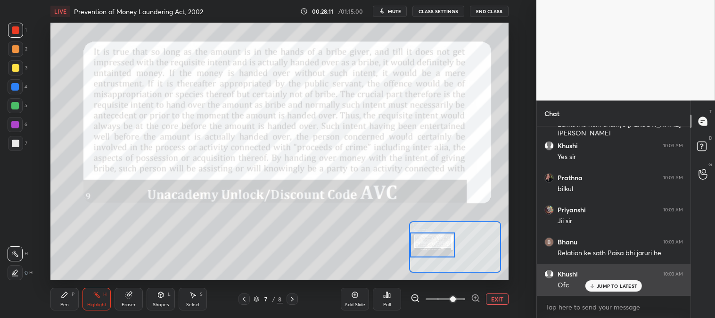
click at [615, 286] on p "JUMP TO LATEST" at bounding box center [616, 286] width 41 height 6
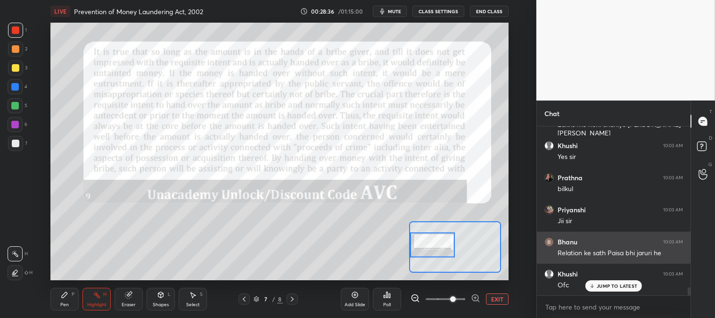
scroll to position [3312, 0]
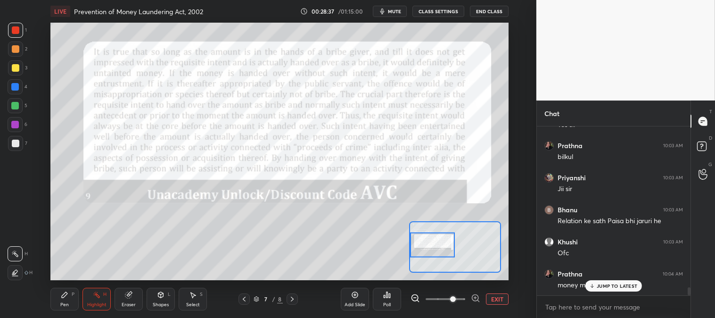
click at [597, 287] on p "JUMP TO LATEST" at bounding box center [616, 286] width 41 height 6
click at [69, 297] on div "Pen P" at bounding box center [64, 298] width 28 height 23
click at [95, 302] on div "Highlight" at bounding box center [96, 304] width 19 height 5
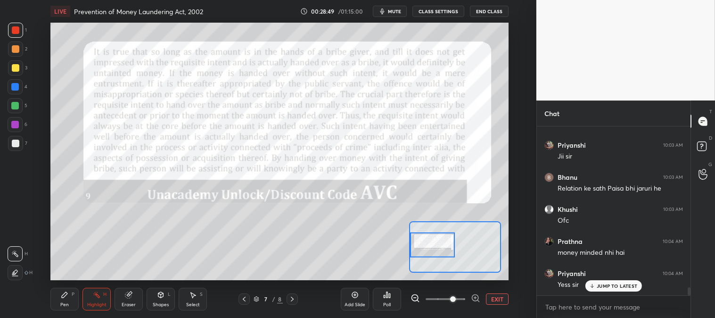
scroll to position [3376, 0]
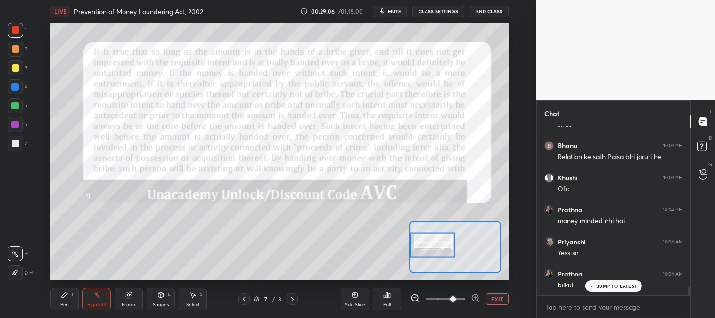
click at [61, 298] on icon at bounding box center [65, 295] width 8 height 8
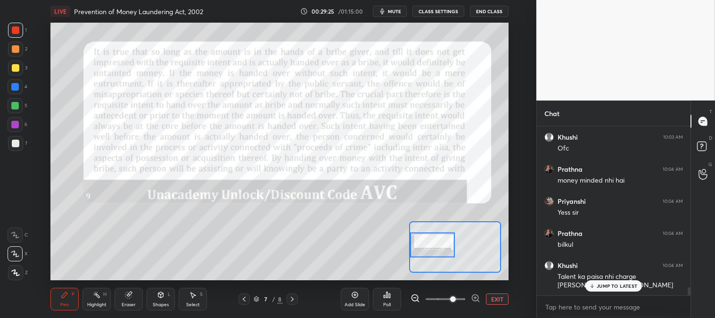
click at [125, 296] on icon at bounding box center [129, 295] width 8 height 8
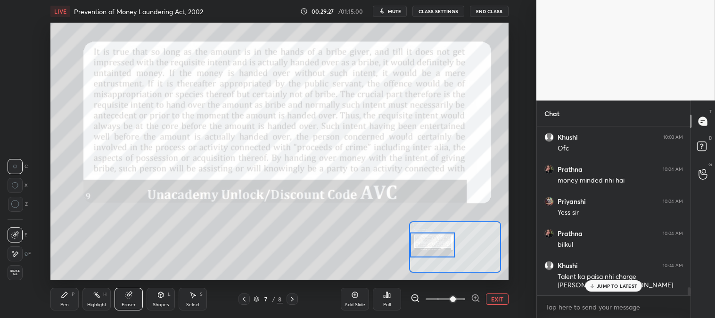
click at [64, 301] on div "Pen P" at bounding box center [64, 298] width 28 height 23
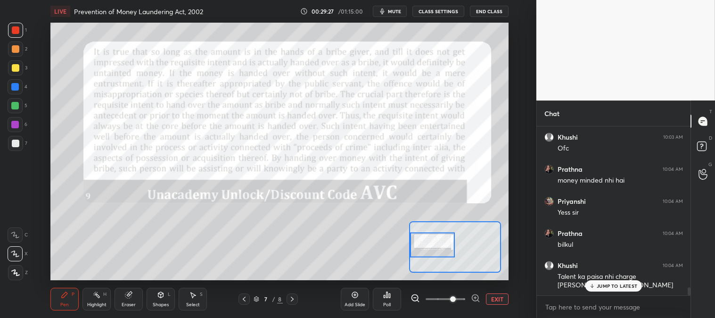
click at [63, 300] on div "Pen P" at bounding box center [64, 298] width 28 height 23
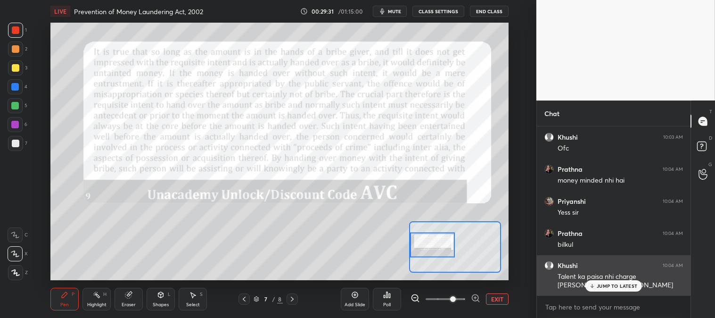
click at [612, 285] on p "JUMP TO LATEST" at bounding box center [616, 286] width 41 height 6
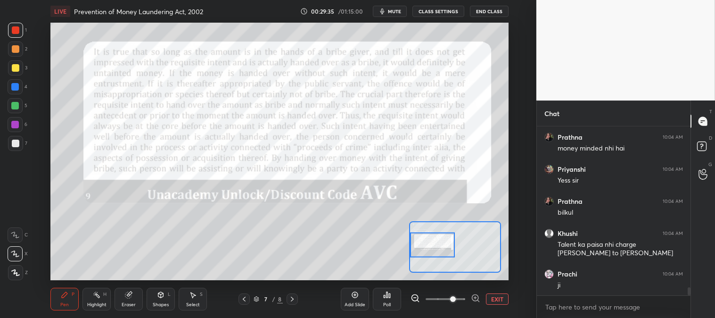
scroll to position [3482, 0]
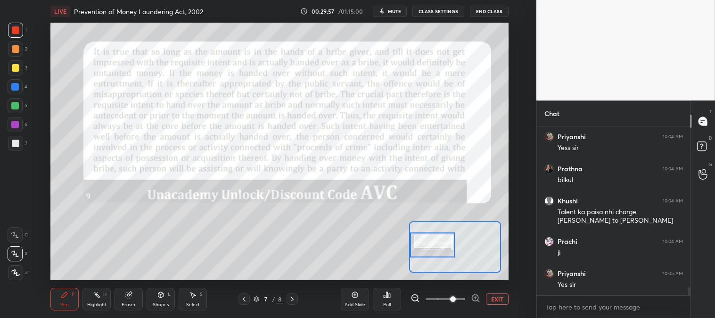
click at [291, 295] on icon at bounding box center [292, 299] width 8 height 8
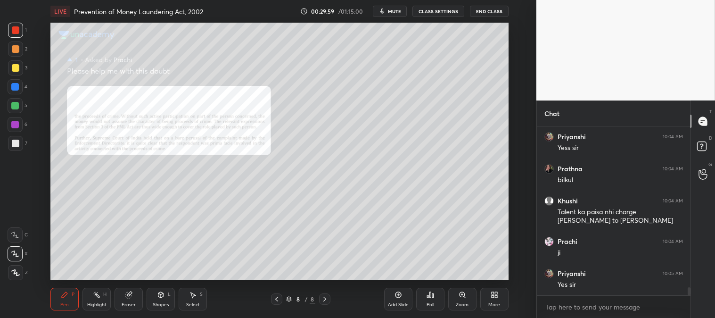
click at [276, 298] on icon at bounding box center [276, 298] width 3 height 5
click at [461, 294] on icon at bounding box center [461, 294] width 5 height 5
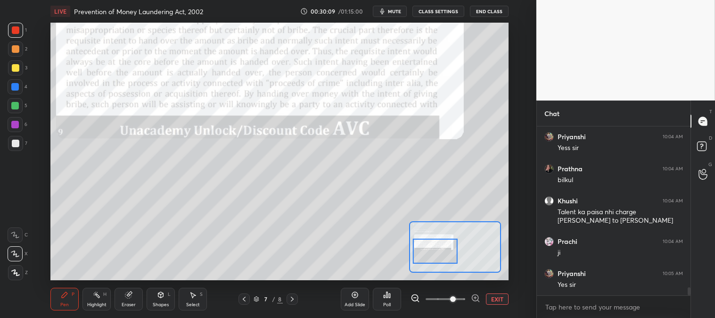
click at [290, 298] on icon at bounding box center [292, 299] width 8 height 8
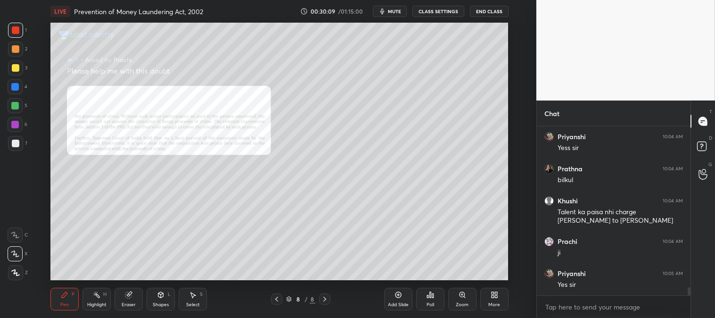
click at [461, 298] on icon at bounding box center [462, 295] width 8 height 8
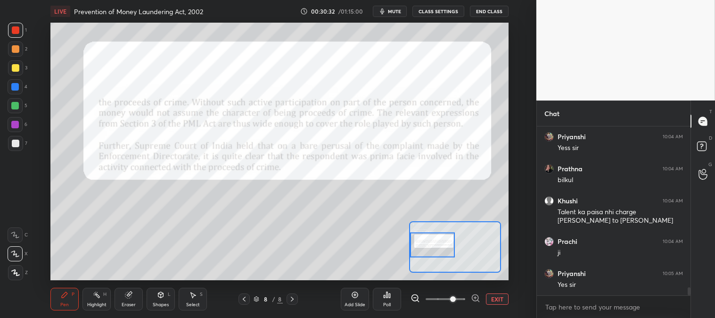
click at [124, 301] on div "Eraser" at bounding box center [128, 298] width 28 height 23
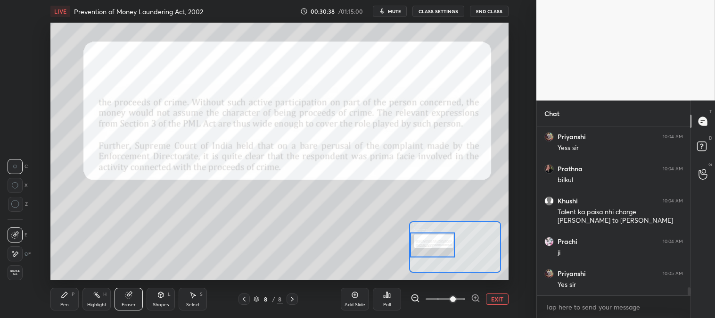
click at [41, 309] on div "LIVE Prevention of Money Laundering Act, 2002 00:30:38 / 01:15:00 mute CLASS SE…" at bounding box center [279, 159] width 498 height 318
click at [64, 298] on icon at bounding box center [65, 295] width 8 height 8
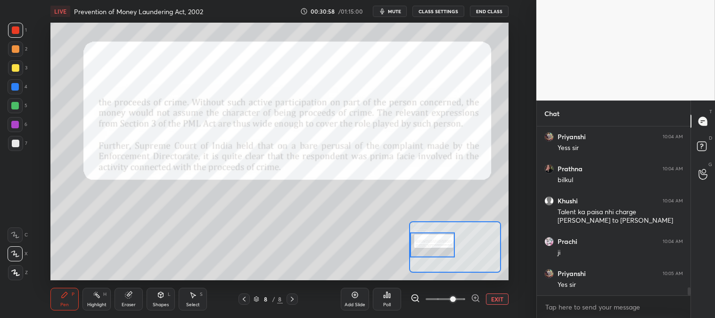
click at [290, 298] on icon at bounding box center [292, 299] width 8 height 8
click at [293, 294] on div at bounding box center [291, 298] width 11 height 11
click at [293, 298] on icon at bounding box center [292, 298] width 3 height 5
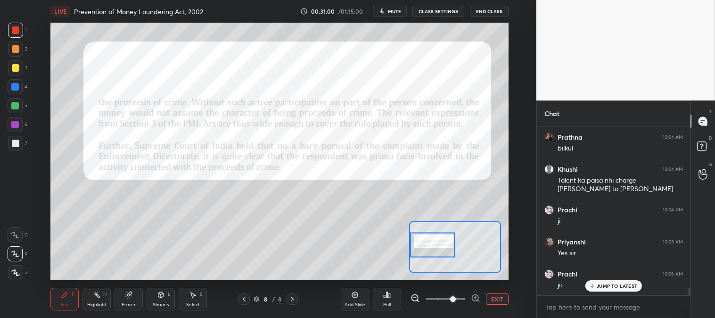
click at [244, 298] on icon at bounding box center [244, 298] width 3 height 5
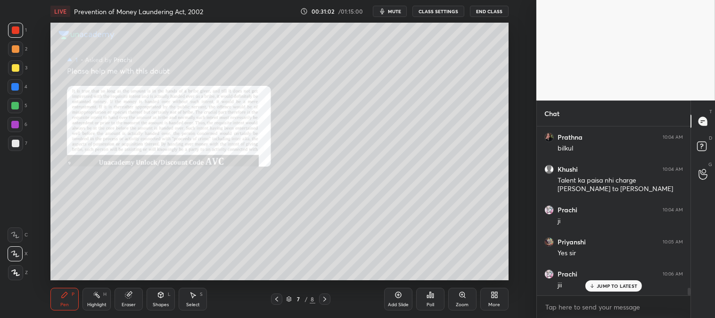
click at [273, 297] on icon at bounding box center [277, 299] width 8 height 8
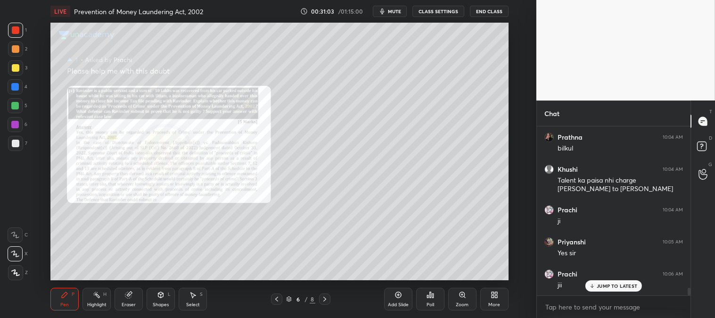
click at [459, 298] on icon at bounding box center [462, 295] width 8 height 8
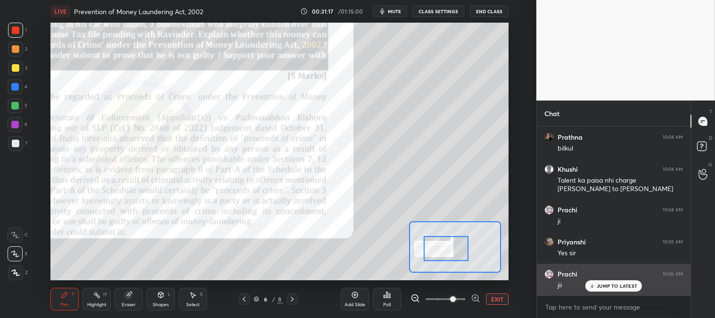
click at [605, 285] on p "JUMP TO LATEST" at bounding box center [616, 286] width 41 height 6
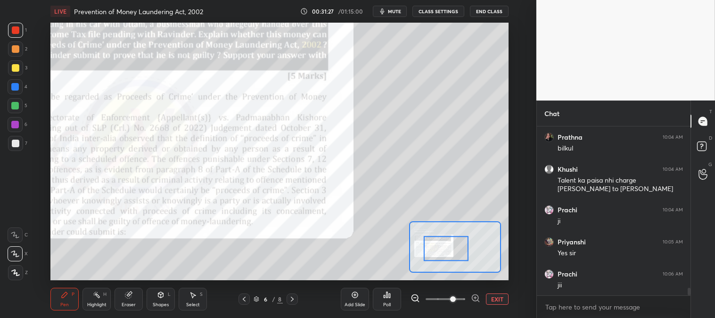
click at [390, 8] on span "mute" at bounding box center [394, 11] width 13 height 7
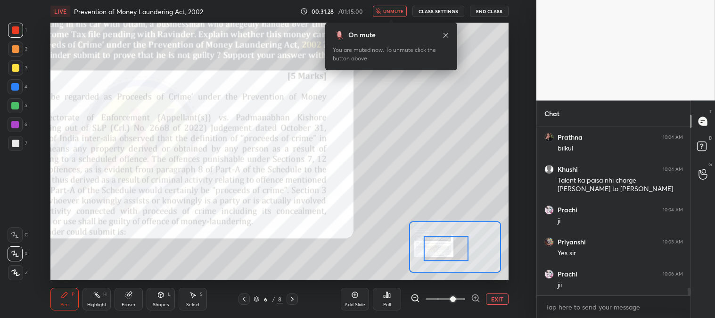
click at [394, 13] on span "unmute" at bounding box center [393, 11] width 20 height 7
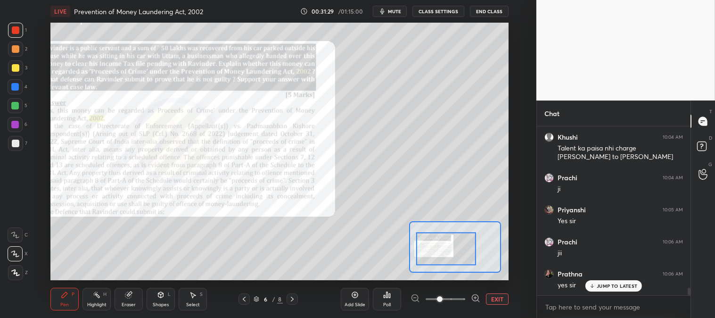
scroll to position [3577, 0]
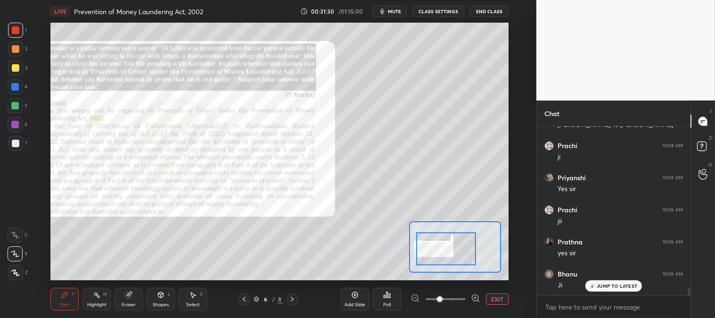
click at [608, 283] on p "JUMP TO LATEST" at bounding box center [616, 286] width 41 height 6
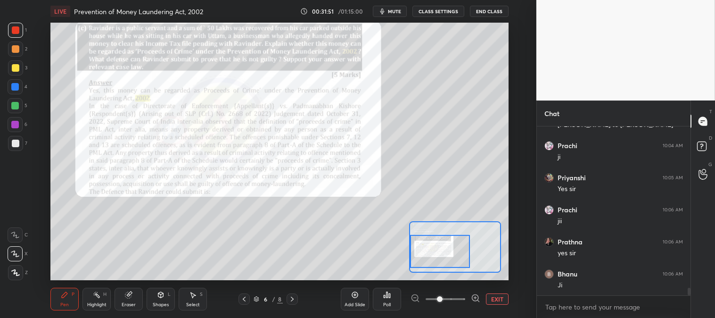
scroll to position [3609, 0]
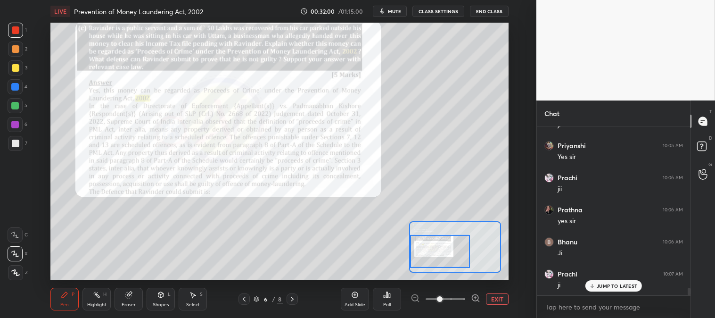
click at [597, 289] on div "JUMP TO LATEST" at bounding box center [613, 285] width 57 height 11
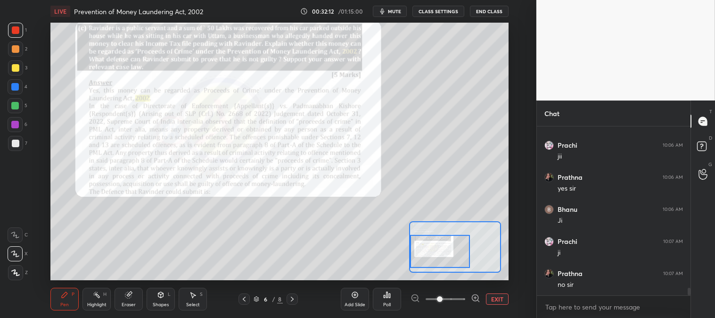
scroll to position [3673, 0]
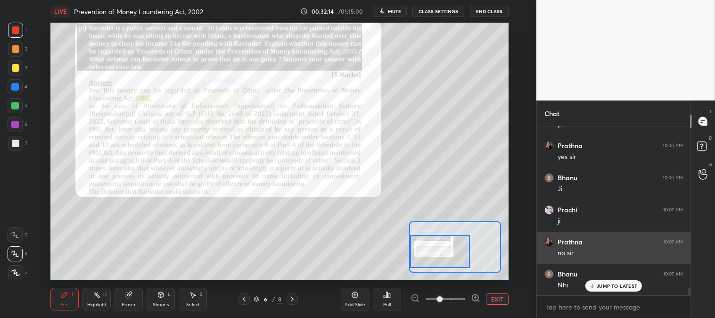
click at [603, 290] on div "JUMP TO LATEST" at bounding box center [613, 285] width 57 height 11
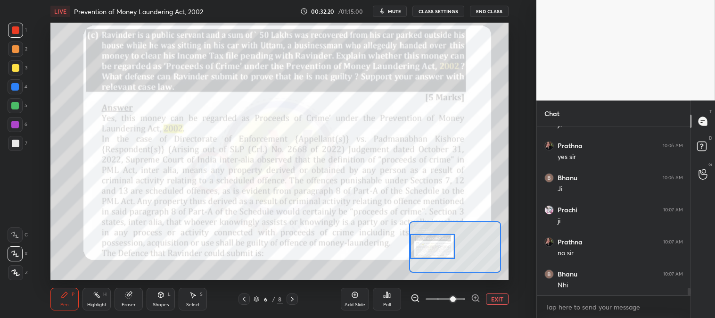
click at [88, 303] on div "Highlight" at bounding box center [96, 304] width 19 height 5
click at [396, 9] on span "mute" at bounding box center [394, 11] width 13 height 7
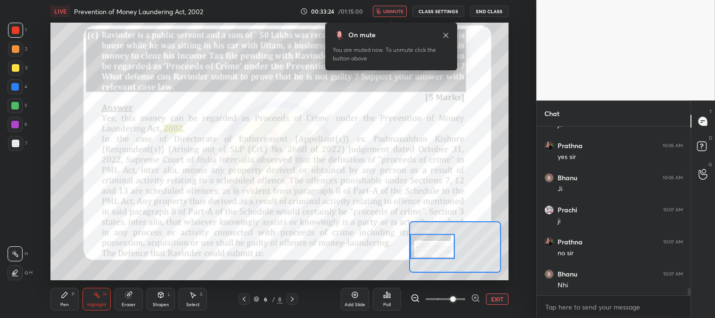
click at [392, 11] on span "unmute" at bounding box center [393, 11] width 20 height 7
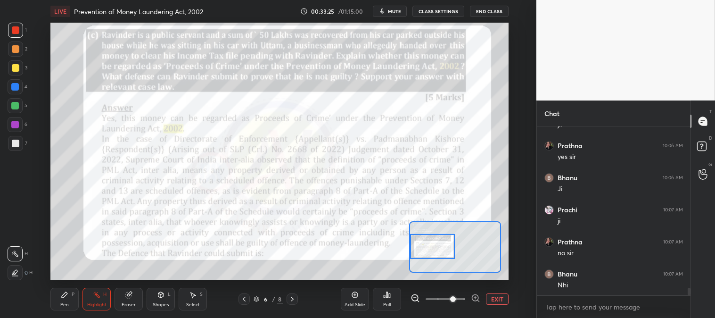
click at [291, 299] on icon at bounding box center [292, 299] width 8 height 8
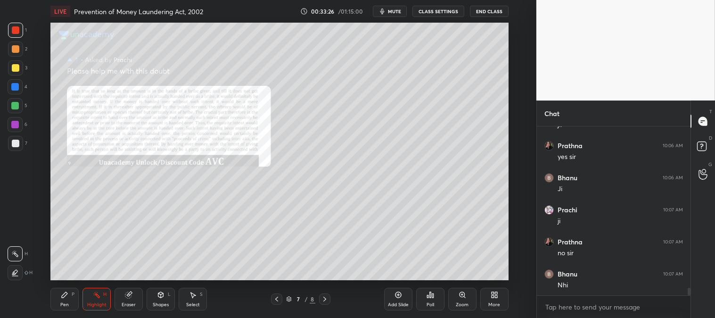
click at [464, 298] on icon at bounding box center [462, 295] width 8 height 8
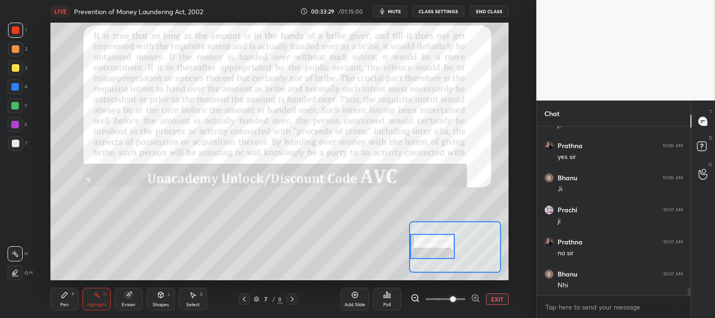
click at [243, 297] on icon at bounding box center [244, 299] width 8 height 8
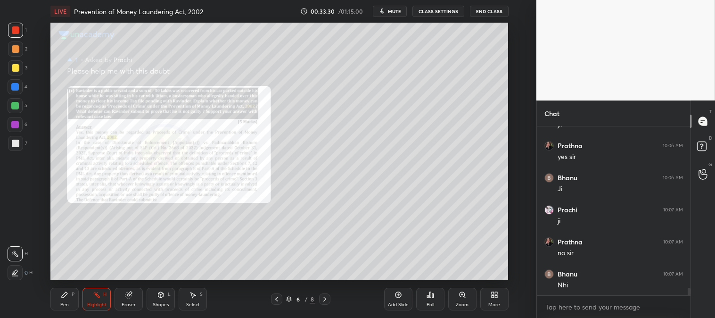
click at [459, 299] on div "Zoom" at bounding box center [462, 298] width 28 height 23
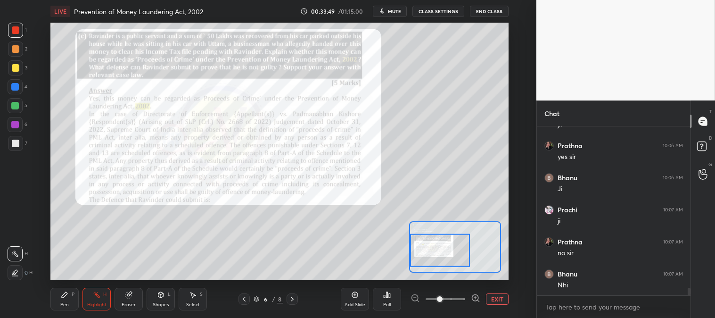
scroll to position [3705, 0]
click at [601, 286] on p "JUMP TO LATEST" at bounding box center [616, 286] width 41 height 6
click at [292, 297] on icon at bounding box center [292, 299] width 8 height 8
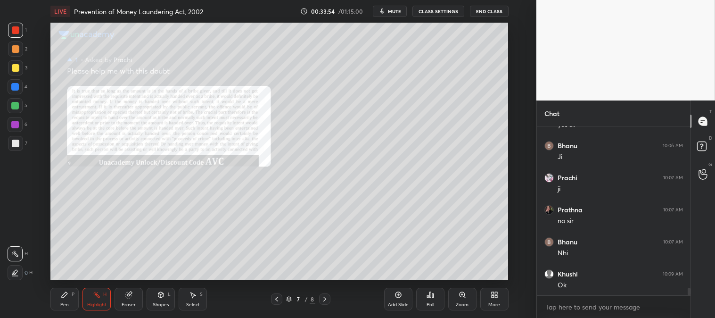
click at [457, 298] on div "Zoom" at bounding box center [462, 298] width 28 height 23
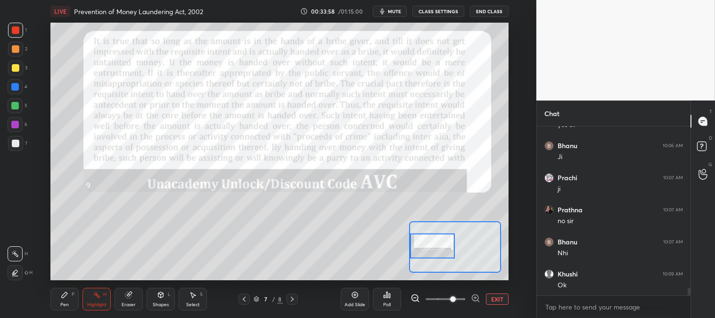
click at [391, 8] on span "mute" at bounding box center [394, 11] width 13 height 7
click at [389, 13] on span "unmute" at bounding box center [393, 11] width 20 height 7
click at [392, 15] on button "mute" at bounding box center [390, 11] width 34 height 11
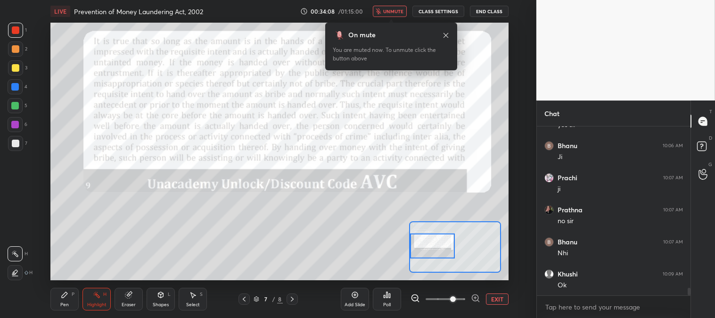
click at [392, 10] on span "unmute" at bounding box center [393, 11] width 20 height 7
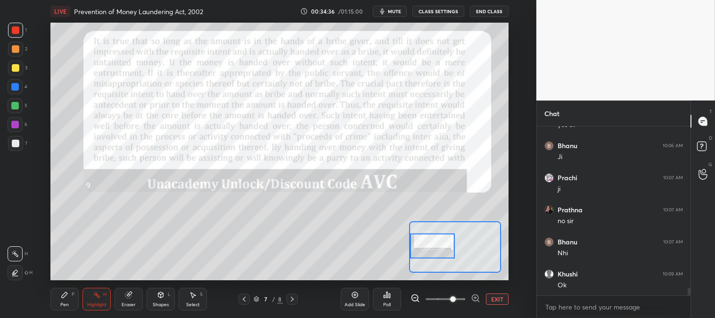
click at [126, 302] on div "Eraser" at bounding box center [129, 304] width 14 height 5
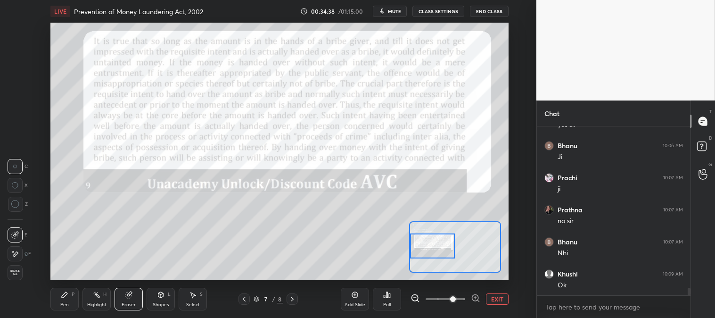
click at [69, 305] on div "Pen P" at bounding box center [64, 298] width 28 height 23
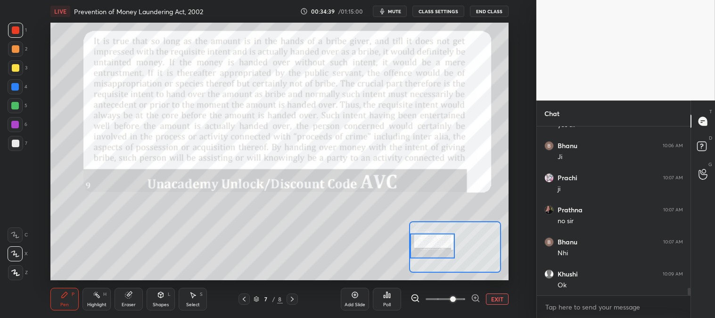
click at [71, 302] on div "Pen P" at bounding box center [64, 298] width 28 height 23
click at [293, 295] on icon at bounding box center [292, 299] width 8 height 8
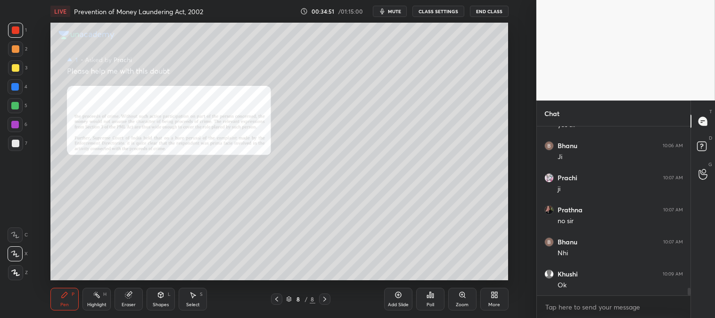
click at [461, 297] on icon at bounding box center [462, 295] width 8 height 8
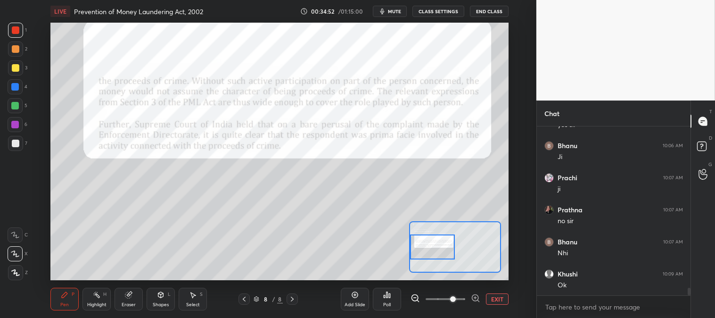
click at [396, 12] on span "mute" at bounding box center [394, 11] width 13 height 7
click at [396, 10] on span "unmute" at bounding box center [393, 11] width 20 height 7
click at [394, 11] on span "mute" at bounding box center [394, 11] width 13 height 7
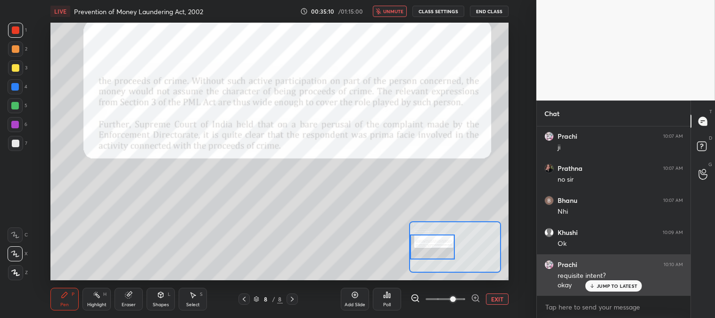
click at [600, 285] on p "JUMP TO LATEST" at bounding box center [616, 286] width 41 height 6
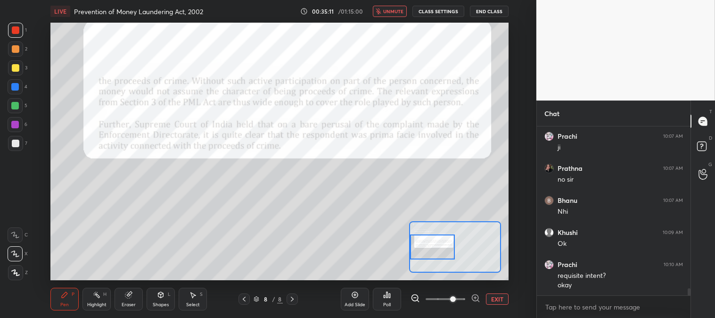
scroll to position [3779, 0]
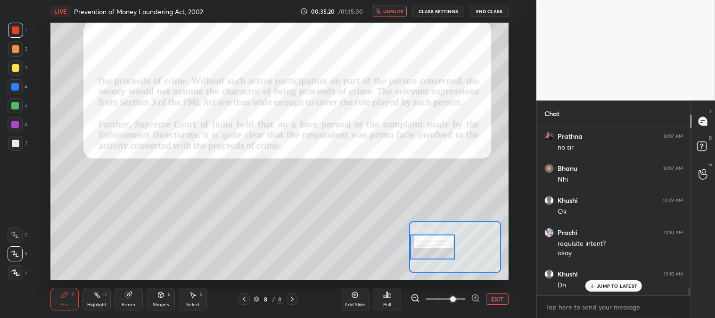
click at [388, 10] on span "unmute" at bounding box center [393, 11] width 20 height 7
click at [391, 10] on span "mute" at bounding box center [394, 11] width 13 height 7
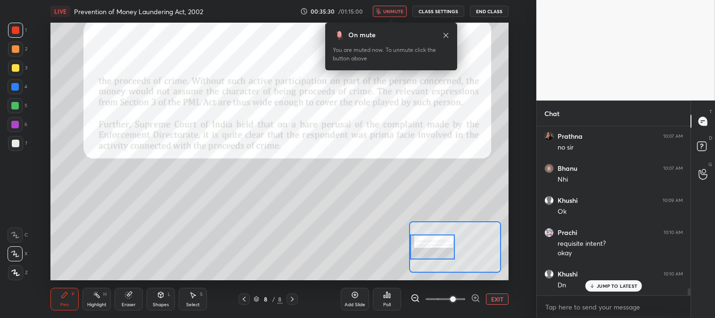
click at [444, 33] on icon at bounding box center [445, 35] width 5 height 5
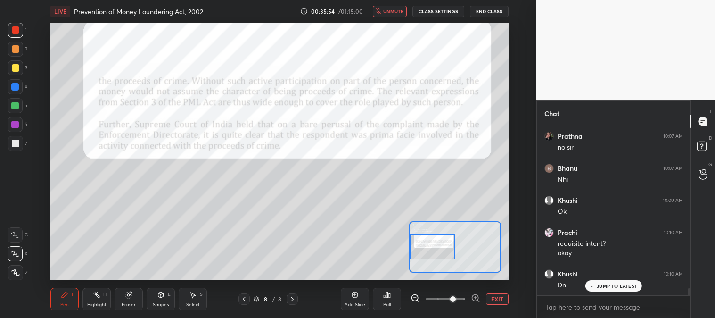
click at [391, 13] on span "unmute" at bounding box center [393, 11] width 20 height 7
click at [397, 7] on button "mute" at bounding box center [390, 11] width 34 height 11
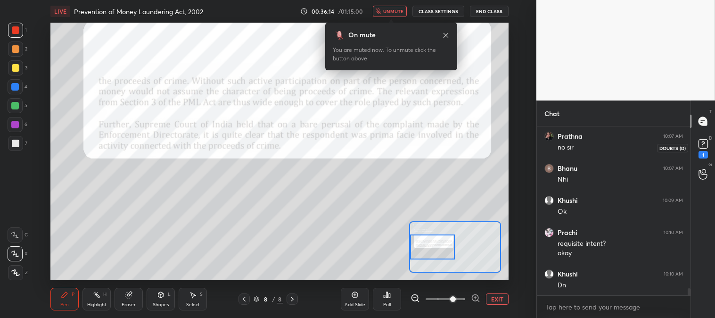
click at [698, 142] on icon at bounding box center [703, 144] width 14 height 14
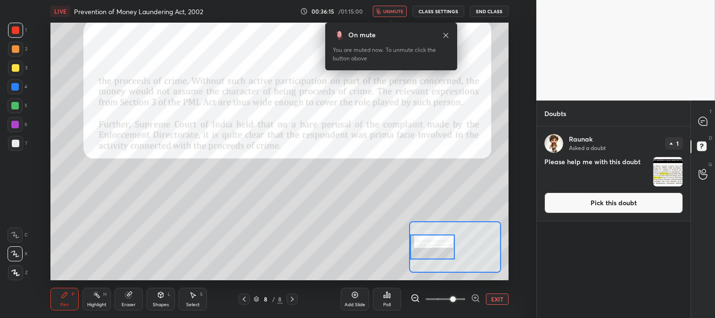
click at [582, 208] on button "Pick this doubt" at bounding box center [613, 202] width 139 height 21
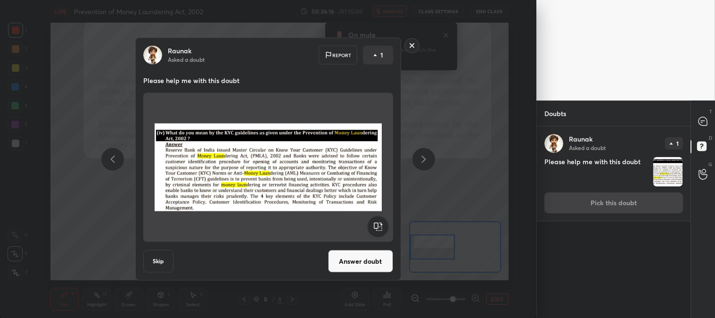
click at [362, 257] on button "Answer doubt" at bounding box center [360, 261] width 65 height 23
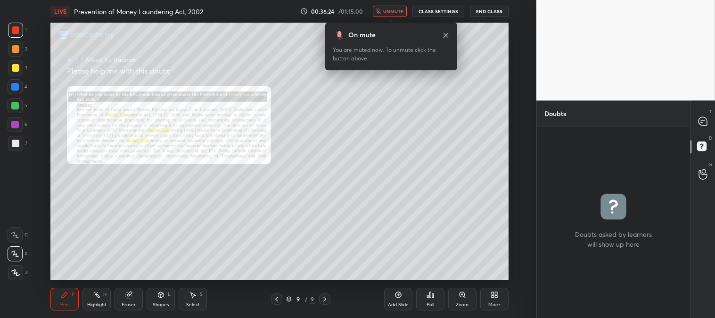
click at [462, 299] on div "Zoom" at bounding box center [462, 298] width 28 height 23
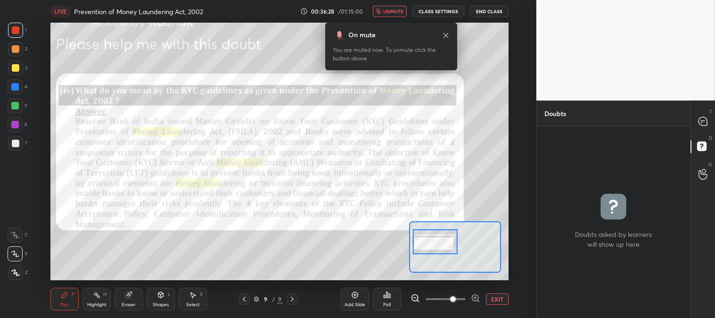
click at [440, 33] on div "On mute" at bounding box center [391, 35] width 117 height 10
click at [445, 34] on icon at bounding box center [446, 36] width 8 height 8
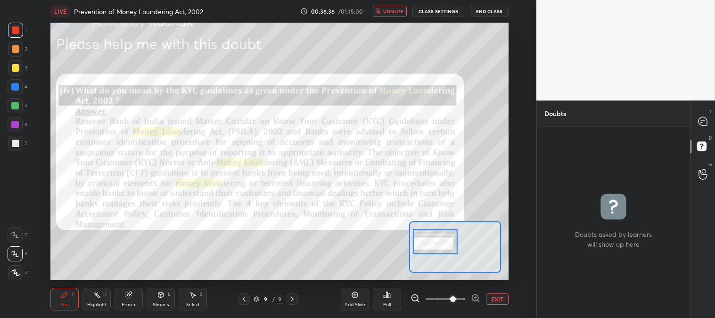
click at [398, 11] on span "unmute" at bounding box center [393, 11] width 20 height 7
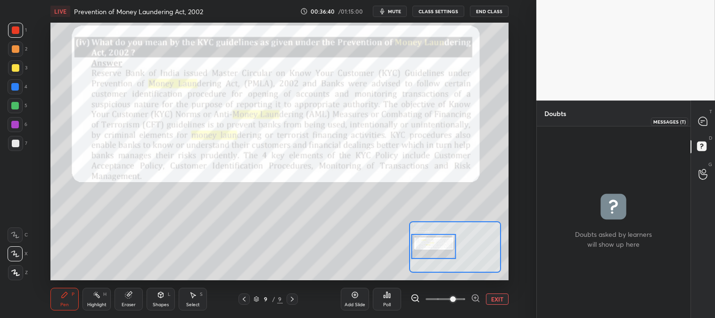
click at [700, 116] on icon at bounding box center [703, 121] width 10 height 10
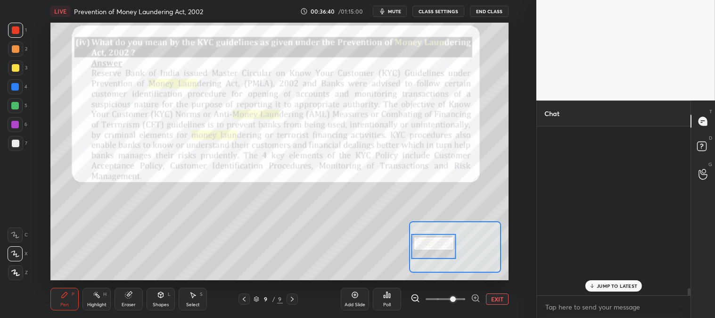
scroll to position [166, 151]
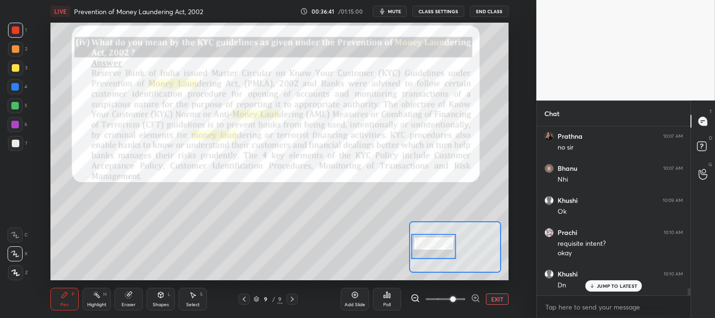
click at [601, 285] on p "JUMP TO LATEST" at bounding box center [616, 286] width 41 height 6
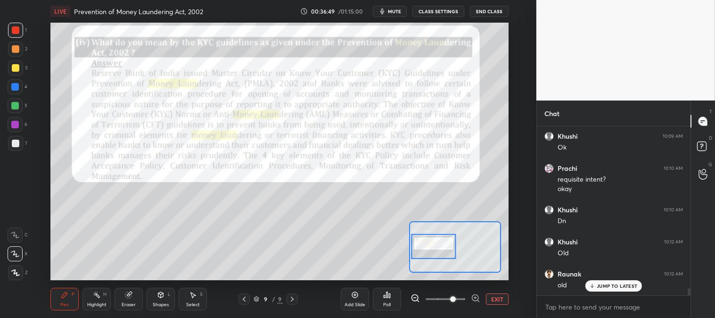
scroll to position [3875, 0]
click at [93, 300] on div "Highlight H" at bounding box center [96, 298] width 28 height 23
click at [95, 301] on div "Highlight H" at bounding box center [96, 298] width 28 height 23
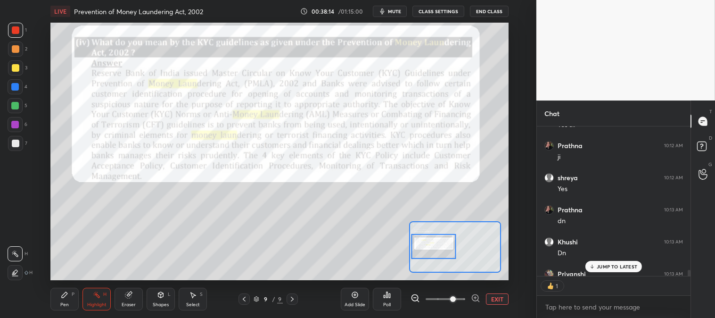
scroll to position [4128, 0]
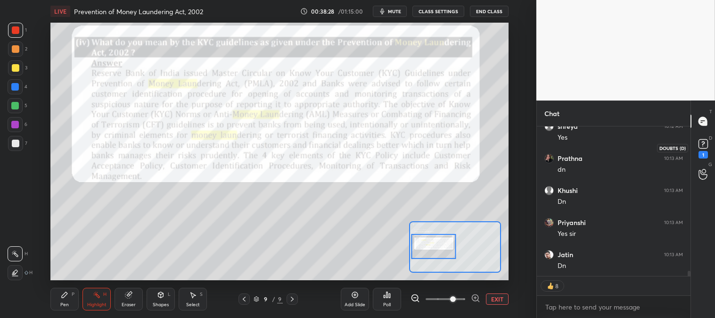
click at [701, 141] on rect at bounding box center [702, 143] width 9 height 9
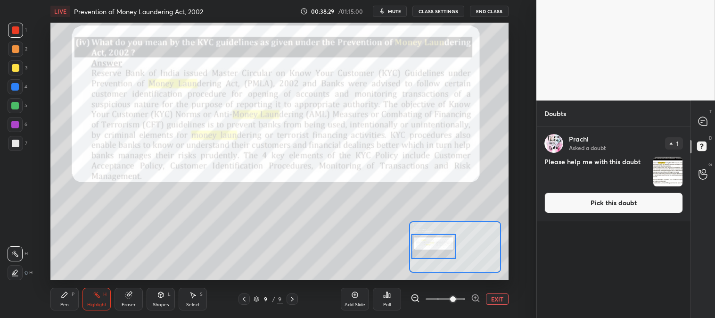
click at [586, 204] on button "Pick this doubt" at bounding box center [613, 202] width 139 height 21
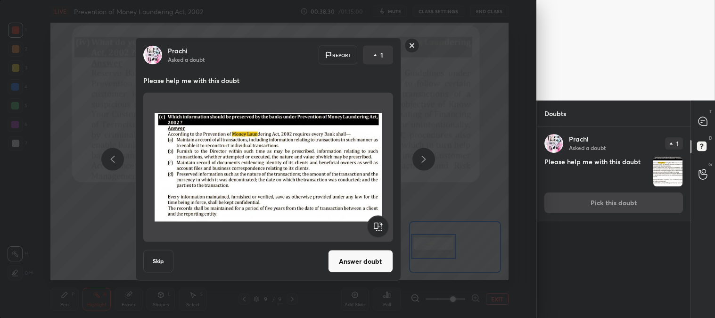
click at [361, 261] on button "Answer doubt" at bounding box center [360, 261] width 65 height 23
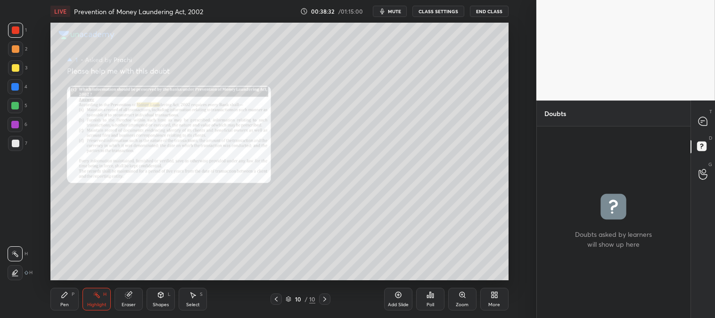
click at [457, 299] on div "Zoom" at bounding box center [462, 298] width 28 height 23
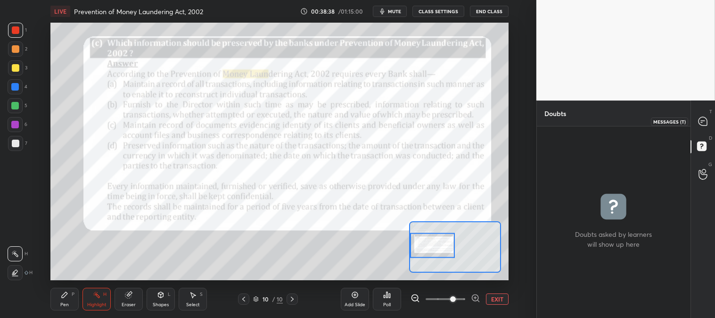
click at [702, 122] on icon at bounding box center [701, 122] width 1 height 0
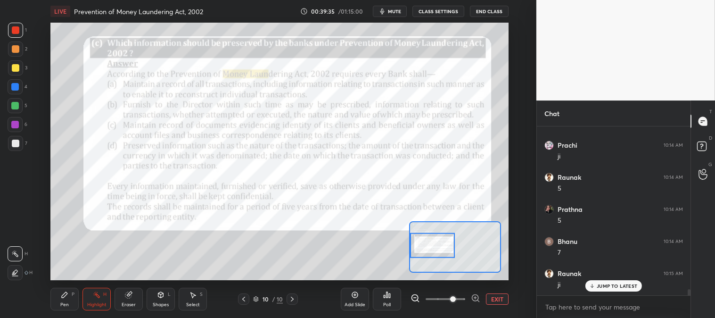
scroll to position [4333, 0]
click at [68, 303] on div "Pen" at bounding box center [64, 304] width 8 height 5
click at [132, 301] on div "Eraser" at bounding box center [128, 298] width 28 height 23
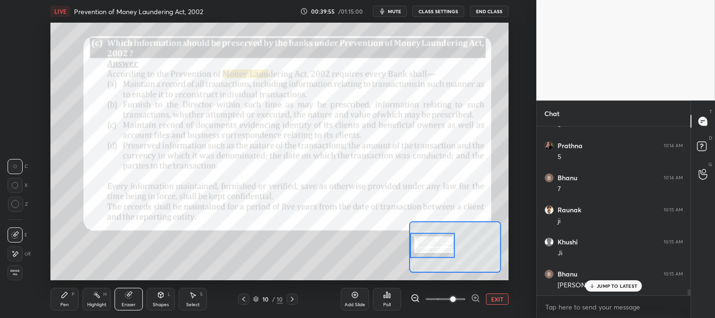
click at [60, 299] on div "Pen P" at bounding box center [64, 298] width 28 height 23
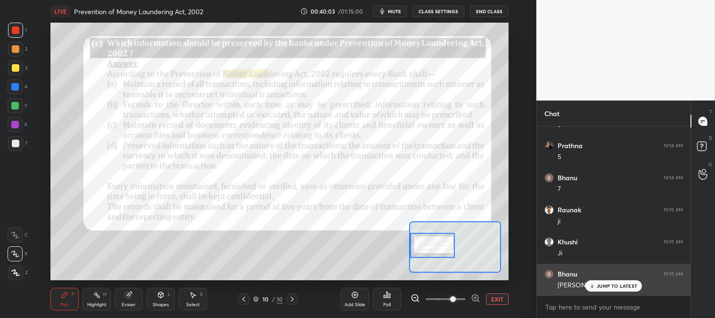
click at [601, 288] on p "JUMP TO LATEST" at bounding box center [616, 286] width 41 height 6
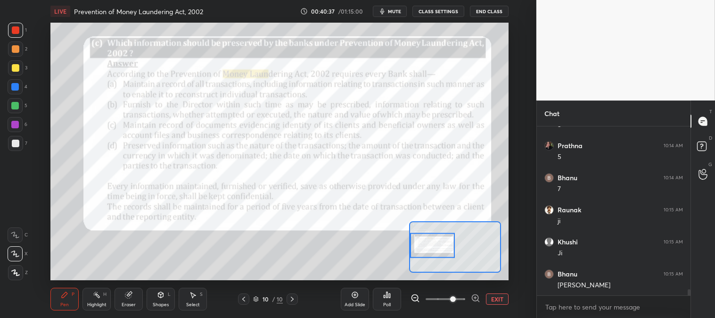
scroll to position [4397, 0]
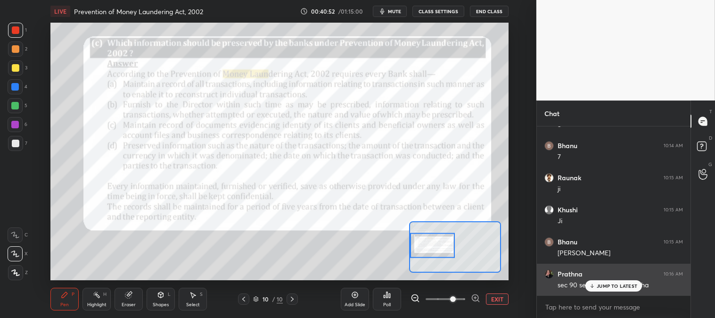
click at [605, 283] on p "JUMP TO LATEST" at bounding box center [616, 286] width 41 height 6
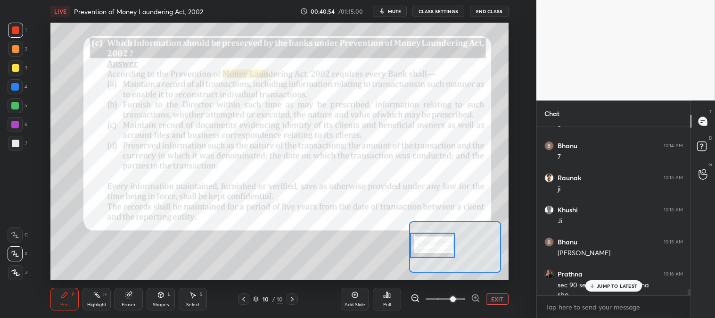
scroll to position [4406, 0]
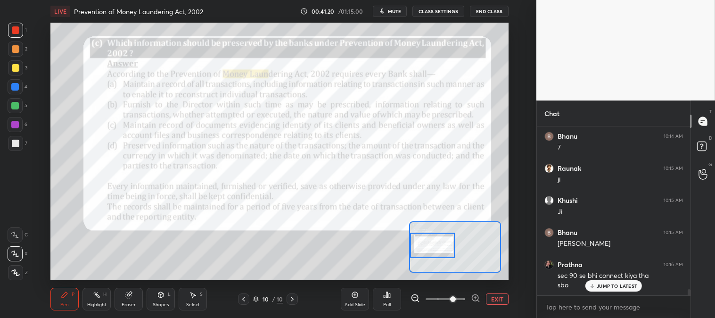
click at [125, 303] on div "Eraser" at bounding box center [129, 304] width 14 height 5
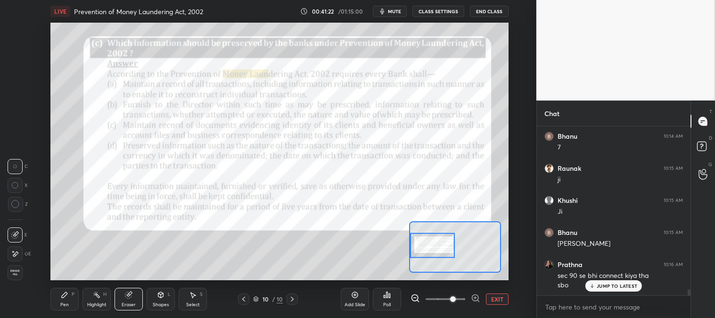
click at [73, 298] on div "Pen P" at bounding box center [64, 298] width 28 height 23
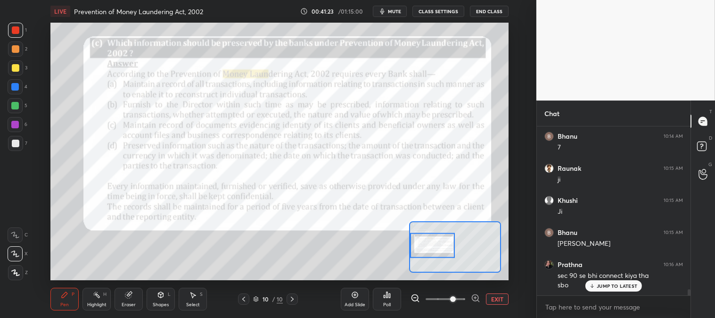
click at [65, 302] on div "Pen" at bounding box center [64, 304] width 8 height 5
click at [702, 144] on icon at bounding box center [702, 143] width 3 height 4
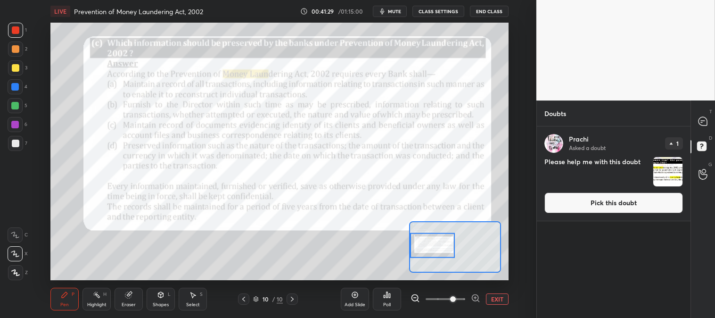
click at [594, 202] on button "Pick this doubt" at bounding box center [613, 202] width 139 height 21
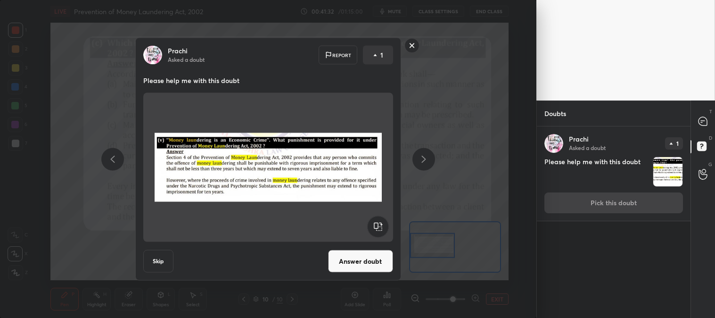
click at [354, 261] on button "Answer doubt" at bounding box center [360, 261] width 65 height 23
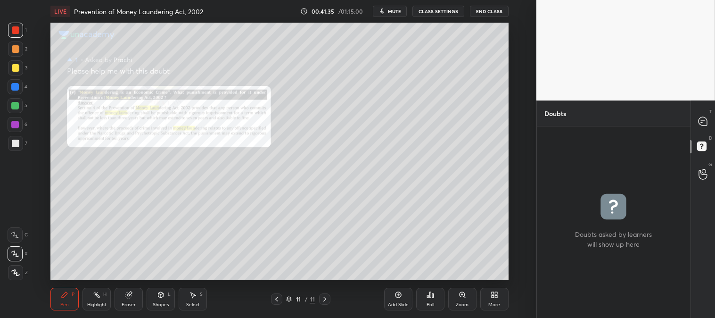
click at [456, 302] on div "Zoom" at bounding box center [462, 304] width 13 height 5
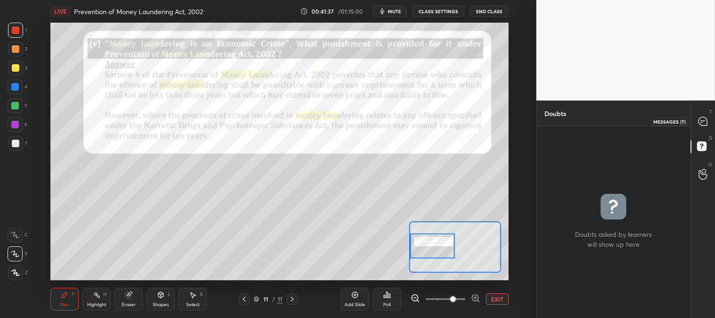
click at [708, 115] on div at bounding box center [702, 121] width 19 height 17
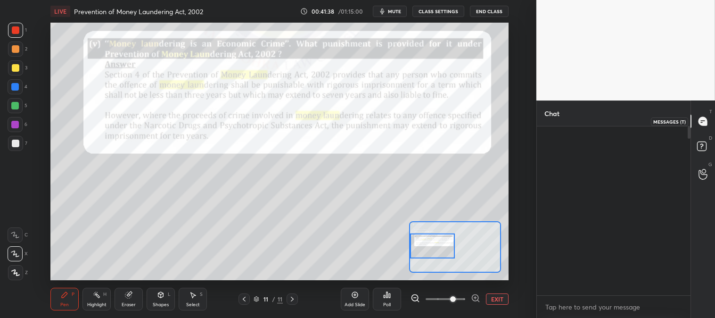
scroll to position [166, 151]
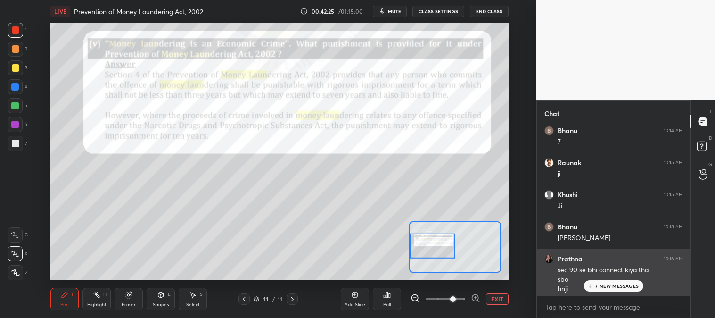
click at [597, 292] on div "hnji" at bounding box center [619, 288] width 125 height 9
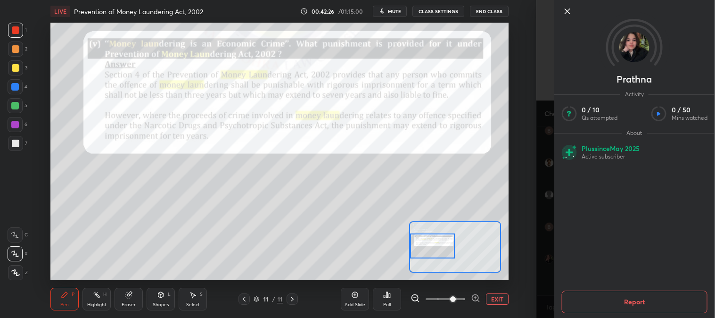
click at [564, 9] on icon at bounding box center [566, 11] width 5 height 5
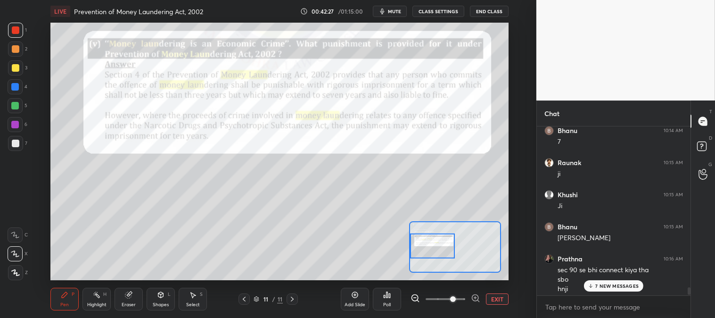
click at [596, 285] on p "7 NEW MESSAGES" at bounding box center [616, 286] width 43 height 6
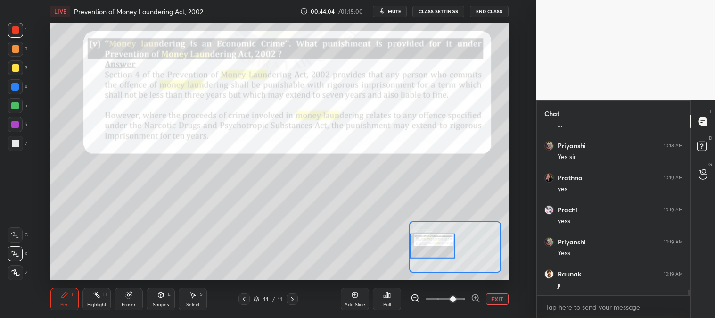
scroll to position [4970, 0]
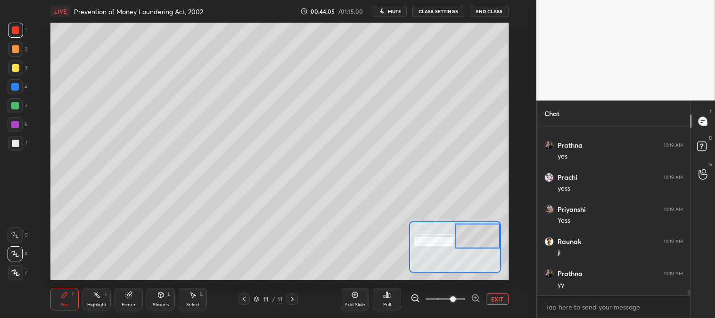
click at [68, 296] on icon at bounding box center [65, 295] width 8 height 8
click at [295, 295] on icon at bounding box center [292, 299] width 8 height 8
click at [354, 297] on icon at bounding box center [355, 295] width 8 height 8
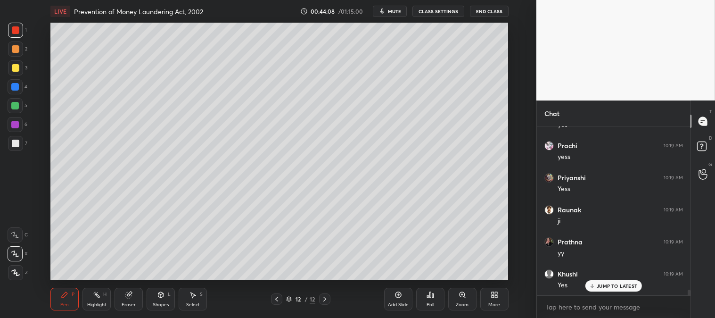
click at [15, 66] on div at bounding box center [16, 68] width 8 height 8
click at [458, 299] on div "Zoom" at bounding box center [462, 298] width 28 height 23
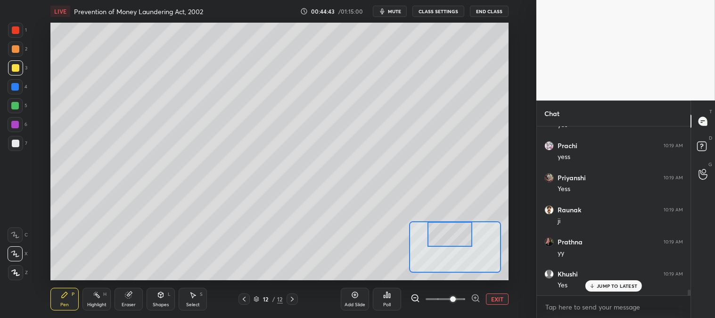
click at [121, 302] on div "Eraser" at bounding box center [128, 298] width 28 height 23
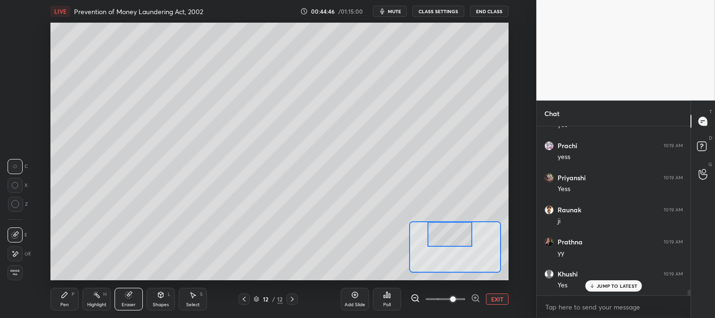
click at [65, 299] on div "Pen P" at bounding box center [64, 298] width 28 height 23
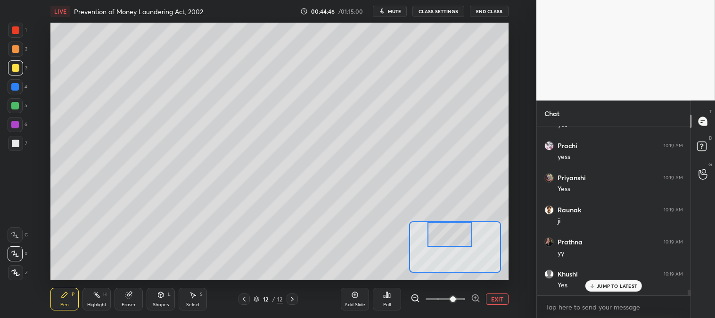
click at [66, 294] on icon at bounding box center [65, 295] width 6 height 6
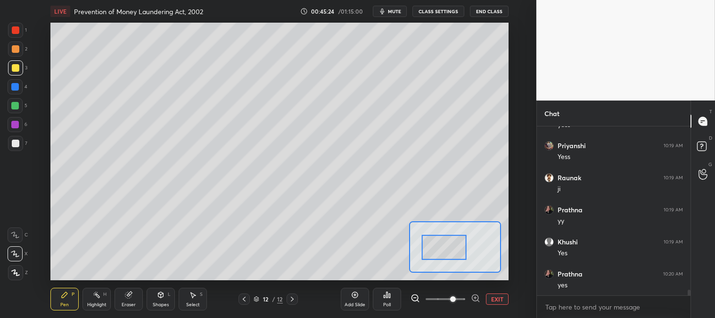
click at [497, 299] on button "EXIT" at bounding box center [497, 298] width 23 height 11
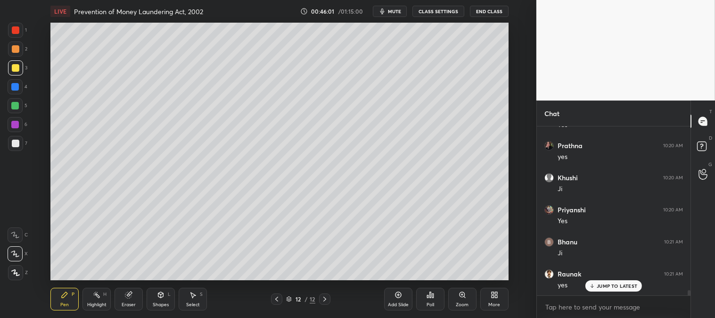
scroll to position [5194, 0]
click at [457, 304] on div "Zoom" at bounding box center [462, 304] width 13 height 5
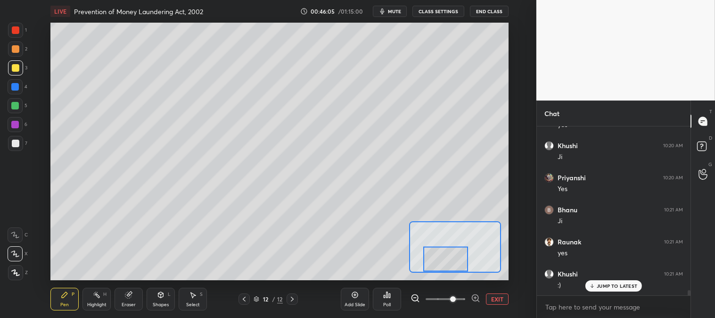
click at [12, 142] on div at bounding box center [16, 143] width 8 height 8
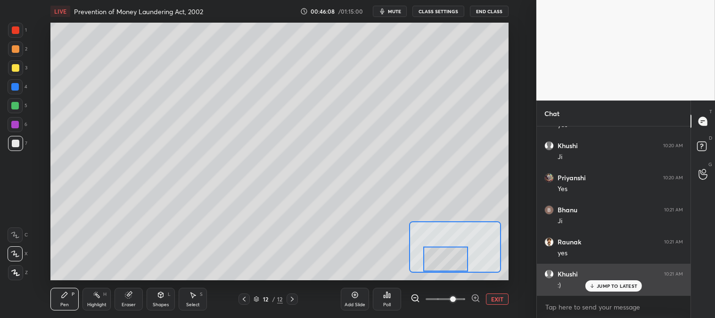
click at [602, 288] on p "JUMP TO LATEST" at bounding box center [616, 286] width 41 height 6
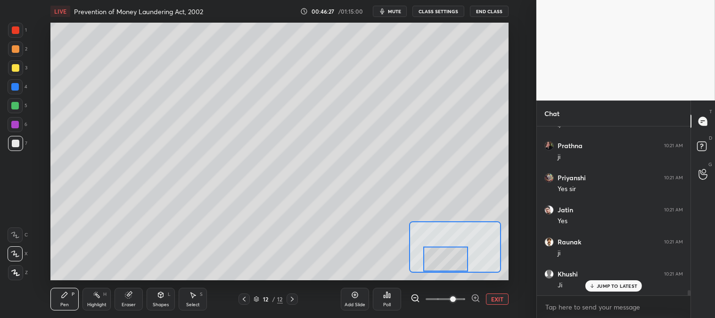
scroll to position [5386, 0]
click at [604, 284] on p "JUMP TO LATEST" at bounding box center [616, 286] width 41 height 6
click at [492, 298] on button "EXIT" at bounding box center [497, 298] width 23 height 11
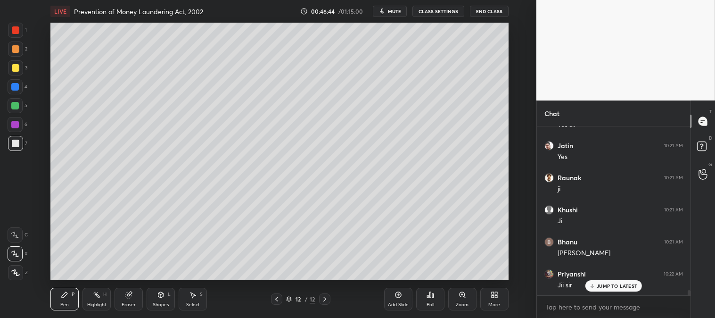
scroll to position [5451, 0]
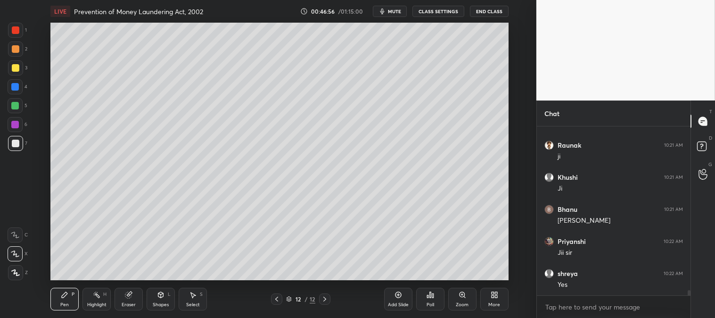
click at [392, 9] on span "mute" at bounding box center [394, 11] width 13 height 7
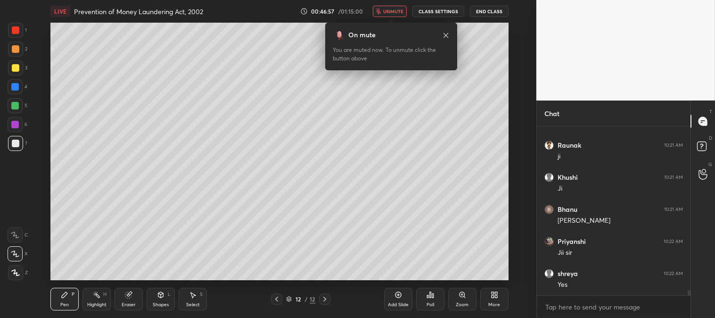
click at [393, 11] on span "unmute" at bounding box center [393, 11] width 20 height 7
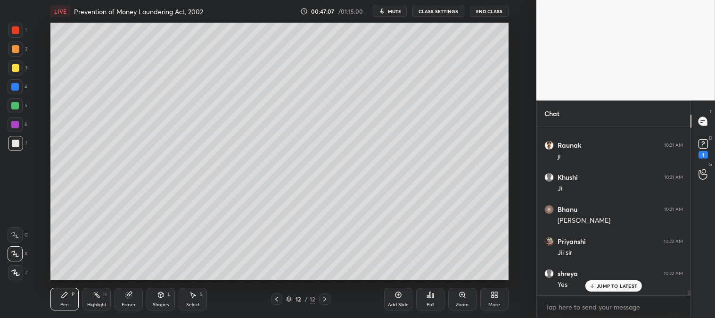
scroll to position [5491, 0]
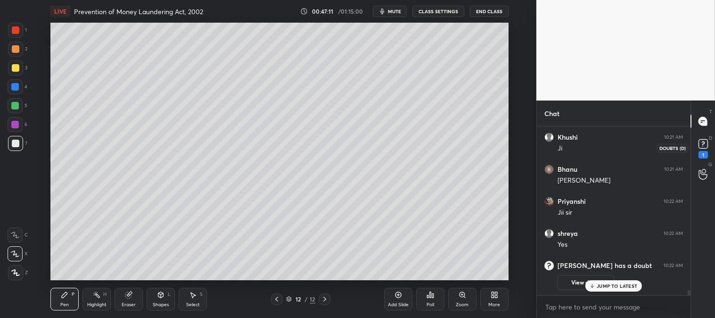
click at [700, 147] on rect at bounding box center [702, 143] width 9 height 9
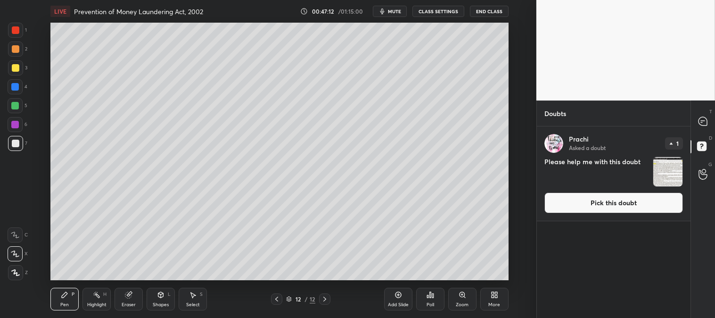
click at [594, 204] on button "Pick this doubt" at bounding box center [613, 202] width 139 height 21
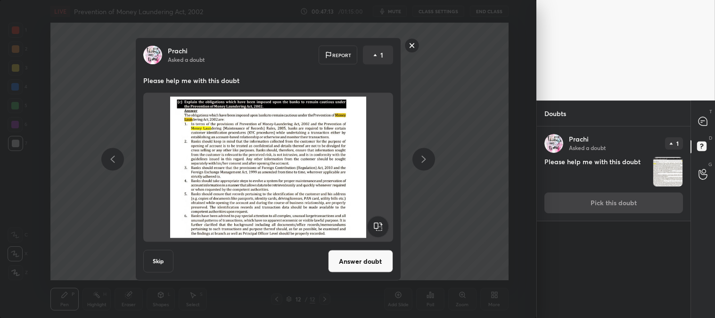
click at [360, 262] on button "Answer doubt" at bounding box center [360, 261] width 65 height 23
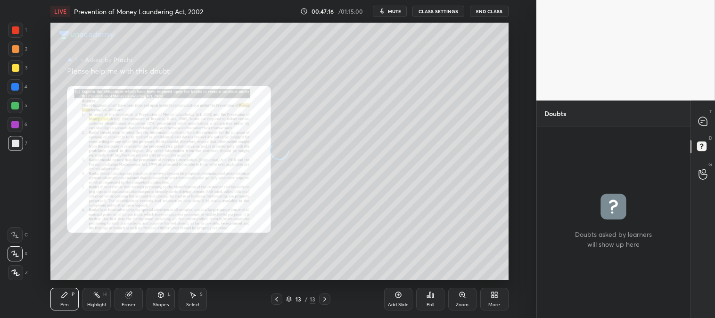
click at [459, 299] on div "Zoom" at bounding box center [462, 298] width 28 height 23
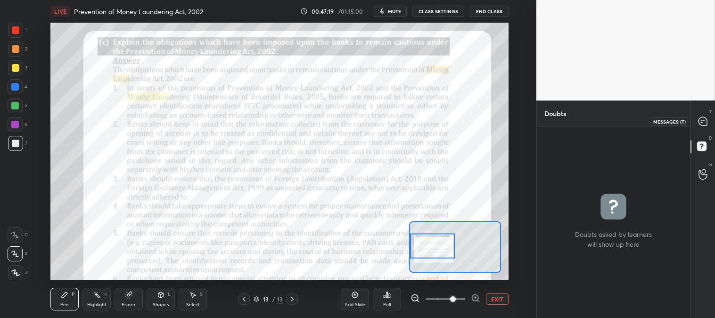
click at [704, 121] on icon at bounding box center [702, 121] width 8 height 8
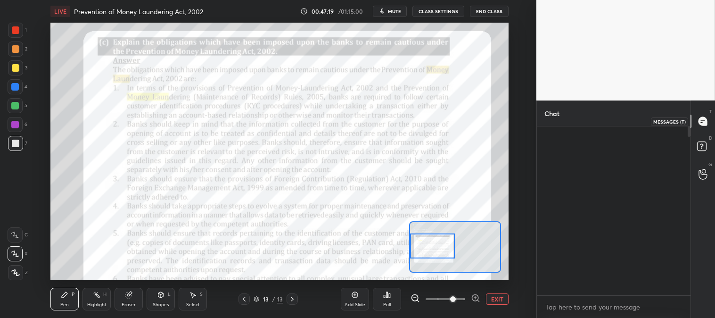
scroll to position [166, 151]
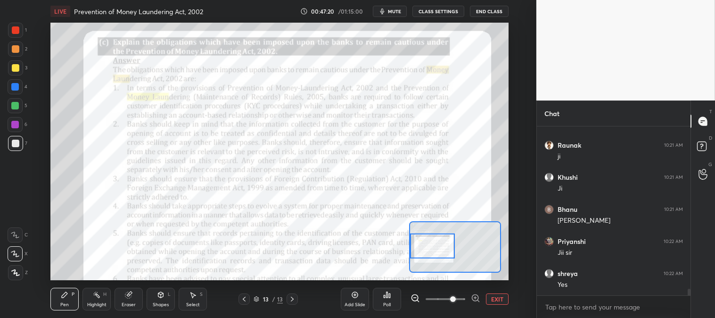
click at [101, 296] on div "Highlight H" at bounding box center [96, 298] width 28 height 23
click at [18, 33] on div at bounding box center [16, 30] width 8 height 8
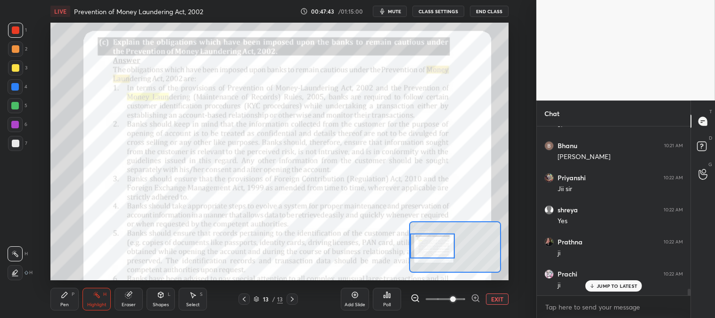
scroll to position [4307, 0]
click at [63, 299] on div "Pen P" at bounding box center [64, 298] width 28 height 23
click at [20, 71] on div at bounding box center [15, 67] width 15 height 15
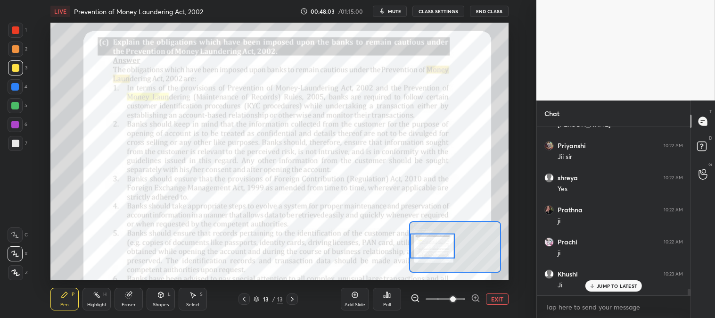
scroll to position [4339, 0]
click at [246, 302] on icon at bounding box center [244, 299] width 8 height 8
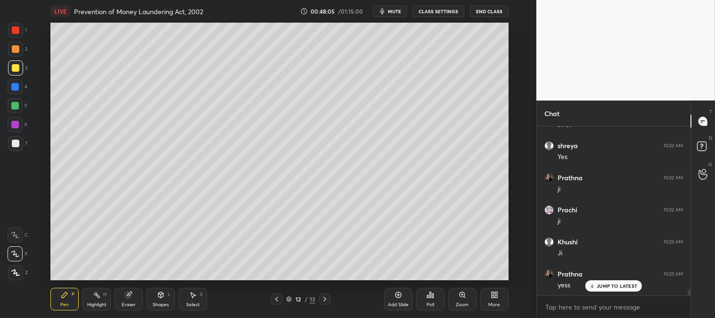
click at [459, 300] on div "Zoom" at bounding box center [462, 298] width 28 height 23
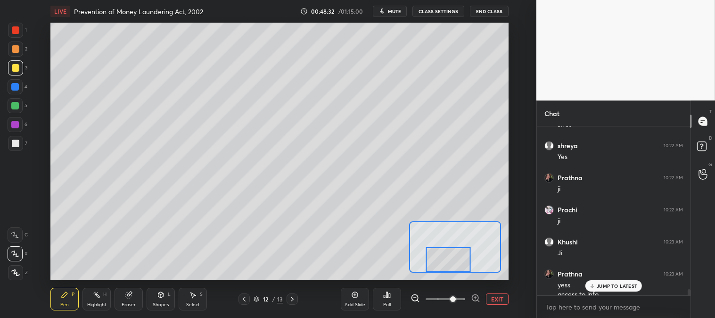
scroll to position [4349, 0]
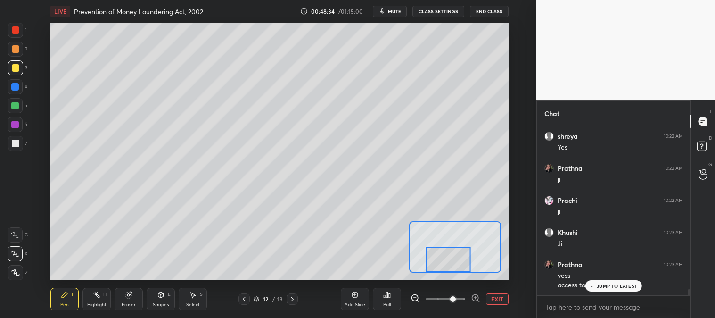
click at [614, 288] on p "JUMP TO LATEST" at bounding box center [616, 286] width 41 height 6
click at [492, 296] on button "EXIT" at bounding box center [497, 298] width 23 height 11
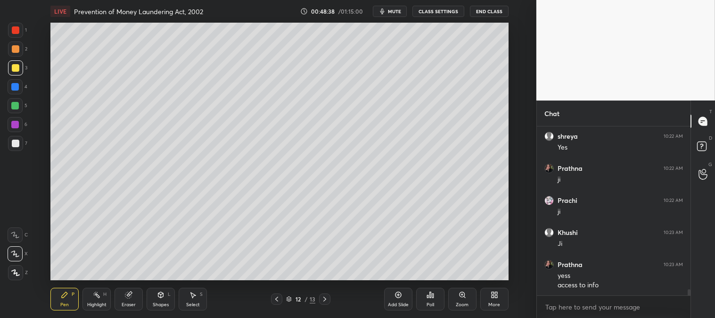
click at [321, 296] on icon at bounding box center [325, 299] width 8 height 8
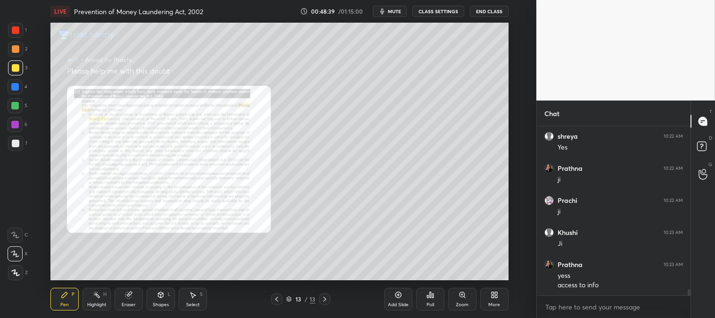
click at [459, 298] on icon at bounding box center [462, 295] width 8 height 8
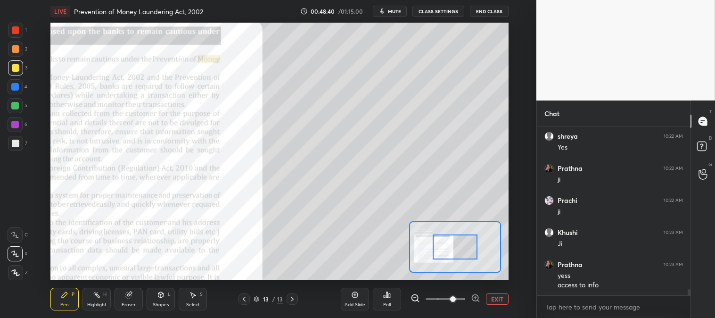
scroll to position [4381, 0]
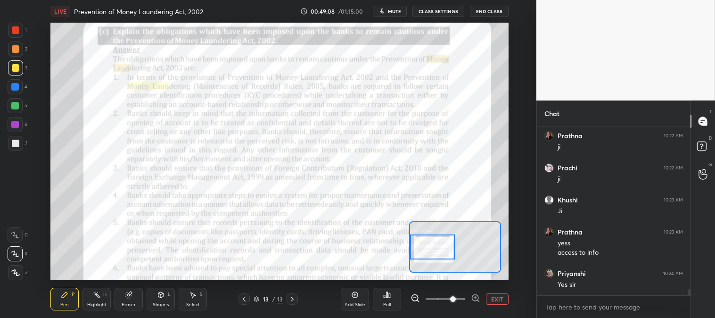
click at [391, 18] on div "LIVE Prevention of Money Laundering Act, 2002 00:49:08 / 01:15:00 mute CLASS SE…" at bounding box center [278, 11] width 457 height 23
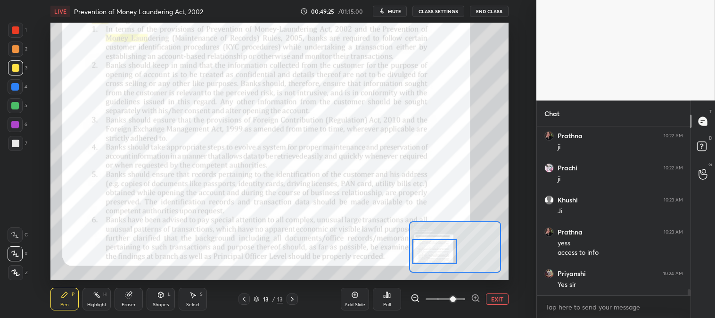
click at [394, 15] on button "mute" at bounding box center [390, 11] width 34 height 11
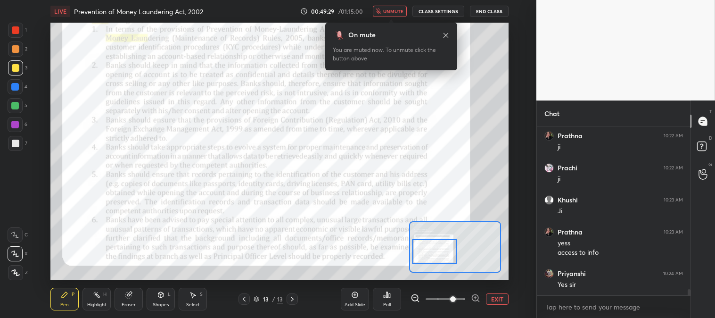
scroll to position [4413, 0]
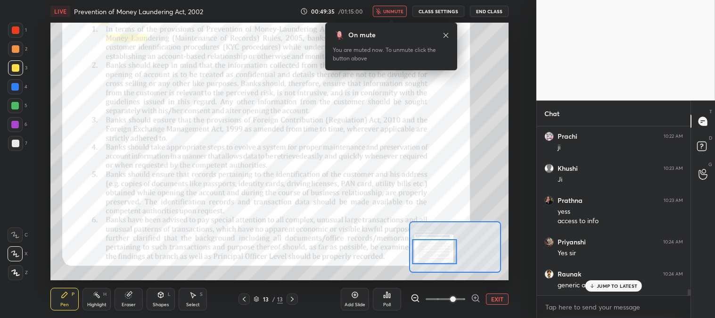
click at [444, 32] on icon at bounding box center [446, 36] width 8 height 8
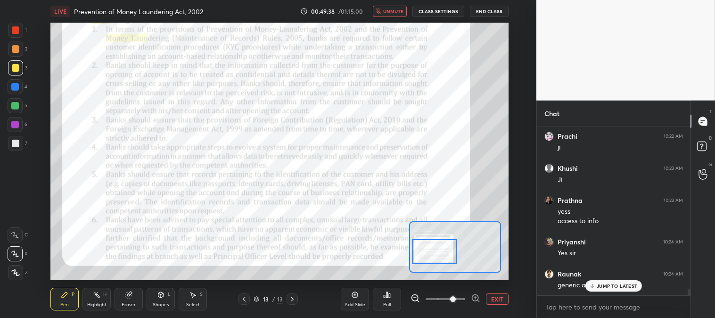
click at [606, 284] on p "JUMP TO LATEST" at bounding box center [616, 286] width 41 height 6
click at [386, 11] on span "unmute" at bounding box center [393, 11] width 20 height 7
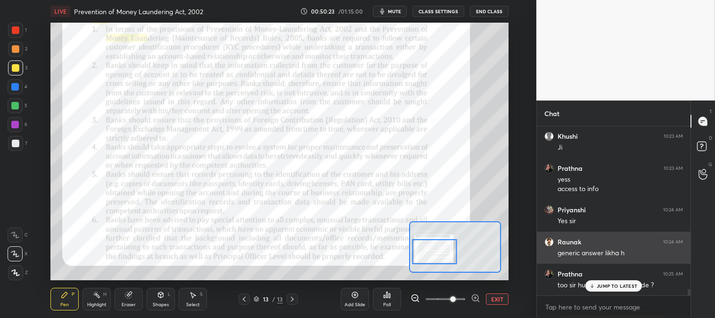
click at [594, 287] on icon at bounding box center [592, 286] width 6 height 6
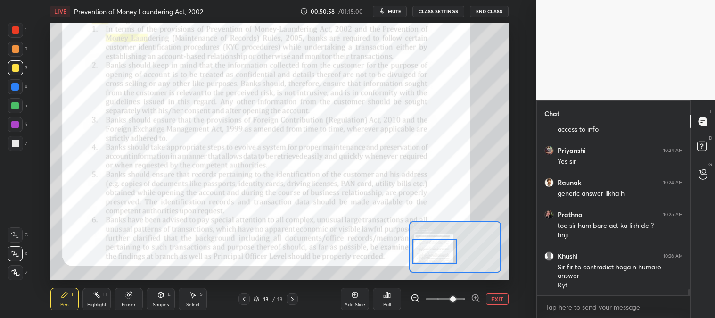
scroll to position [4537, 0]
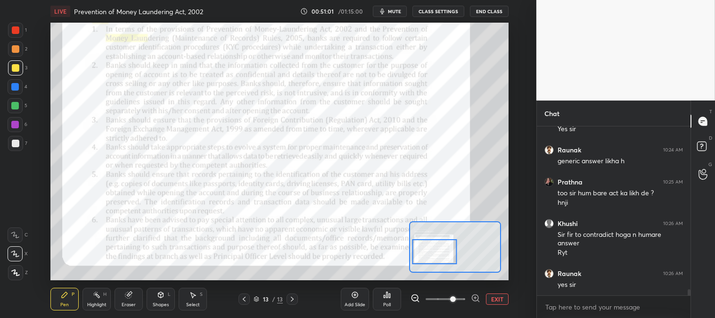
click at [16, 27] on div at bounding box center [16, 30] width 8 height 8
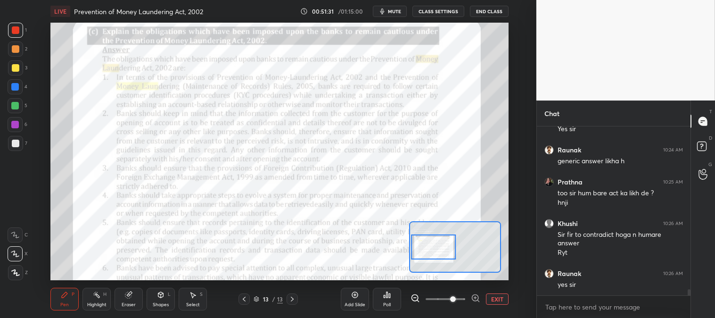
scroll to position [4568, 0]
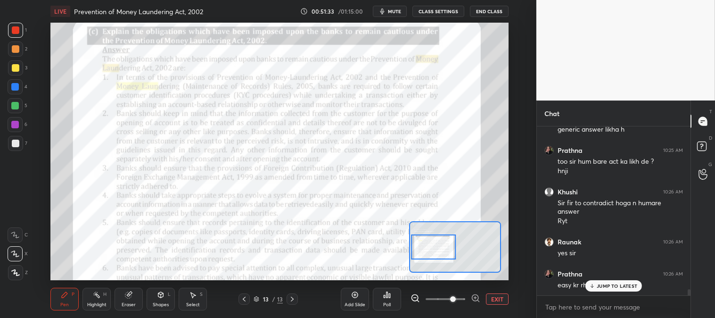
click at [603, 285] on p "JUMP TO LATEST" at bounding box center [616, 286] width 41 height 6
click at [495, 298] on button "EXIT" at bounding box center [497, 298] width 23 height 11
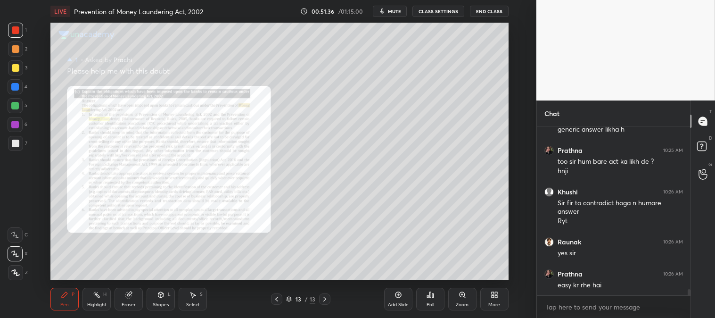
click at [460, 302] on div "Zoom" at bounding box center [462, 304] width 13 height 5
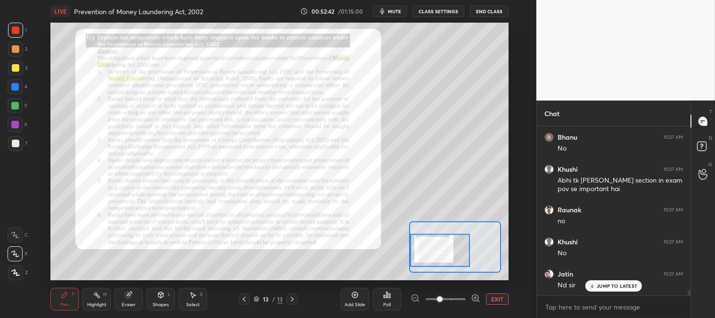
scroll to position [4929, 0]
click at [603, 285] on p "JUMP TO LATEST" at bounding box center [616, 286] width 41 height 6
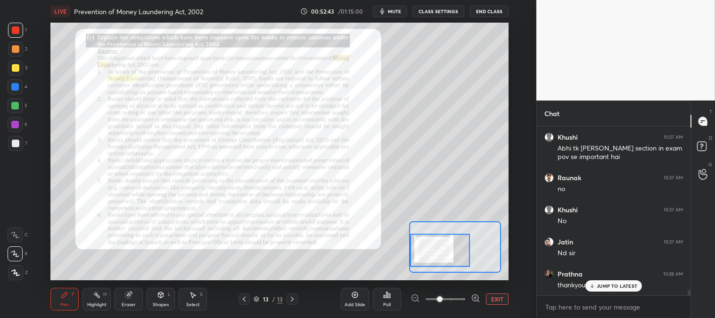
scroll to position [4961, 0]
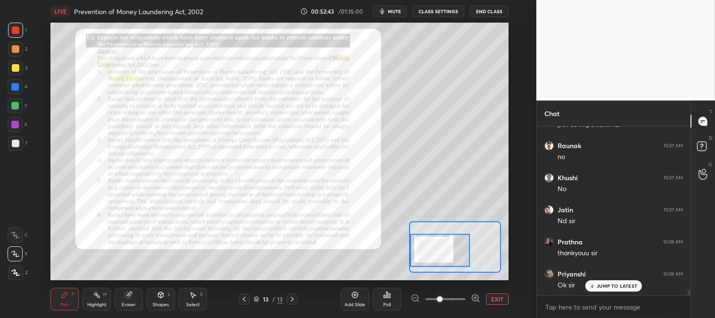
click at [487, 11] on button "End Class" at bounding box center [489, 11] width 39 height 11
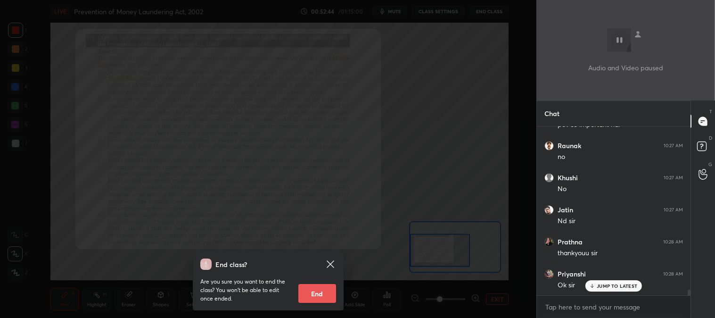
click at [316, 291] on button "End" at bounding box center [317, 293] width 38 height 19
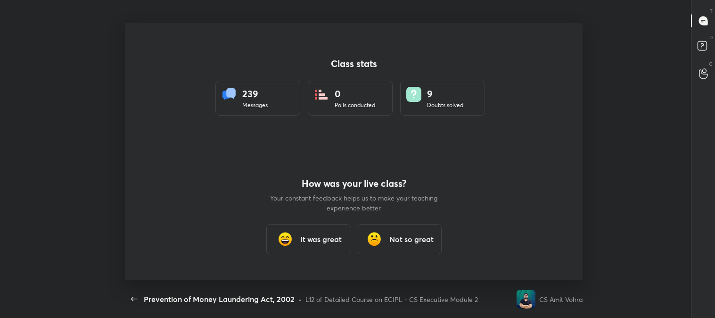
scroll to position [257, 707]
type textarea "x"
